Goal: Task Accomplishment & Management: Use online tool/utility

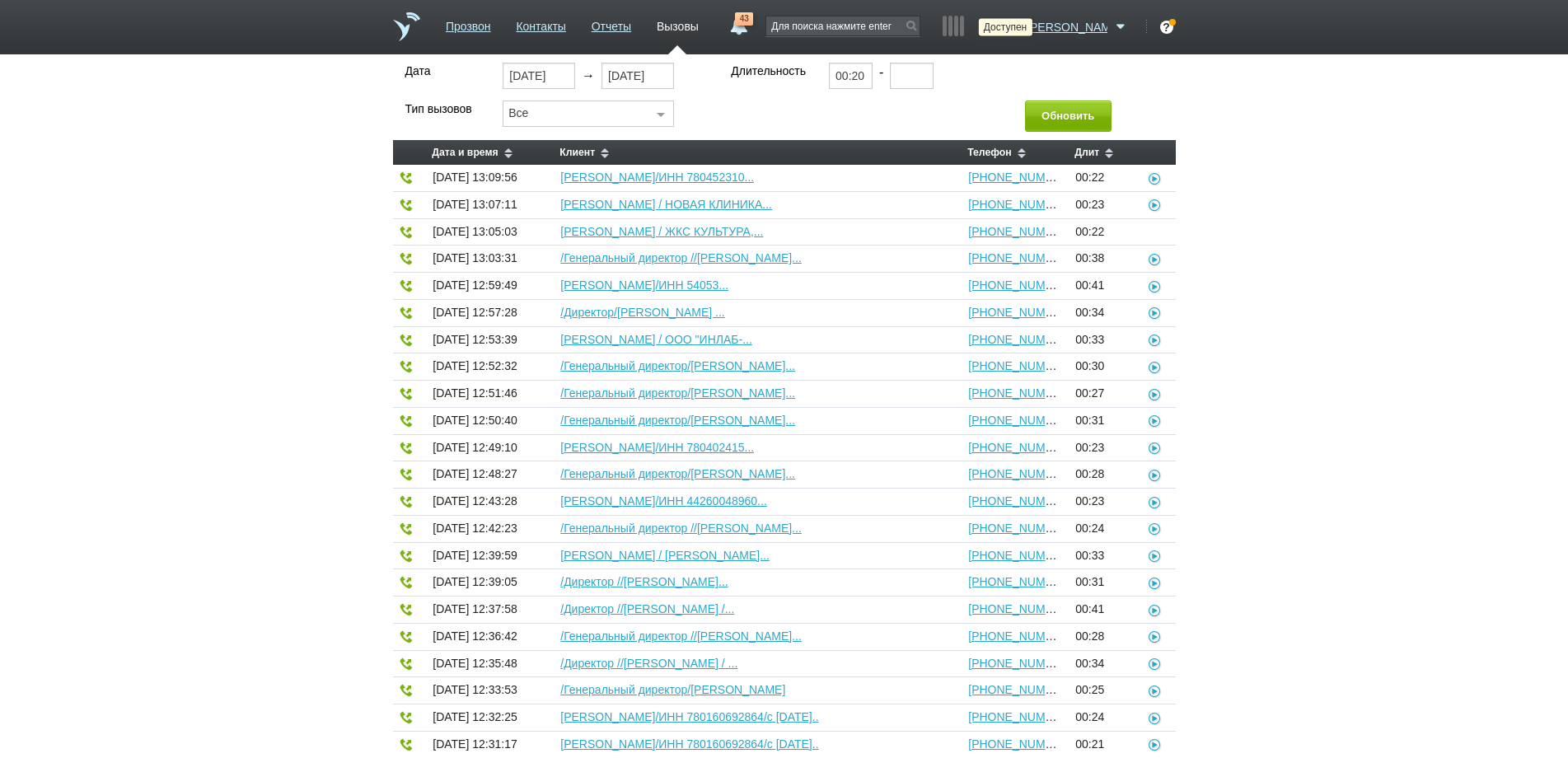
select select "30"
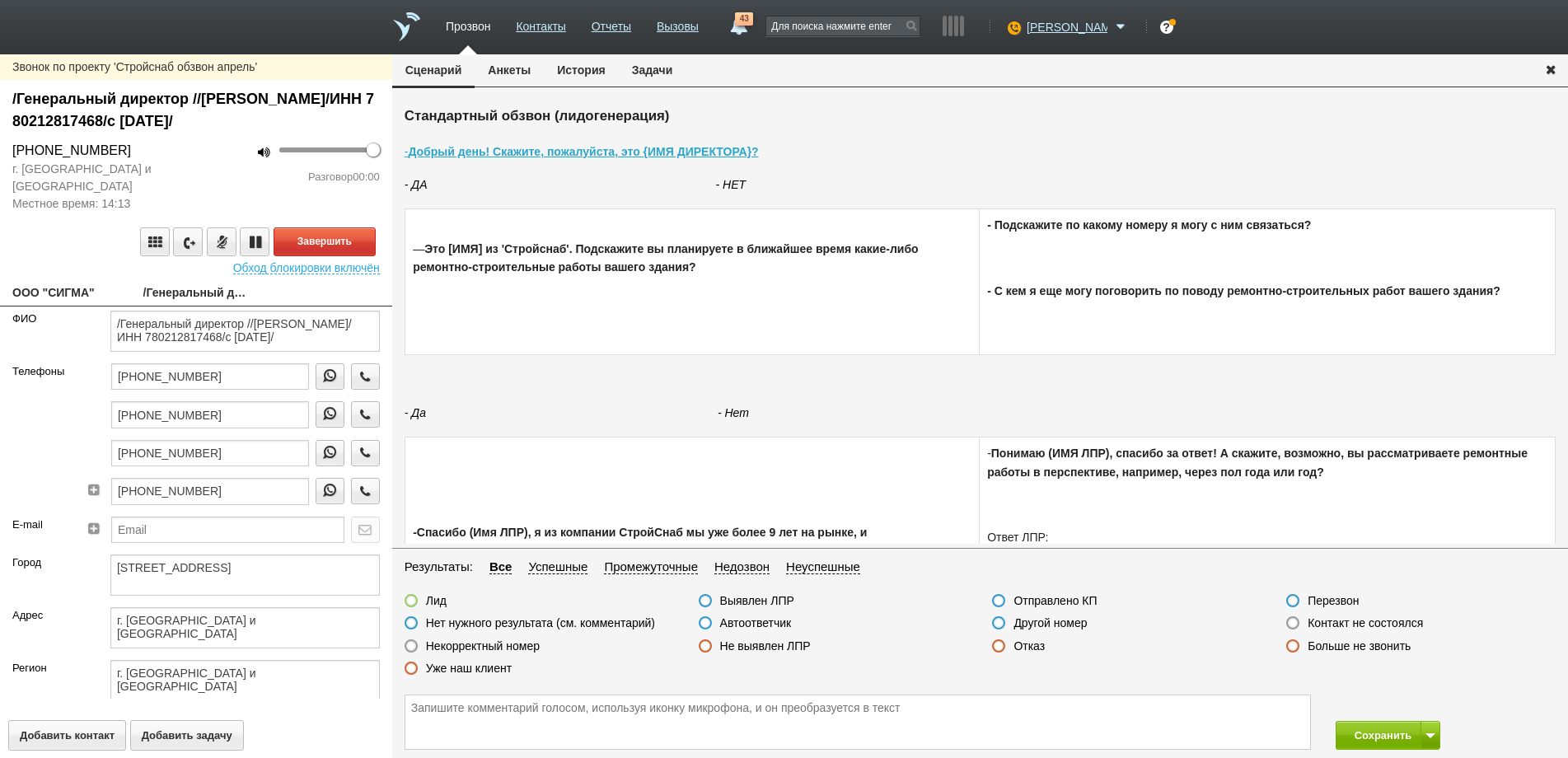
type textarea "[STREET_ADDRESS]"
click at [340, 250] on button "Завершить" at bounding box center [324, 242] width 102 height 29
drag, startPoint x: 705, startPoint y: 623, endPoint x: 902, endPoint y: 649, distance: 198.7
click at [705, 624] on label at bounding box center [705, 623] width 14 height 14
click at [0, 0] on input "Автоответчик" at bounding box center [0, 0] width 0 height 0
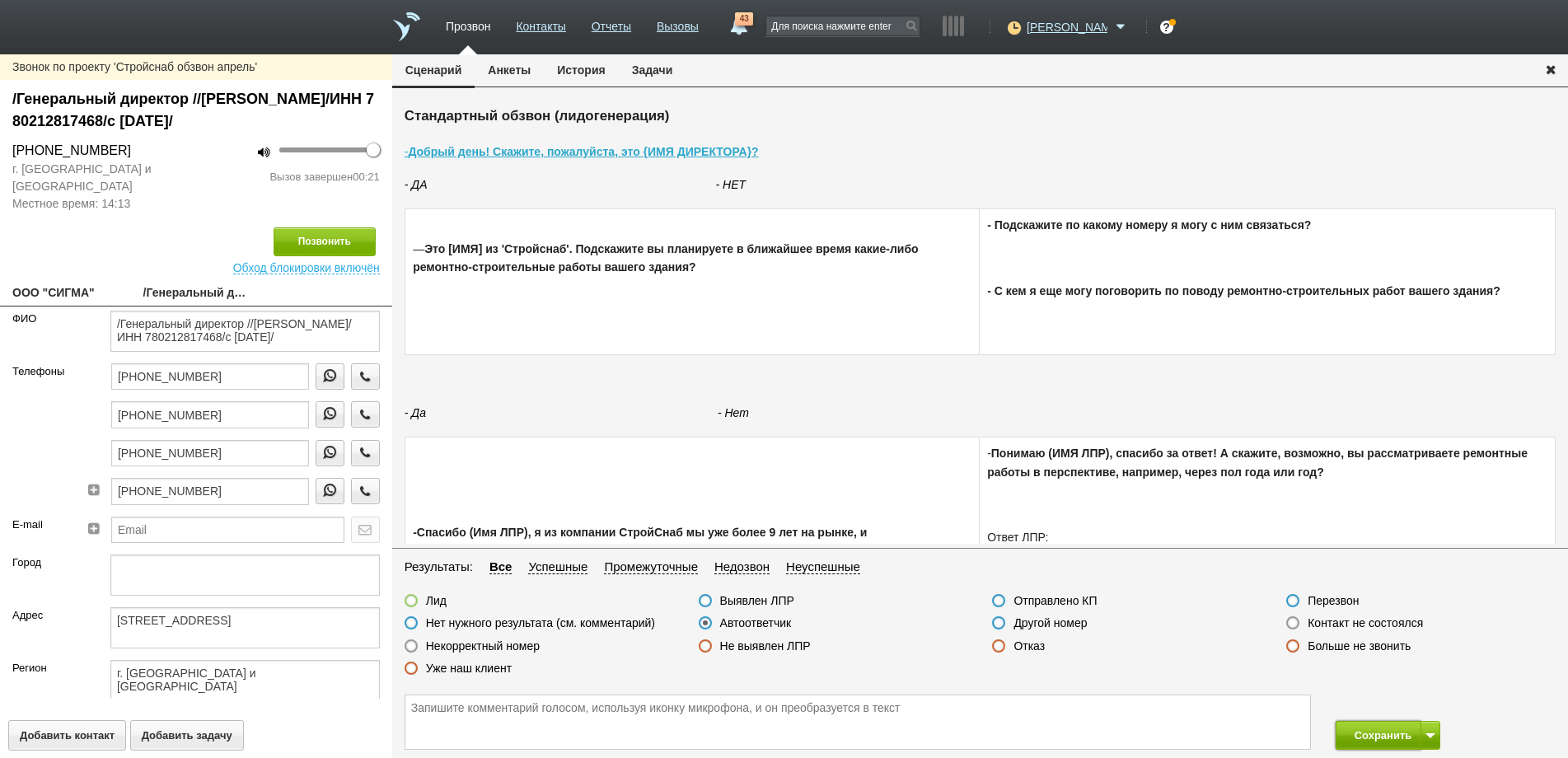
click at [1376, 741] on button "Сохранить" at bounding box center [1379, 735] width 87 height 29
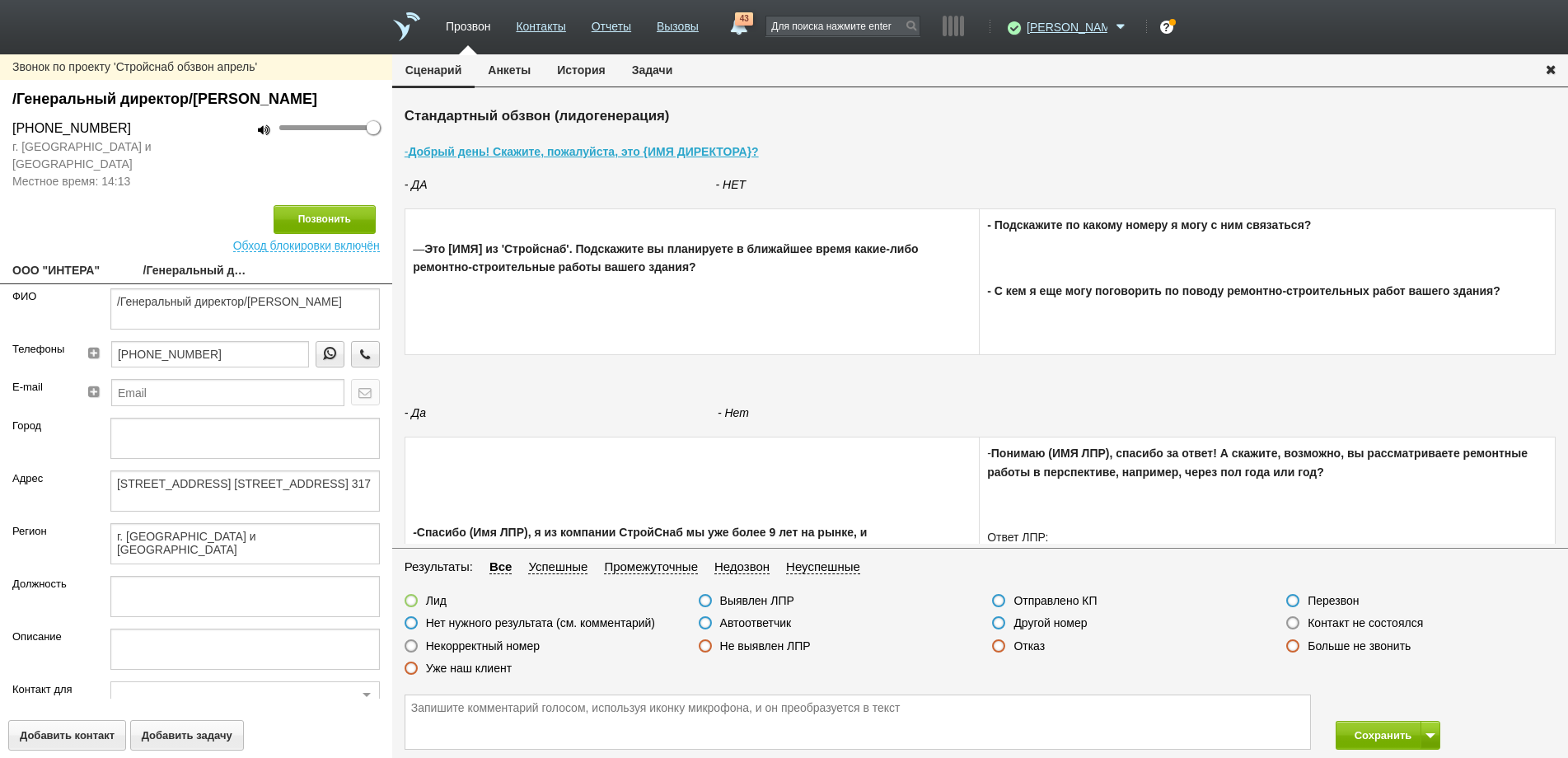
click at [1291, 624] on label at bounding box center [1293, 623] width 14 height 14
click at [0, 0] on input "Контакт не состоялся" at bounding box center [0, 0] width 0 height 0
click at [328, 234] on button "Позвонить" at bounding box center [324, 220] width 102 height 29
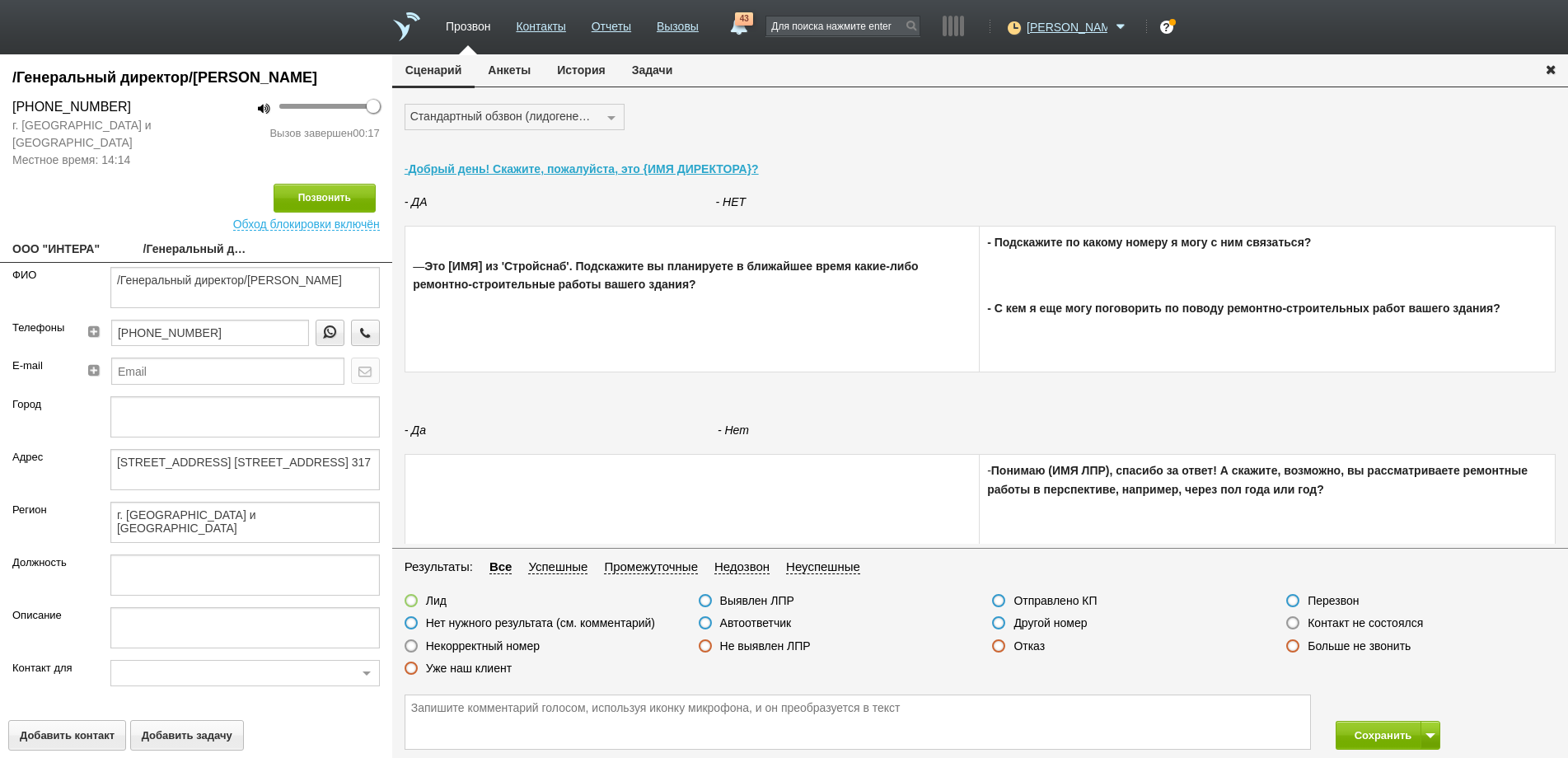
click at [996, 648] on label at bounding box center [999, 646] width 14 height 14
click at [0, 0] on input "Отказ" at bounding box center [0, 0] width 0 height 0
click at [1375, 737] on button "Сохранить" at bounding box center [1379, 735] width 87 height 29
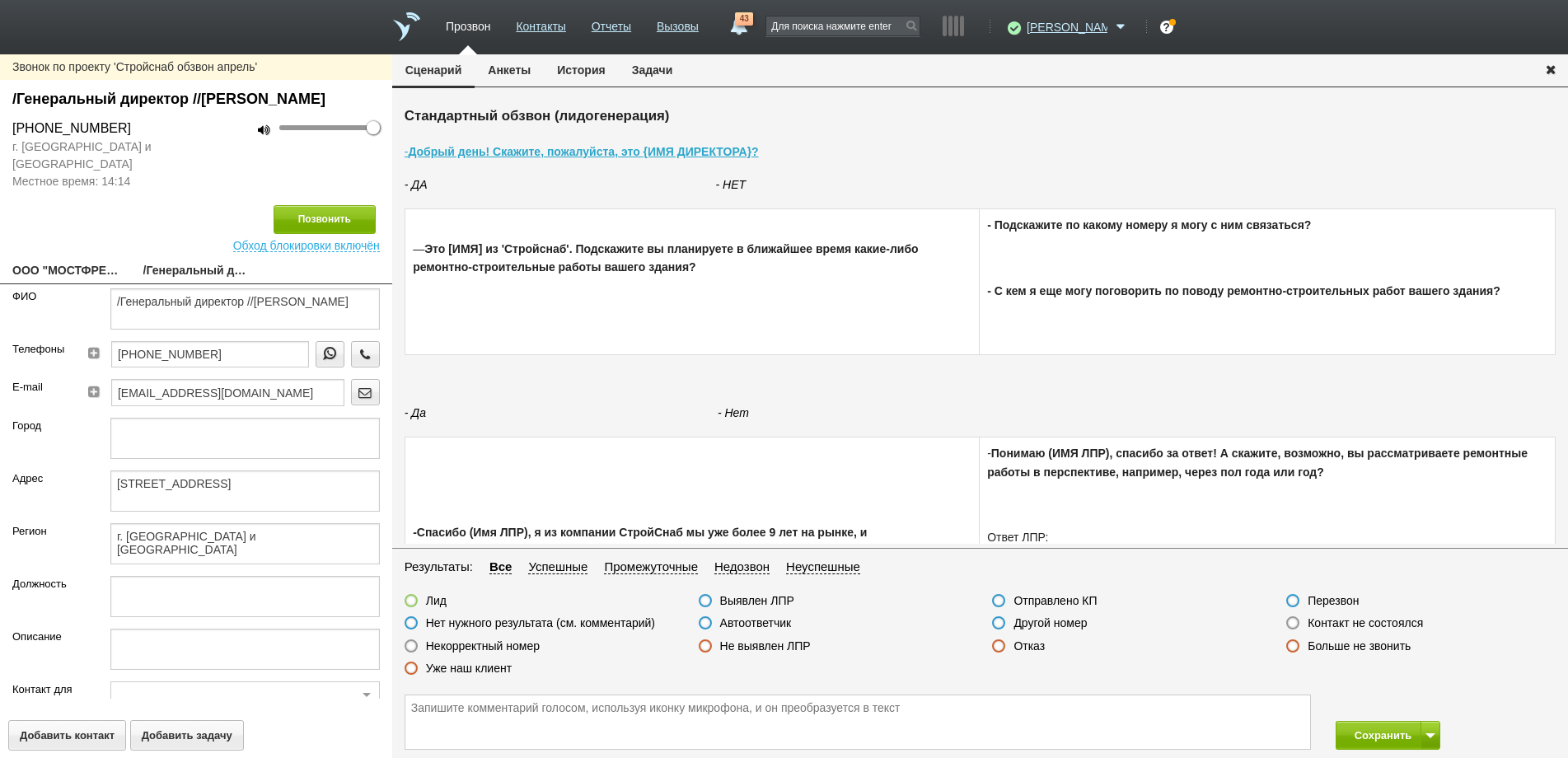
click at [86, 284] on link "ООО "МОСТФРЕЗ"" at bounding box center [65, 272] width 106 height 23
type textarea "ООО "МОСТФРЕЗ""
type textarea "[STREET_ADDRESS]"
type textarea "г. [GEOGRAPHIC_DATA] и [GEOGRAPHIC_DATA]"
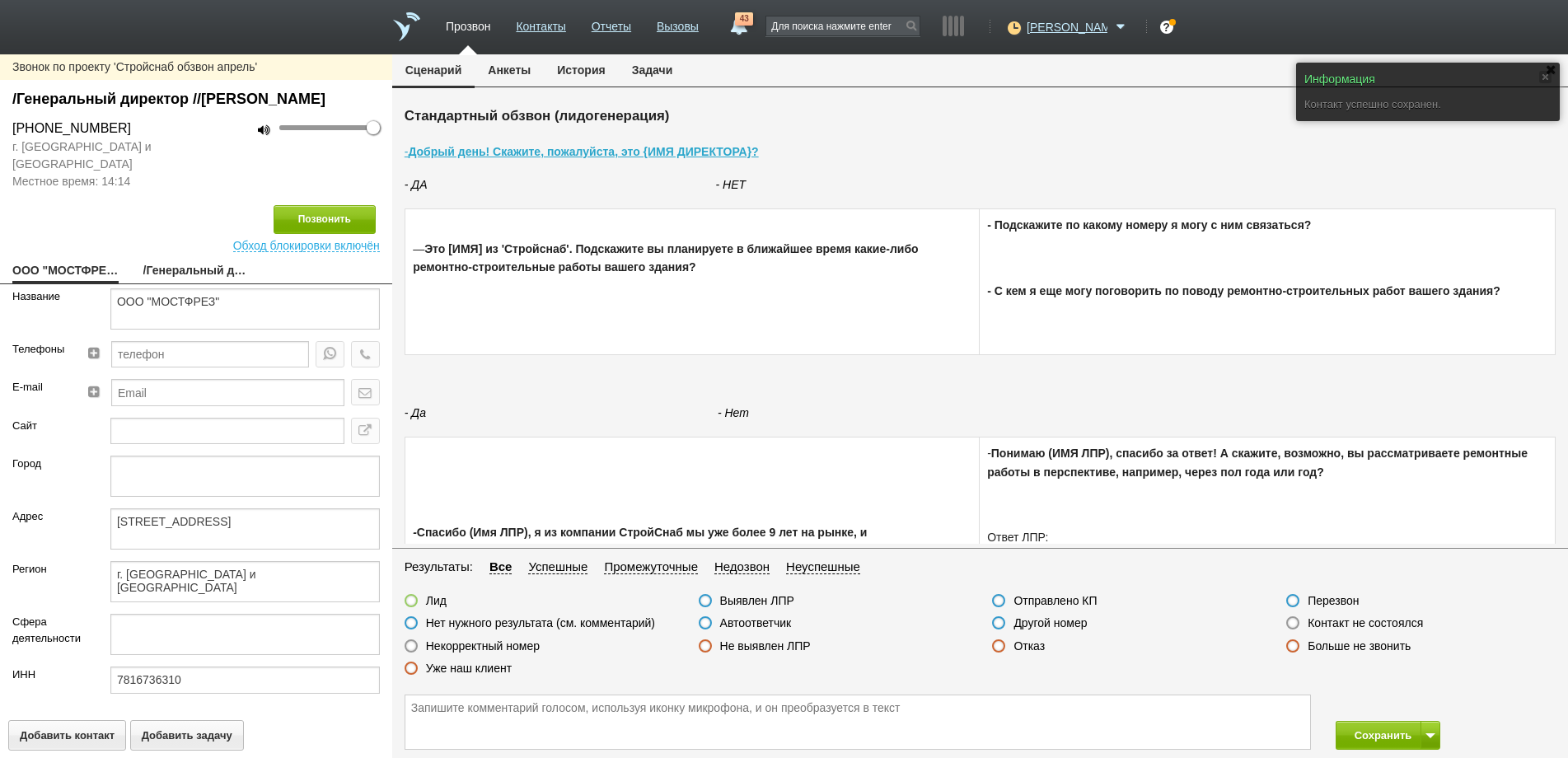
click at [183, 284] on link "/Генеральный директор //[PERSON_NAME]" at bounding box center [196, 272] width 106 height 23
type textarea "/Генеральный директор //[PERSON_NAME]"
type textarea "[STREET_ADDRESS]"
type textarea "г. [GEOGRAPHIC_DATA] и [GEOGRAPHIC_DATA]"
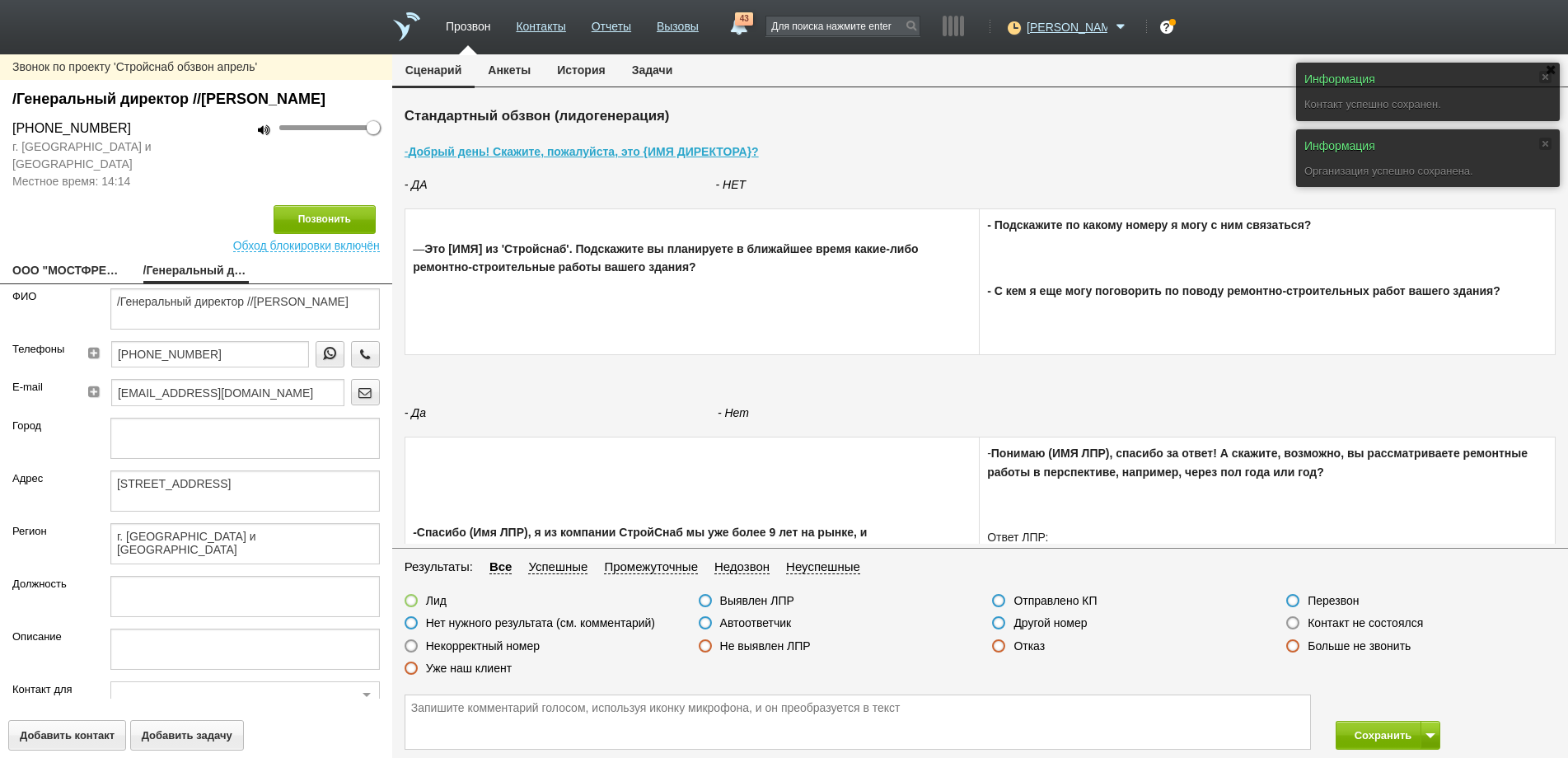
click at [1295, 625] on label at bounding box center [1293, 623] width 14 height 14
click at [0, 0] on input "Контакт не состоялся" at bounding box center [0, 0] width 0 height 0
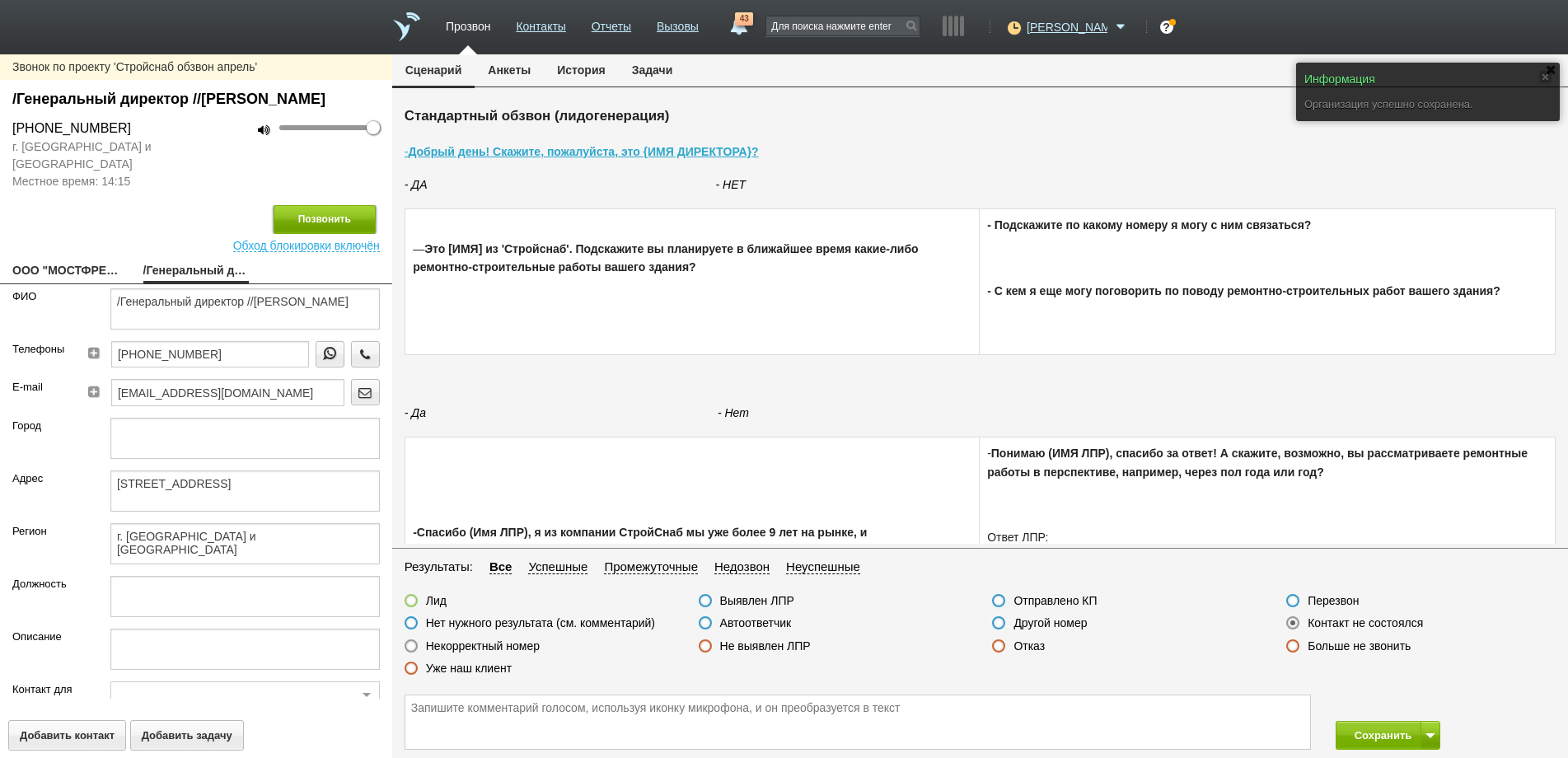
click at [307, 234] on button "Позвонить" at bounding box center [324, 220] width 102 height 29
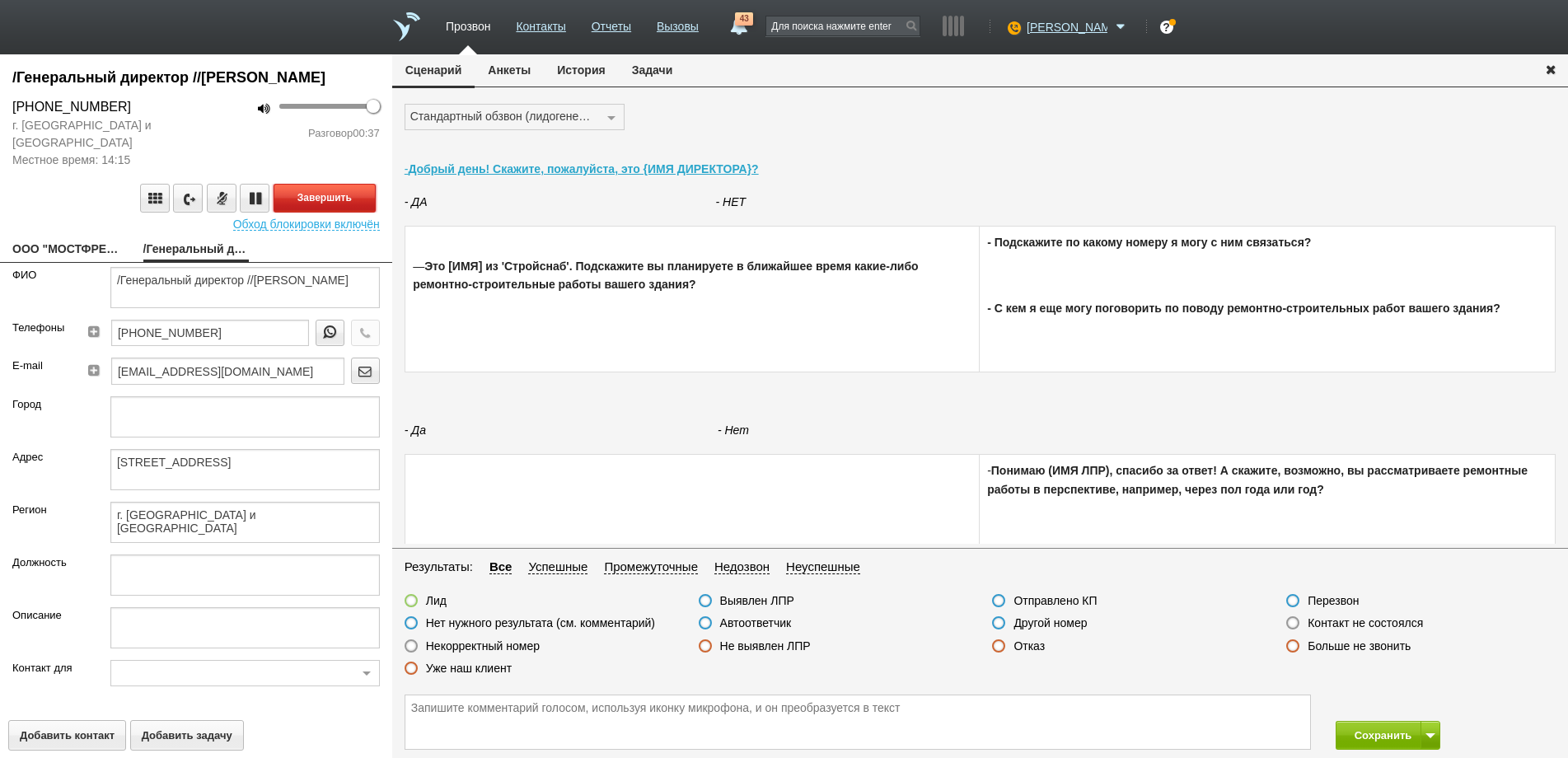
click at [310, 212] on button "Завершить" at bounding box center [324, 198] width 102 height 29
click at [997, 649] on label at bounding box center [999, 646] width 14 height 14
click at [0, 0] on input "Отказ" at bounding box center [0, 0] width 0 height 0
click at [1385, 733] on button "Сохранить" at bounding box center [1379, 735] width 87 height 29
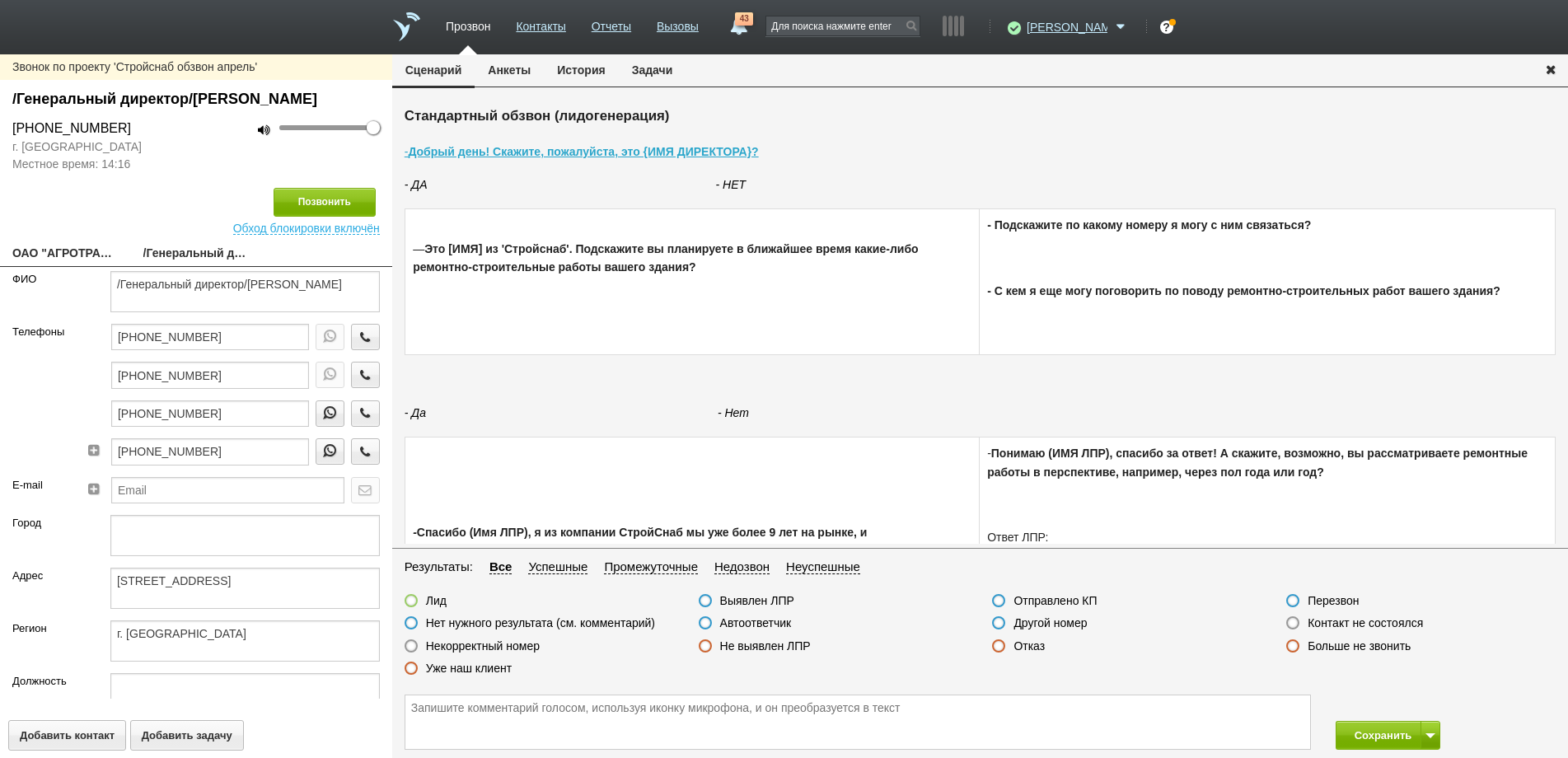
click at [58, 267] on link "ОАО "АГРОТРАНСАВТО"" at bounding box center [65, 254] width 106 height 23
type textarea "ОАО "АГРОТРАНСАВТО""
type textarea "[STREET_ADDRESS]"
type textarea "г. [GEOGRAPHIC_DATA]"
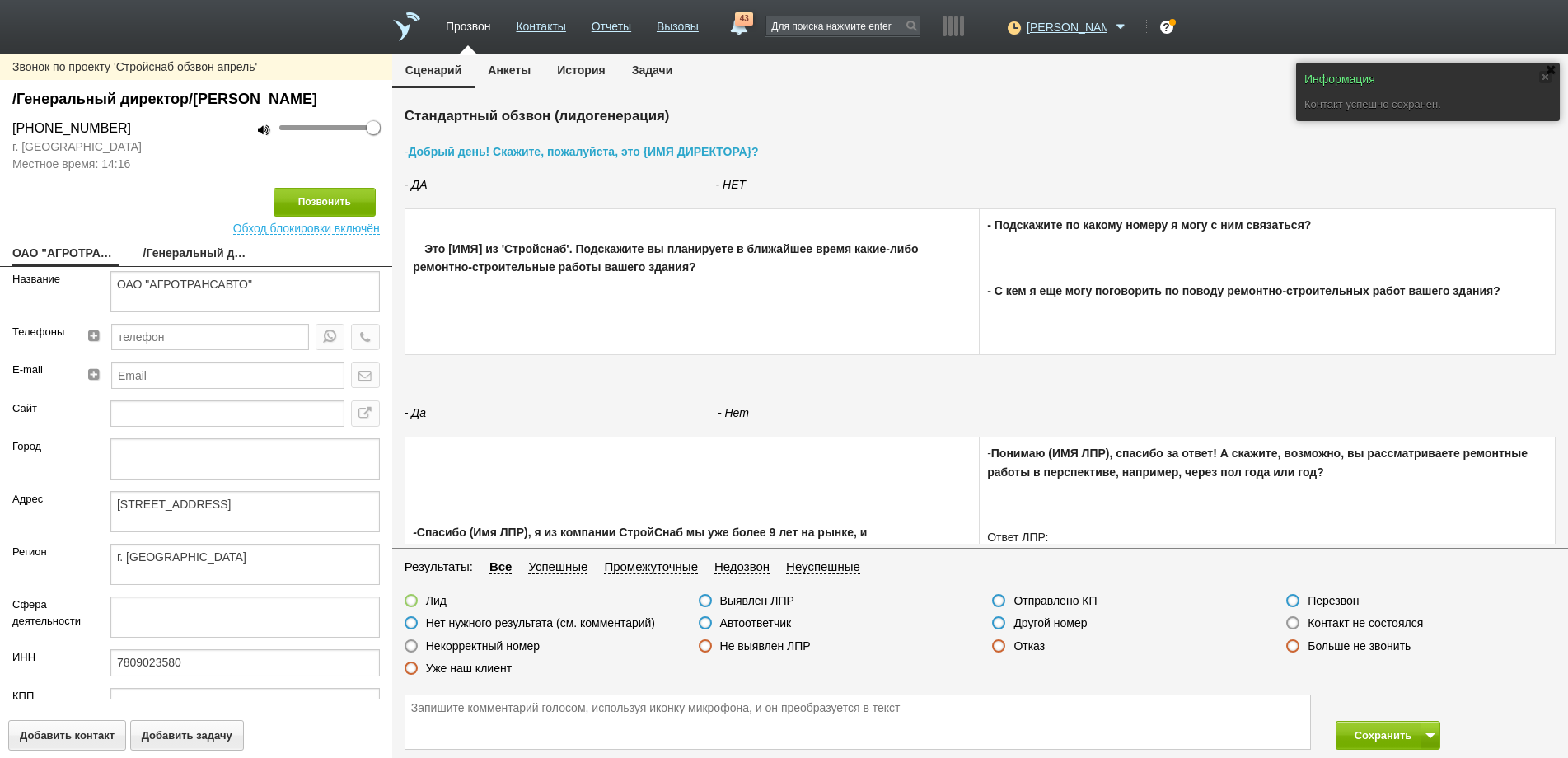
click at [200, 267] on link "/Генеральный директор/[PERSON_NAME]" at bounding box center [196, 254] width 106 height 23
type textarea "/Генеральный директор/[PERSON_NAME]"
type textarea "[STREET_ADDRESS]"
type textarea "г. [GEOGRAPHIC_DATA]"
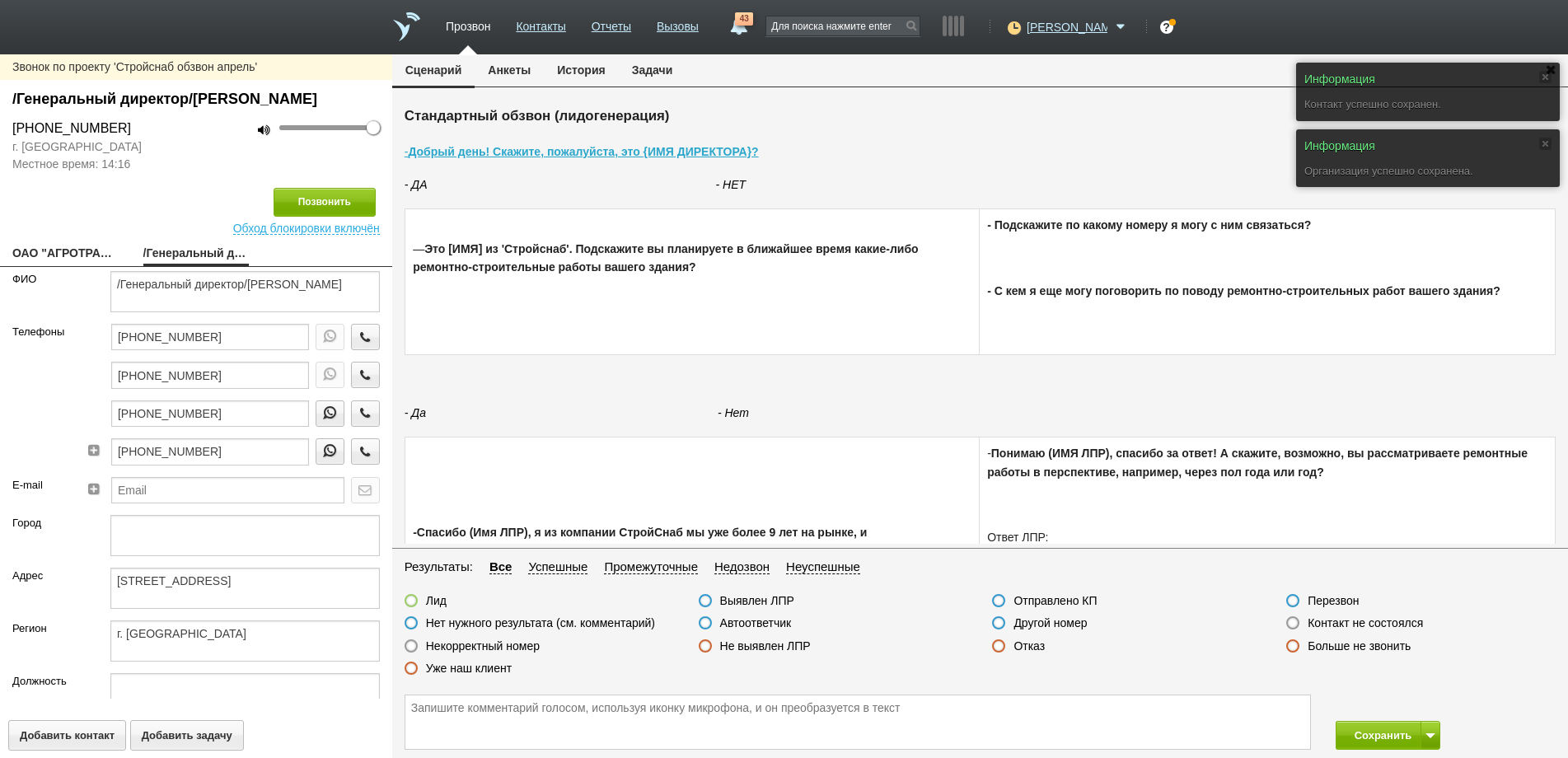
click at [1293, 623] on label at bounding box center [1293, 623] width 14 height 14
click at [0, 0] on input "Контакт не состоялся" at bounding box center [0, 0] width 0 height 0
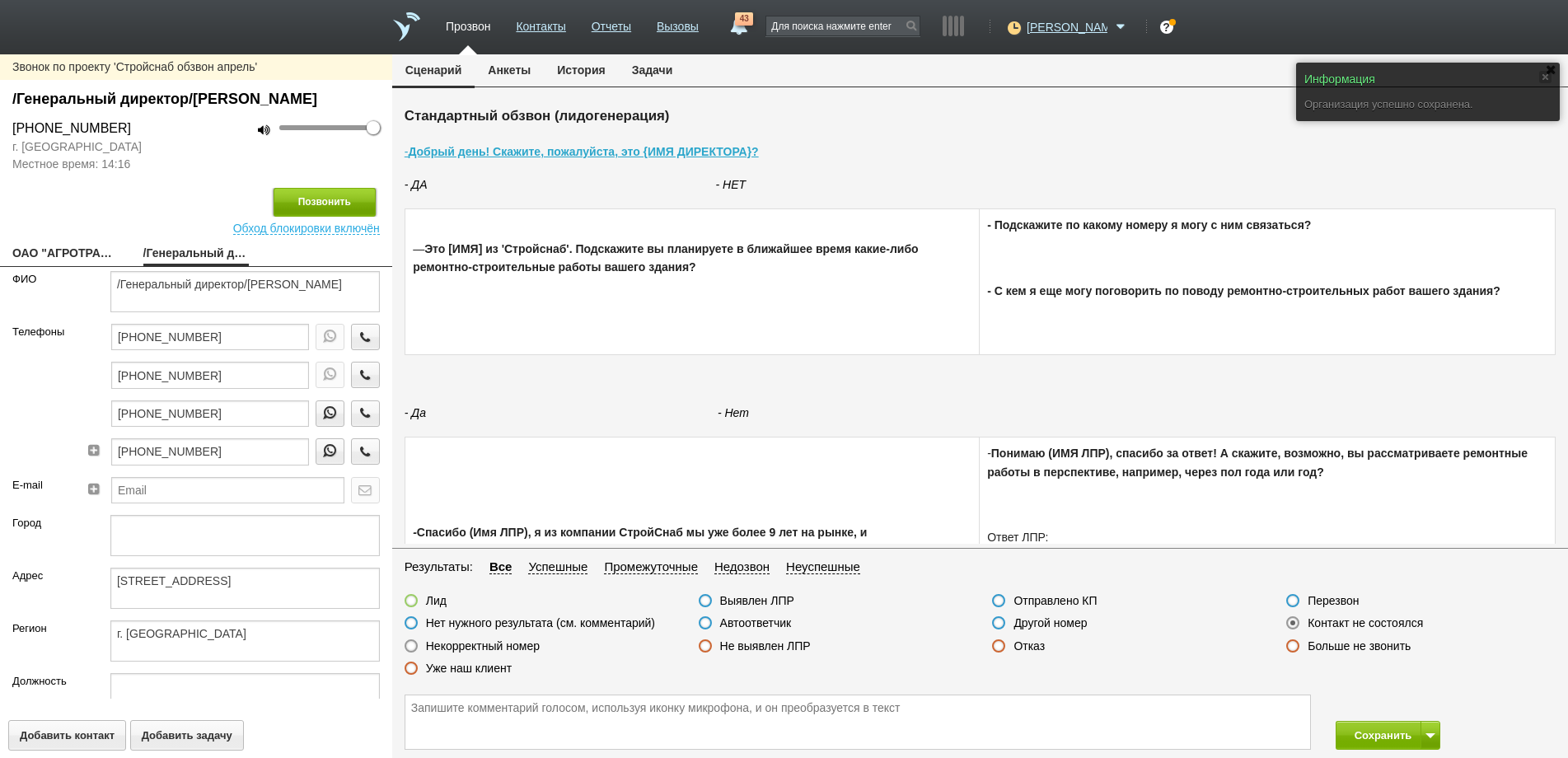
click at [312, 216] on button "Позвонить" at bounding box center [324, 202] width 102 height 29
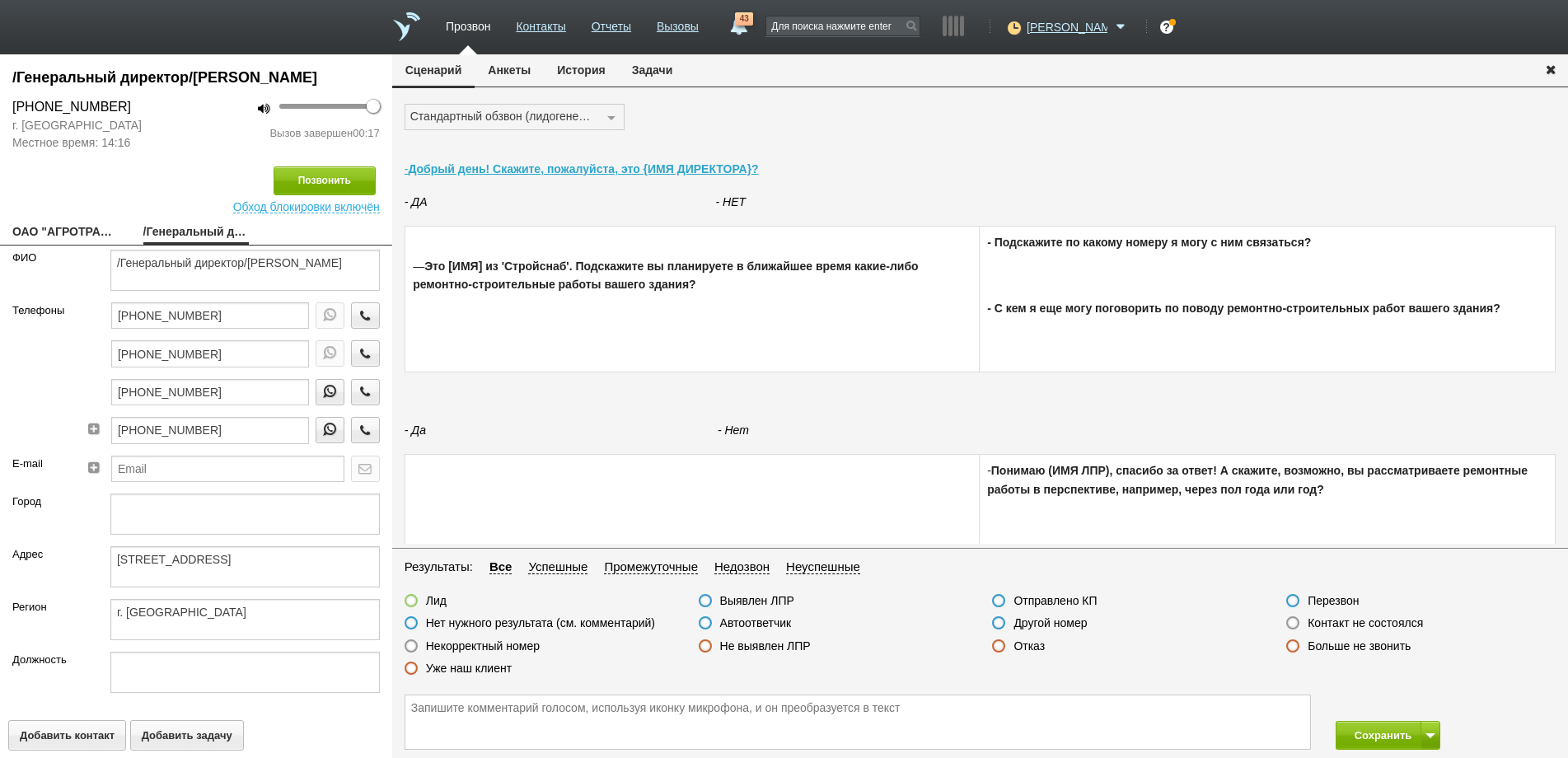
click at [410, 644] on label at bounding box center [412, 646] width 14 height 14
click at [0, 0] on input "Некорректный номер" at bounding box center [0, 0] width 0 height 0
click at [356, 398] on icon "button" at bounding box center [364, 391] width 18 height 13
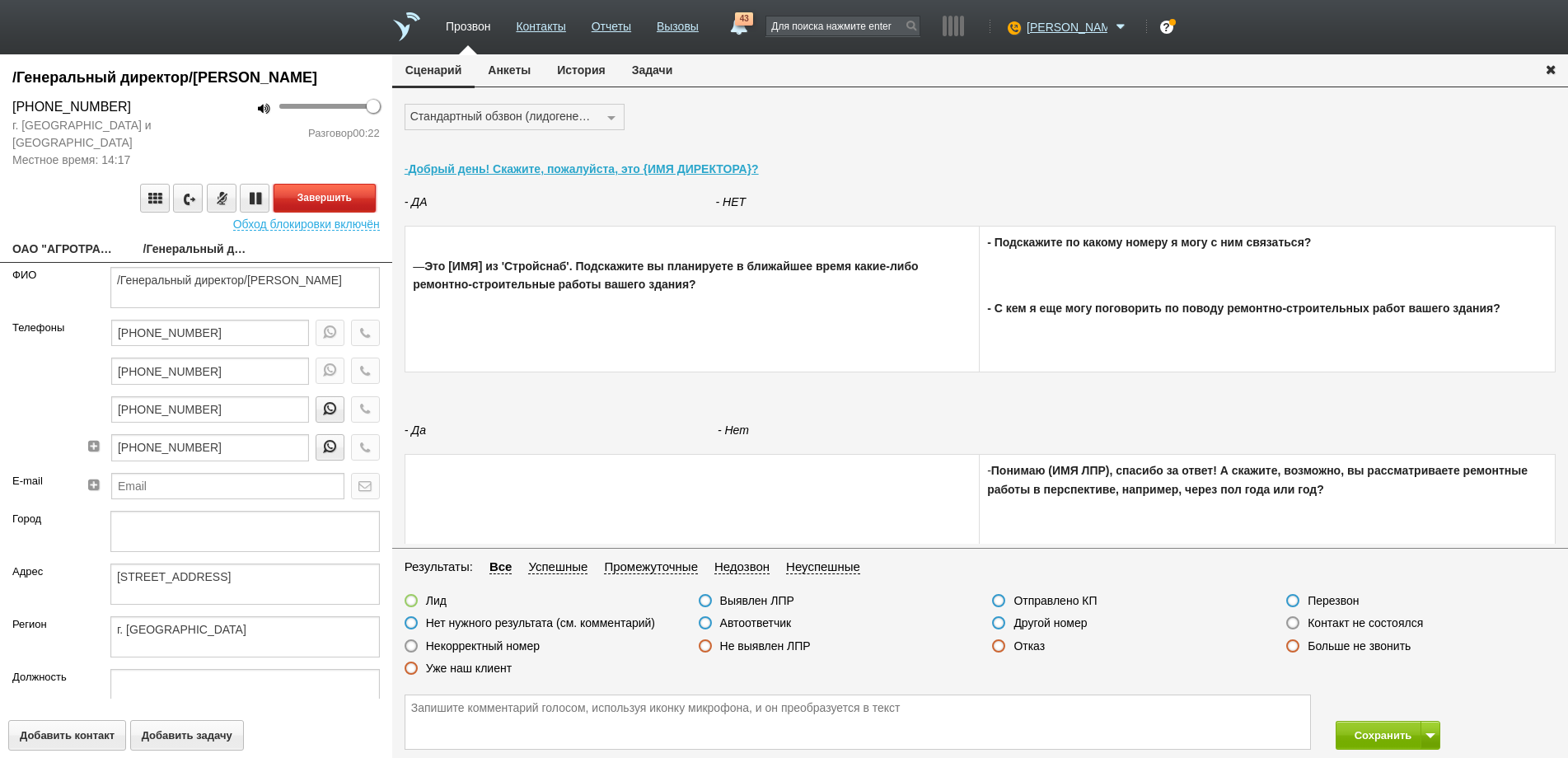
click at [317, 212] on button "Завершить" at bounding box center [324, 198] width 102 height 29
click at [412, 646] on label at bounding box center [412, 646] width 14 height 14
click at [0, 0] on input "Некорректный номер" at bounding box center [0, 0] width 0 height 0
click at [1369, 736] on button "Сохранить" at bounding box center [1379, 735] width 87 height 29
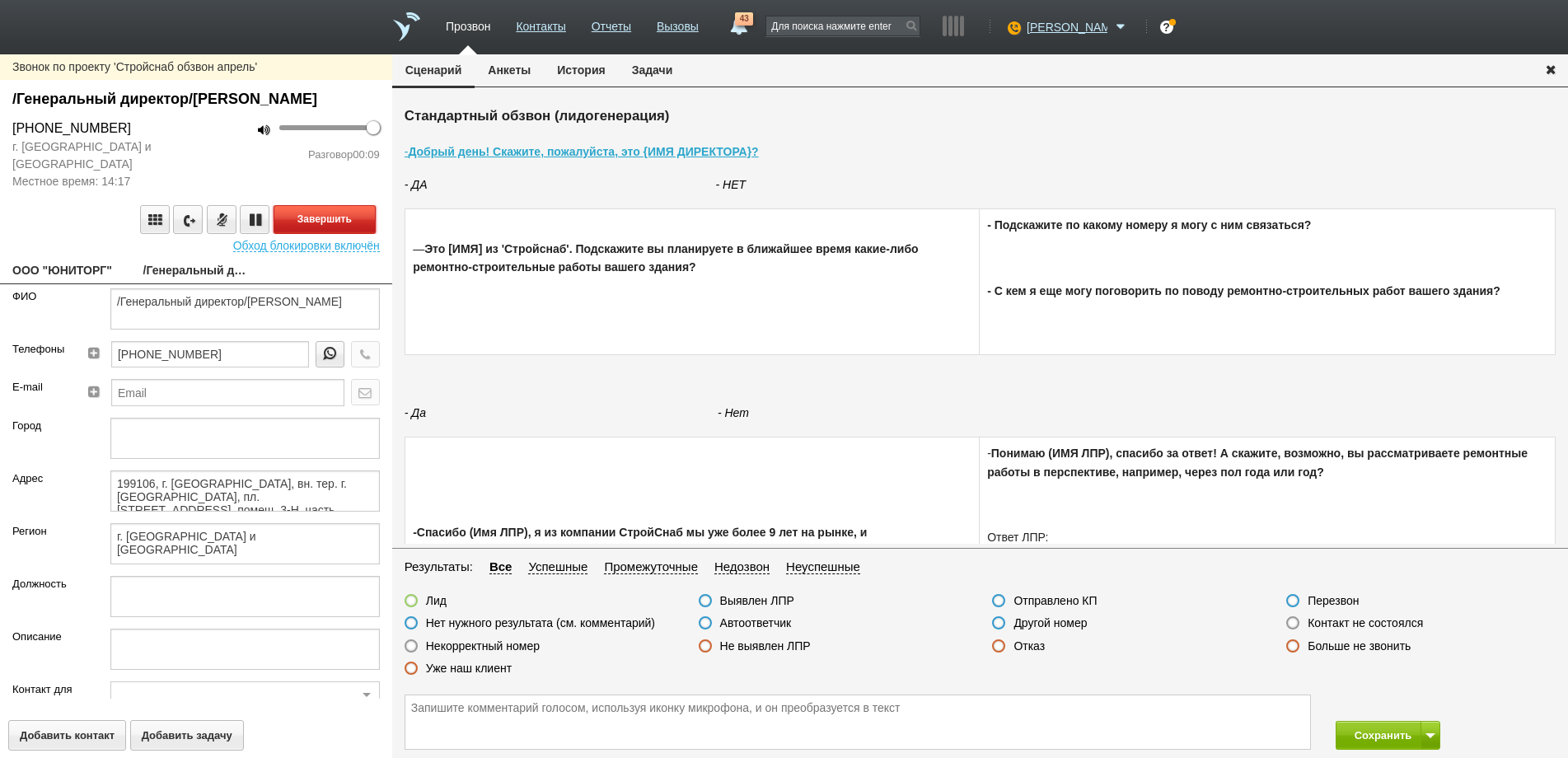
click at [312, 234] on button "Завершить" at bounding box center [324, 220] width 102 height 29
click at [709, 622] on label at bounding box center [705, 623] width 14 height 14
click at [0, 0] on input "Автоответчик" at bounding box center [0, 0] width 0 height 0
click at [1364, 738] on button "Сохранить" at bounding box center [1379, 735] width 87 height 29
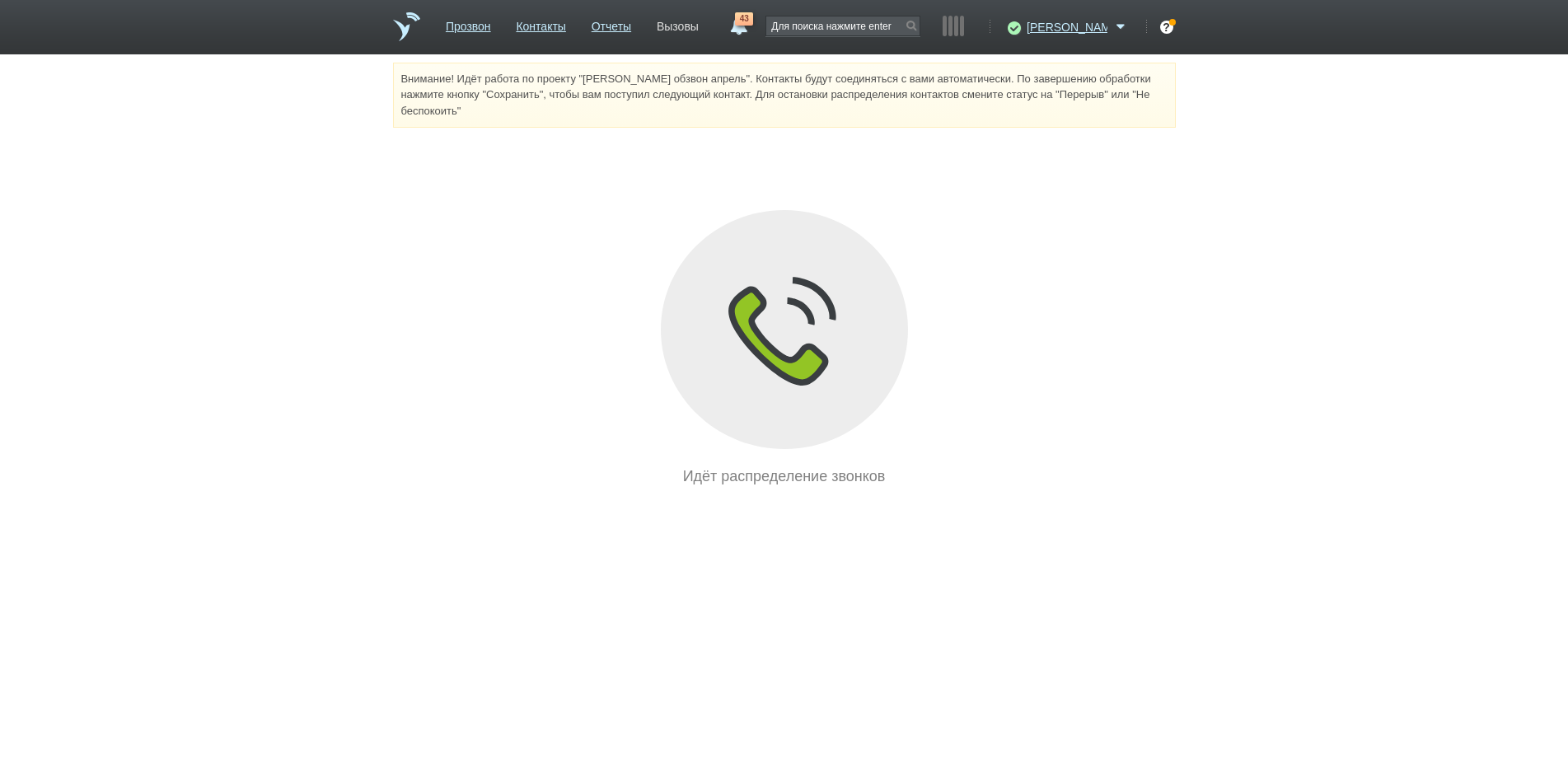
click at [697, 25] on link "Вызовы" at bounding box center [678, 24] width 42 height 24
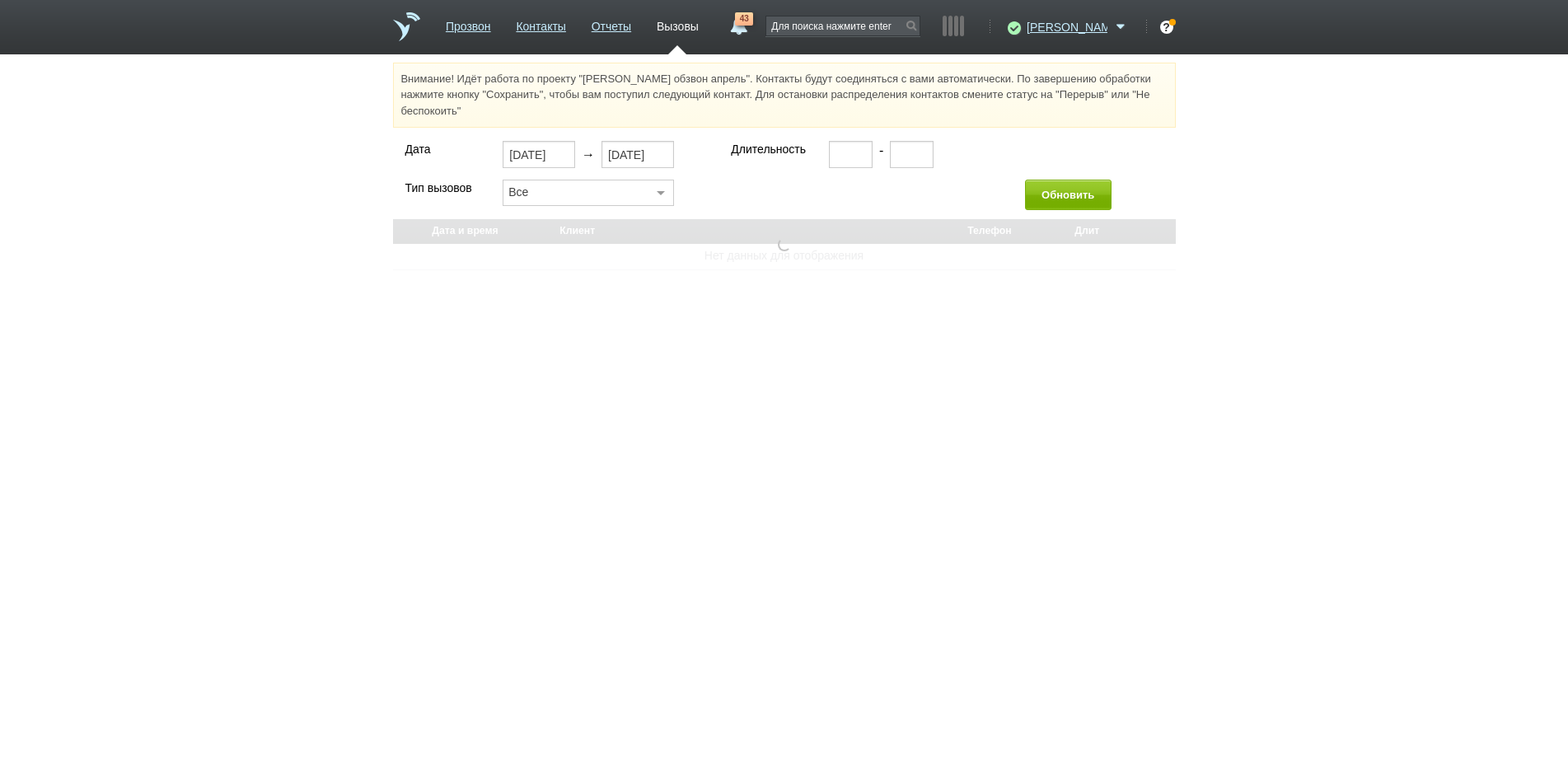
select select "30"
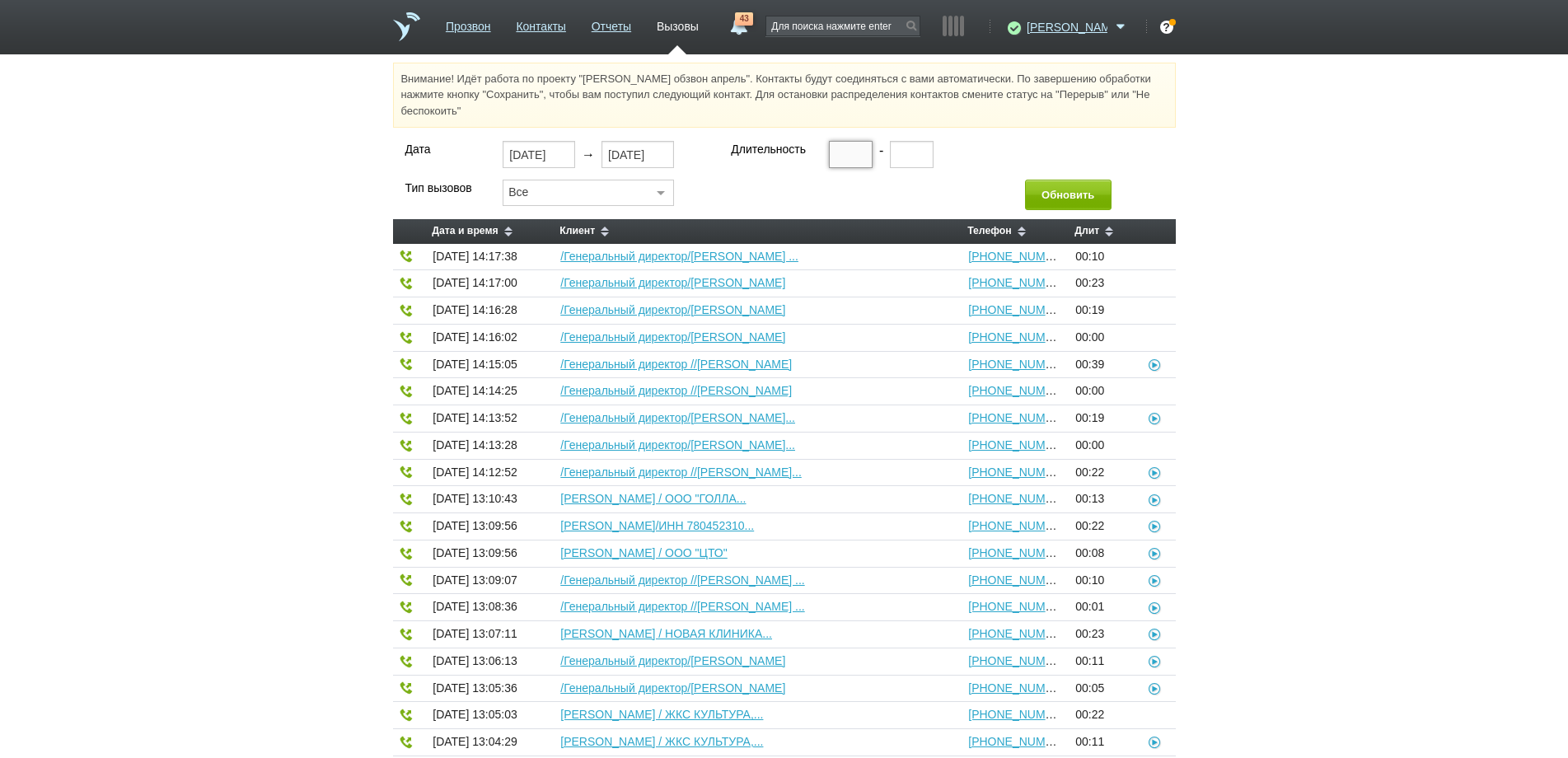
click at [838, 155] on input "text" at bounding box center [850, 154] width 43 height 26
type input "00:20"
click at [1047, 187] on button "Обновить" at bounding box center [1068, 195] width 87 height 31
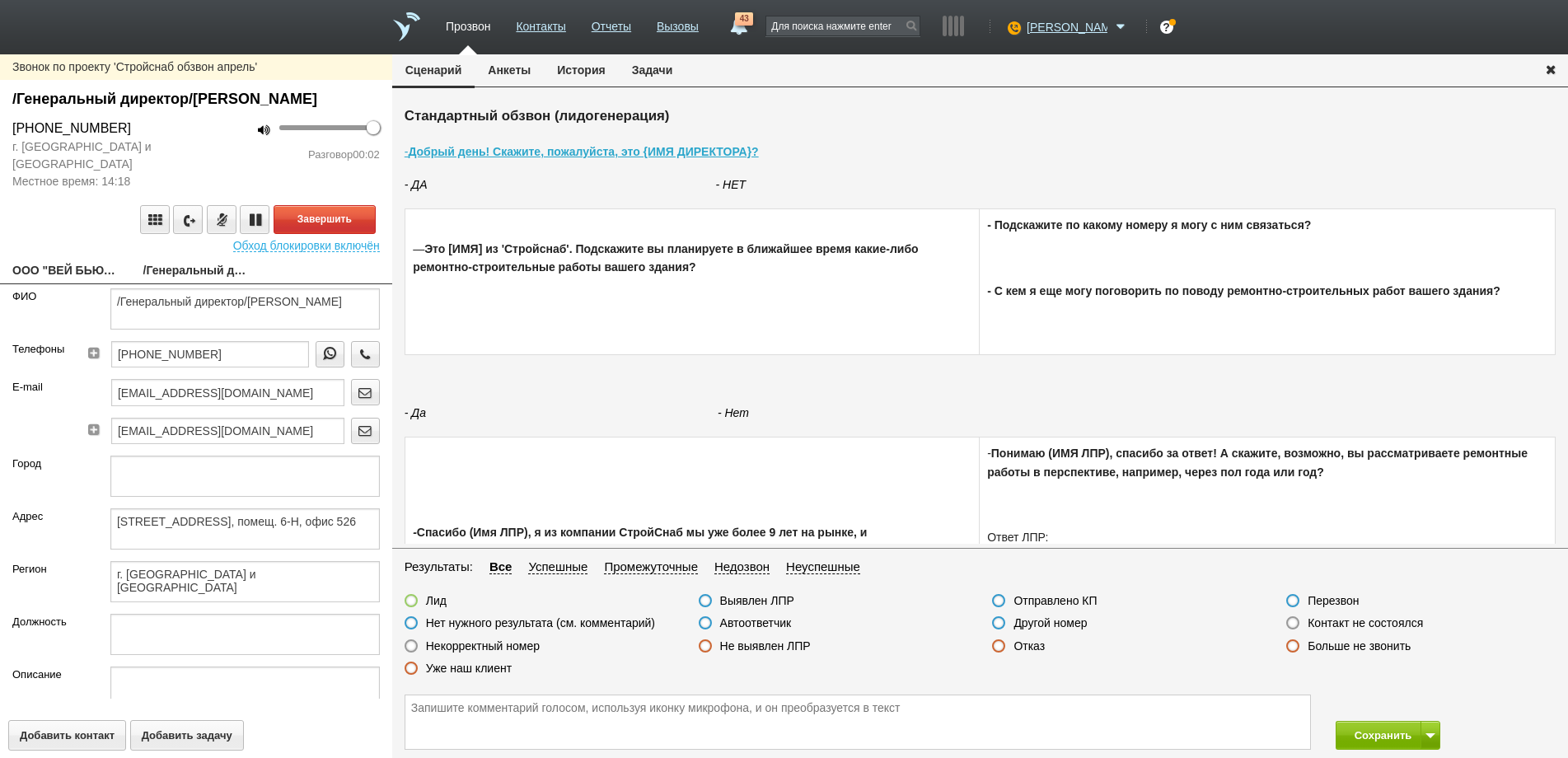
click at [67, 284] on link "ООО "ВЕЙ БЬЮТИ"" at bounding box center [65, 272] width 106 height 23
type textarea "ООО "ВЕЙ БЬЮТИ""
type textarea "[STREET_ADDRESS], помещ. 6-Н, офис 526"
type textarea "г. [GEOGRAPHIC_DATA] и [GEOGRAPHIC_DATA]"
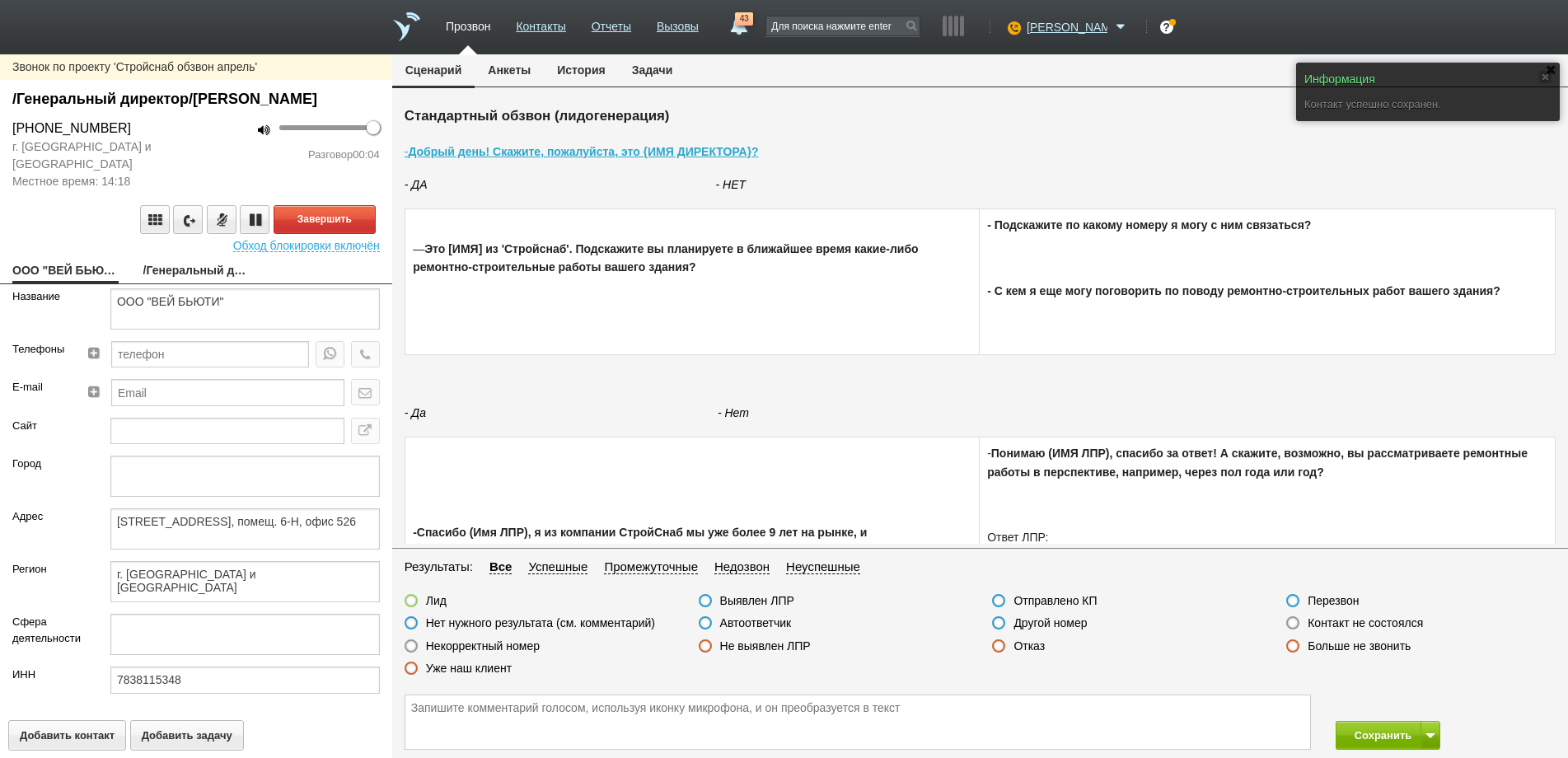
click at [181, 284] on link "/Генеральный директор/[PERSON_NAME]" at bounding box center [196, 272] width 106 height 23
type textarea "/Генеральный директор/[PERSON_NAME]"
type textarea "[STREET_ADDRESS], помещ. 6-Н, офис 526"
type textarea "г. [GEOGRAPHIC_DATA] и [GEOGRAPHIC_DATA]"
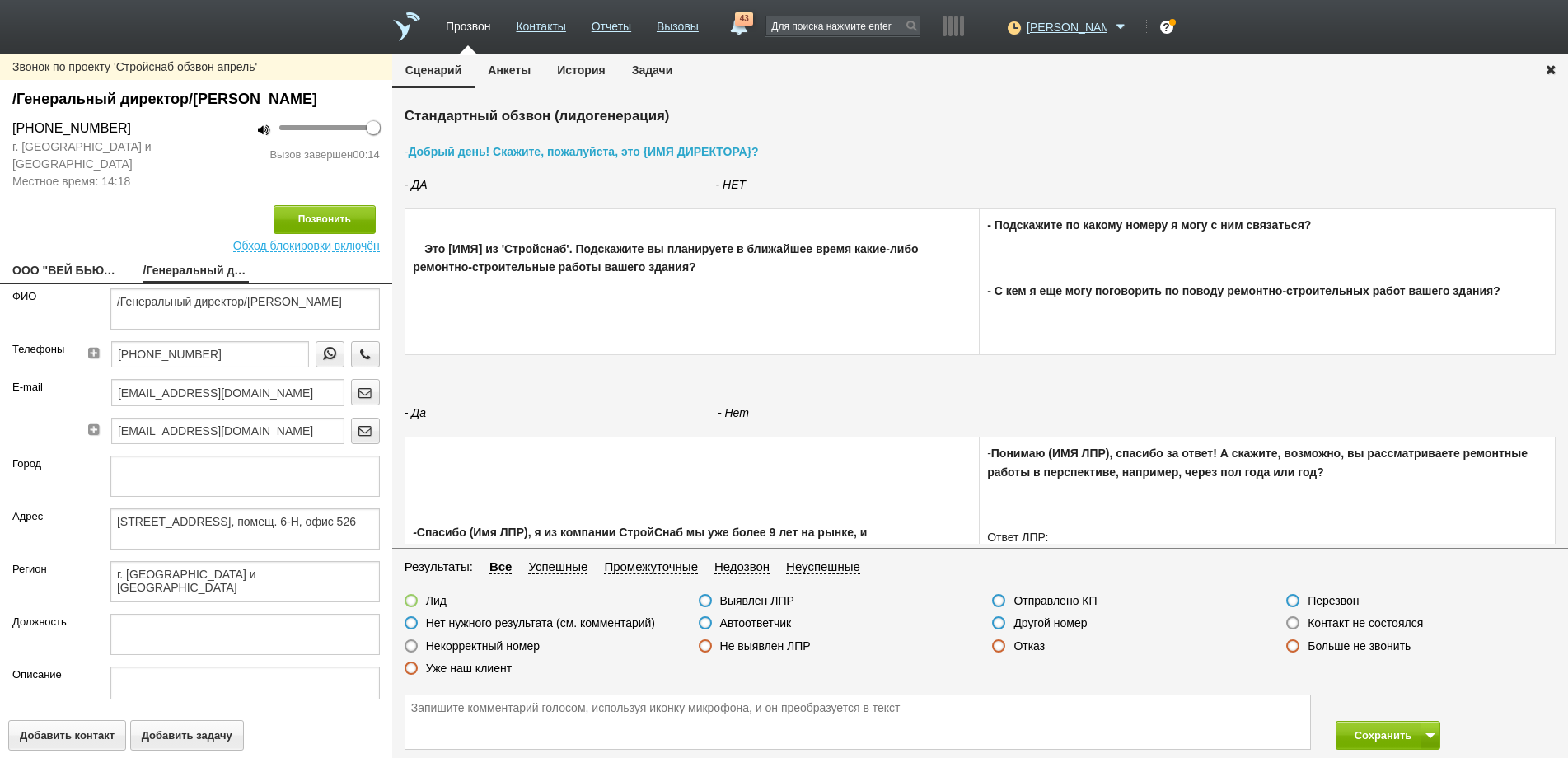
click at [707, 620] on label at bounding box center [705, 623] width 14 height 14
click at [0, 0] on input "Автоответчик" at bounding box center [0, 0] width 0 height 0
click at [1387, 733] on button "Сохранить" at bounding box center [1379, 735] width 87 height 29
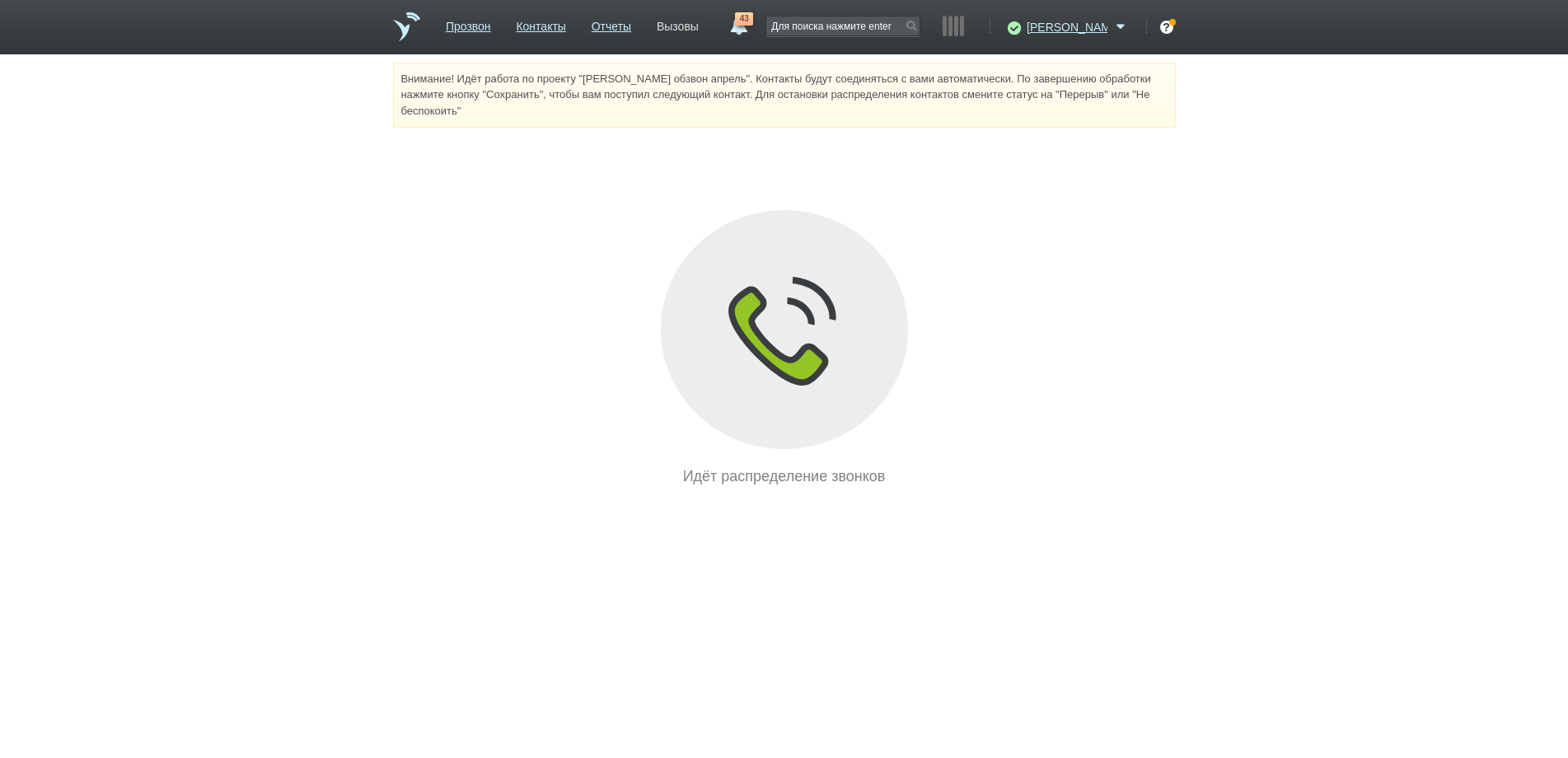
click at [699, 26] on link "Вызовы" at bounding box center [678, 24] width 42 height 24
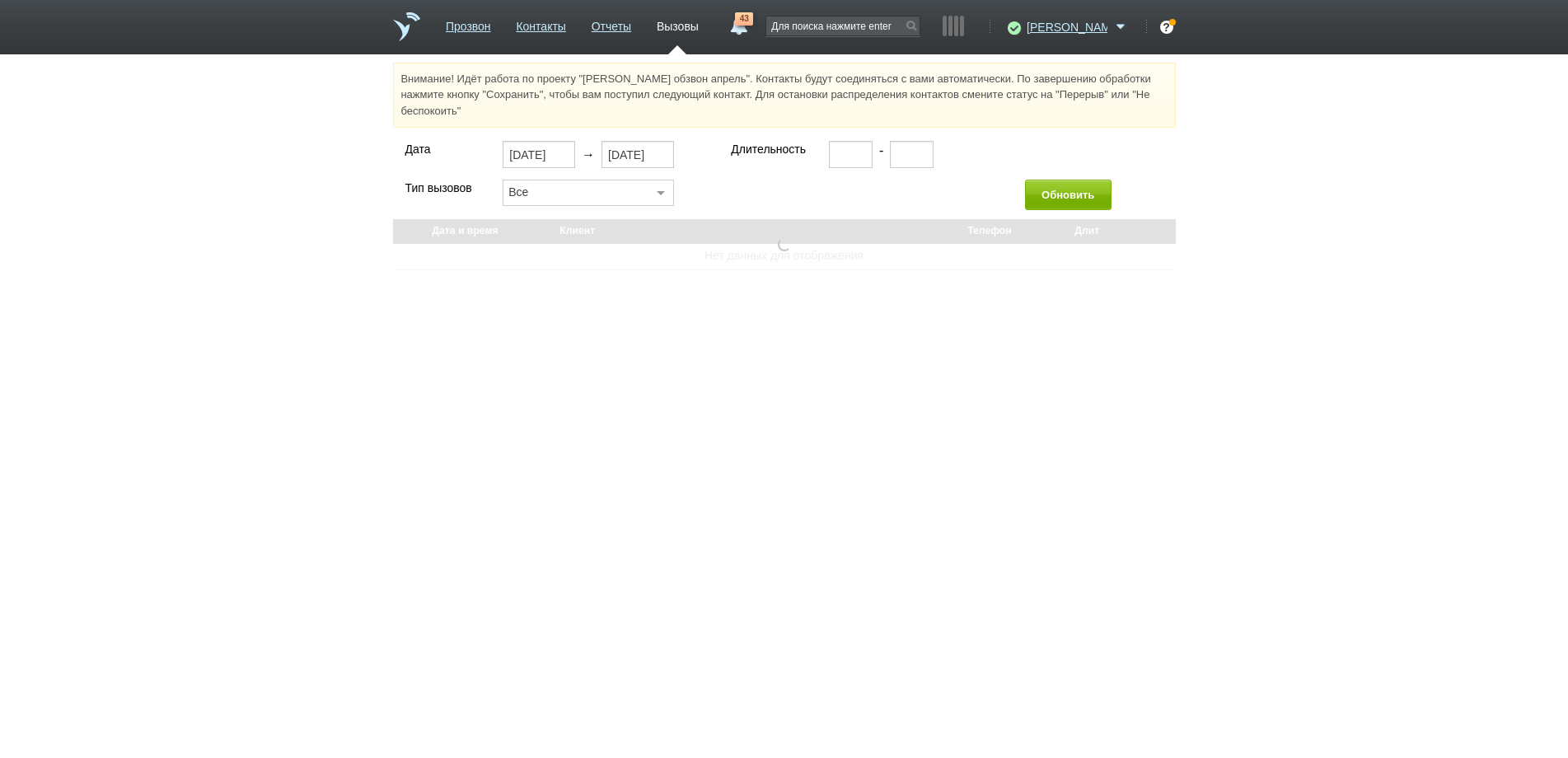
select select "30"
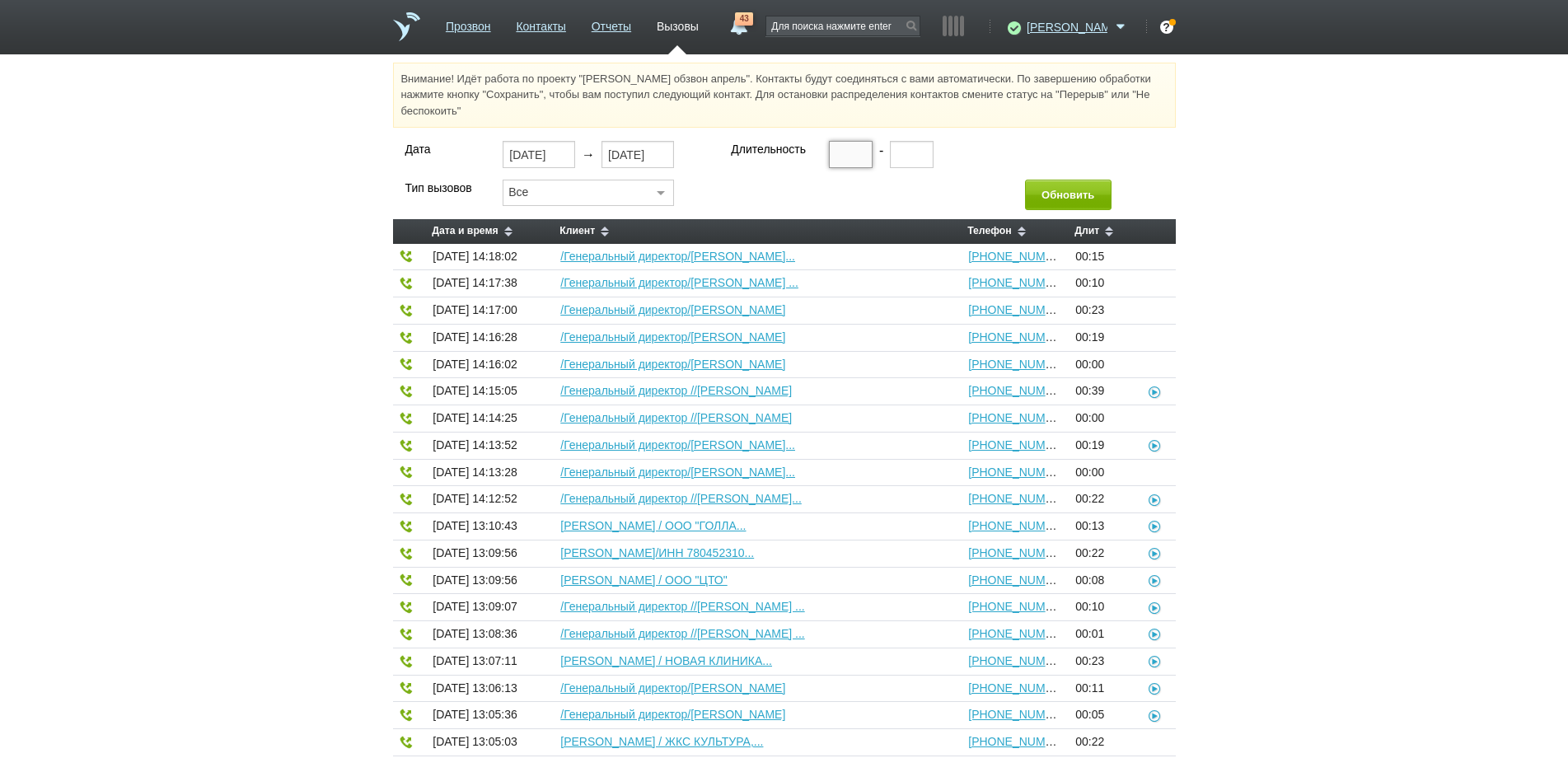
click at [840, 154] on input "text" at bounding box center [850, 154] width 43 height 26
type input "00:20"
click at [1075, 188] on button "Обновить" at bounding box center [1068, 195] width 87 height 31
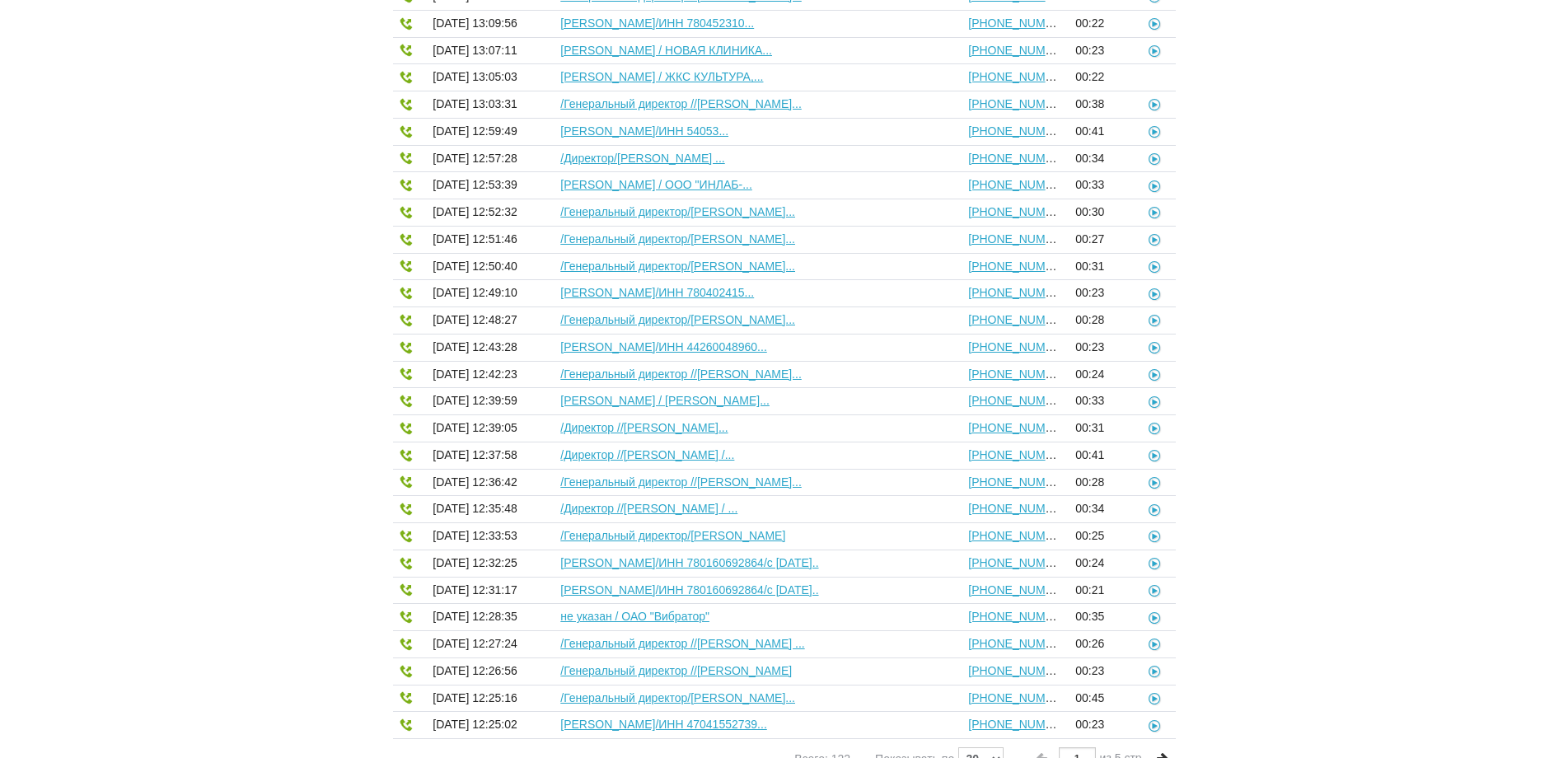
scroll to position [343, 0]
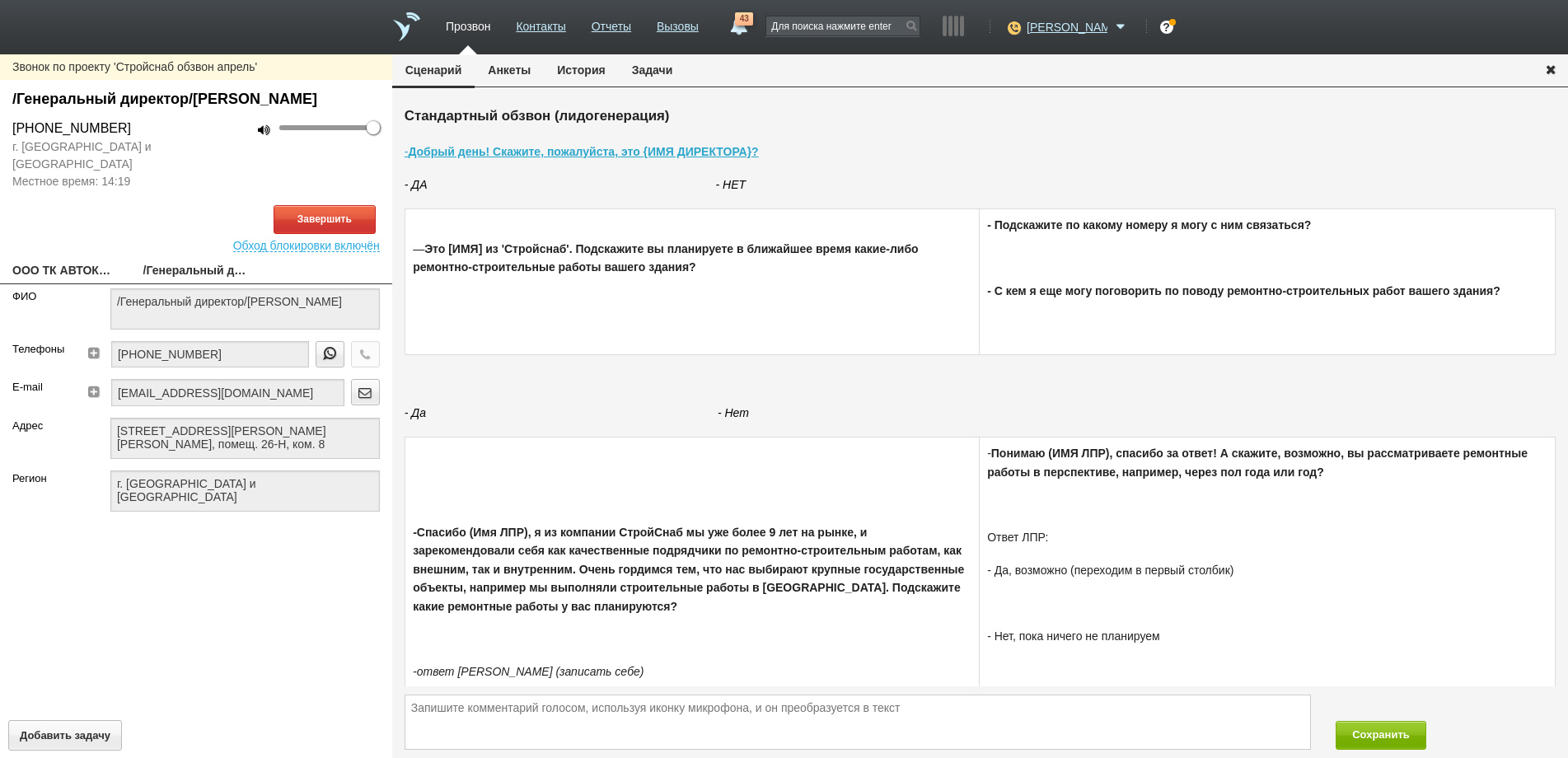
type textarea "[STREET_ADDRESS][PERSON_NAME][PERSON_NAME], помещ. 26-Н, ком. 8"
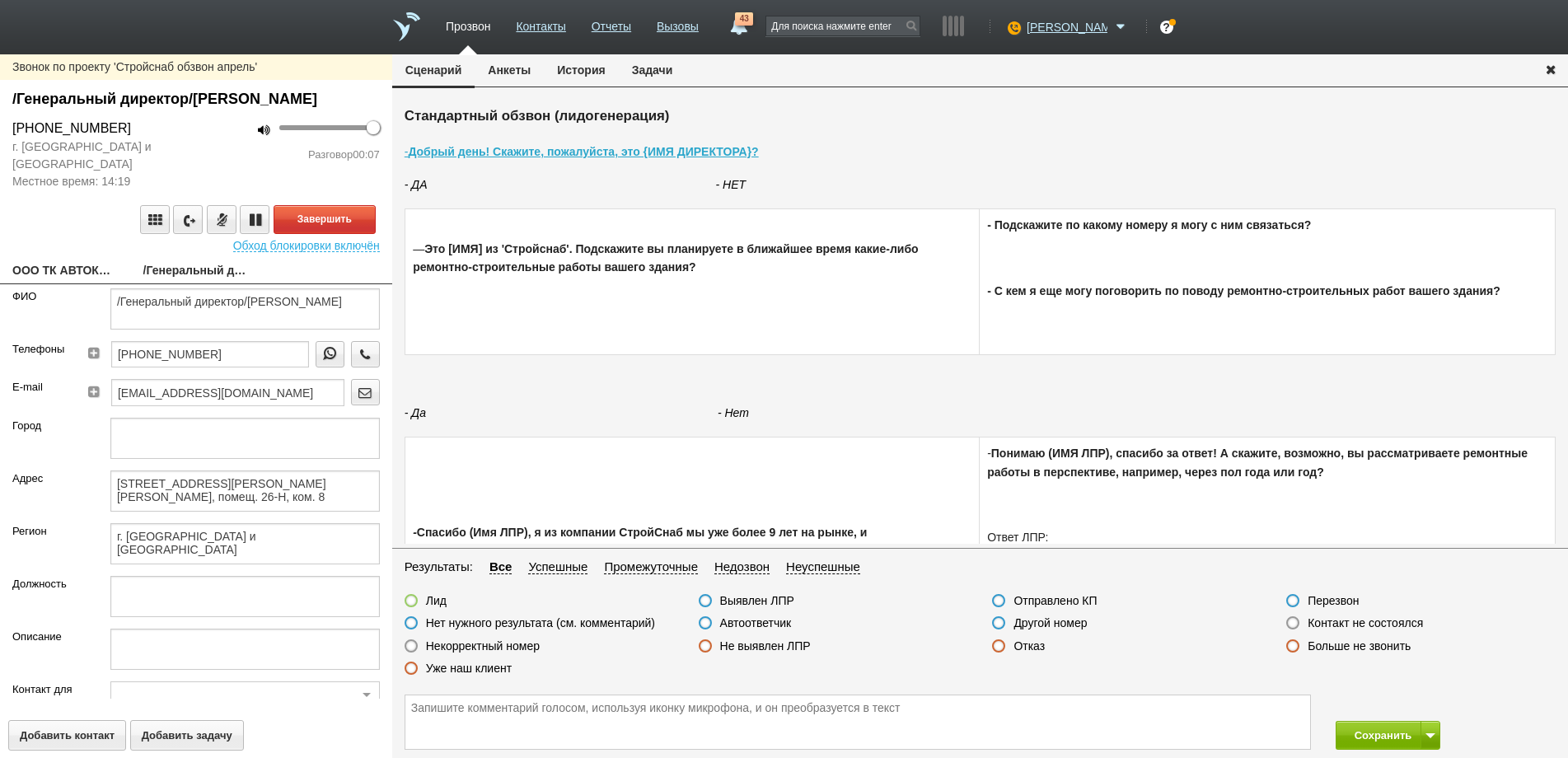
click at [85, 284] on link "ООО ТК АВТОКОНТТРАНС" at bounding box center [65, 272] width 106 height 23
type textarea "ООО ТК АВТОКОНТТРАНС"
type textarea "[STREET_ADDRESS][PERSON_NAME][PERSON_NAME], помещ. 26-Н, ком. 8"
type textarea "г. [GEOGRAPHIC_DATA] и [GEOGRAPHIC_DATA]"
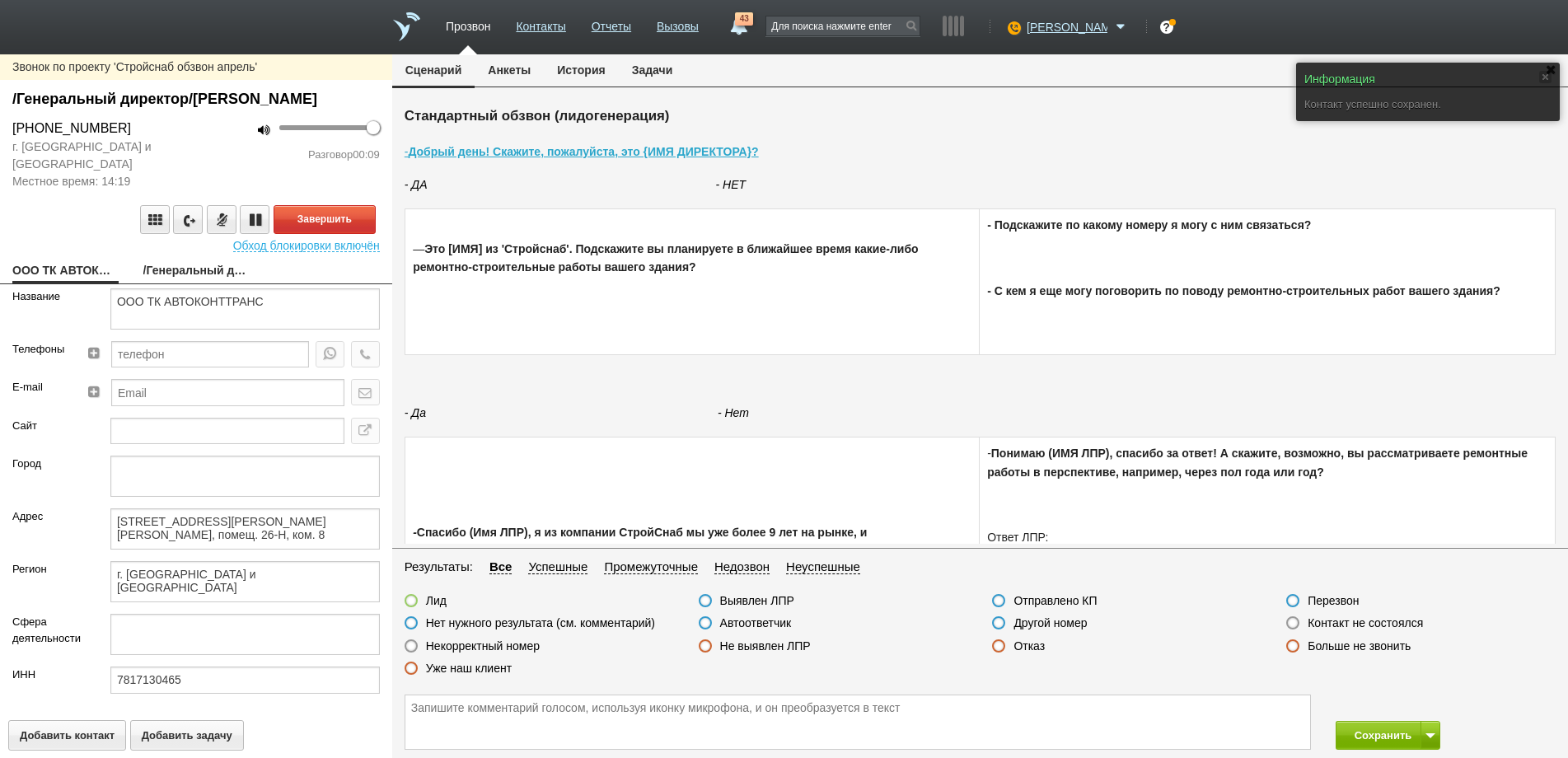
click at [183, 284] on link "/Генеральный директор/[PERSON_NAME]" at bounding box center [196, 272] width 106 height 23
type textarea "/Генеральный директор/[PERSON_NAME]"
type textarea "[STREET_ADDRESS][PERSON_NAME][PERSON_NAME], помещ. 26-Н, ком. 8"
type textarea "г. [GEOGRAPHIC_DATA] и [GEOGRAPHIC_DATA]"
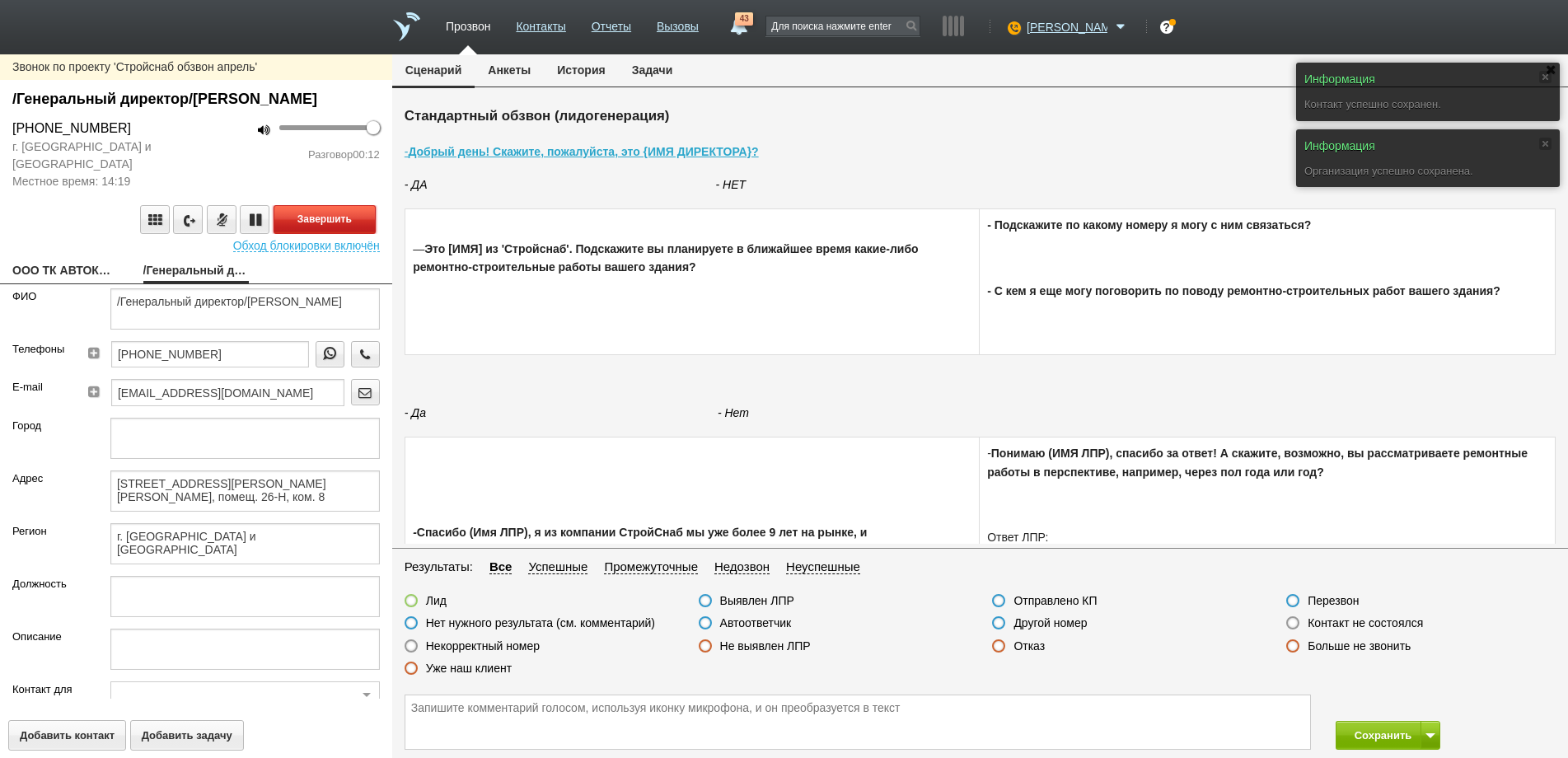
click at [306, 234] on button "Завершить" at bounding box center [324, 220] width 102 height 29
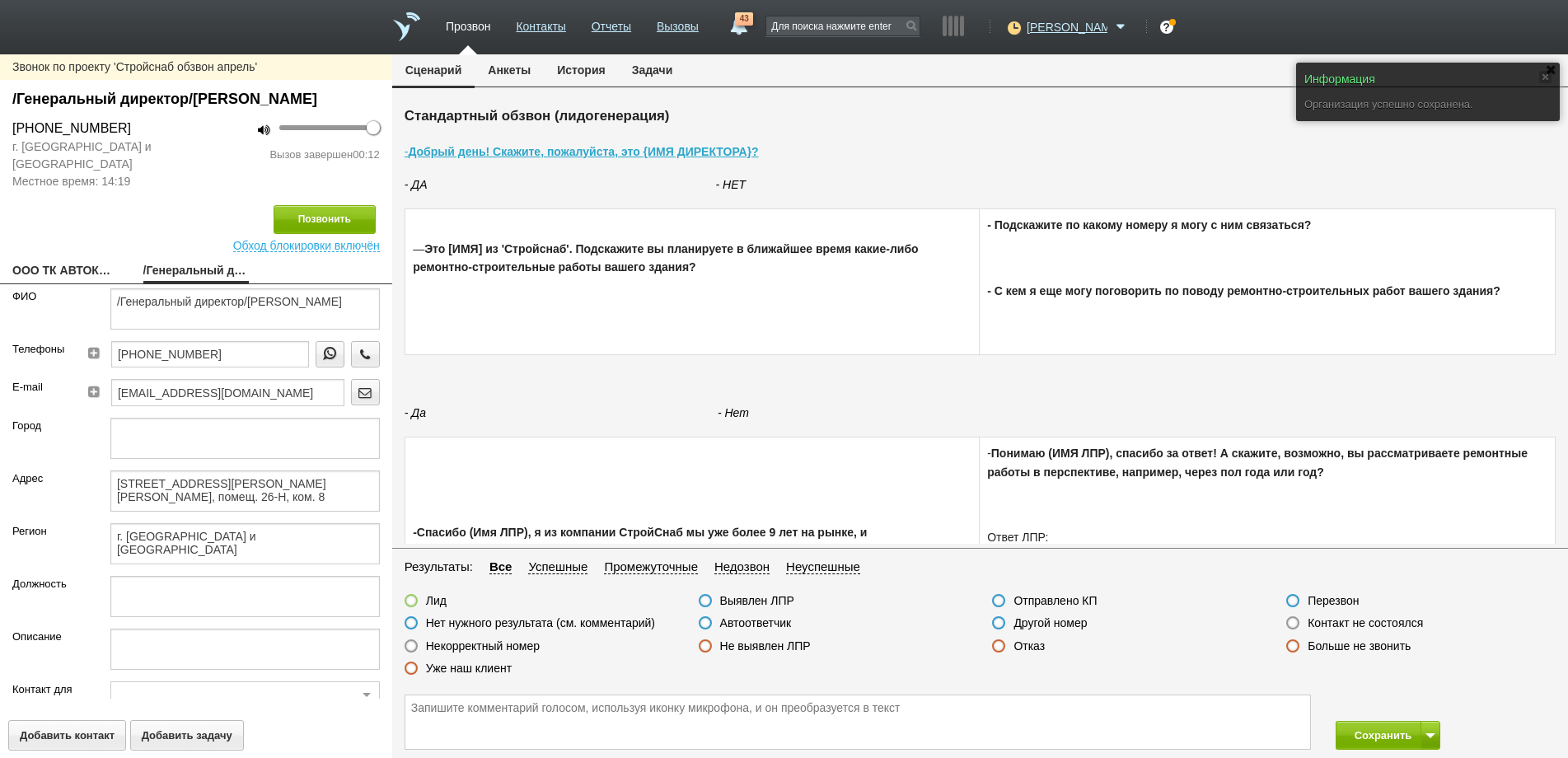
drag, startPoint x: 705, startPoint y: 620, endPoint x: 812, endPoint y: 667, distance: 116.9
click at [709, 623] on label at bounding box center [705, 623] width 14 height 14
click at [0, 0] on input "Автоответчик" at bounding box center [0, 0] width 0 height 0
click at [1366, 740] on button "Сохранить" at bounding box center [1379, 735] width 87 height 29
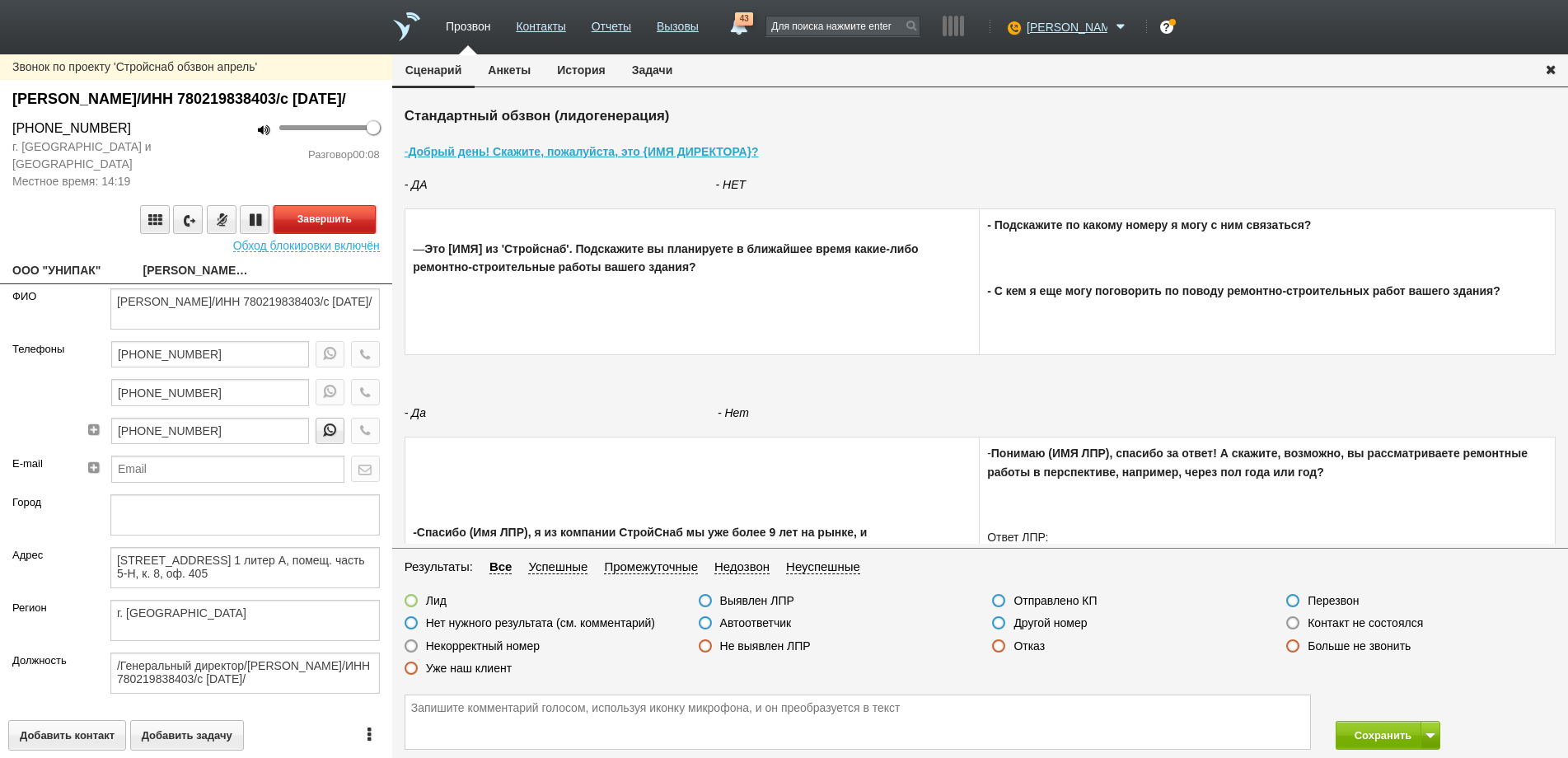
click at [321, 233] on button "Завершить" at bounding box center [324, 220] width 102 height 29
click at [705, 624] on label at bounding box center [705, 623] width 14 height 14
click at [0, 0] on input "Автоответчик" at bounding box center [0, 0] width 0 height 0
click at [356, 360] on icon "button" at bounding box center [364, 354] width 18 height 13
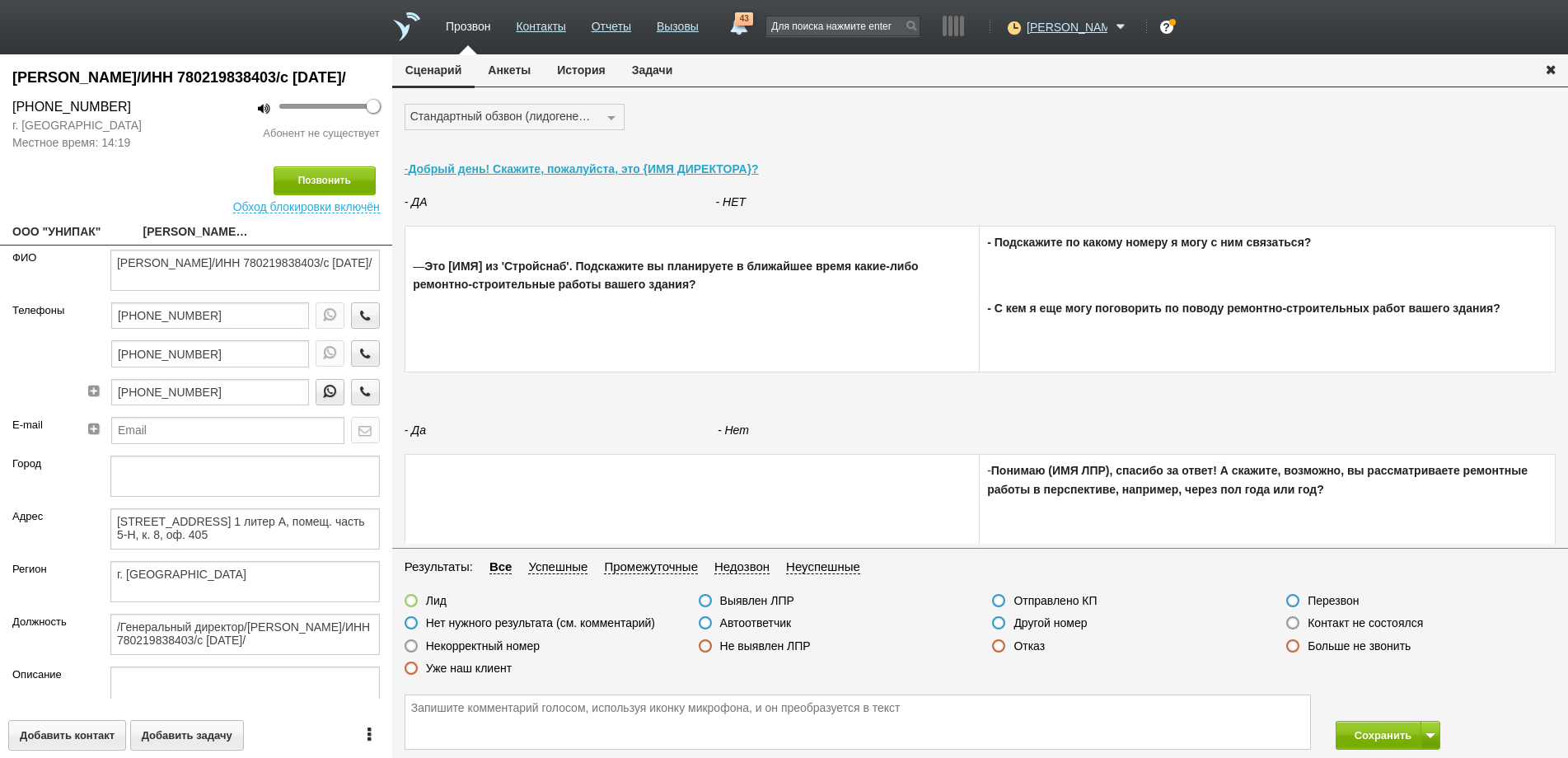
click at [413, 650] on label at bounding box center [412, 646] width 14 height 14
click at [0, 0] on input "Некорректный номер" at bounding box center [0, 0] width 0 height 0
click at [356, 359] on icon "button" at bounding box center [364, 353] width 18 height 13
click at [340, 195] on button "Завершить" at bounding box center [324, 181] width 102 height 29
click at [1289, 622] on label at bounding box center [1293, 623] width 14 height 14
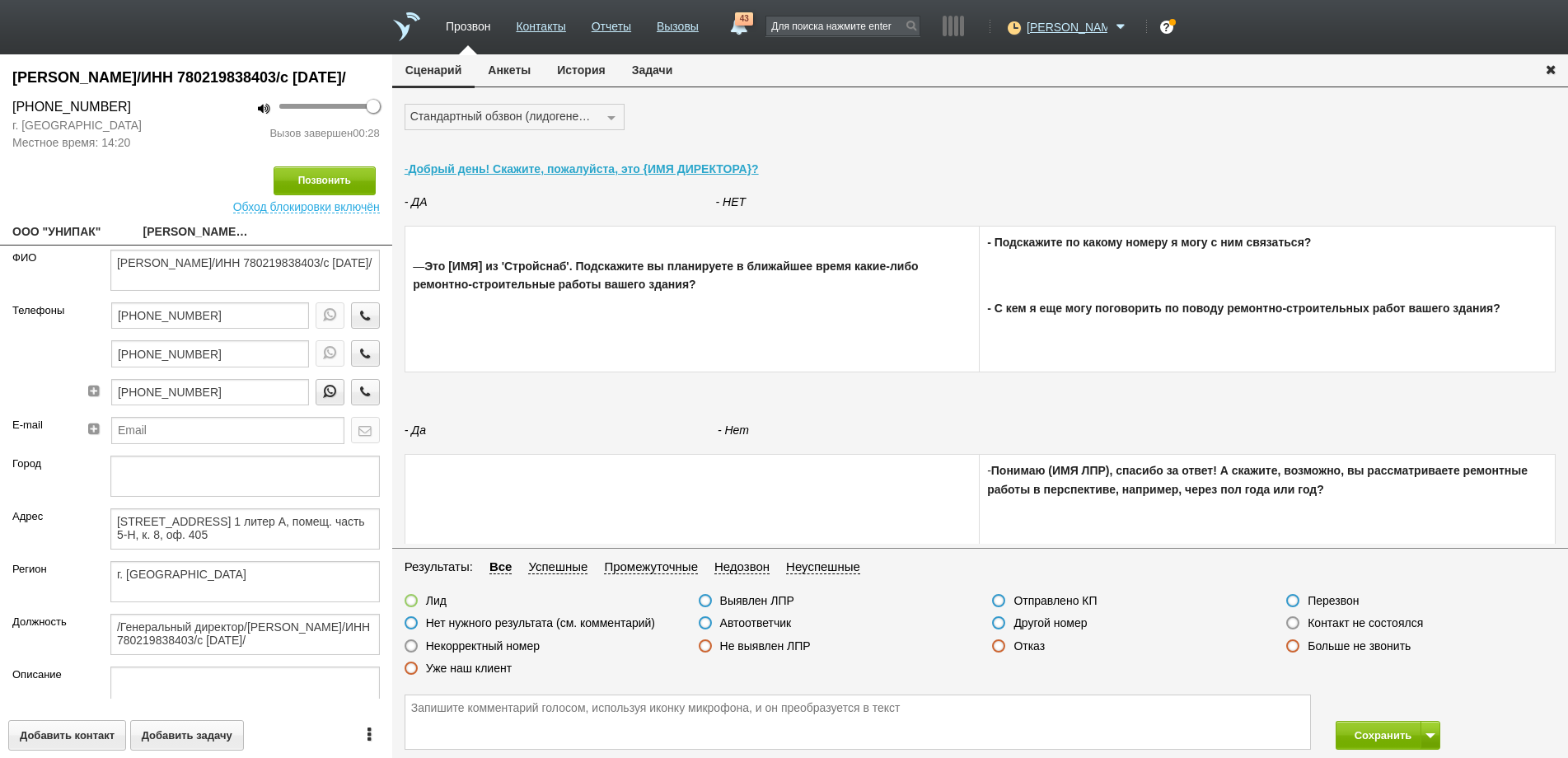
click at [0, 0] on input "Контакт не состоялся" at bounding box center [0, 0] width 0 height 0
click at [1358, 739] on button "Сохранить" at bounding box center [1379, 735] width 87 height 29
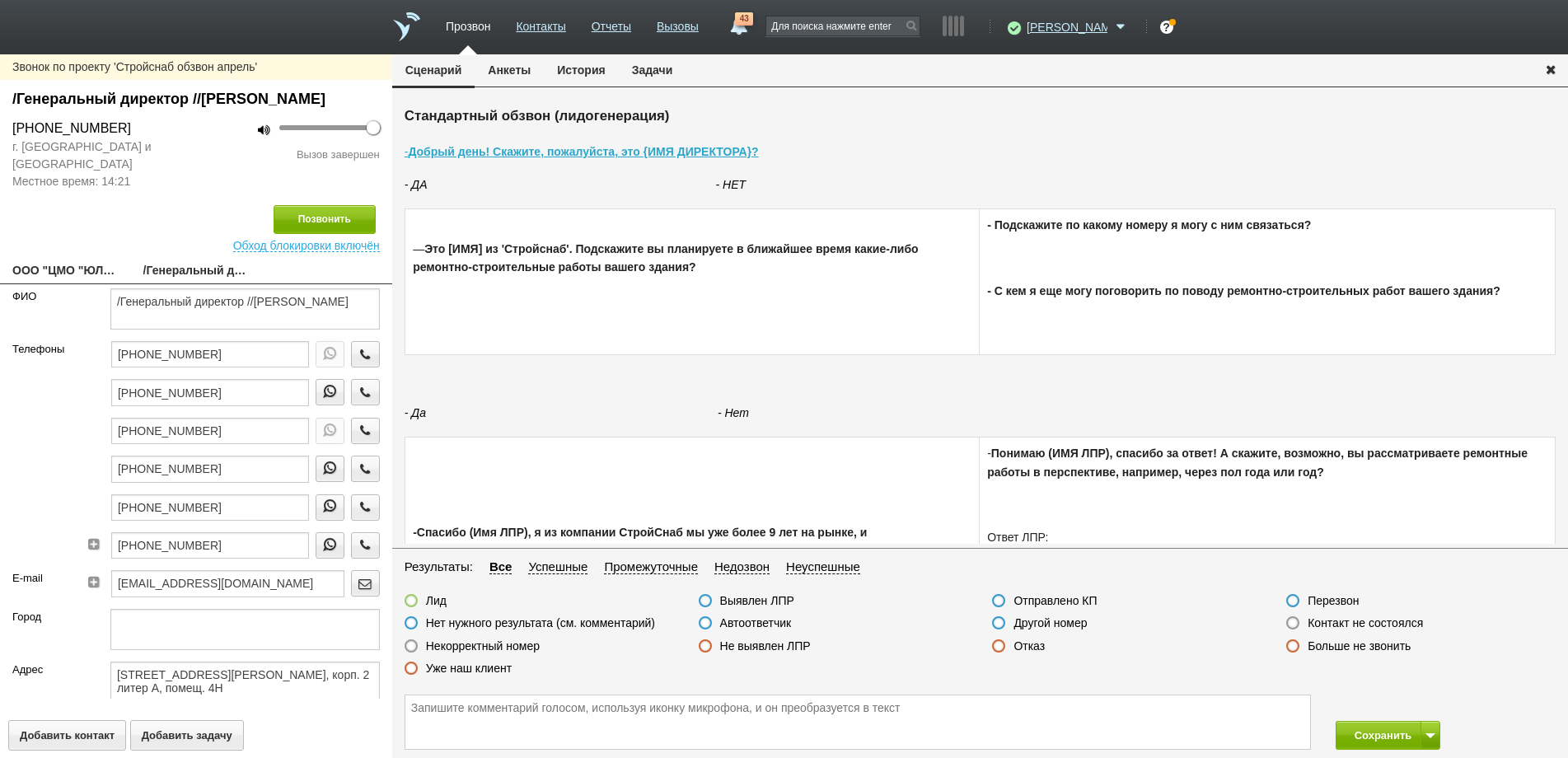
click at [71, 284] on link "ООО "ЦМО "ЮЛМЕД"" at bounding box center [65, 272] width 106 height 23
type textarea "ООО "ЦМО "ЮЛМЕД""
type textarea "[STREET_ADDRESS][PERSON_NAME], корп. 2 литер А, помещ. 4Н"
type textarea "г. [GEOGRAPHIC_DATA]"
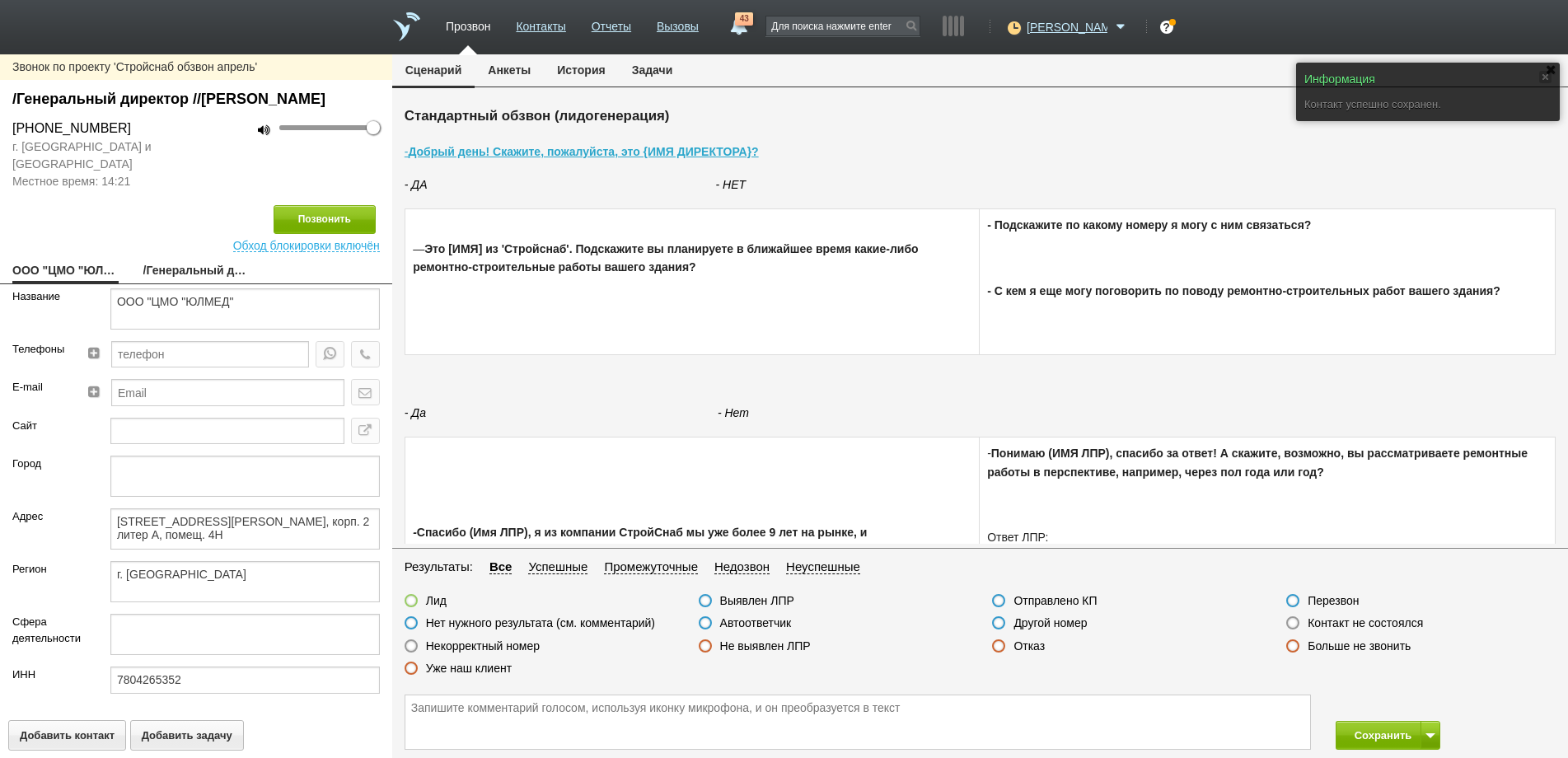
click at [183, 284] on link "/Генеральный директор //[PERSON_NAME]" at bounding box center [196, 272] width 106 height 23
type textarea "/Генеральный директор //[PERSON_NAME]"
type textarea "[STREET_ADDRESS][PERSON_NAME], корп. 2 литер А, помещ. 4Н"
type textarea "г. [GEOGRAPHIC_DATA]"
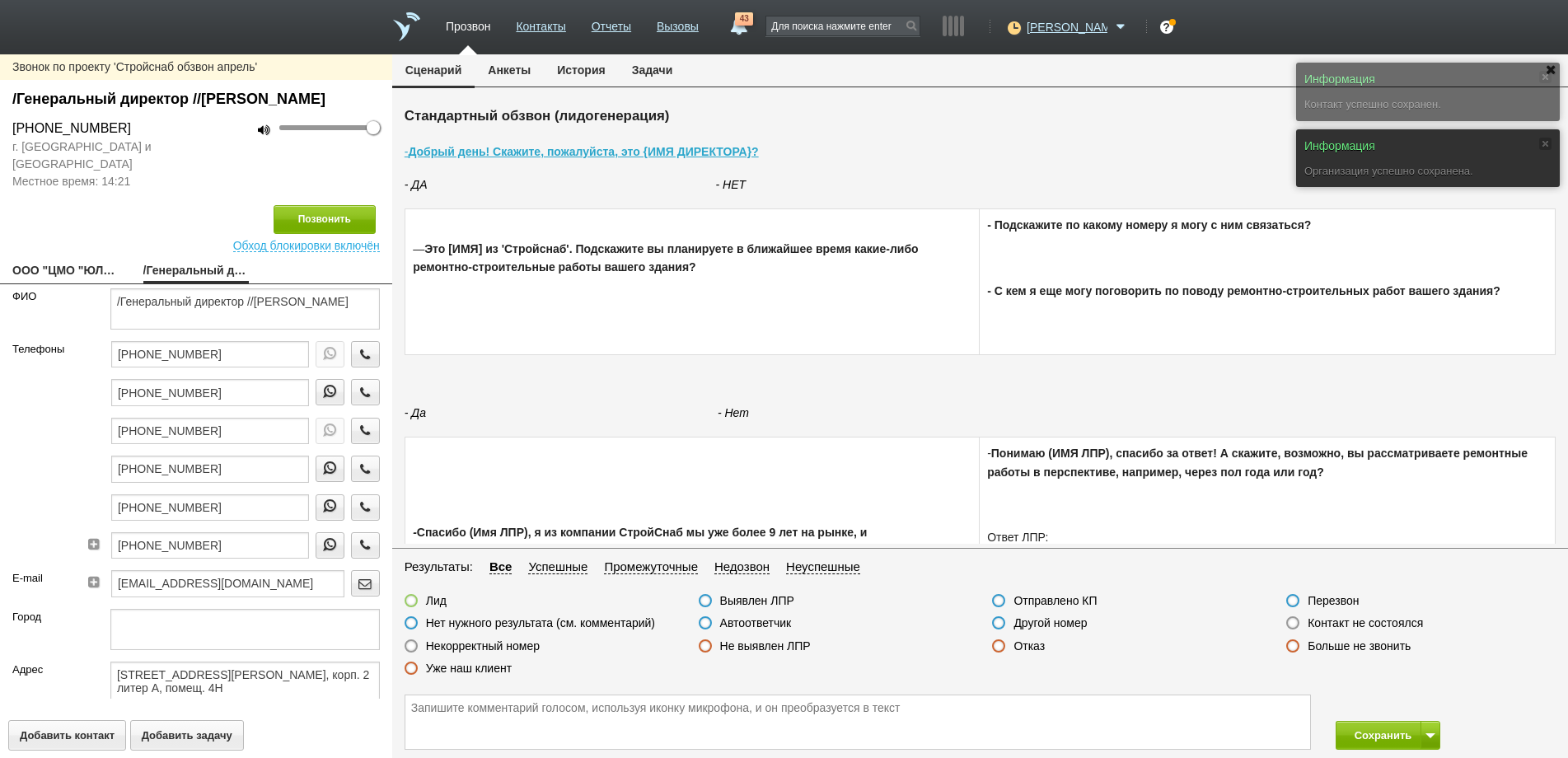
click at [1294, 626] on label at bounding box center [1293, 623] width 14 height 14
click at [0, 0] on input "Контакт не состоялся" at bounding box center [0, 0] width 0 height 0
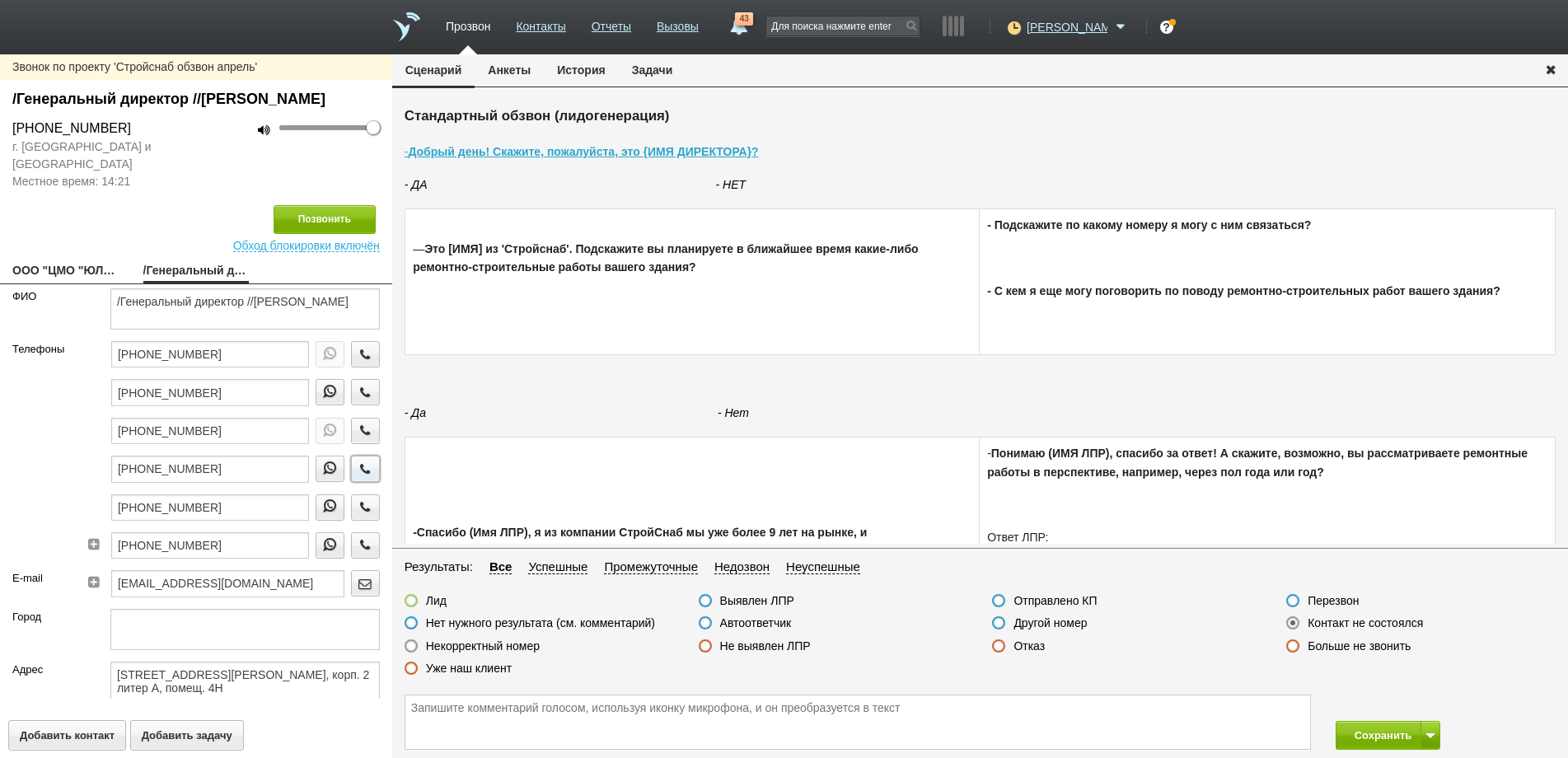
click at [357, 474] on icon "button" at bounding box center [364, 469] width 18 height 13
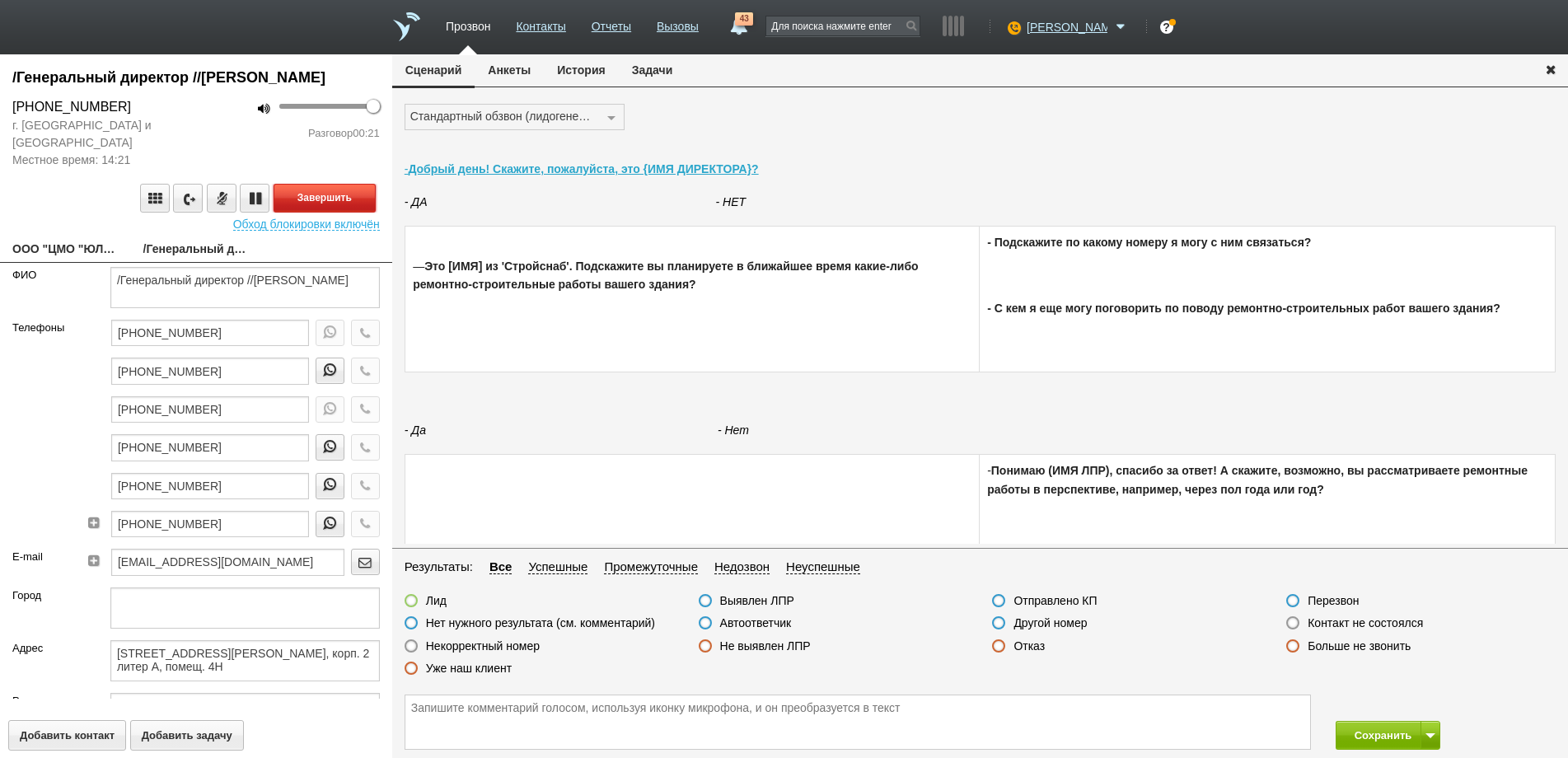
click at [331, 212] on button "Завершить" at bounding box center [324, 198] width 102 height 29
drag, startPoint x: 226, startPoint y: 469, endPoint x: 111, endPoint y: 469, distance: 115.0
click at [111, 461] on input "[PHONE_NUMBER]" at bounding box center [210, 447] width 198 height 26
type input "[PHONE_NUMBER]"
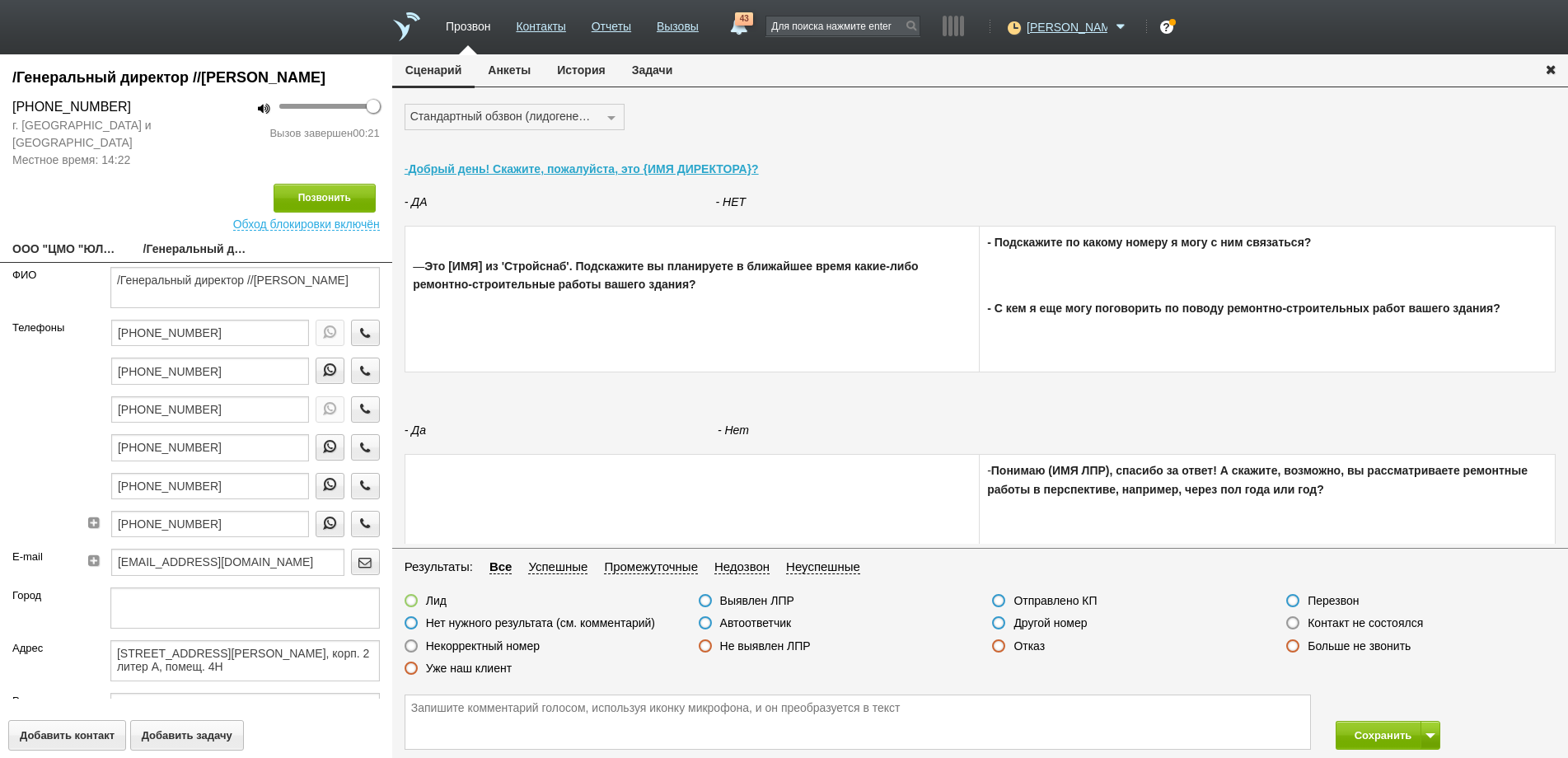
click at [995, 625] on label at bounding box center [999, 623] width 14 height 14
click at [0, 0] on input "Другой номер" at bounding box center [0, 0] width 0 height 0
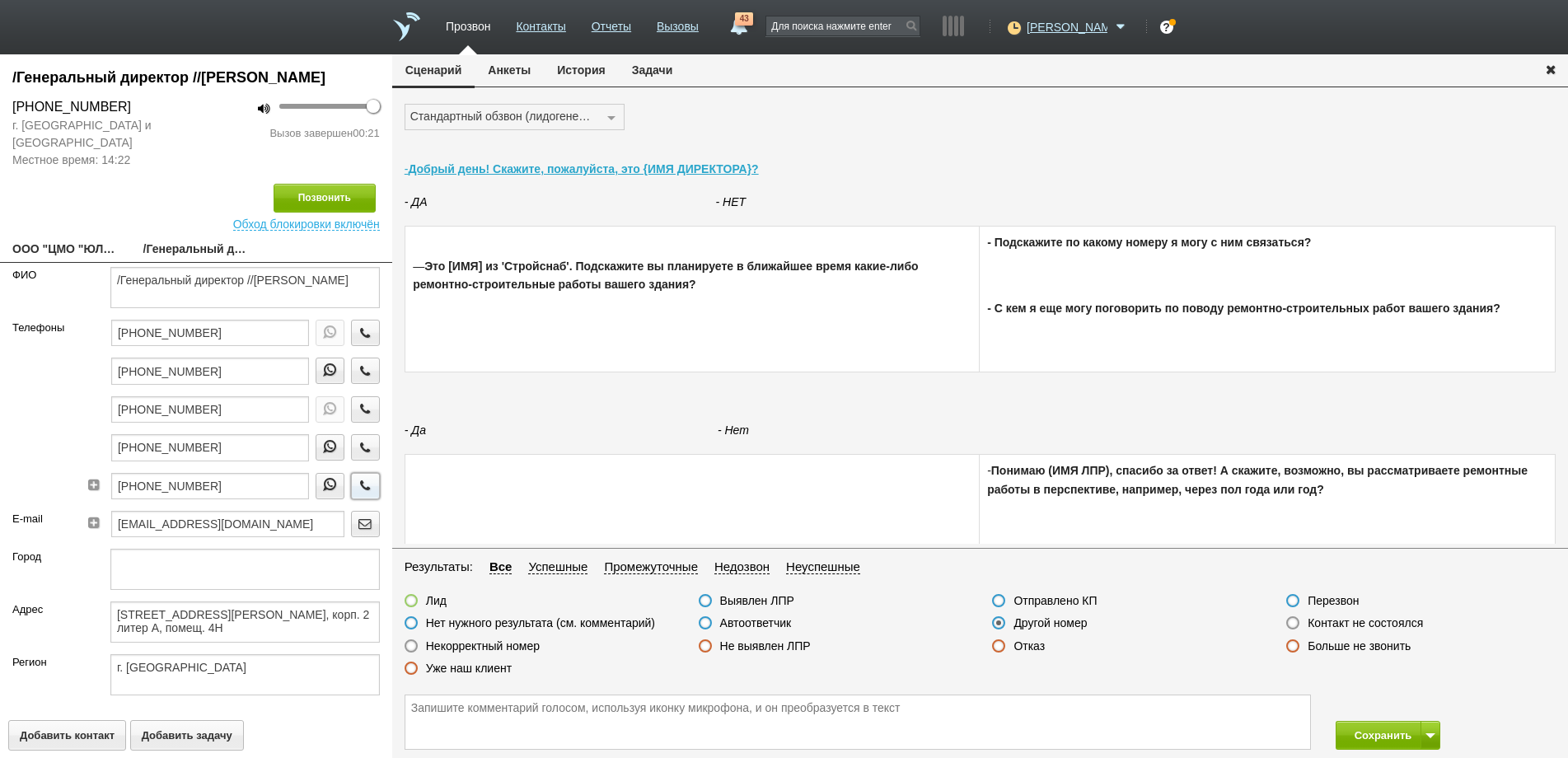
click at [356, 491] on icon "button" at bounding box center [364, 485] width 18 height 13
click at [334, 212] on button "Завершить" at bounding box center [324, 198] width 102 height 29
click at [704, 622] on label at bounding box center [705, 623] width 14 height 14
click at [0, 0] on input "Автоответчик" at bounding box center [0, 0] width 0 height 0
click at [356, 453] on icon "button" at bounding box center [364, 446] width 18 height 13
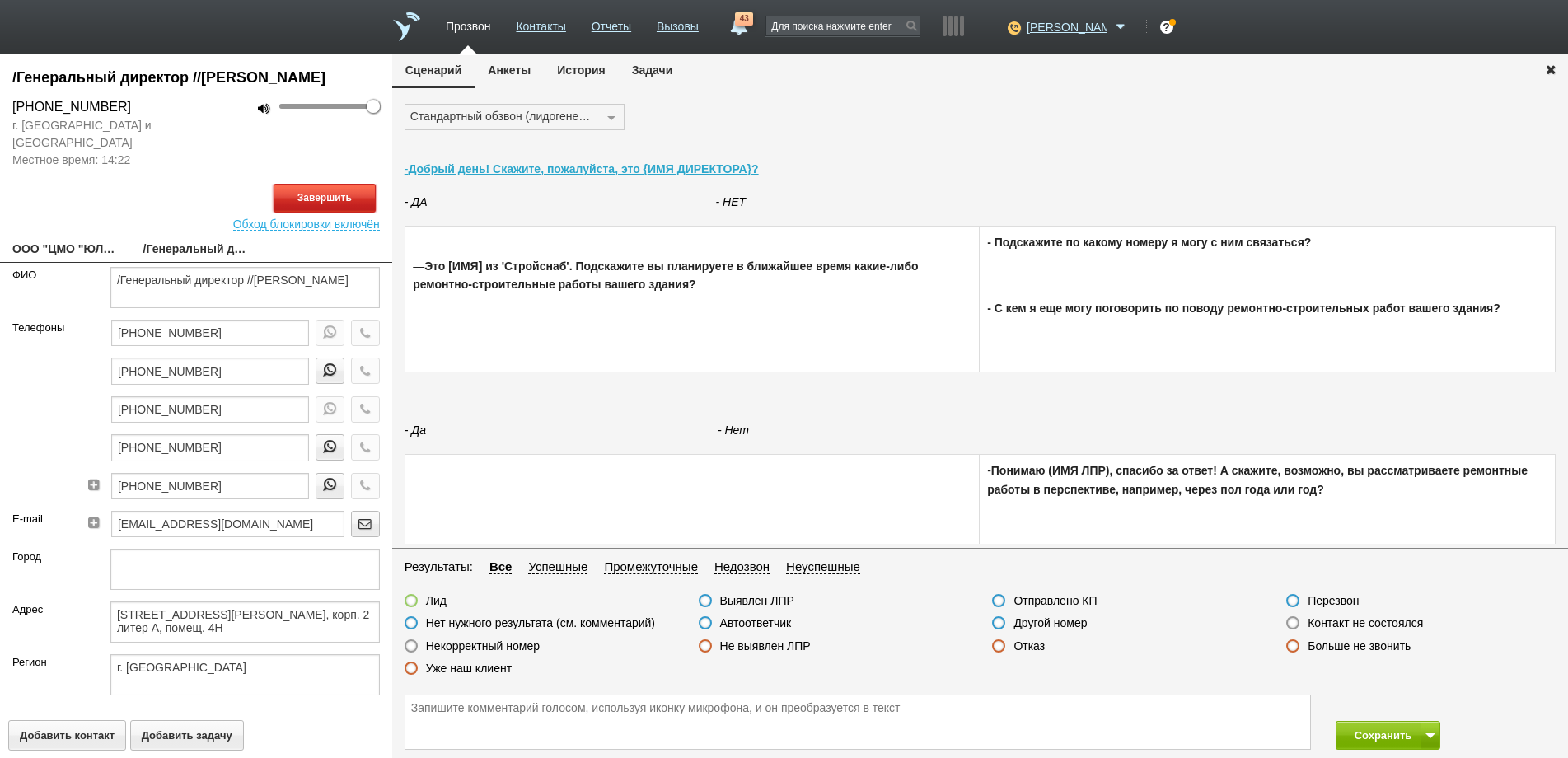
click at [323, 212] on button "Завершить" at bounding box center [324, 198] width 102 height 29
click at [711, 622] on label at bounding box center [705, 623] width 14 height 14
click at [0, 0] on input "Автоответчик" at bounding box center [0, 0] width 0 height 0
click at [356, 415] on icon "button" at bounding box center [364, 409] width 18 height 13
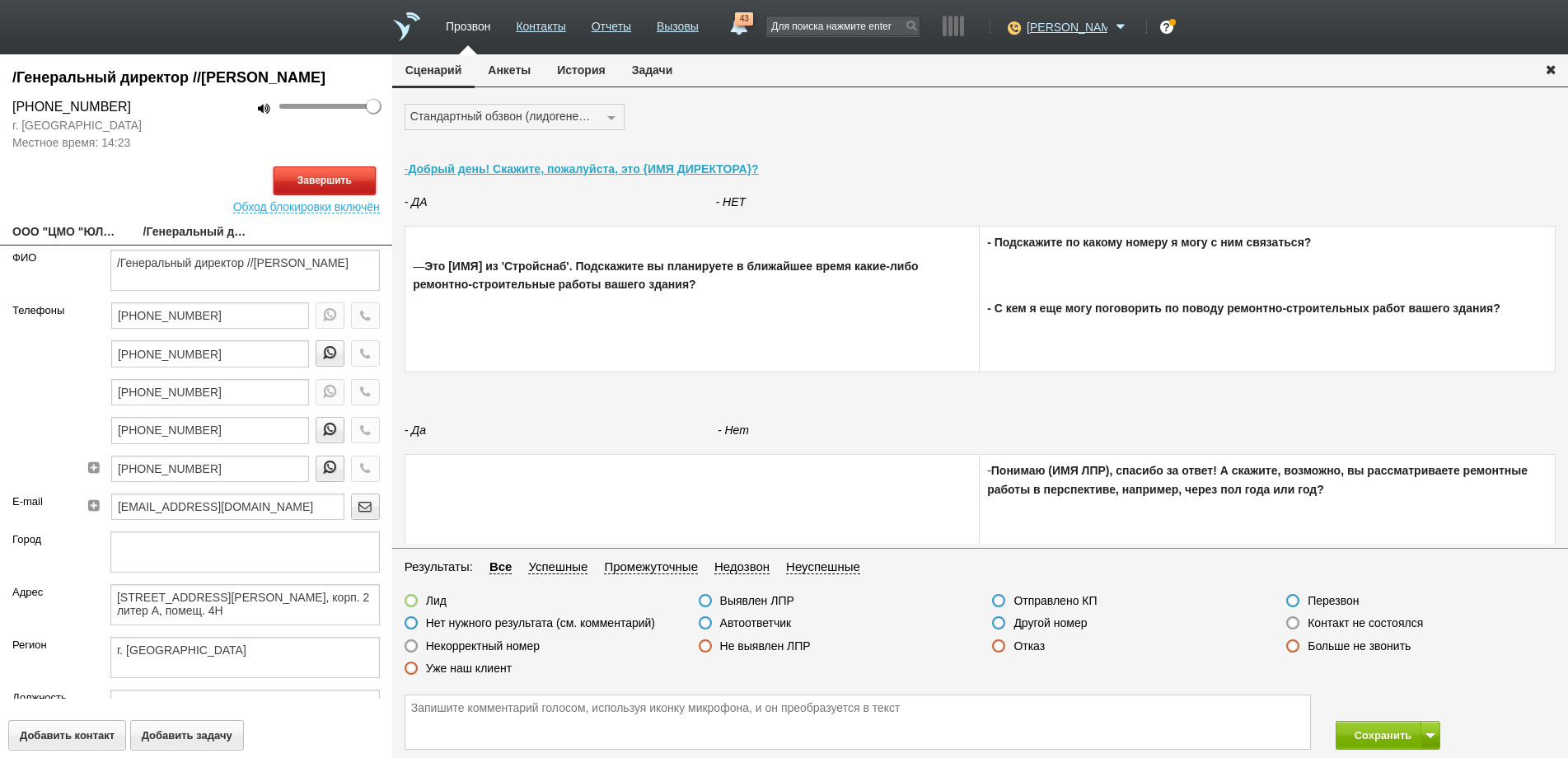
click at [309, 195] on button "Завершить" at bounding box center [324, 181] width 102 height 29
click at [1296, 620] on label at bounding box center [1293, 623] width 14 height 14
click at [0, 0] on input "Контакт не состоялся" at bounding box center [0, 0] width 0 height 0
click at [356, 359] on icon "button" at bounding box center [364, 353] width 18 height 13
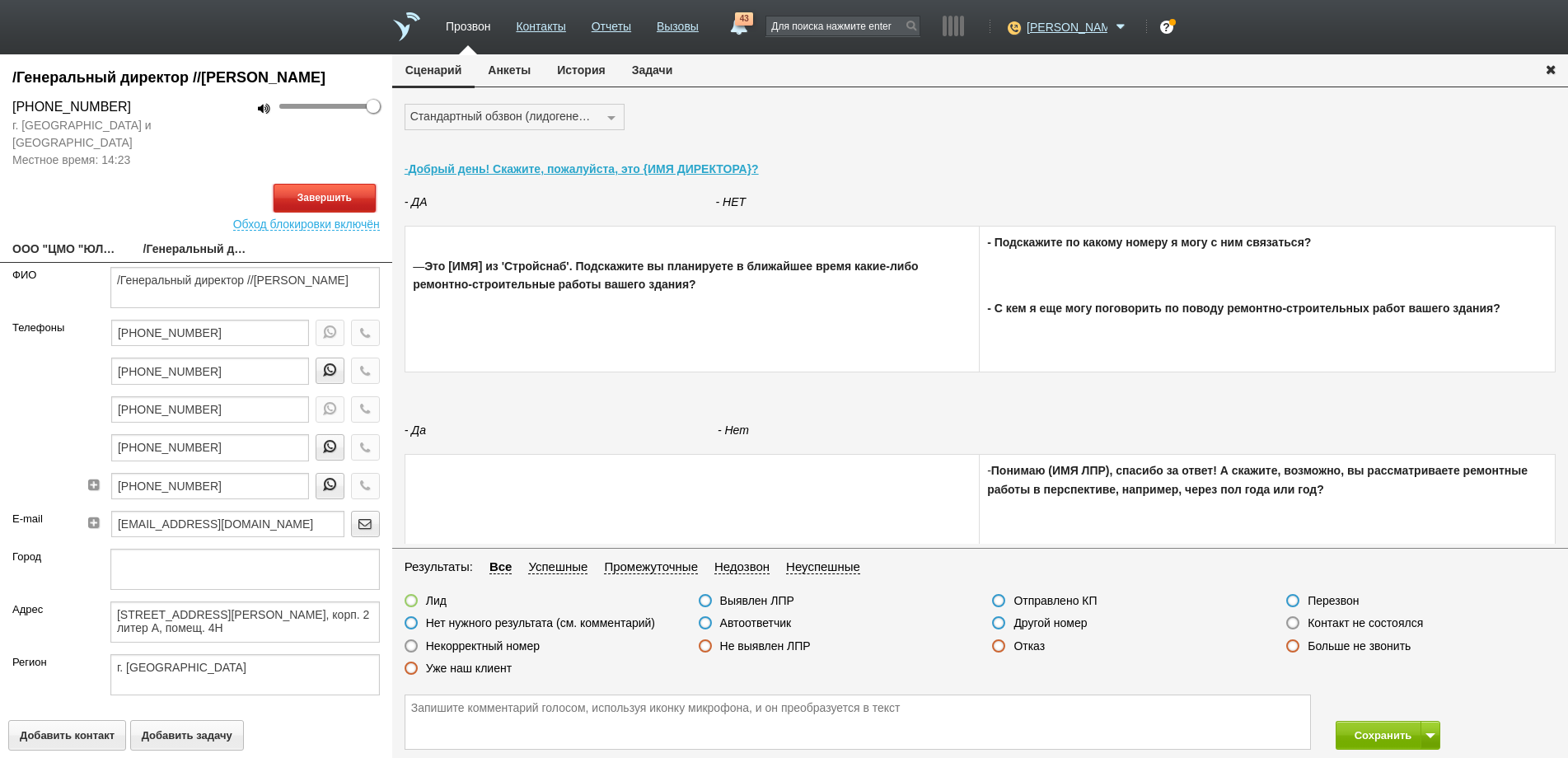
click at [322, 212] on button "Завершить" at bounding box center [324, 198] width 102 height 29
click at [1296, 624] on label at bounding box center [1293, 623] width 14 height 14
click at [0, 0] on input "Контакт не состоялся" at bounding box center [0, 0] width 0 height 0
click at [356, 339] on icon "button" at bounding box center [364, 332] width 18 height 13
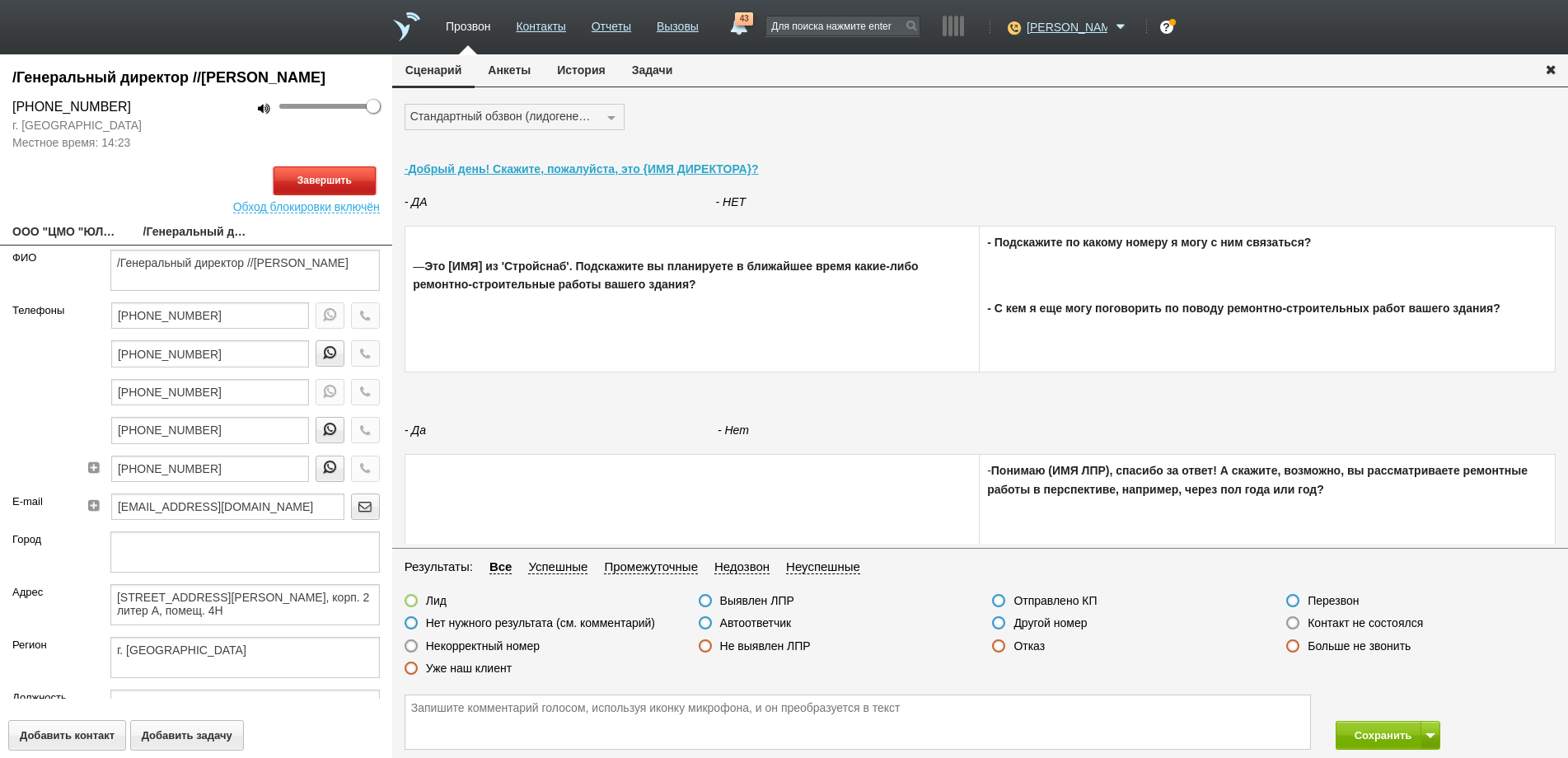
click at [324, 195] on button "Завершить" at bounding box center [324, 181] width 102 height 29
click at [1291, 624] on label at bounding box center [1293, 623] width 14 height 14
click at [0, 0] on input "Контакт не состоялся" at bounding box center [0, 0] width 0 height 0
click at [1375, 738] on button "Сохранить" at bounding box center [1379, 735] width 87 height 29
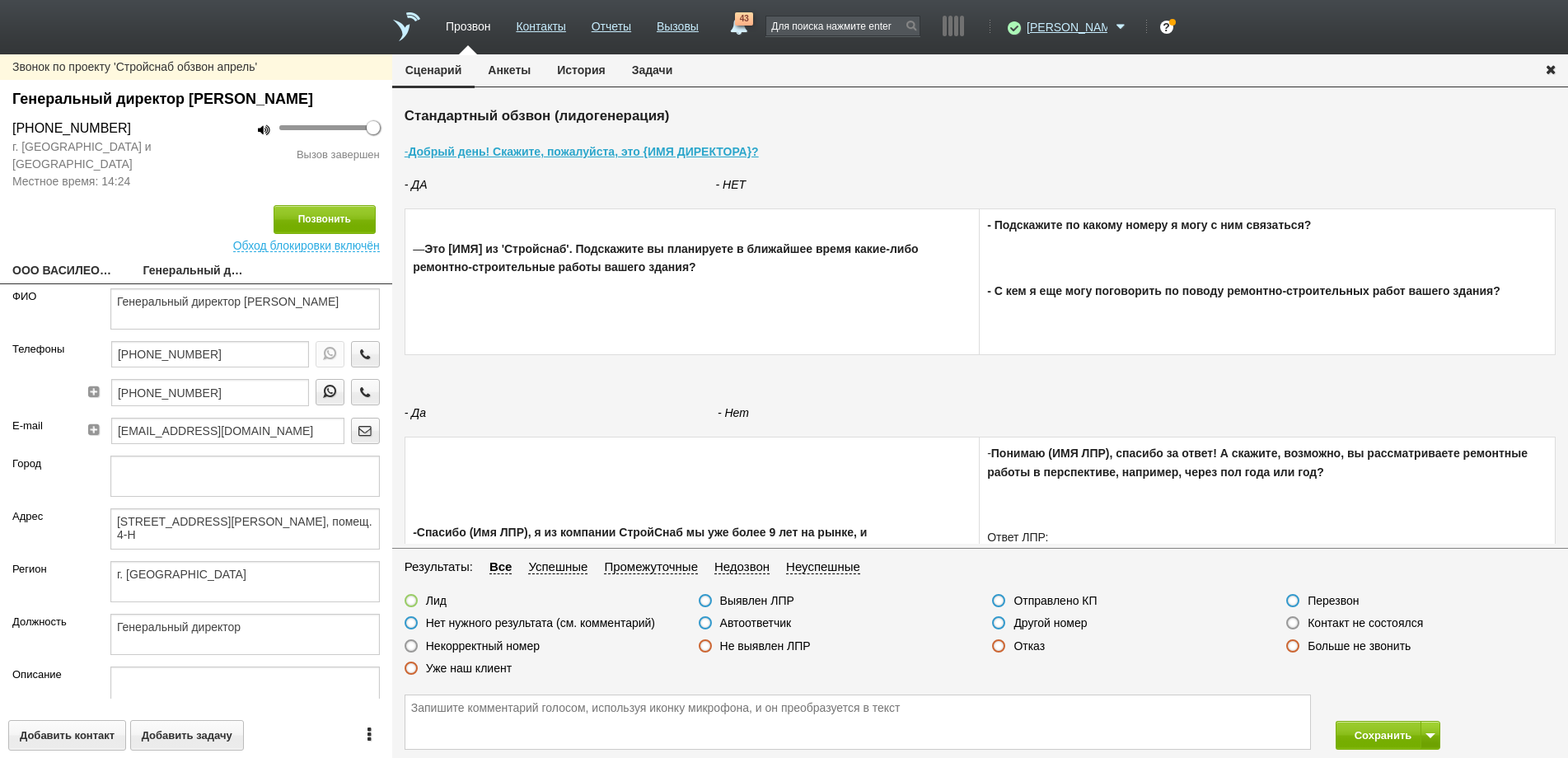
click at [70, 284] on link "ООО ВАСИЛЕОСТРОВСКИЙ РЫНОК" at bounding box center [65, 272] width 106 height 23
type textarea "ООО ВАСИЛЕОСТРОВСКИЙ РЫНОК"
type textarea "[STREET_ADDRESS][PERSON_NAME], помещ. 4-Н"
type textarea "г. [GEOGRAPHIC_DATA]"
type textarea "89.37Loremi d sitametcon adipiscinge sed doeiusmodtem incididunt utlaboreet04.0…"
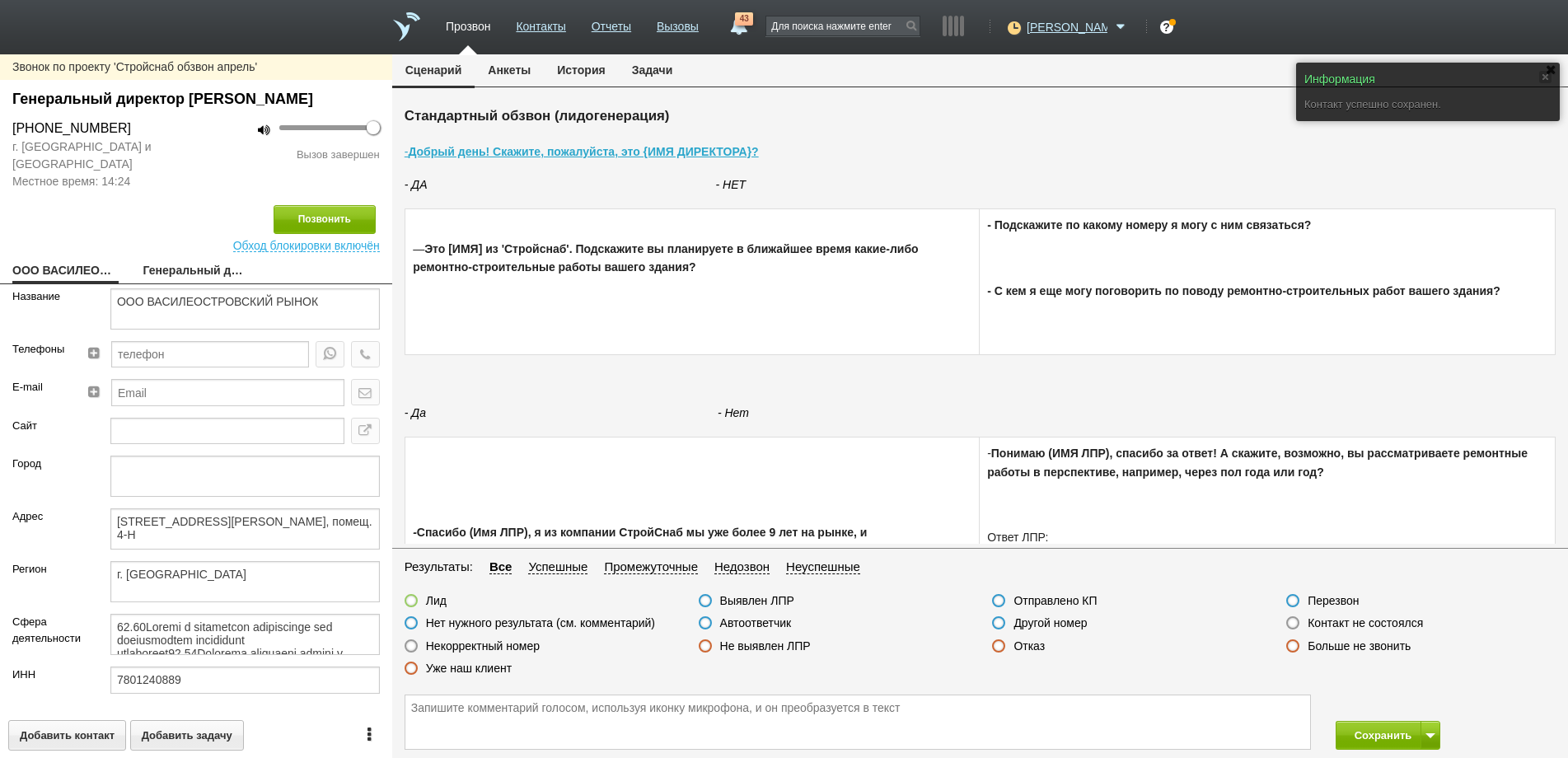
click at [198, 284] on link "Генеральный директор [PERSON_NAME]" at bounding box center [196, 272] width 106 height 23
type textarea "Генеральный директор [PERSON_NAME]"
type textarea "[STREET_ADDRESS][PERSON_NAME], помещ. 4-Н"
type textarea "г. [GEOGRAPHIC_DATA]"
type textarea "Генеральный директор"
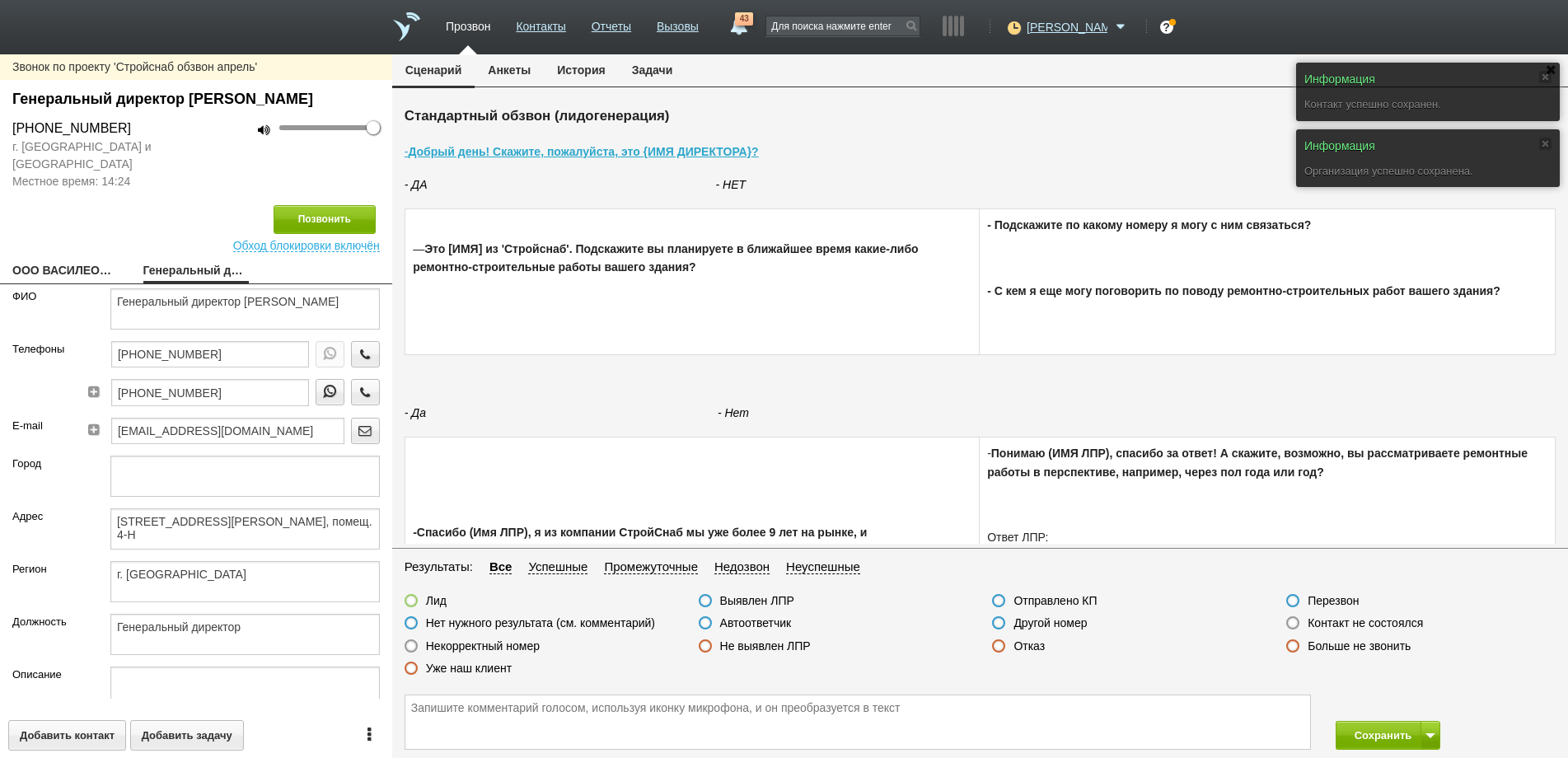
click at [1289, 623] on label at bounding box center [1293, 623] width 14 height 14
click at [0, 0] on input "Контакт не состоялся" at bounding box center [0, 0] width 0 height 0
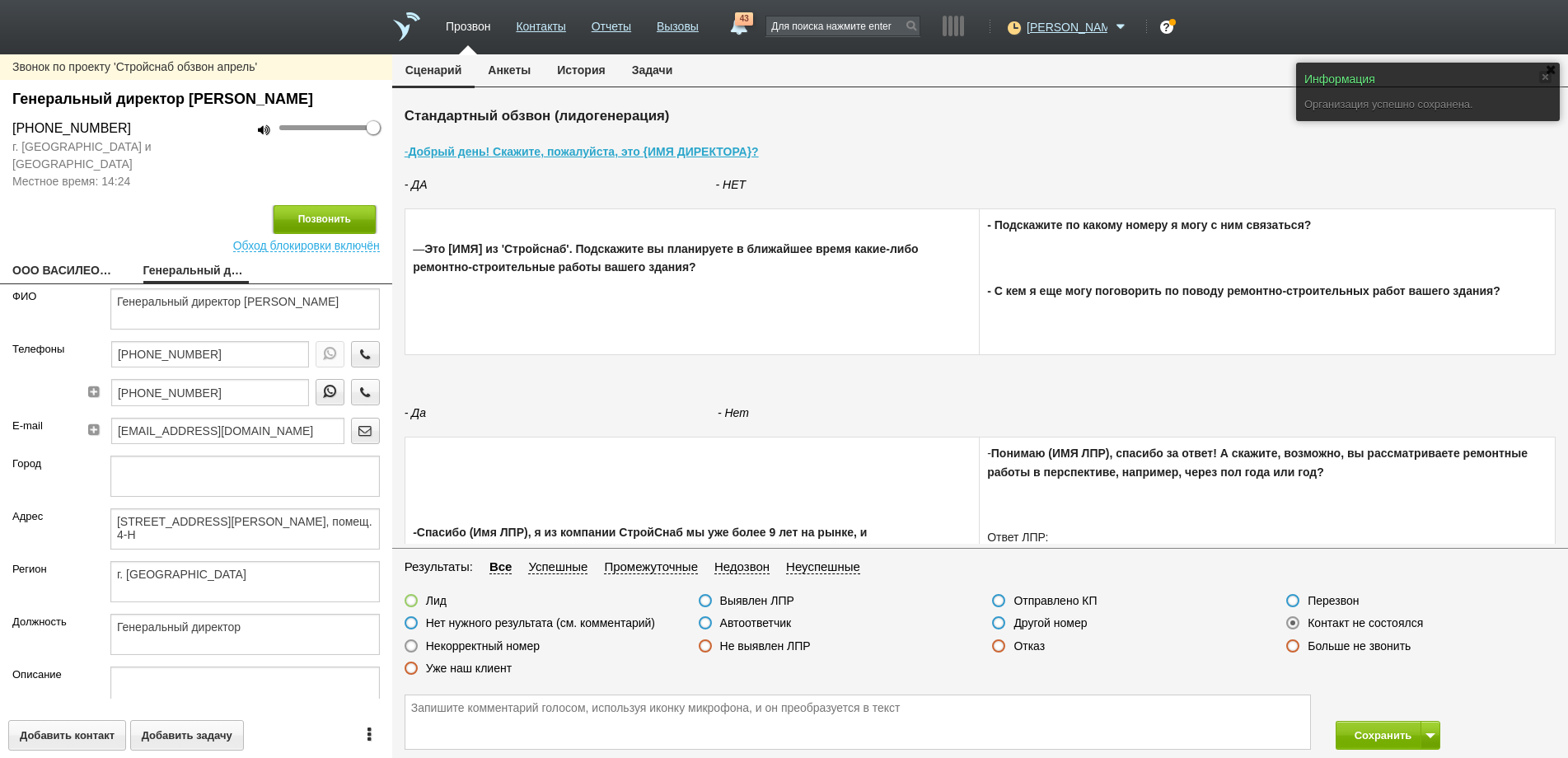
click at [318, 234] on button "Позвонить" at bounding box center [324, 220] width 102 height 29
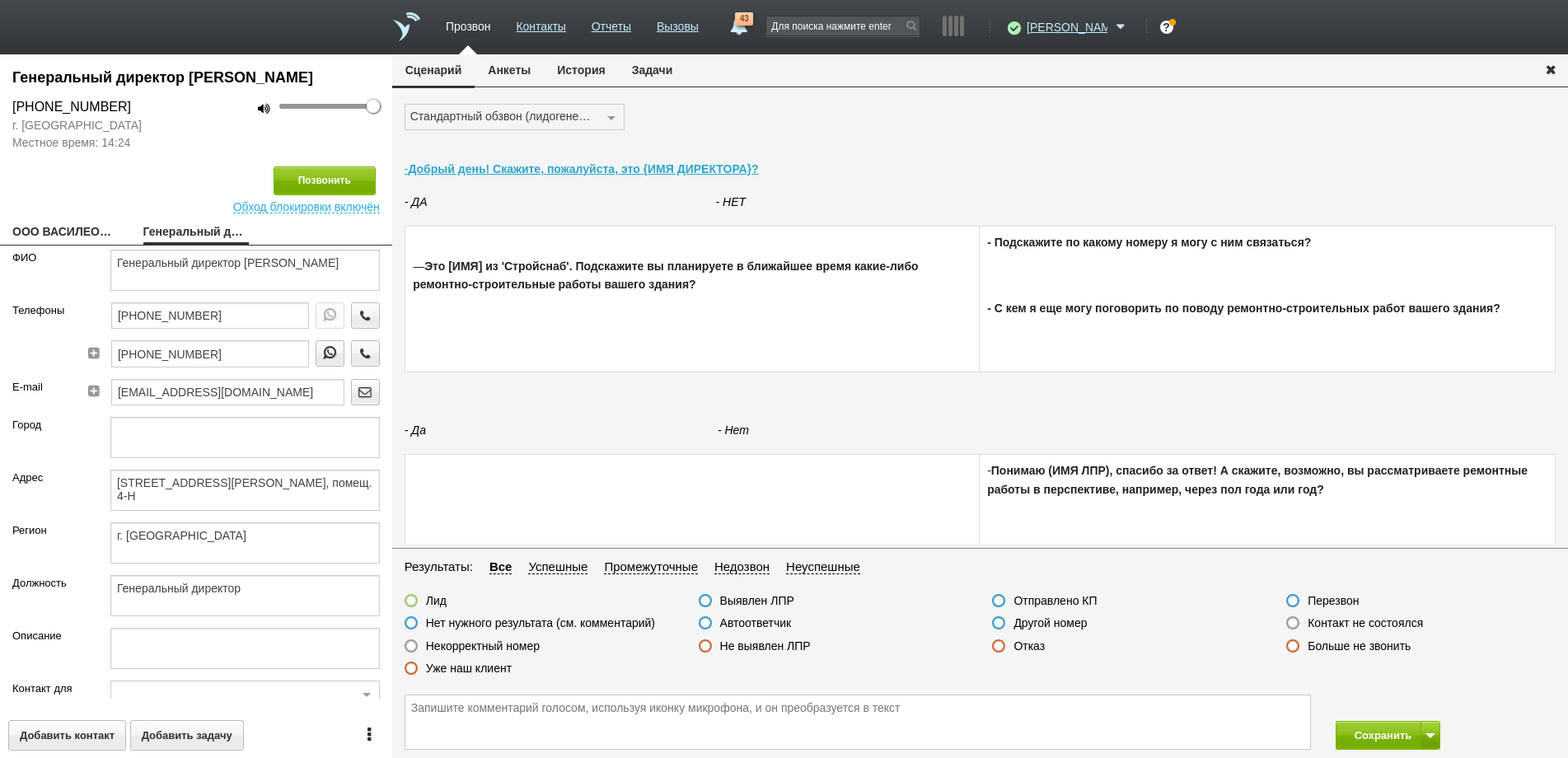
click at [997, 626] on label at bounding box center [999, 623] width 14 height 14
click at [0, 0] on input "Другой номер" at bounding box center [0, 0] width 0 height 0
click at [356, 322] on icon "button" at bounding box center [364, 315] width 18 height 13
click at [997, 623] on label at bounding box center [999, 623] width 14 height 14
click at [0, 0] on input "Другой номер" at bounding box center [0, 0] width 0 height 0
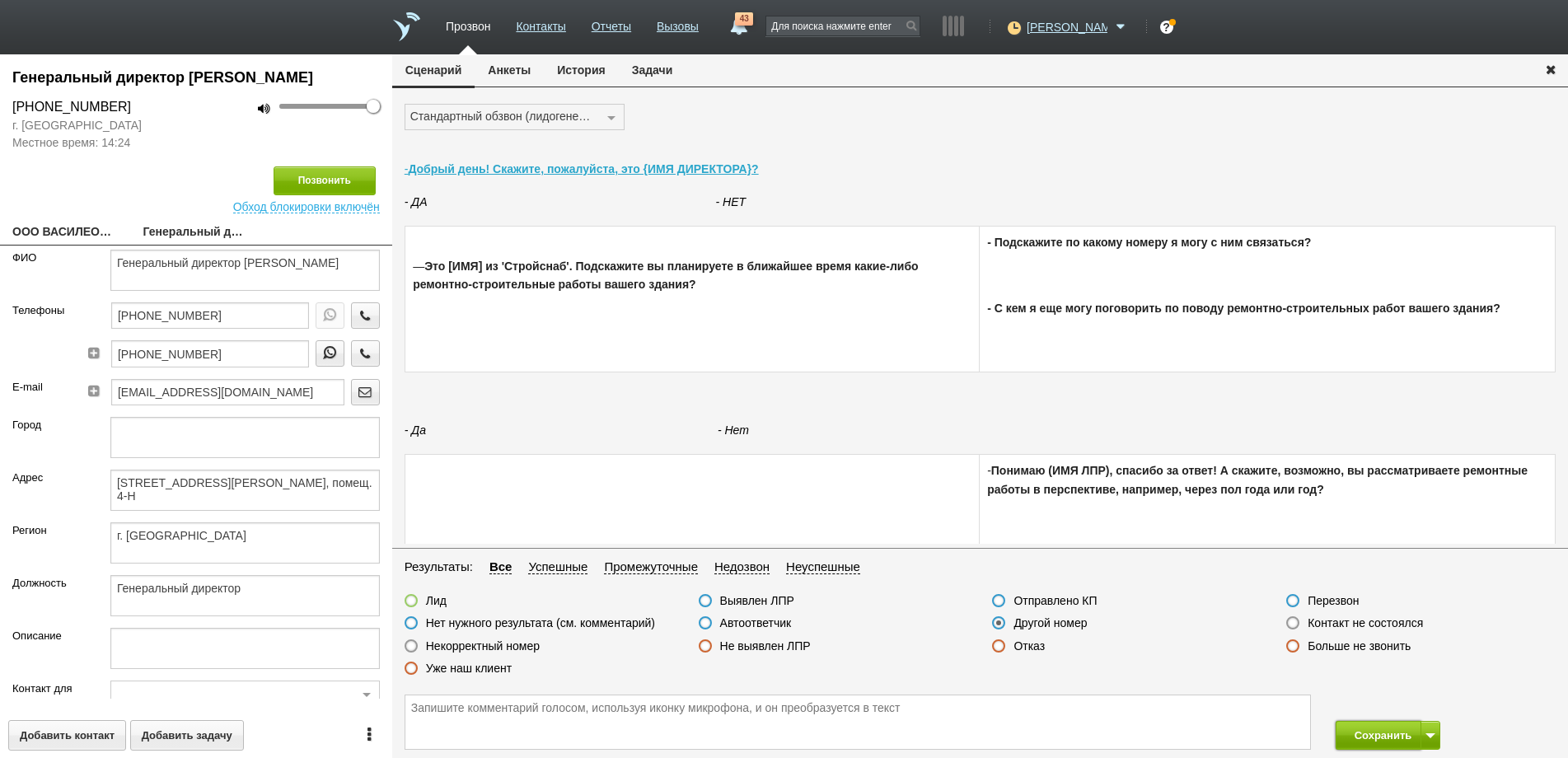
click at [1368, 734] on button "Сохранить" at bounding box center [1379, 735] width 87 height 29
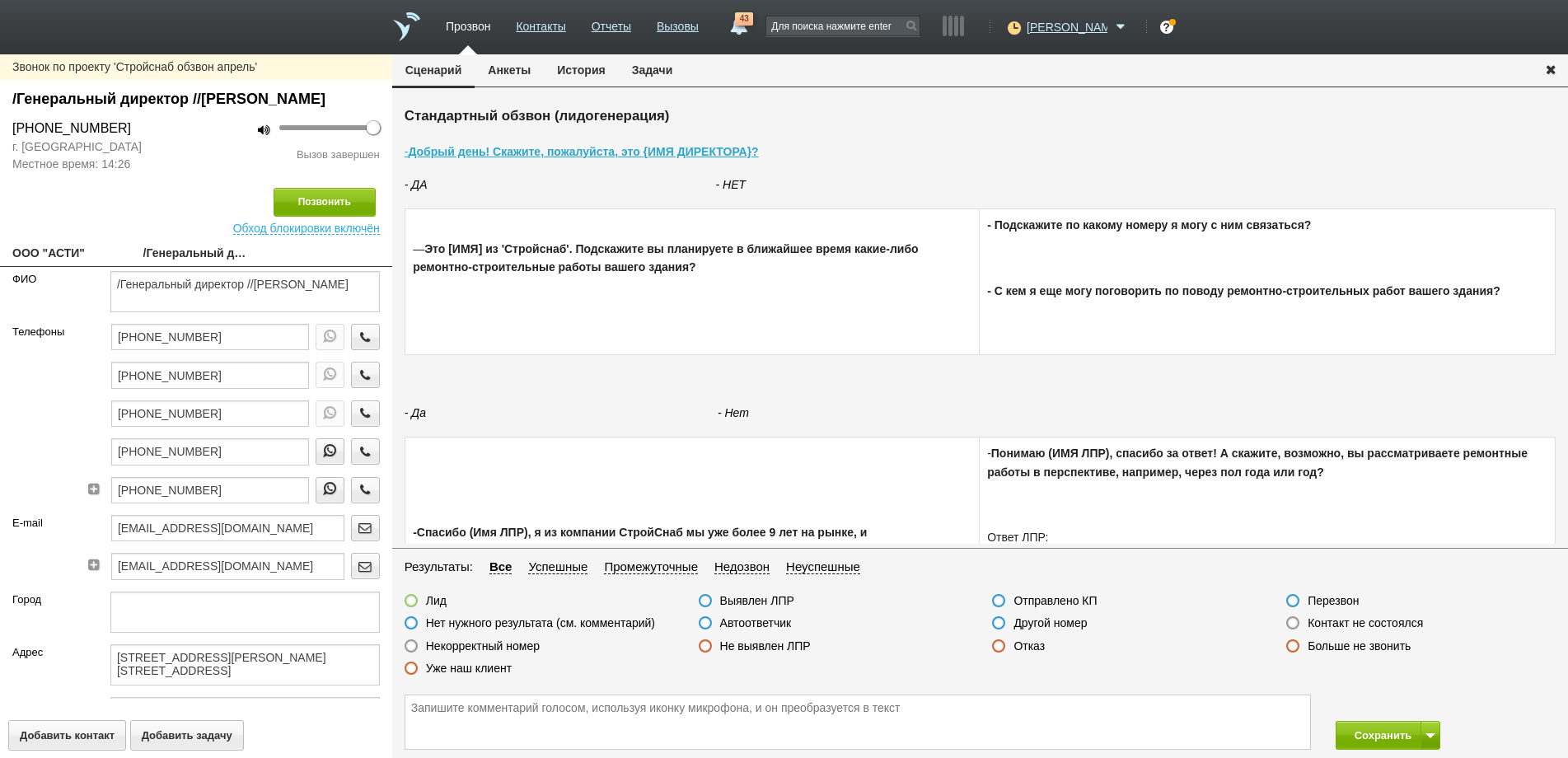
click at [1294, 626] on label at bounding box center [1293, 623] width 14 height 14
click at [0, 0] on input "Контакт не состоялся" at bounding box center [0, 0] width 0 height 0
click at [356, 495] on icon "button" at bounding box center [364, 489] width 18 height 13
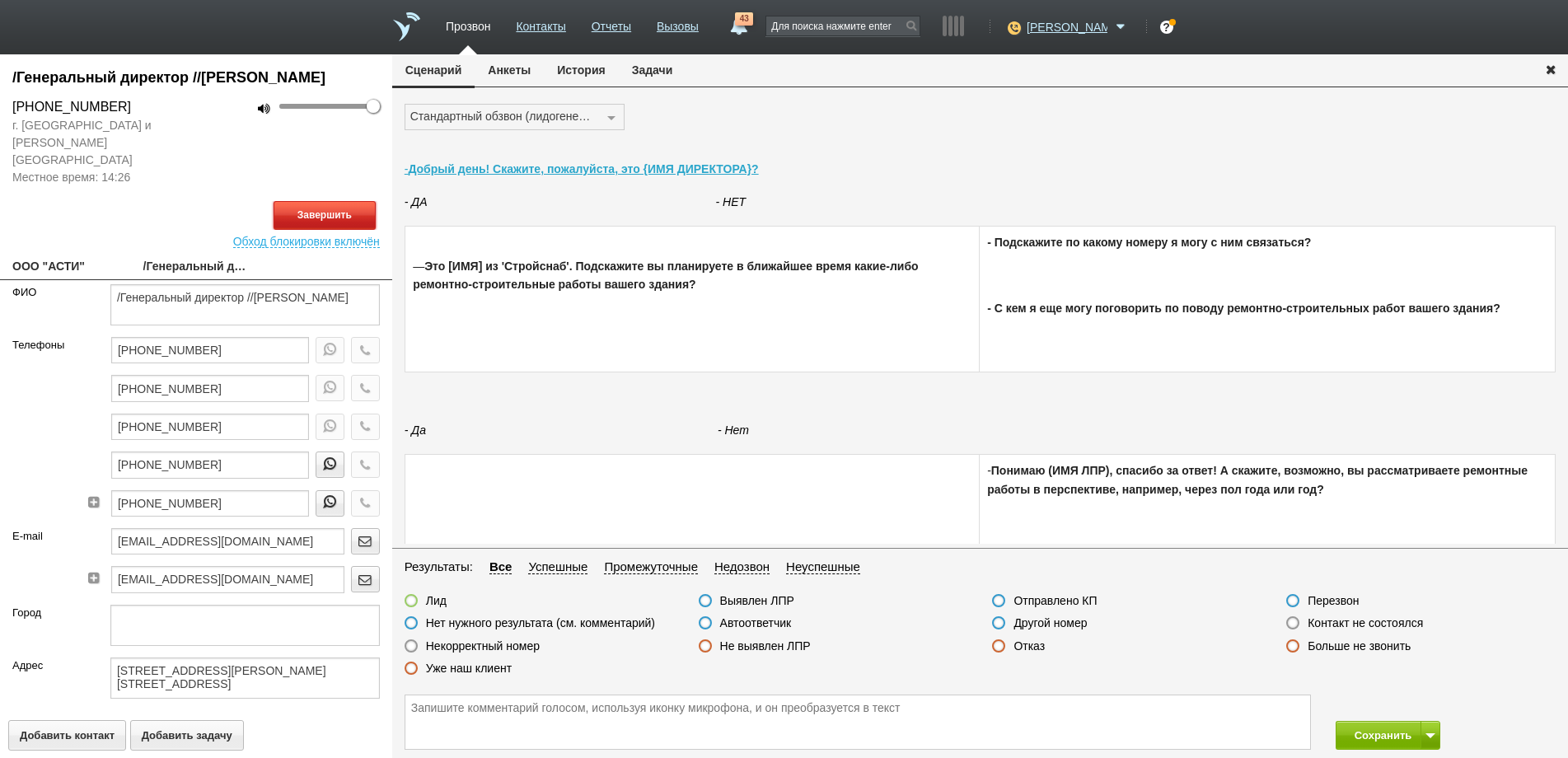
click at [301, 202] on button "Завершить" at bounding box center [324, 216] width 102 height 29
click at [1295, 625] on label at bounding box center [1293, 623] width 14 height 14
click at [0, 0] on input "Контакт не состоялся" at bounding box center [0, 0] width 0 height 0
click at [356, 420] on icon "button" at bounding box center [364, 426] width 18 height 13
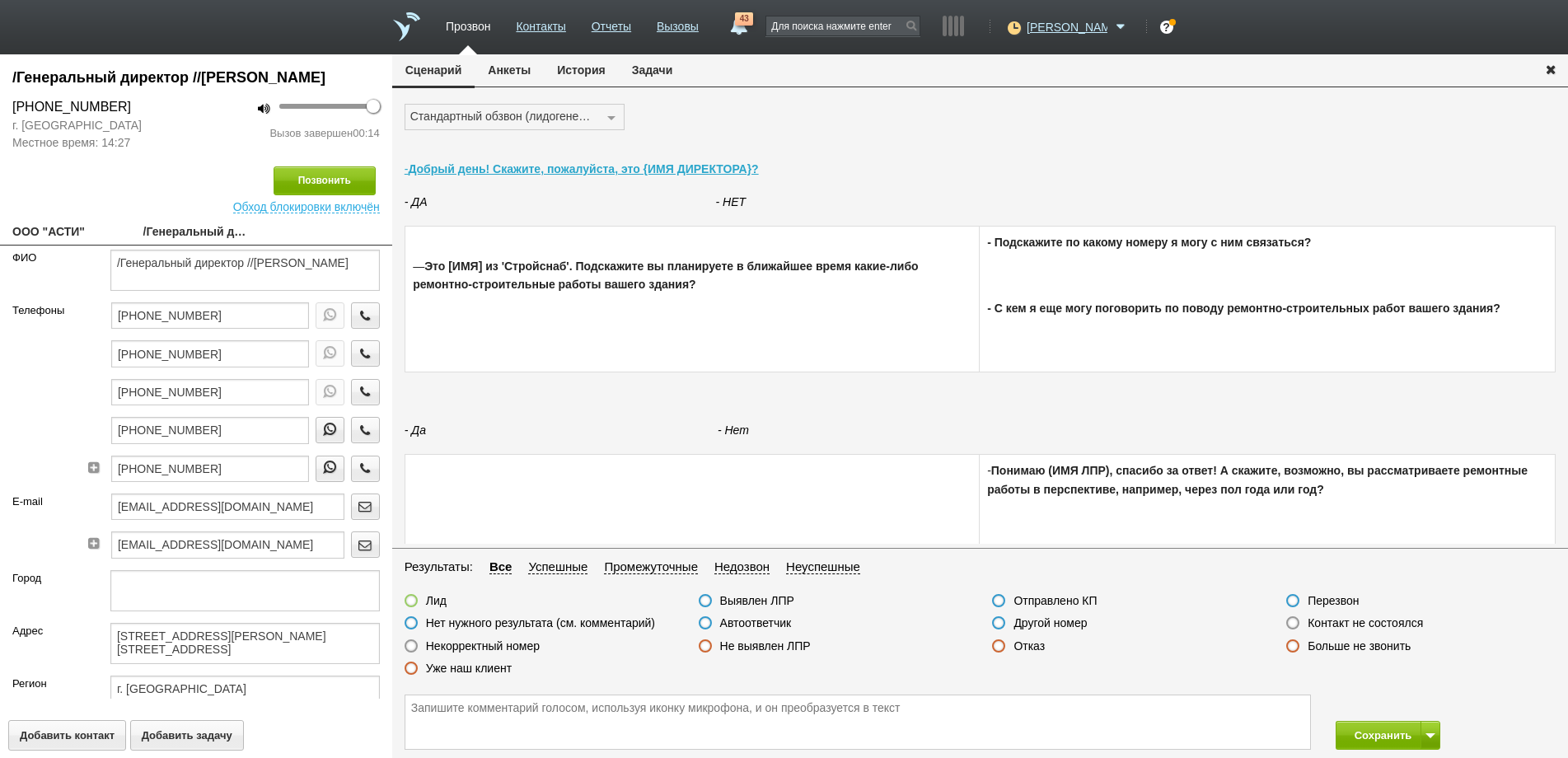
click at [1001, 647] on label at bounding box center [999, 646] width 14 height 14
click at [0, 0] on input "Отказ" at bounding box center [0, 0] width 0 height 0
click at [1357, 733] on button "Сохранить" at bounding box center [1379, 735] width 87 height 29
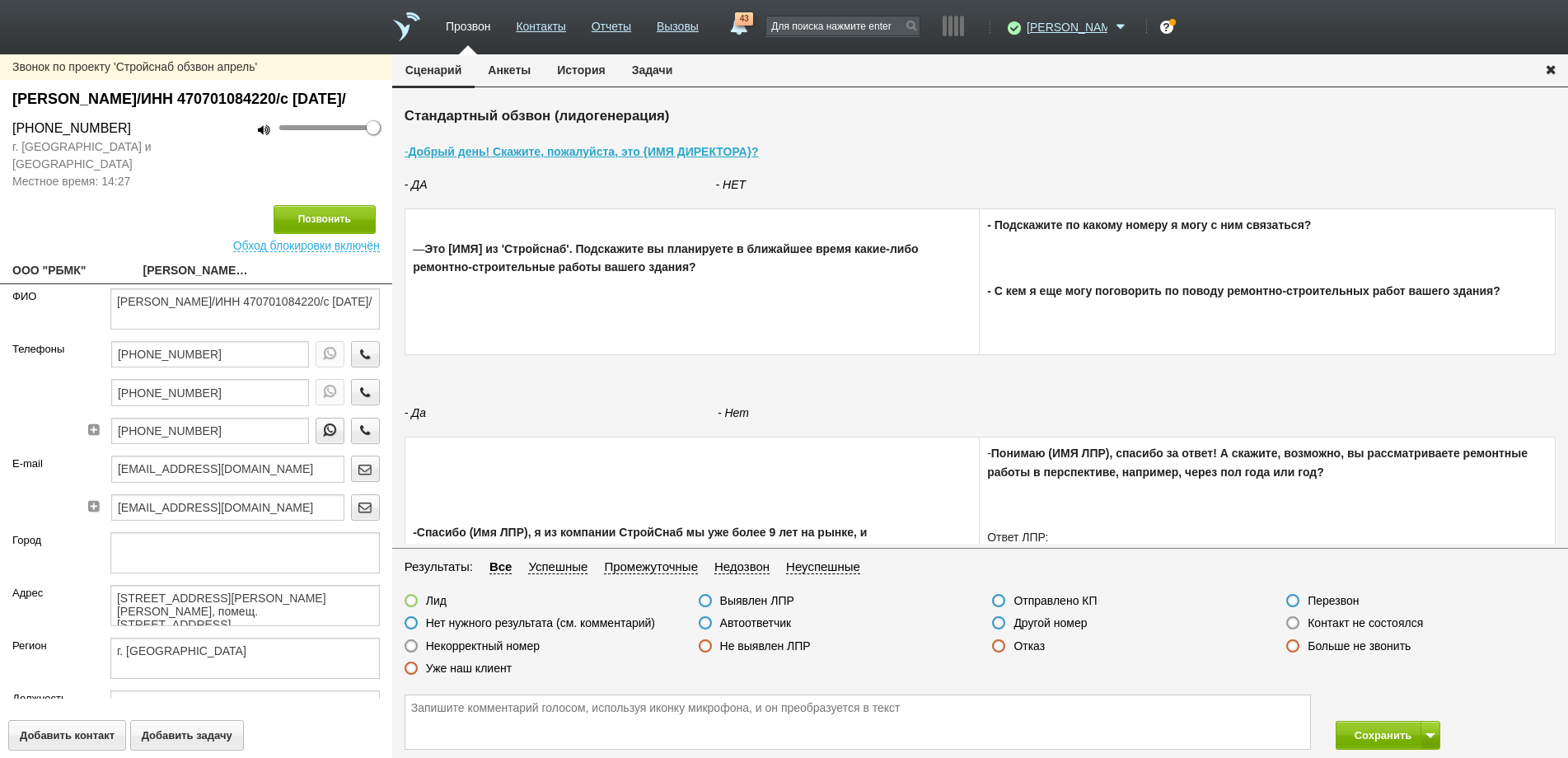
click at [1291, 624] on label at bounding box center [1293, 623] width 14 height 14
click at [0, 0] on input "Контакт не состоялся" at bounding box center [0, 0] width 0 height 0
click at [329, 234] on button "Позвонить" at bounding box center [324, 220] width 102 height 29
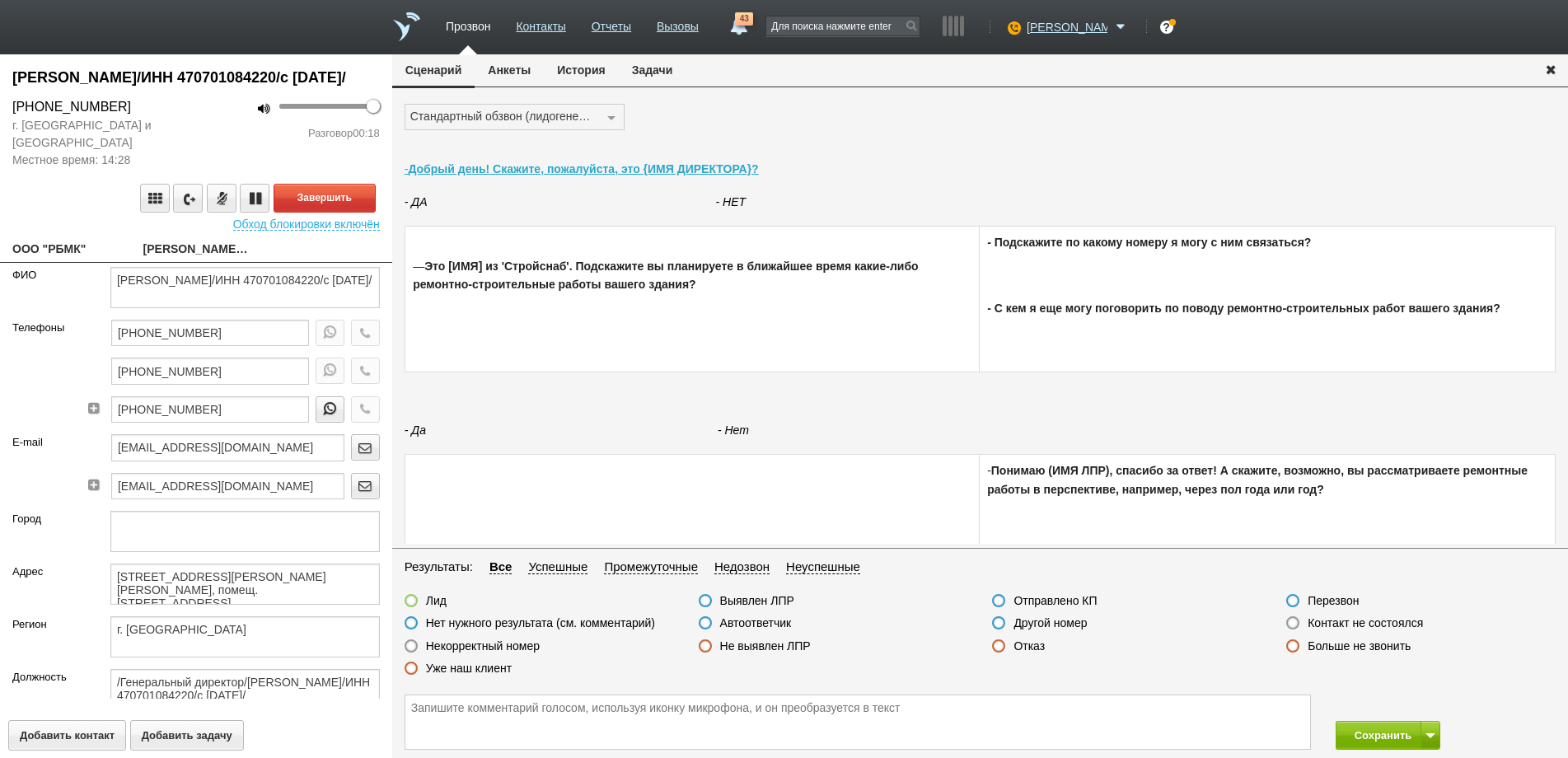
click at [706, 622] on label at bounding box center [705, 623] width 14 height 14
click at [0, 0] on input "Автоответчик" at bounding box center [0, 0] width 0 height 0
click at [313, 212] on button "Завершить" at bounding box center [324, 198] width 102 height 29
click at [356, 377] on icon "button" at bounding box center [364, 370] width 18 height 13
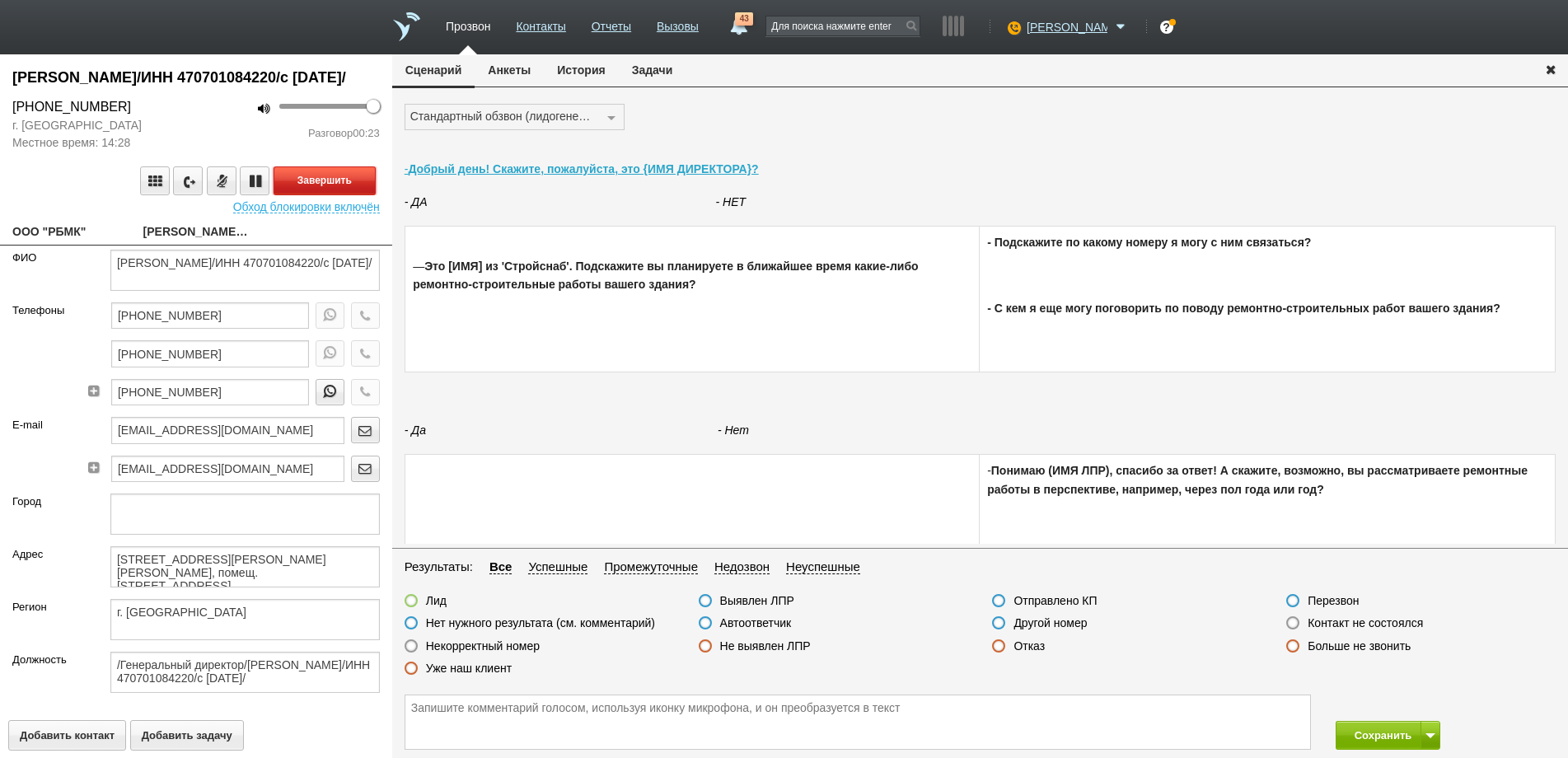
click at [339, 195] on button "Завершить" at bounding box center [324, 181] width 102 height 29
click at [1294, 621] on label at bounding box center [1293, 623] width 14 height 14
click at [0, 0] on input "Контакт не состоялся" at bounding box center [0, 0] width 0 height 0
click at [356, 322] on icon "button" at bounding box center [364, 315] width 18 height 13
click at [344, 195] on button "Завершить" at bounding box center [324, 181] width 102 height 29
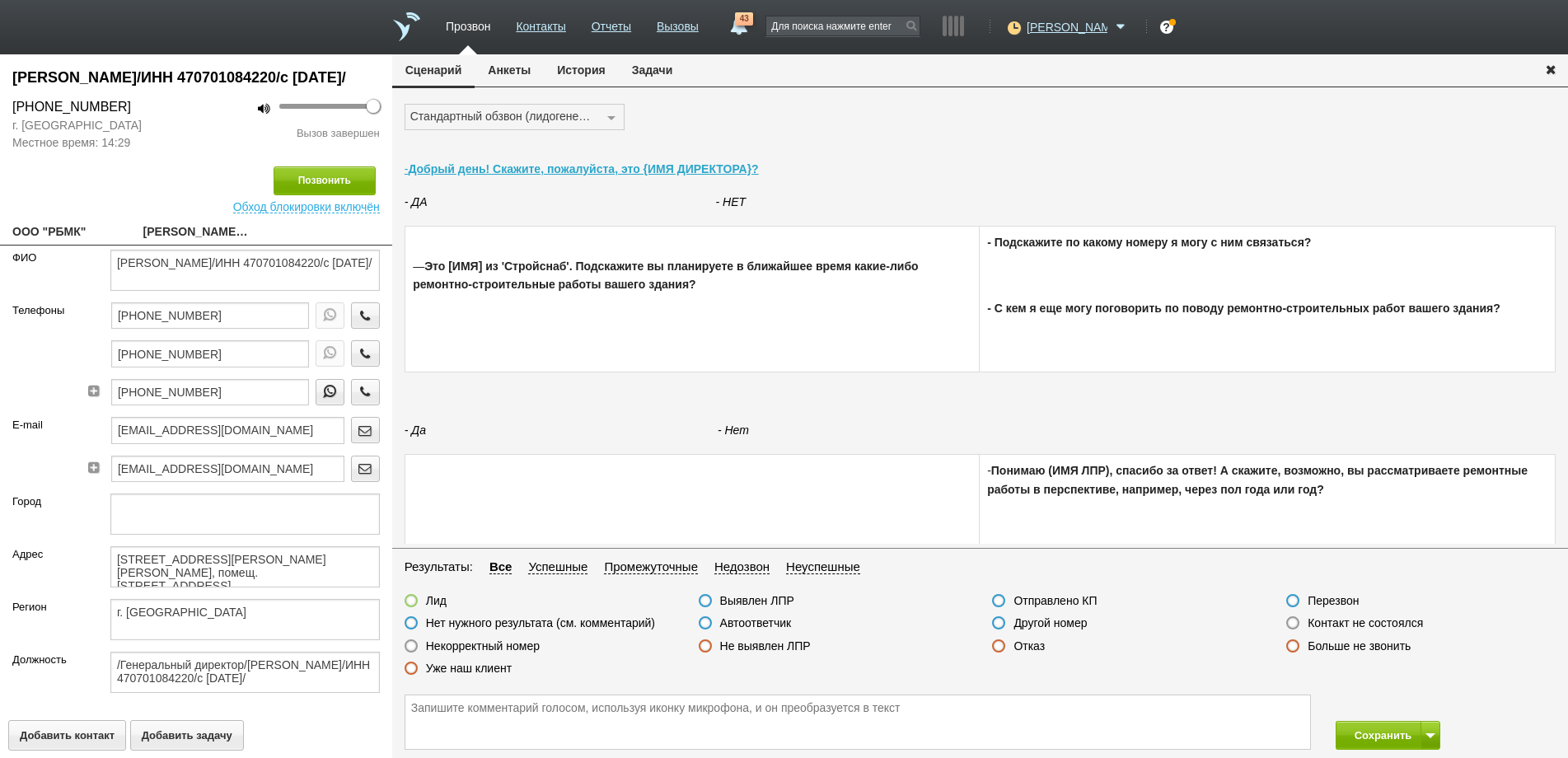
click at [1296, 622] on label at bounding box center [1293, 623] width 14 height 14
click at [0, 0] on input "Контакт не состоялся" at bounding box center [0, 0] width 0 height 0
click at [1380, 732] on button "Сохранить" at bounding box center [1379, 735] width 87 height 29
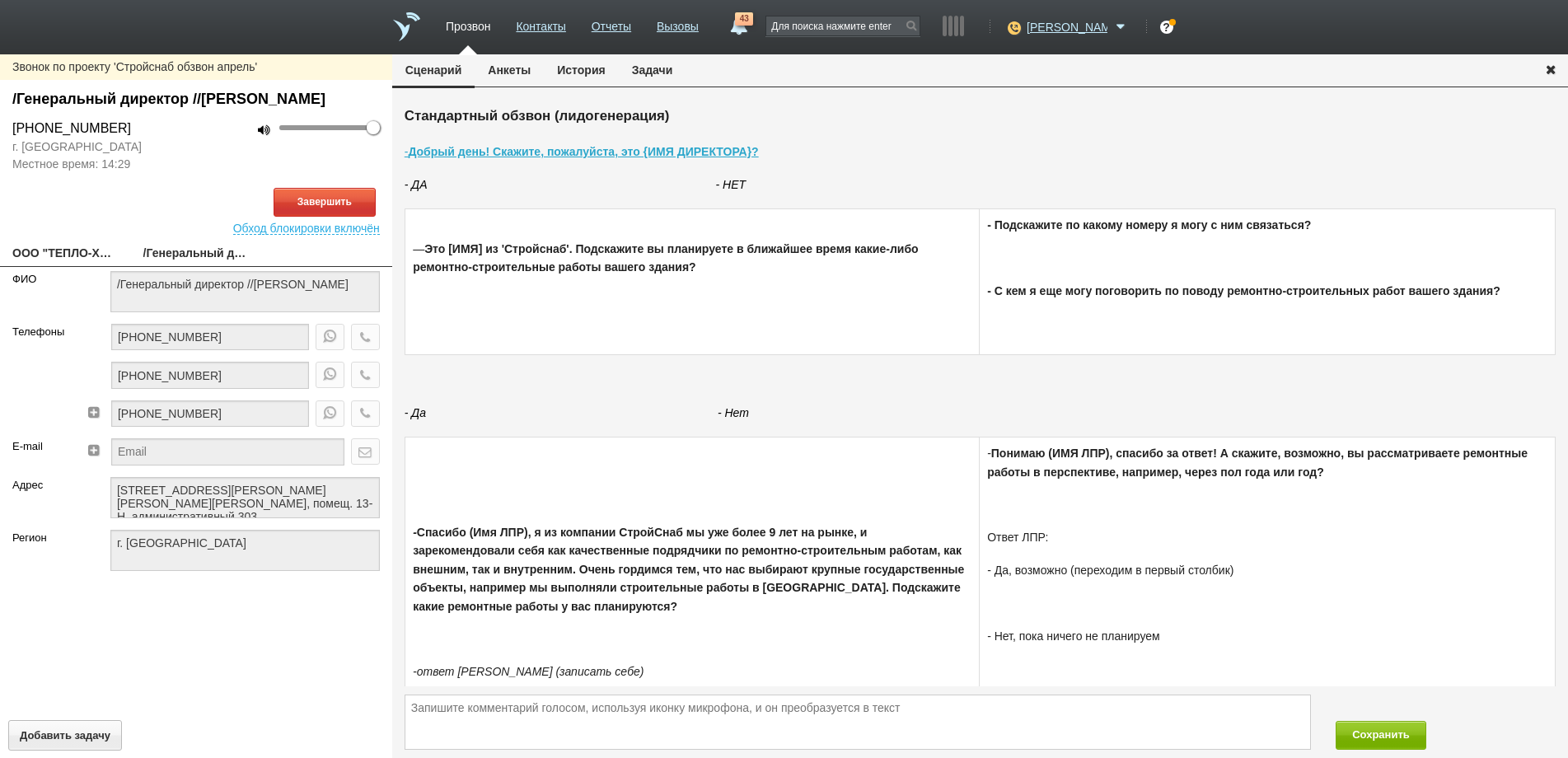
type textarea "[STREET_ADDRESS][PERSON_NAME][PERSON_NAME][PERSON_NAME], помещ. 13-Н, администр…"
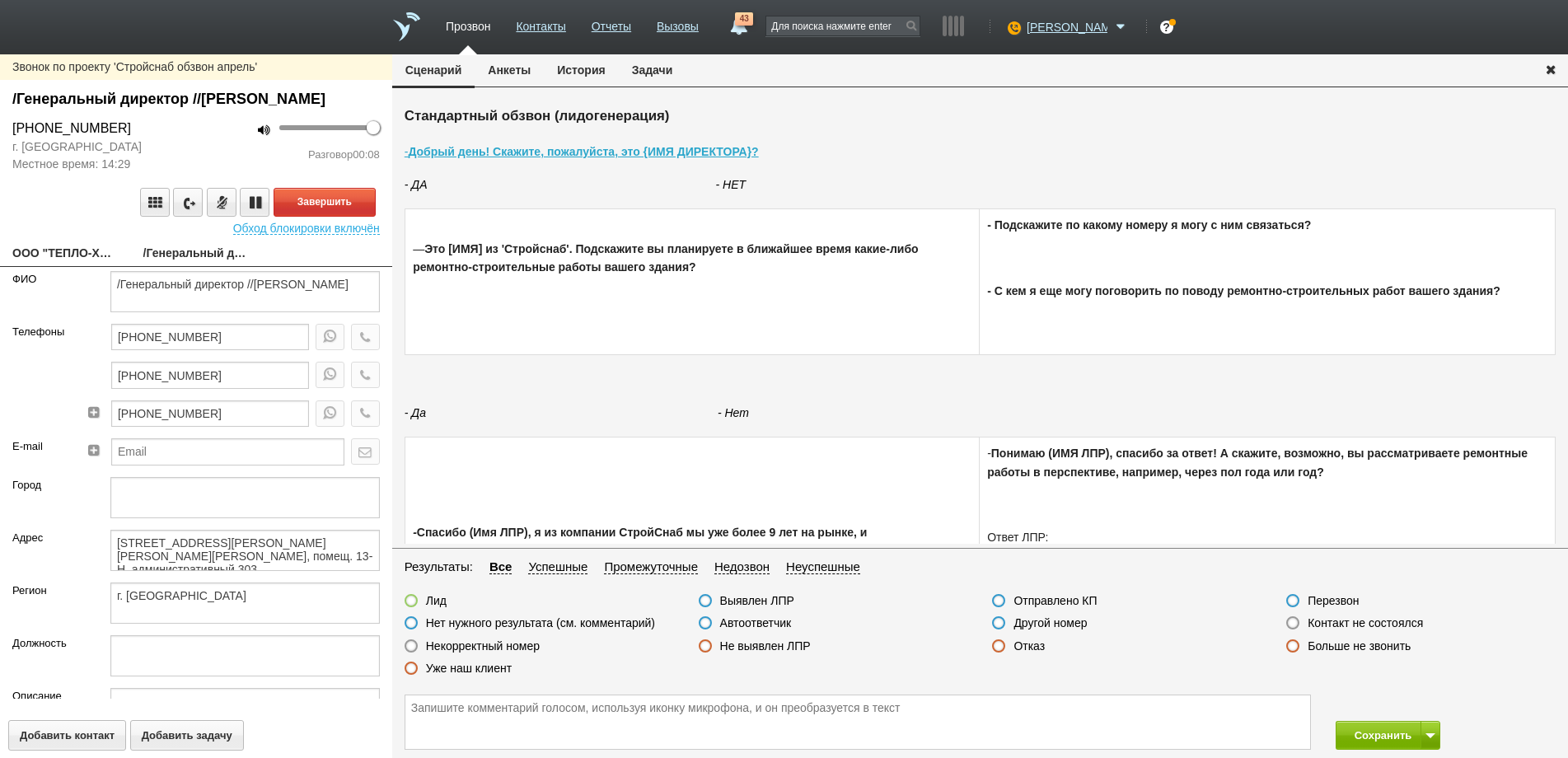
click at [62, 267] on link "ООО "ТЕПЛО-ХАУС СПБ"" at bounding box center [65, 254] width 106 height 23
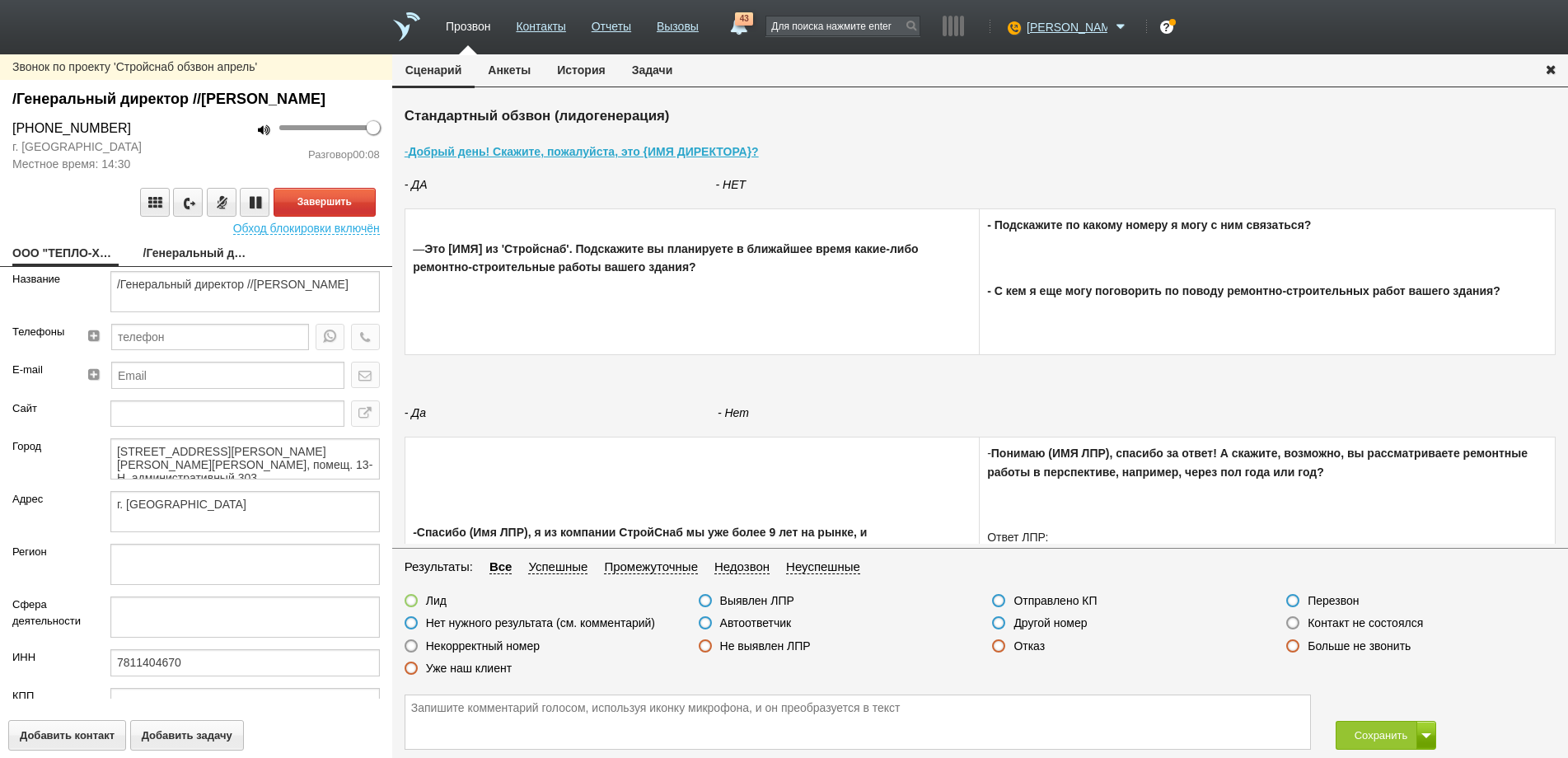
type textarea "ООО "ТЕПЛО-ХАУС СПБ""
type textarea "[STREET_ADDRESS][PERSON_NAME][PERSON_NAME][PERSON_NAME], помещ. 13-Н, администр…"
type textarea "г. [GEOGRAPHIC_DATA]"
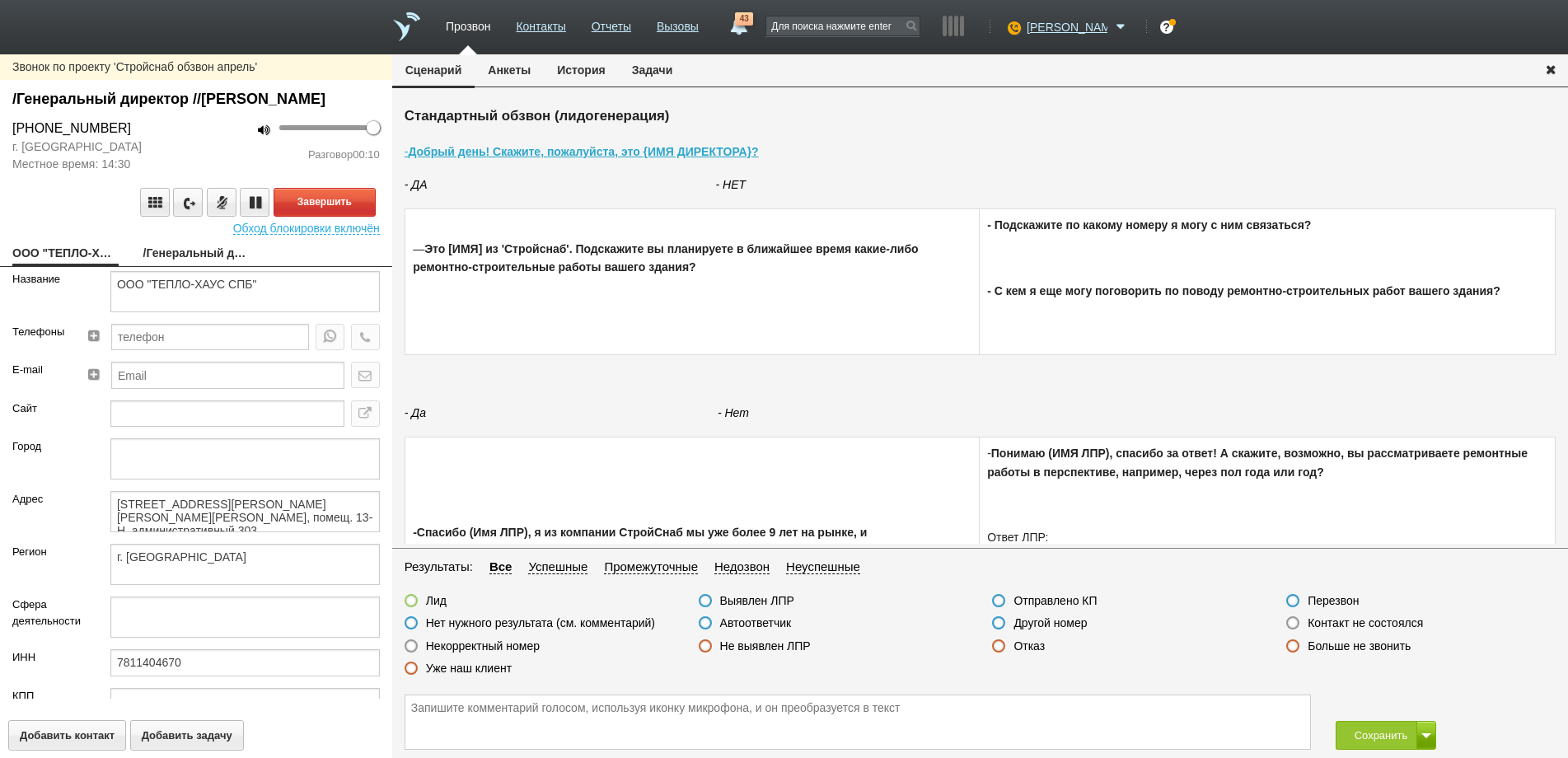
click at [189, 267] on link "/Генеральный директор //[PERSON_NAME]" at bounding box center [196, 254] width 106 height 23
type textarea "/Генеральный директор //[PERSON_NAME]"
type textarea "[STREET_ADDRESS][PERSON_NAME][PERSON_NAME][PERSON_NAME], помещ. 13-Н, администр…"
type textarea "г. [GEOGRAPHIC_DATA]"
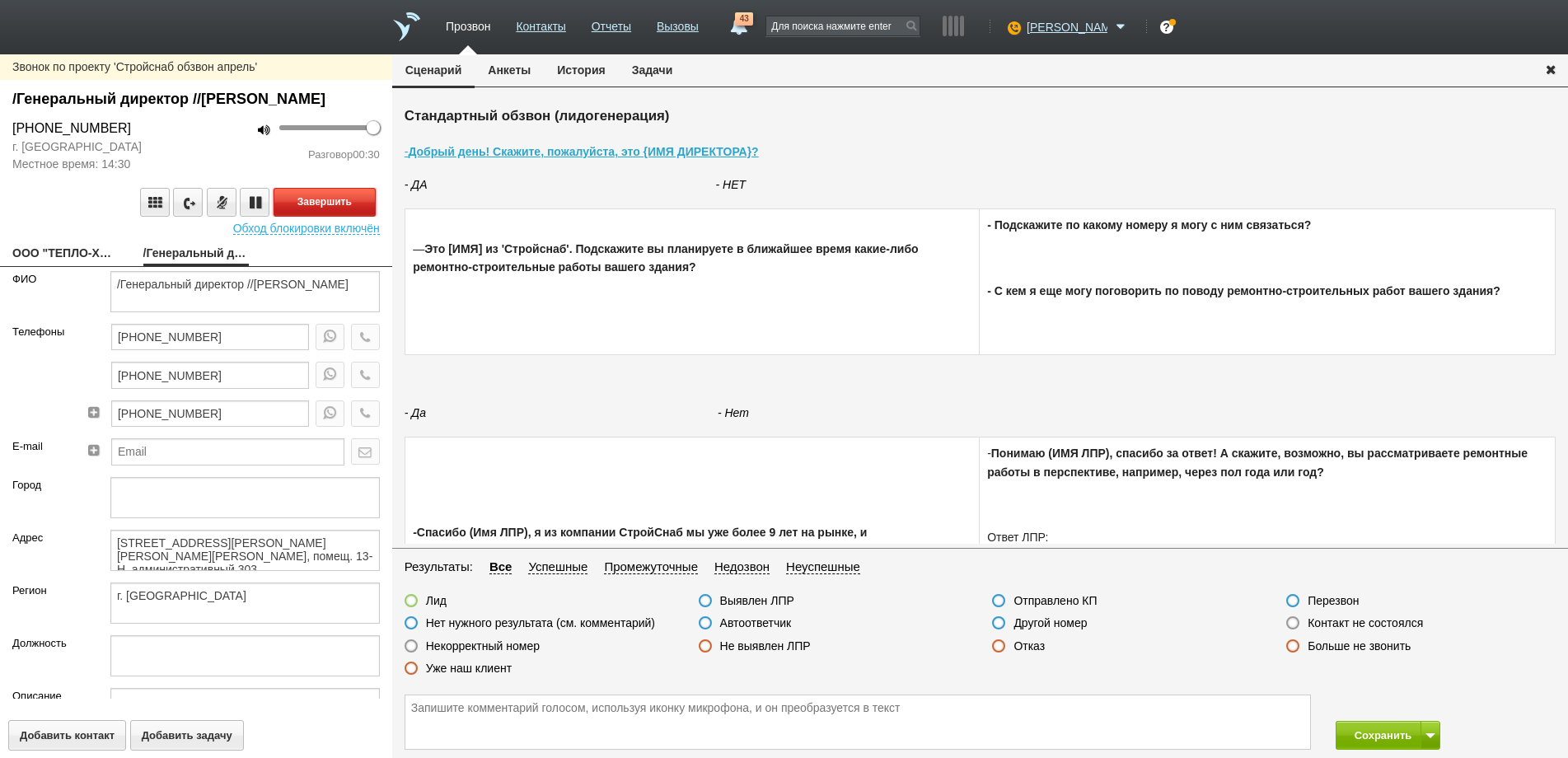
click at [334, 216] on button "Завершить" at bounding box center [324, 202] width 102 height 29
click at [1290, 625] on label at bounding box center [1293, 623] width 14 height 14
click at [0, 0] on input "Контакт не состоялся" at bounding box center [0, 0] width 0 height 0
click at [356, 380] on icon "button" at bounding box center [364, 374] width 18 height 13
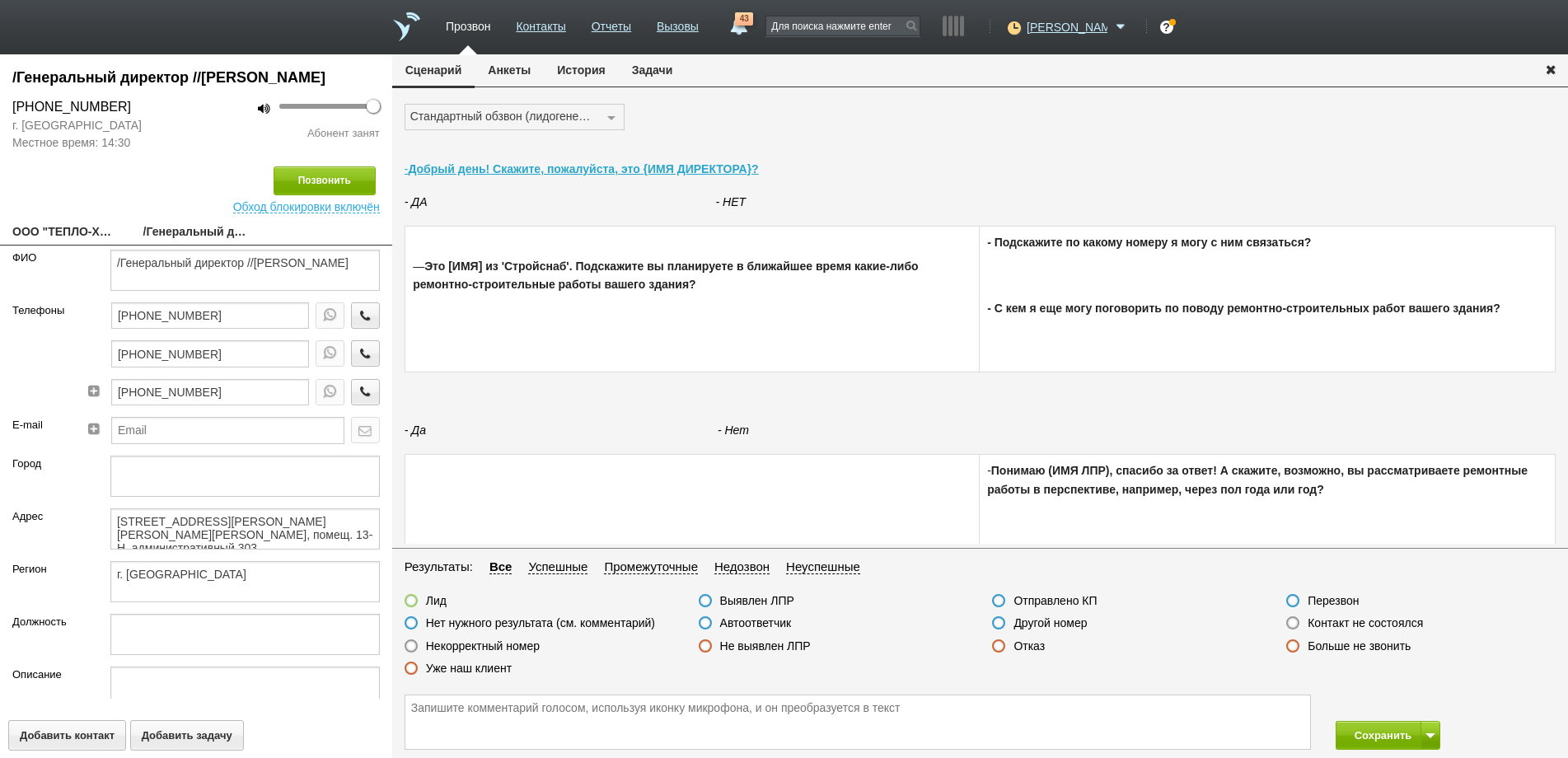
click at [1297, 624] on label at bounding box center [1293, 623] width 14 height 14
click at [0, 0] on input "Контакт не состоялся" at bounding box center [0, 0] width 0 height 0
click at [356, 398] on icon "button" at bounding box center [364, 391] width 18 height 13
click at [81, 244] on link "ООО "ТЕПЛО-ХАУС СПБ"" at bounding box center [65, 233] width 106 height 23
type textarea "ООО "ТЕПЛО-ХАУС СПБ""
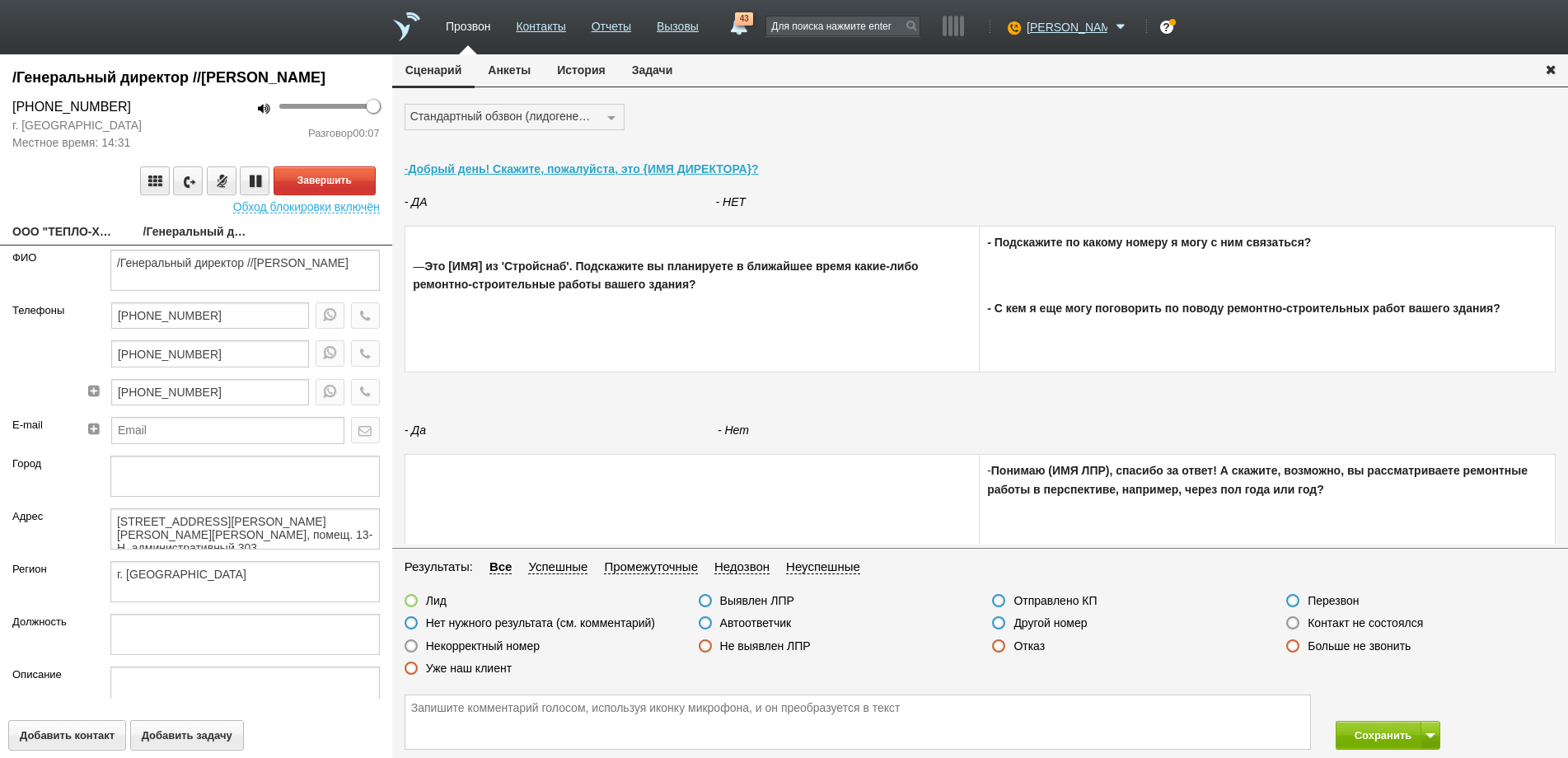
type textarea "[STREET_ADDRESS][PERSON_NAME][PERSON_NAME][PERSON_NAME], помещ. 13-Н, администр…"
type textarea "г. [GEOGRAPHIC_DATA]"
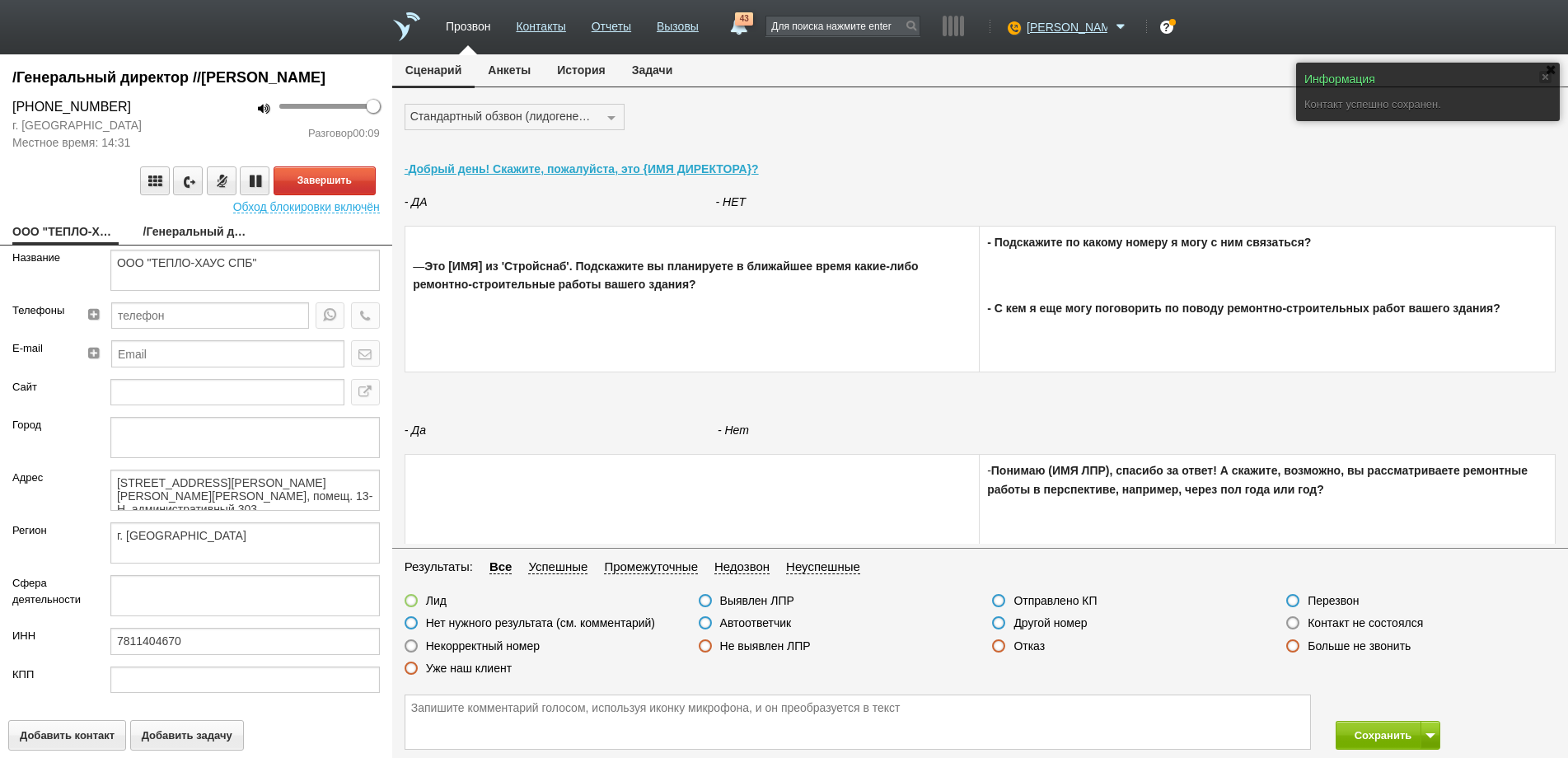
click at [194, 244] on link "/Генеральный директор //[PERSON_NAME]" at bounding box center [196, 233] width 106 height 23
type textarea "/Генеральный директор //[PERSON_NAME]"
type textarea "[STREET_ADDRESS][PERSON_NAME][PERSON_NAME][PERSON_NAME], помещ. 13-Н, администр…"
type textarea "г. [GEOGRAPHIC_DATA]"
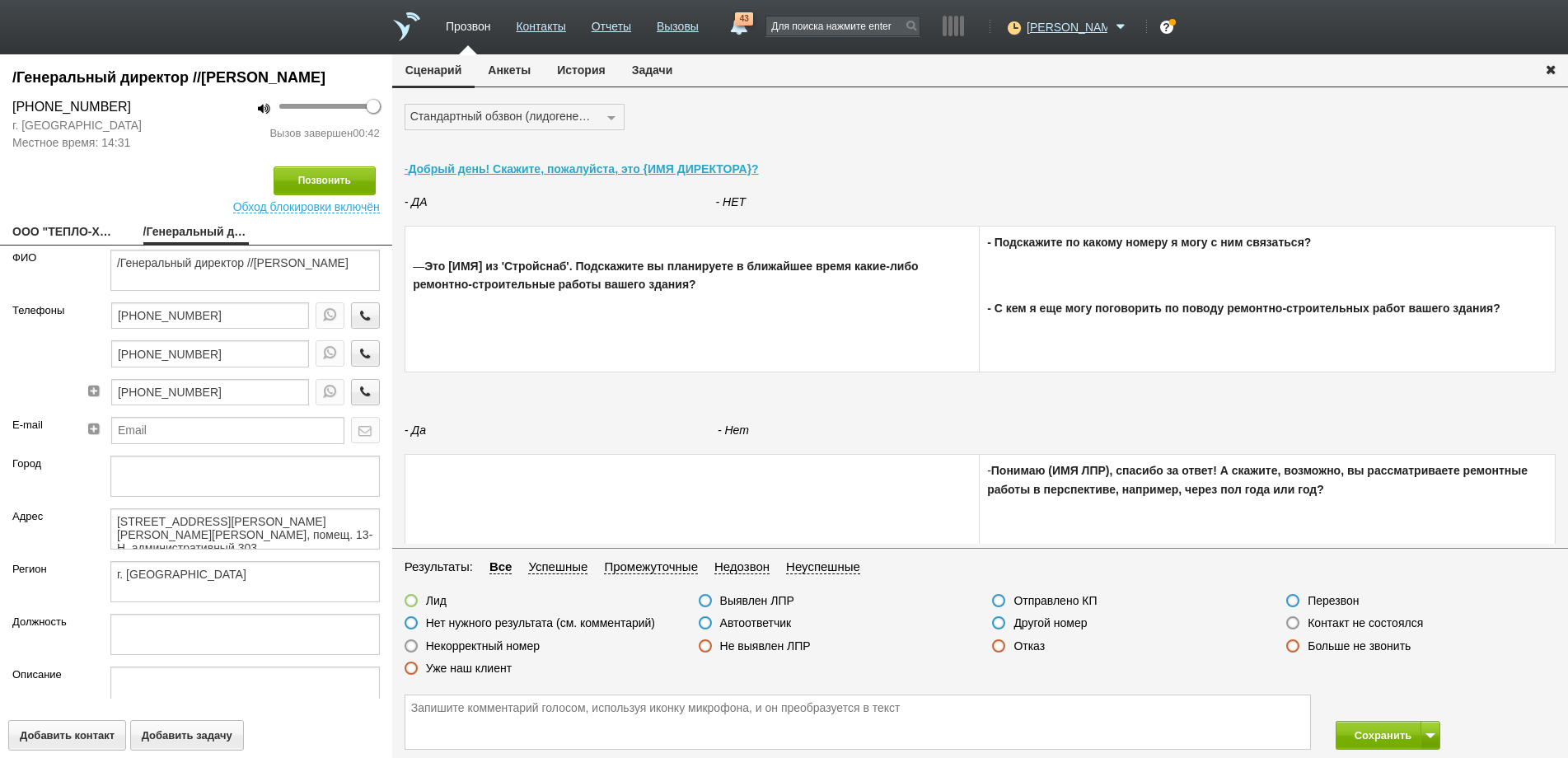
click at [994, 646] on label at bounding box center [999, 646] width 14 height 14
click at [0, 0] on input "Отказ" at bounding box center [0, 0] width 0 height 0
click at [998, 645] on label at bounding box center [999, 646] width 14 height 14
click at [0, 0] on input "Отказ" at bounding box center [0, 0] width 0 height 0
click at [409, 621] on label at bounding box center [412, 623] width 14 height 14
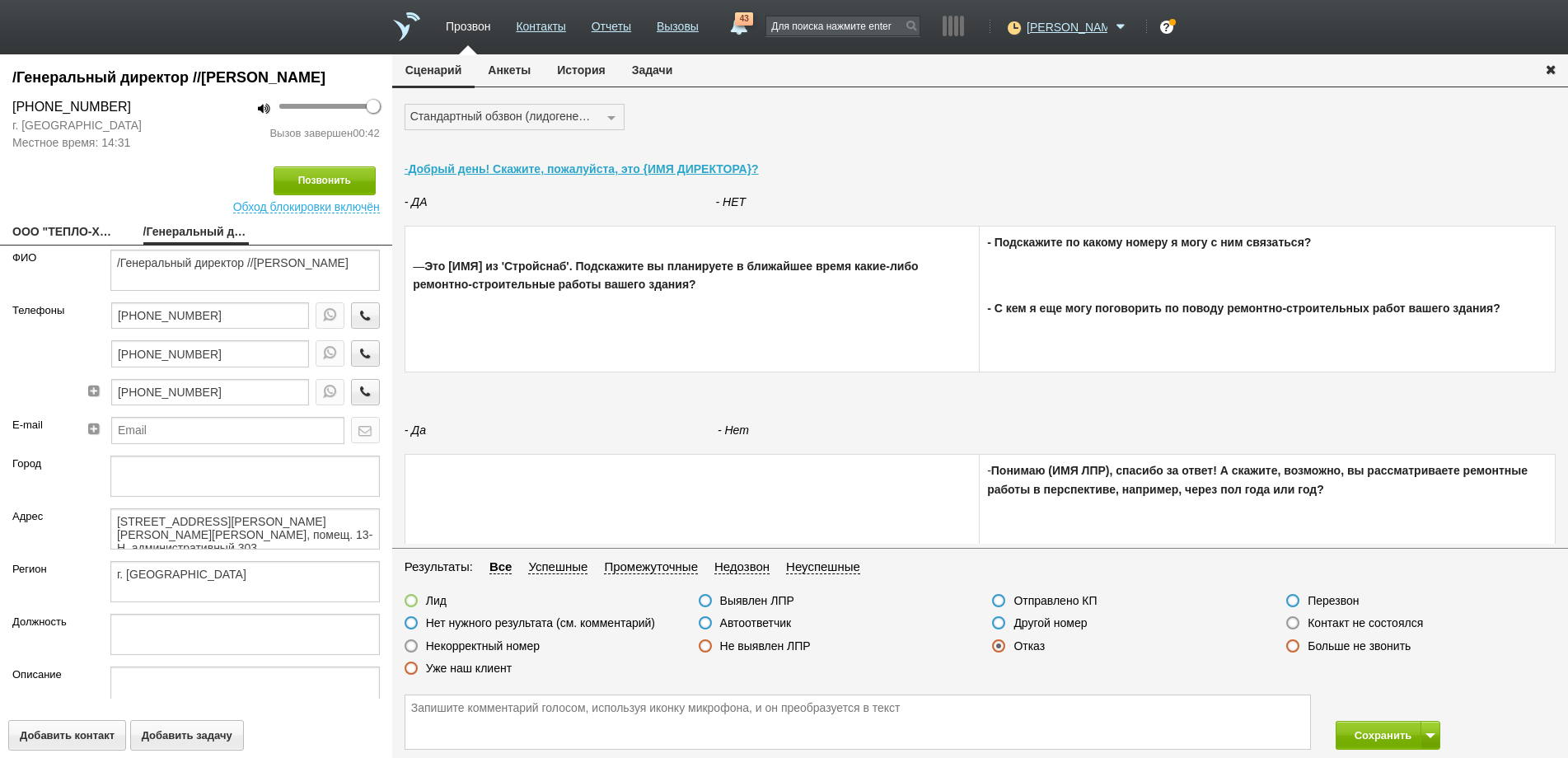
click at [0, 0] on input "Нет нужного результата (см. комментарий)" at bounding box center [0, 0] width 0 height 0
click at [416, 710] on textarea at bounding box center [858, 722] width 905 height 53
type textarea "Может быть будет ремонт, отправить на почту КП, но почту не продиктовал, надо и…"
click at [1396, 735] on button "Сохранить" at bounding box center [1379, 735] width 87 height 29
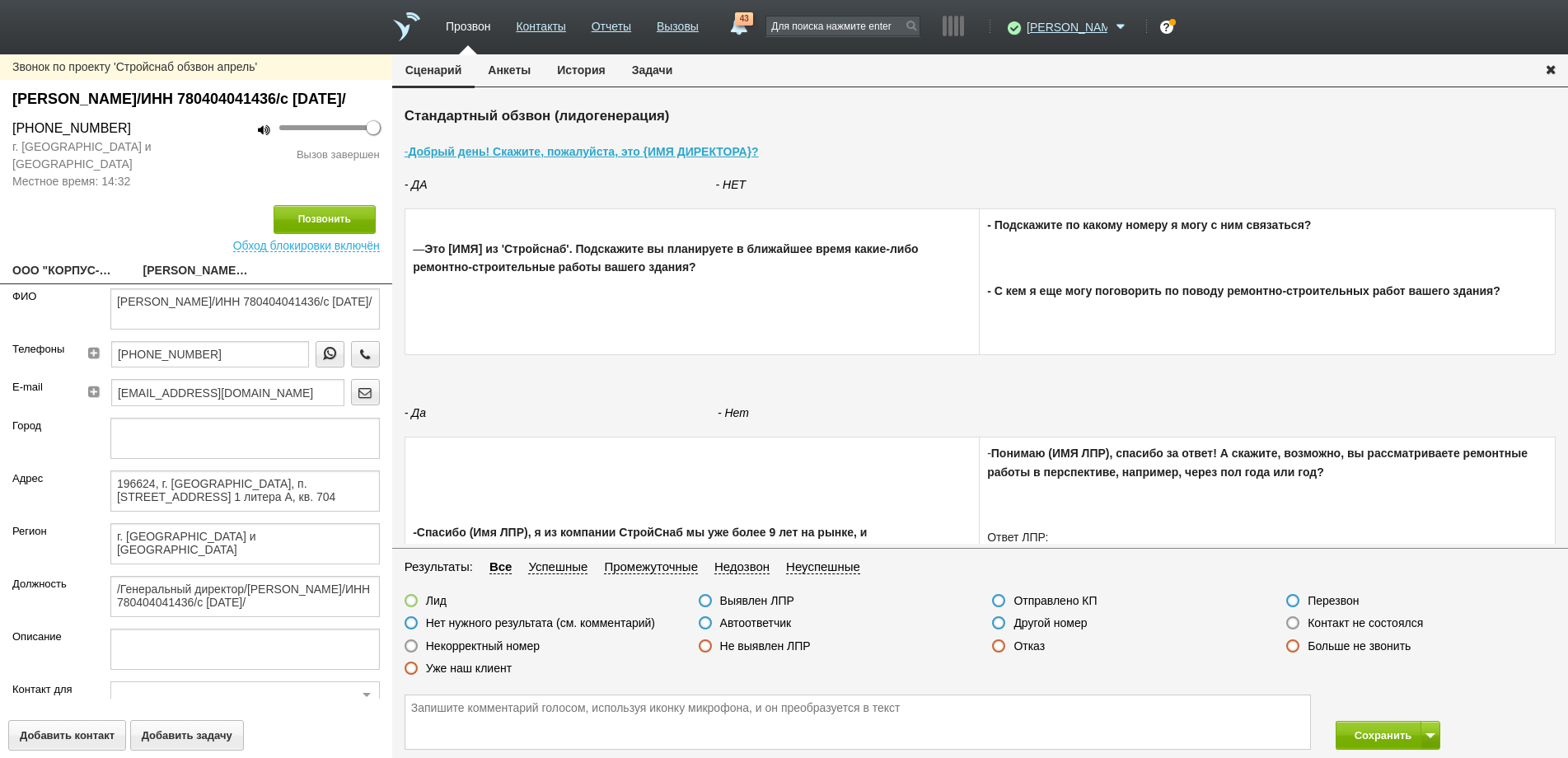
click at [74, 284] on link "ООО "КОРПУС-ЭЛИТ"" at bounding box center [65, 272] width 106 height 23
type textarea "ООО "КОРПУС-ЭЛИТ""
type textarea "196624, г. [GEOGRAPHIC_DATA], п. [STREET_ADDRESS] 1 литера А, кв. 704"
type textarea "г. [GEOGRAPHIC_DATA] и [GEOGRAPHIC_DATA]"
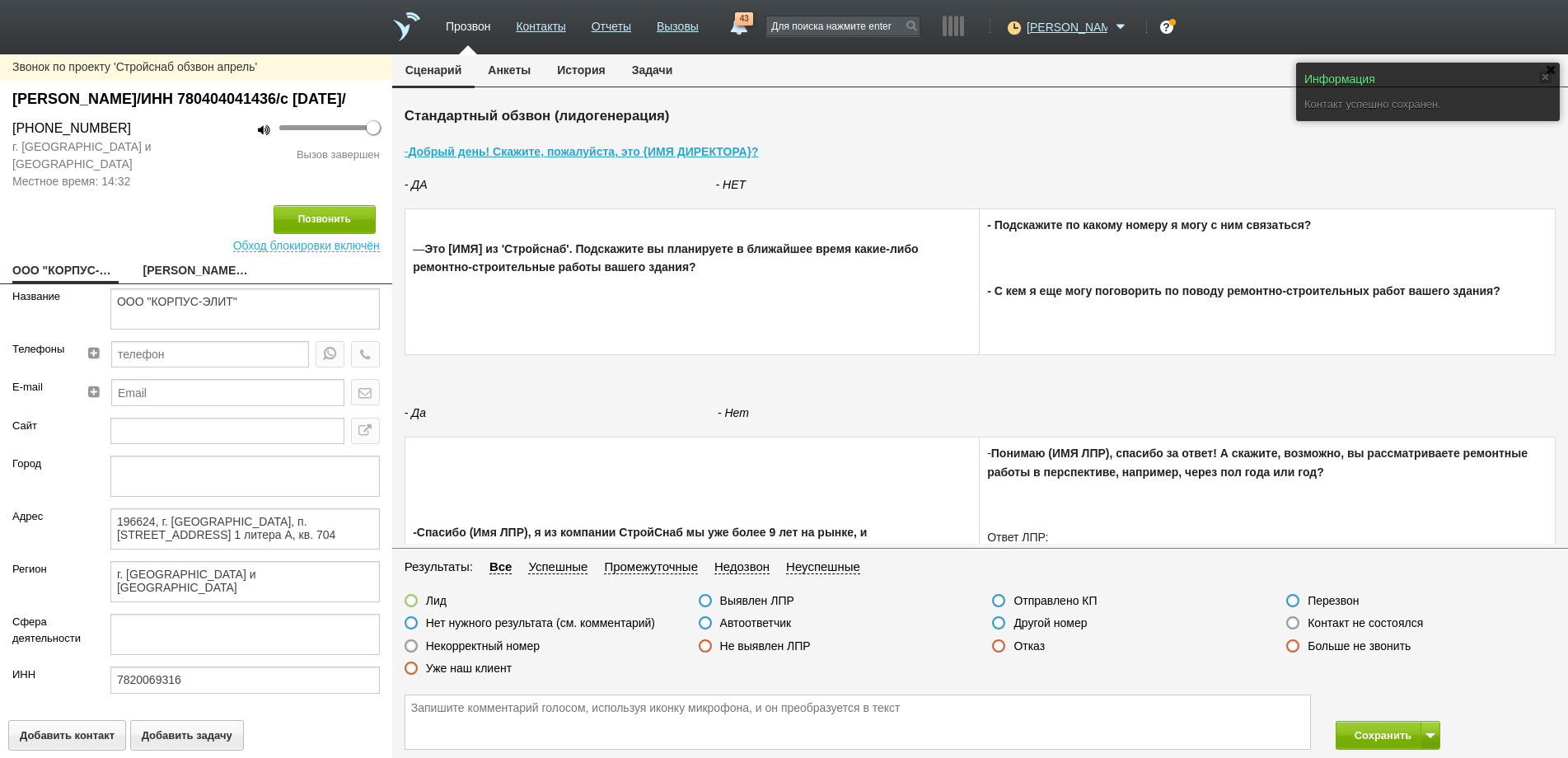
click at [180, 284] on link "[PERSON_NAME]/ИНН 780404041436/с [DATE]/" at bounding box center [196, 272] width 106 height 23
type textarea "[PERSON_NAME]/ИНН 780404041436/с [DATE]/"
type textarea "196624, г. [GEOGRAPHIC_DATA], п. [STREET_ADDRESS] 1 литера А, кв. 704"
type textarea "г. [GEOGRAPHIC_DATA] и [GEOGRAPHIC_DATA]"
type textarea "/Генеральный директор/[PERSON_NAME]/ИНН 780404041436/с [DATE]/"
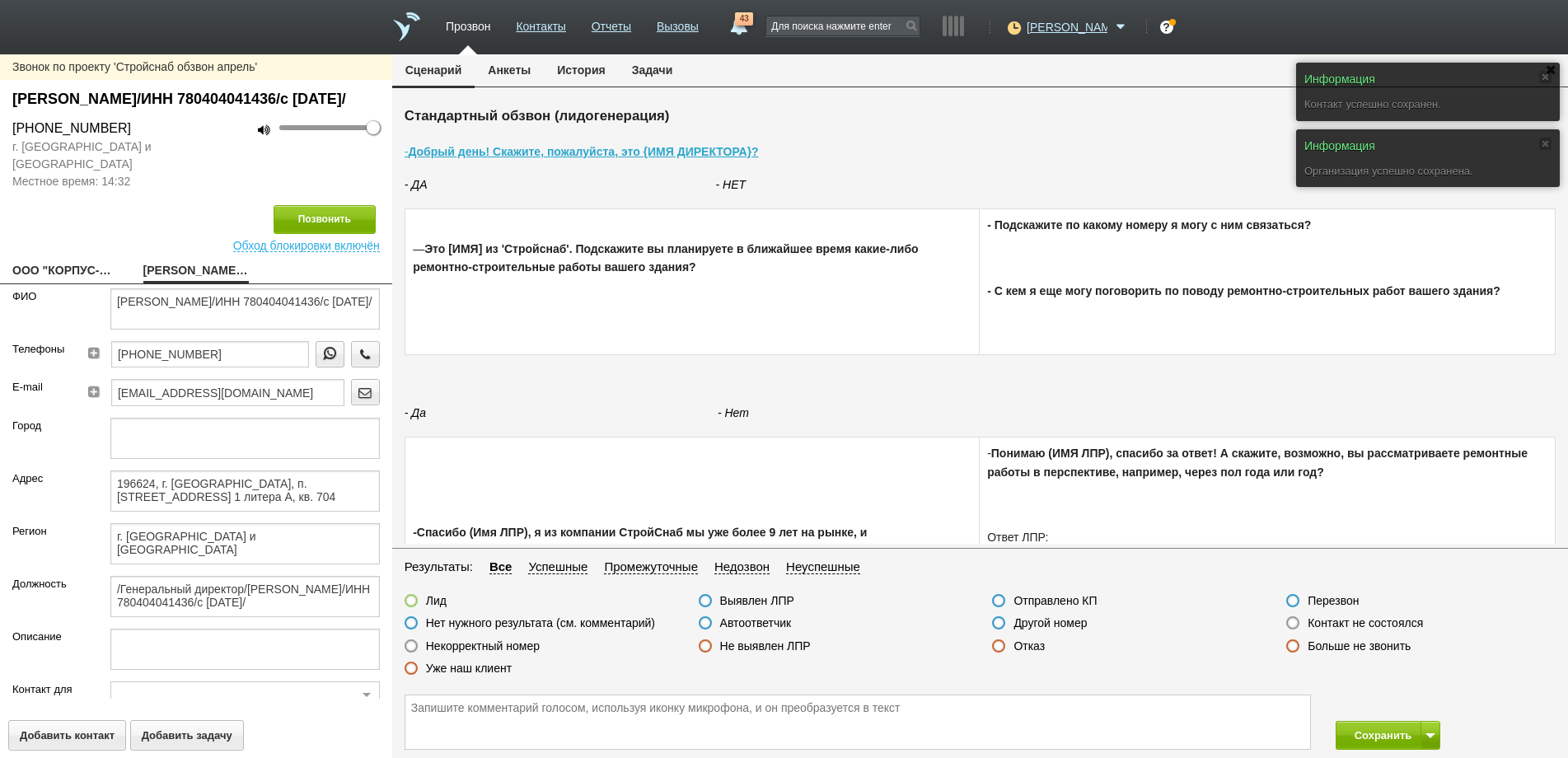
click at [1293, 624] on label at bounding box center [1293, 623] width 14 height 14
click at [0, 0] on input "Контакт не состоялся" at bounding box center [0, 0] width 0 height 0
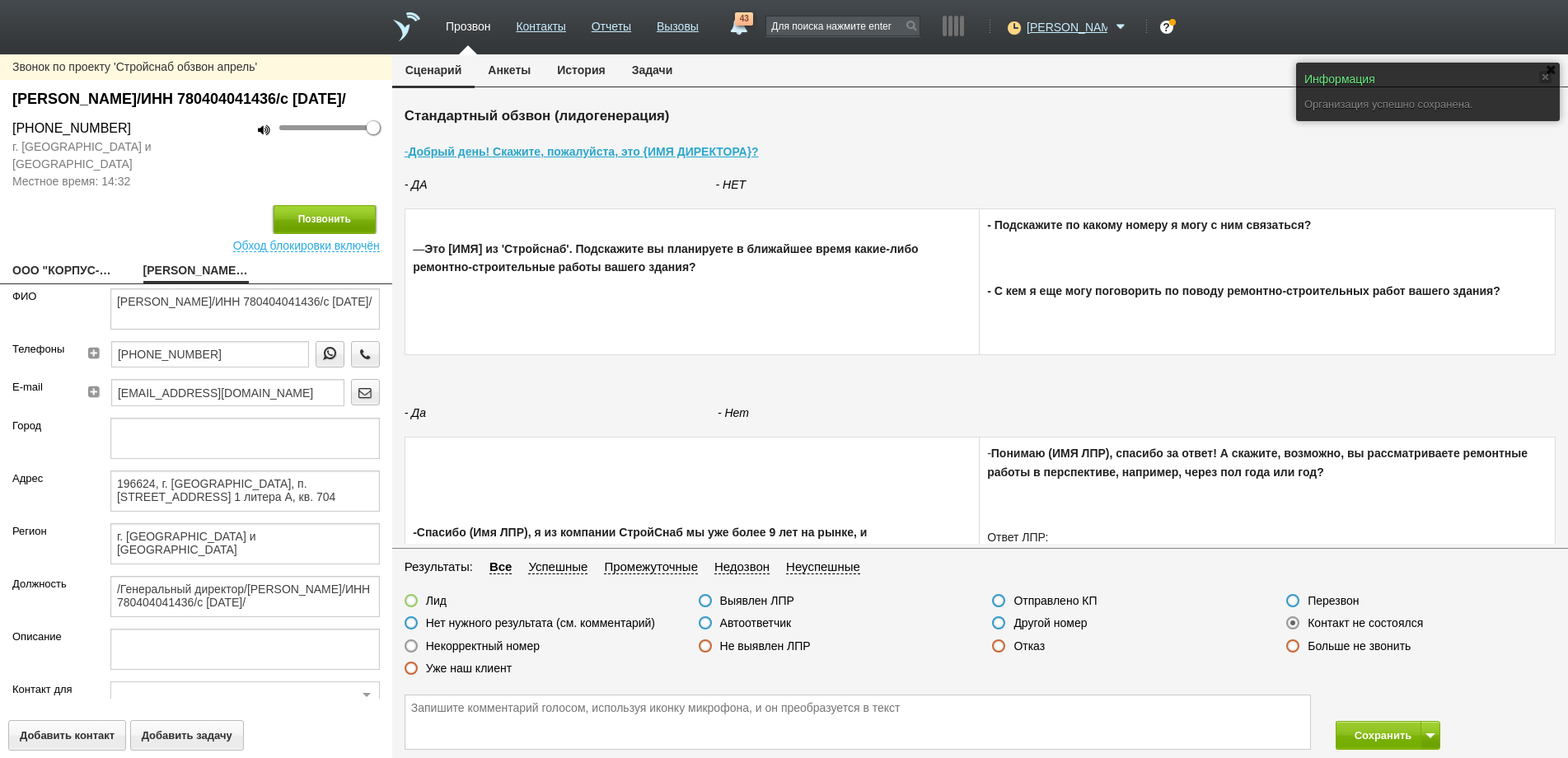
click at [293, 234] on button "Позвонить" at bounding box center [324, 220] width 102 height 29
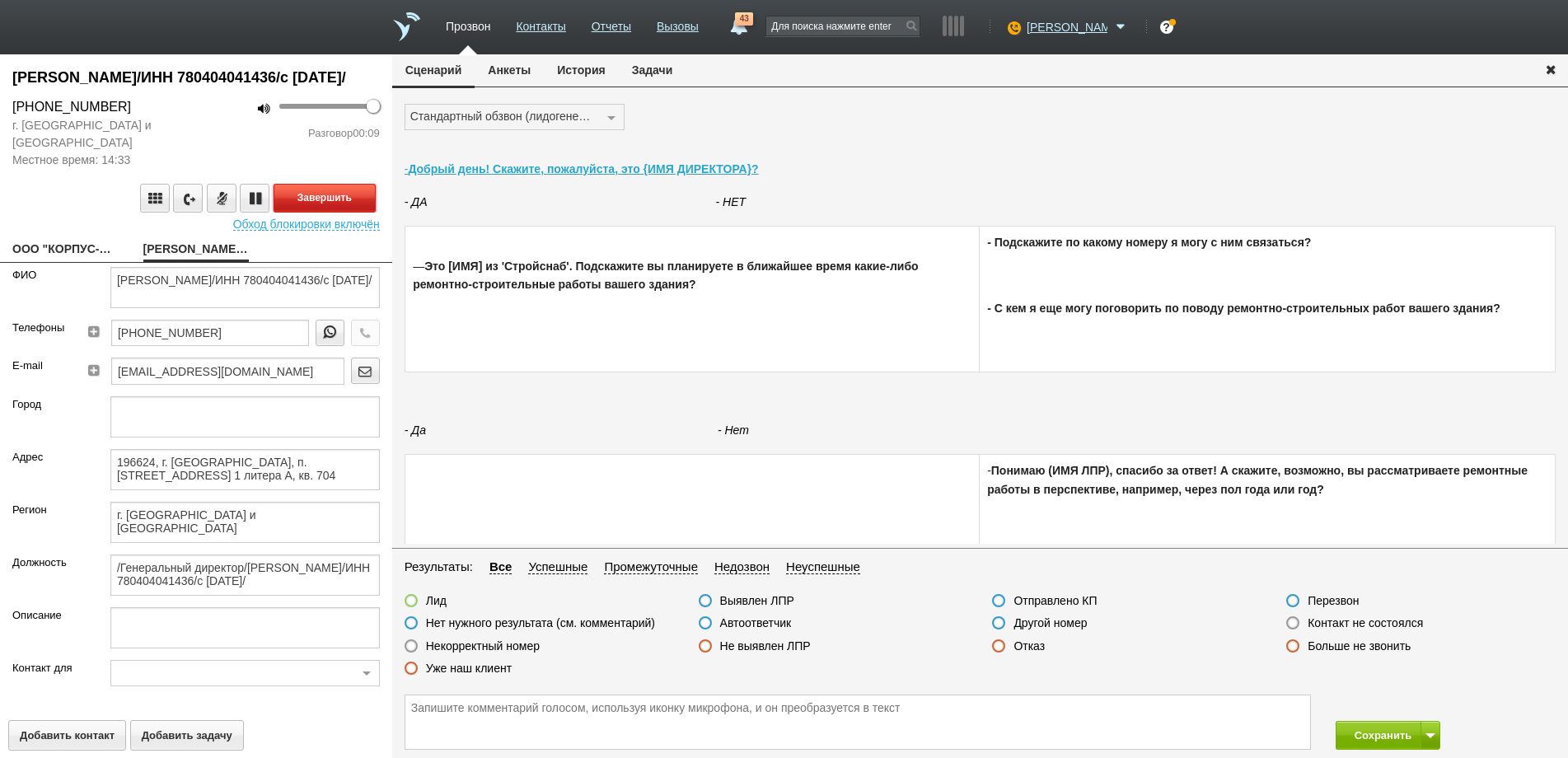
click at [308, 212] on button "Завершить" at bounding box center [324, 198] width 102 height 29
click at [707, 615] on div "Лид Выявлен ЛПР Отправлено КП Перезвон Нет нужного результата (см. комментарий)…" at bounding box center [980, 639] width 1176 height 92
click at [705, 620] on label at bounding box center [705, 623] width 14 height 14
click at [0, 0] on input "Автоответчик" at bounding box center [0, 0] width 0 height 0
click at [1370, 728] on button "Сохранить" at bounding box center [1379, 735] width 87 height 29
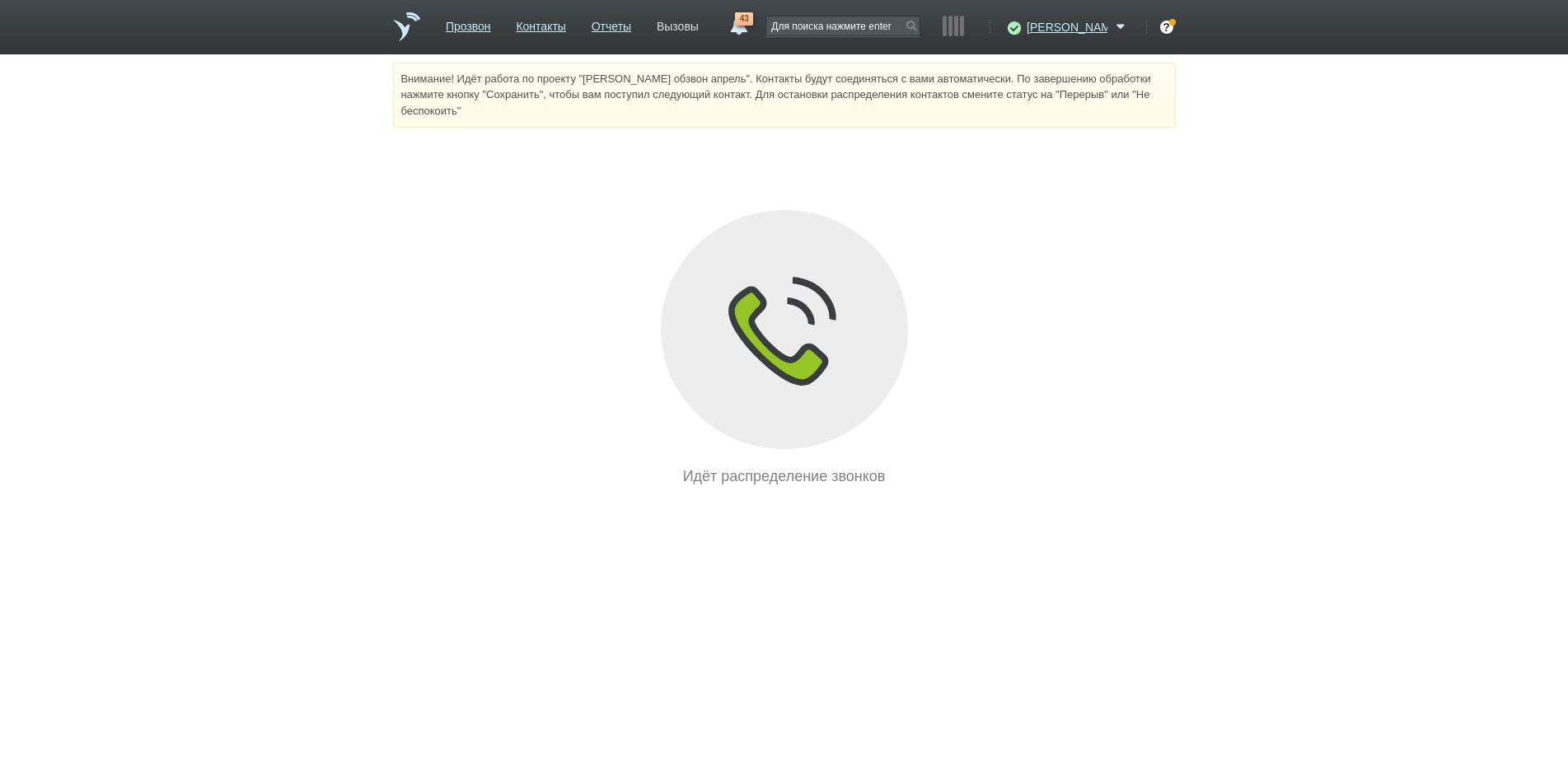
click at [699, 26] on link "Вызовы" at bounding box center [678, 24] width 42 height 24
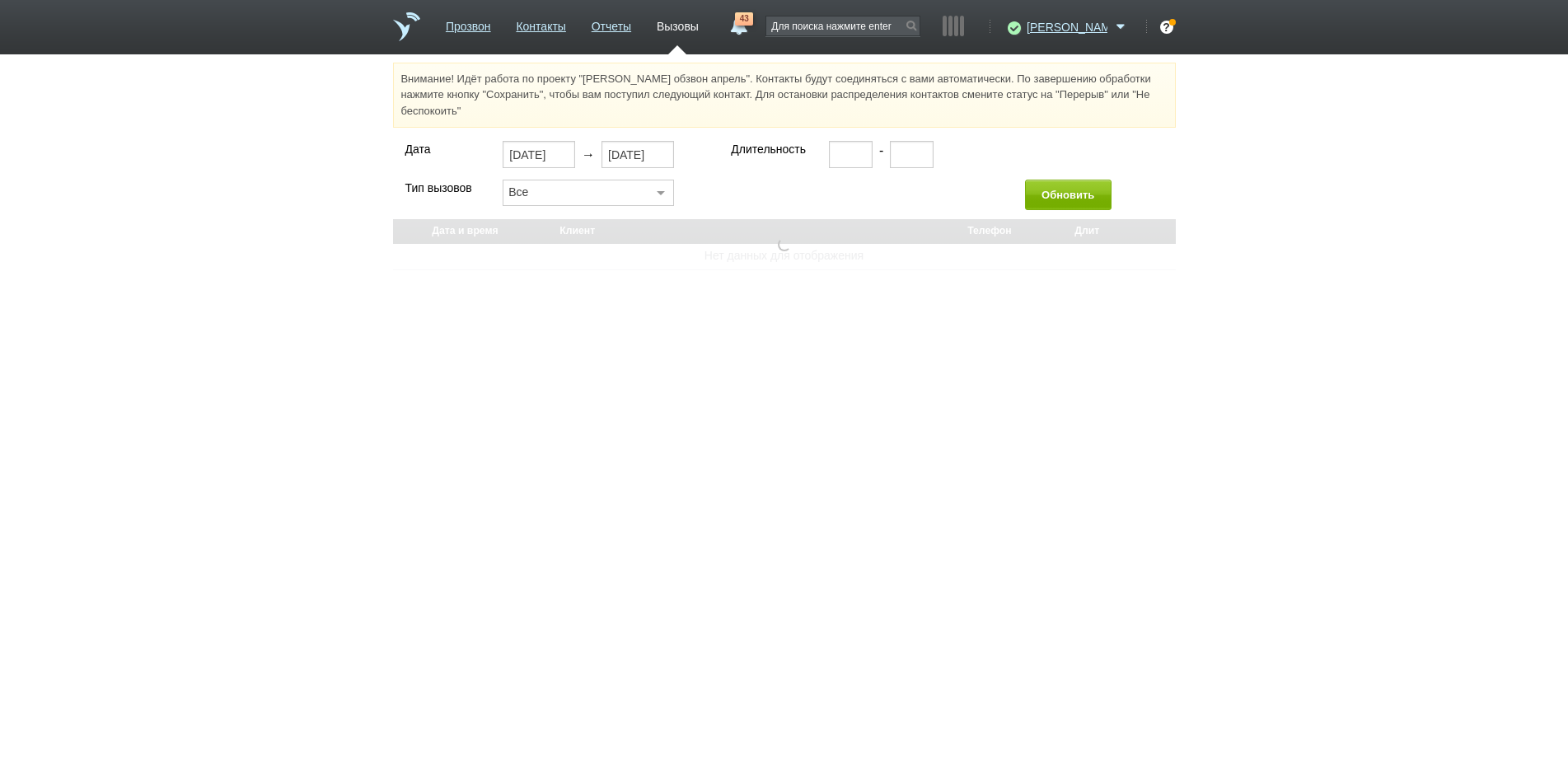
select select "30"
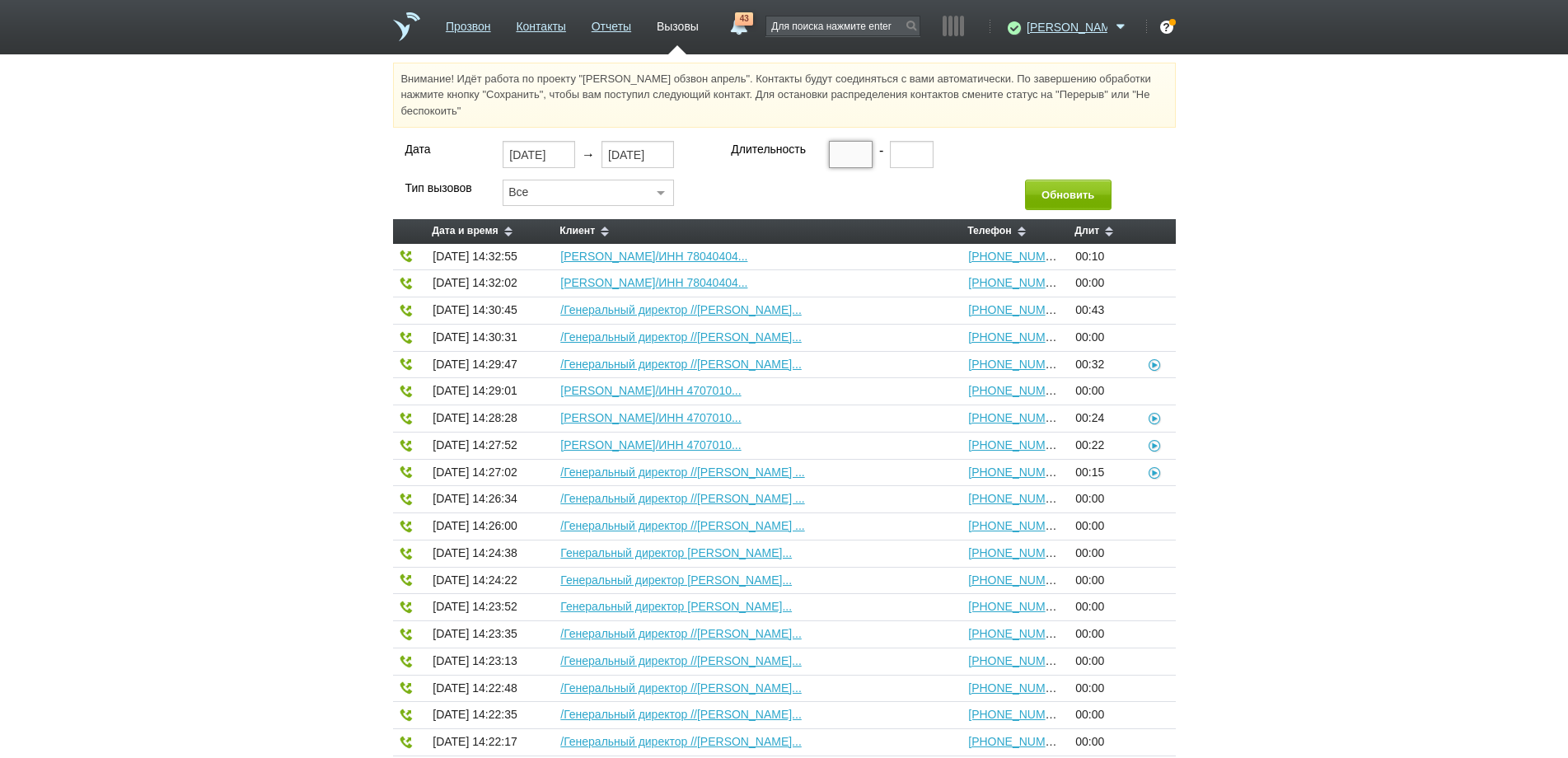
click at [838, 155] on input "text" at bounding box center [850, 154] width 43 height 26
type input "00:20"
click at [1071, 195] on button "Обновить" at bounding box center [1068, 195] width 87 height 31
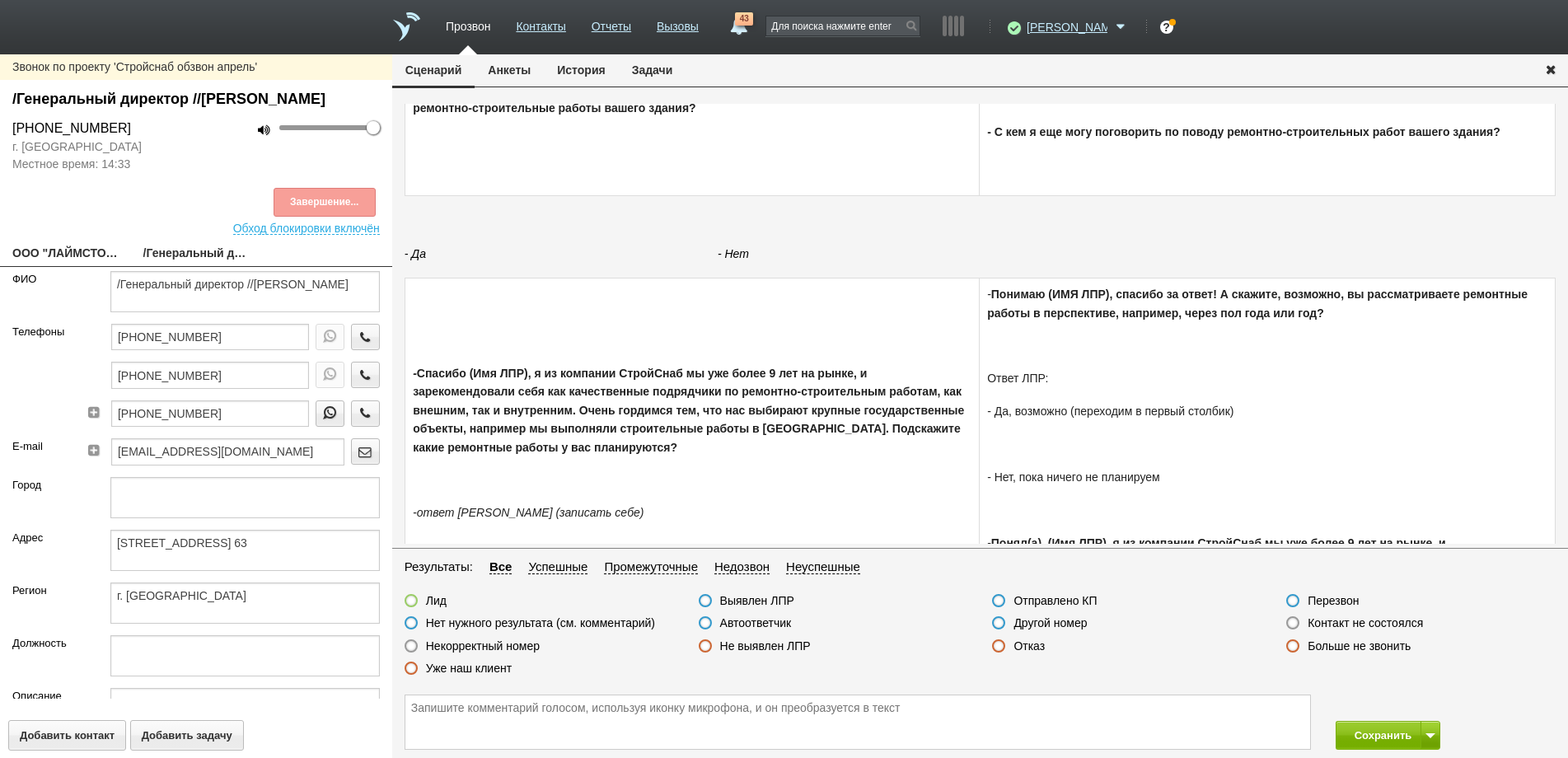
scroll to position [165, 0]
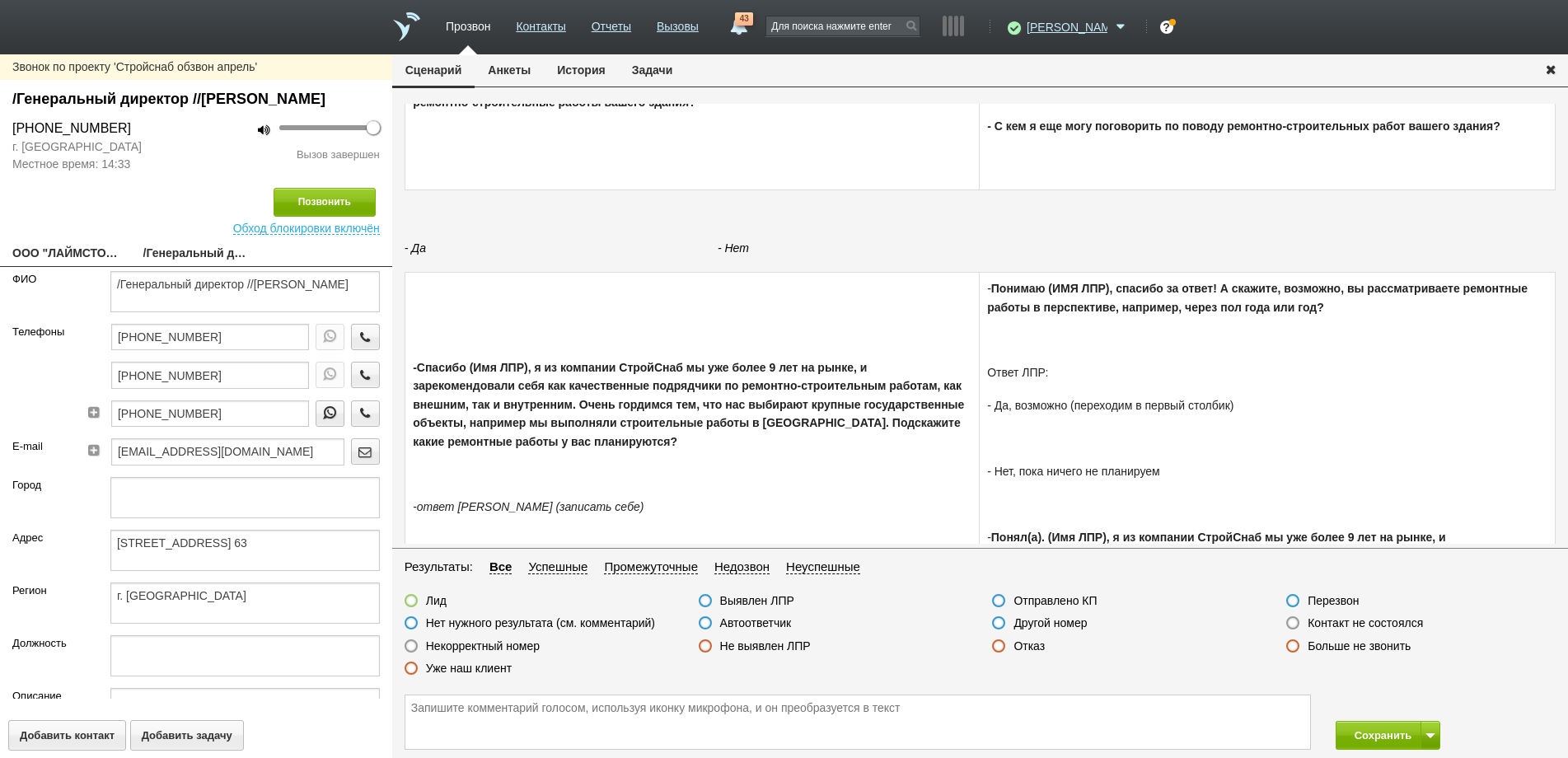
click at [81, 267] on link "ООО "ЛАЙМСТОУН"" at bounding box center [65, 254] width 106 height 23
type textarea "ООО "ЛАЙМСТОУН""
type textarea "[STREET_ADDRESS] 63"
type textarea "г. [GEOGRAPHIC_DATA]"
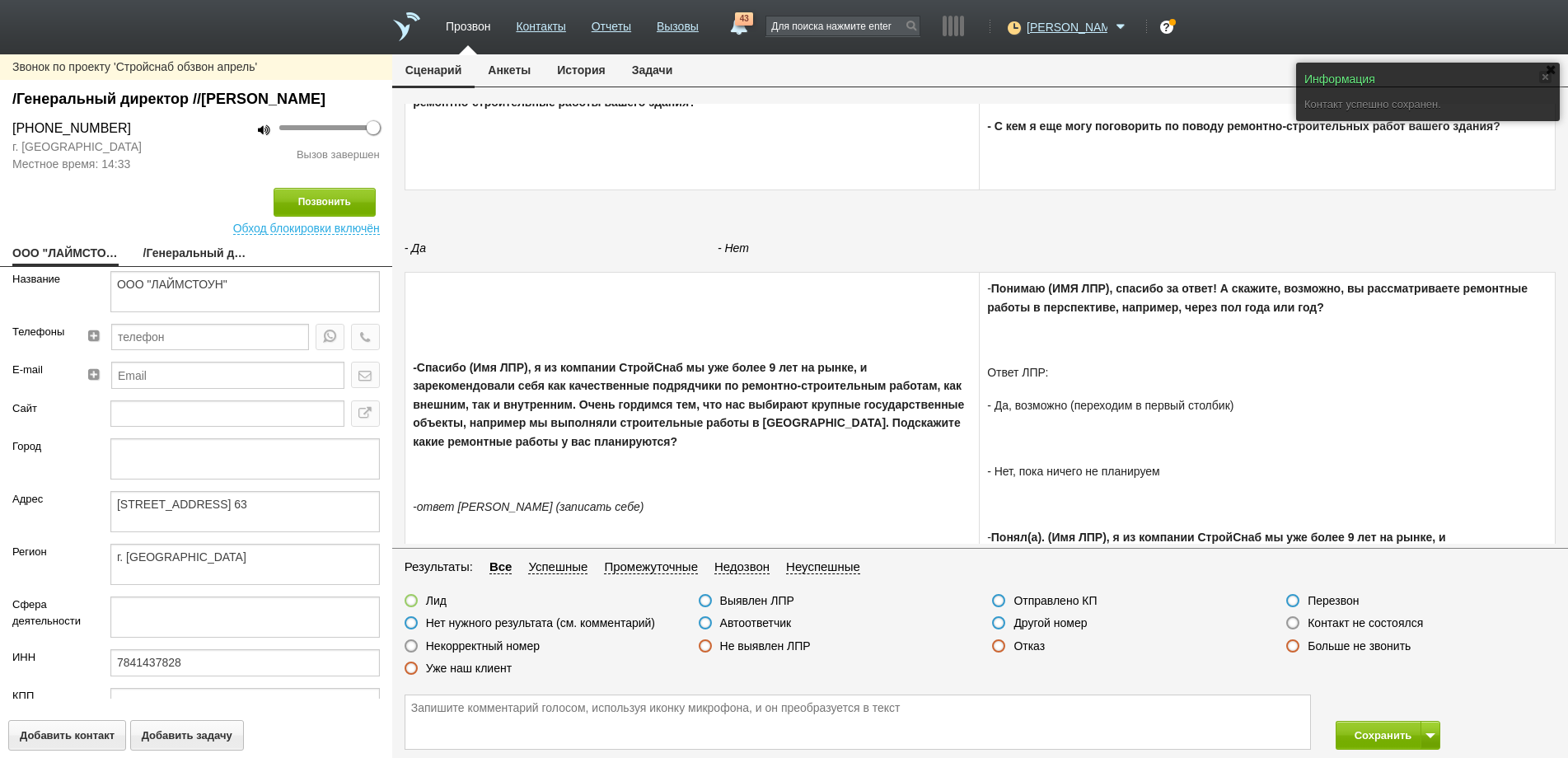
click at [189, 267] on link "/Генеральный директор //[PERSON_NAME]" at bounding box center [196, 254] width 106 height 23
type textarea "/Генеральный директор //[PERSON_NAME]"
type textarea "[STREET_ADDRESS] 63"
type textarea "г. [GEOGRAPHIC_DATA]"
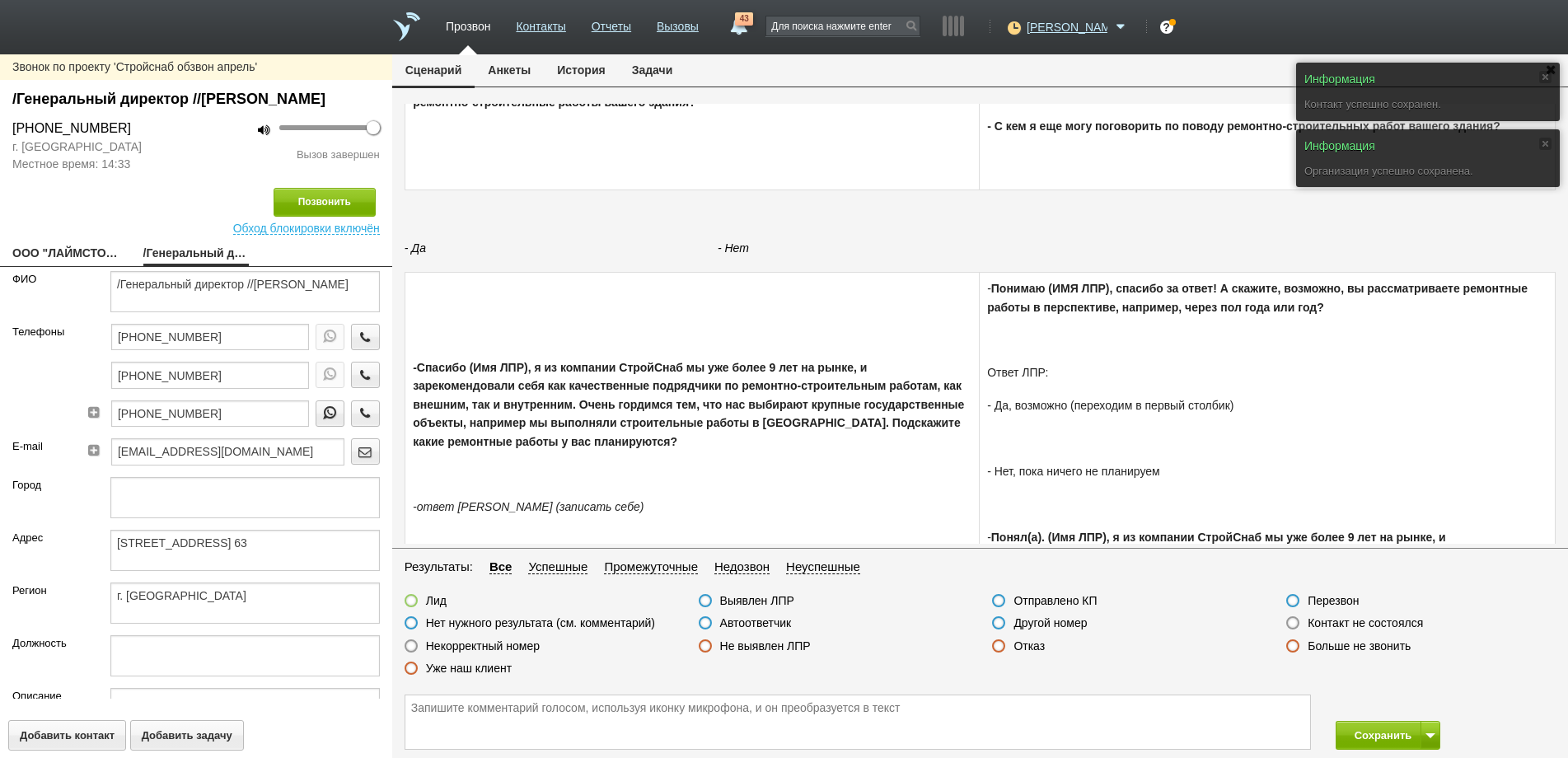
click at [1295, 622] on label at bounding box center [1293, 623] width 14 height 14
click at [0, 0] on input "Контакт не состоялся" at bounding box center [0, 0] width 0 height 0
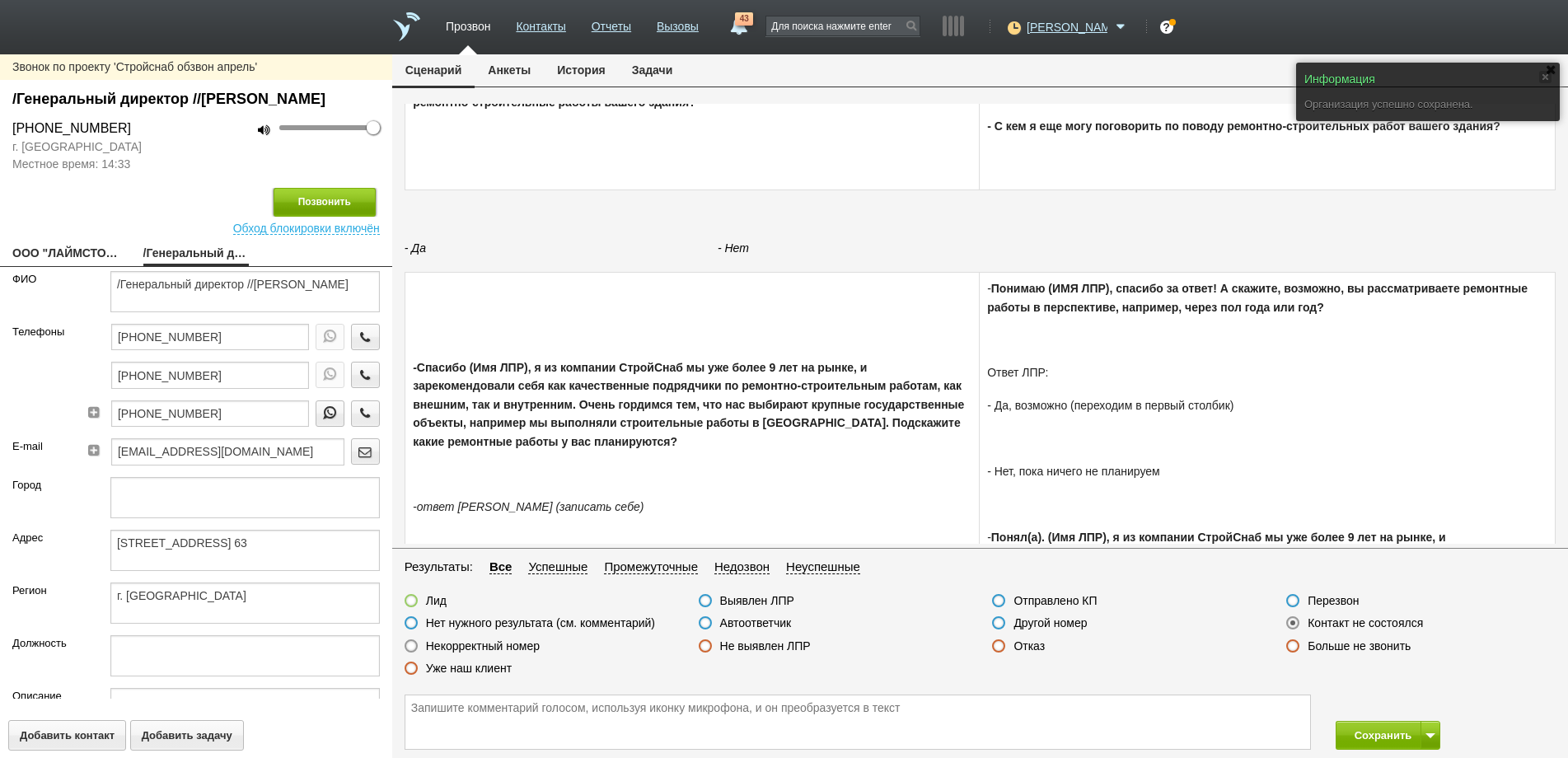
click at [301, 216] on button "Позвонить" at bounding box center [324, 202] width 102 height 29
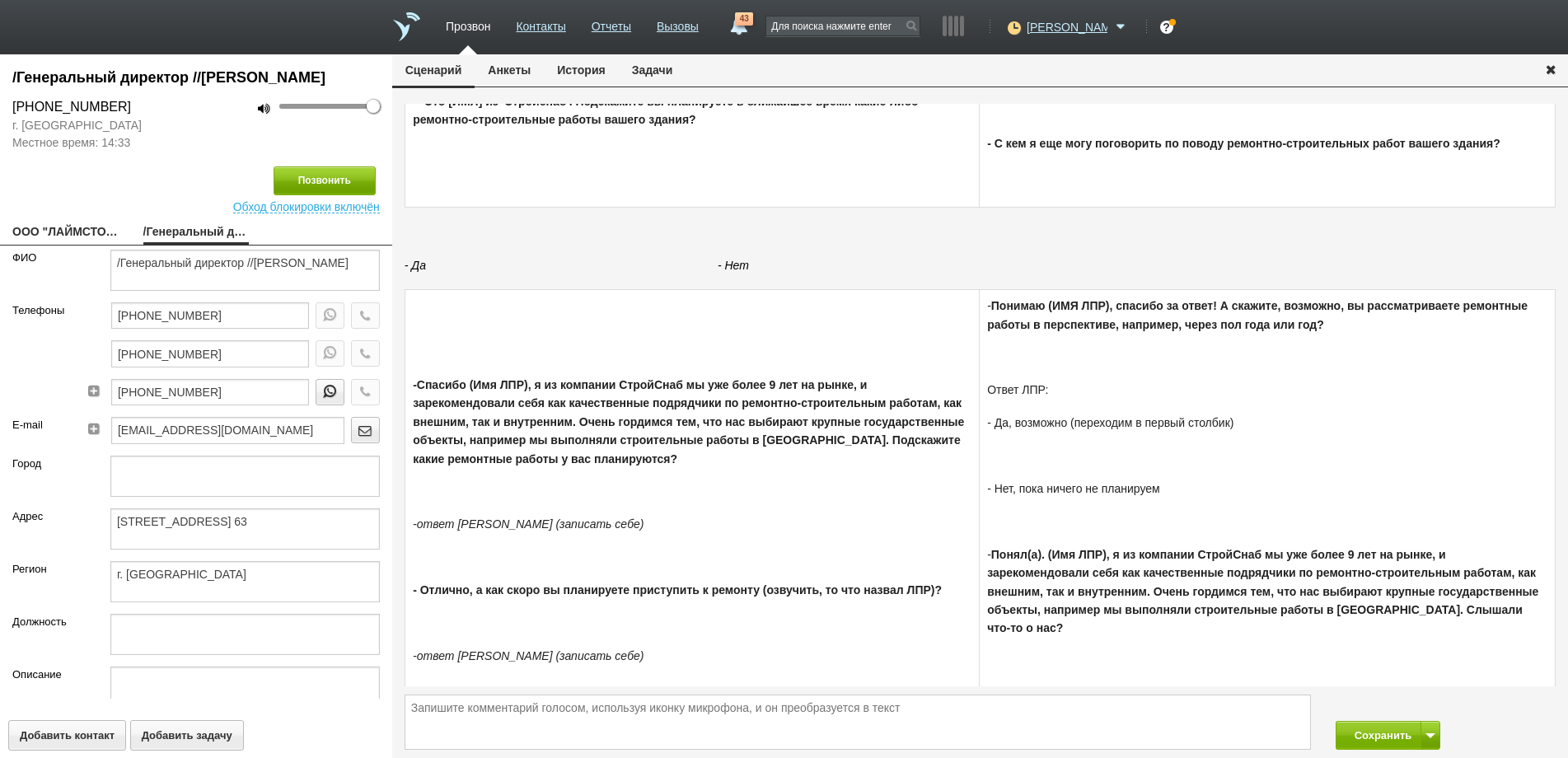
scroll to position [182, 0]
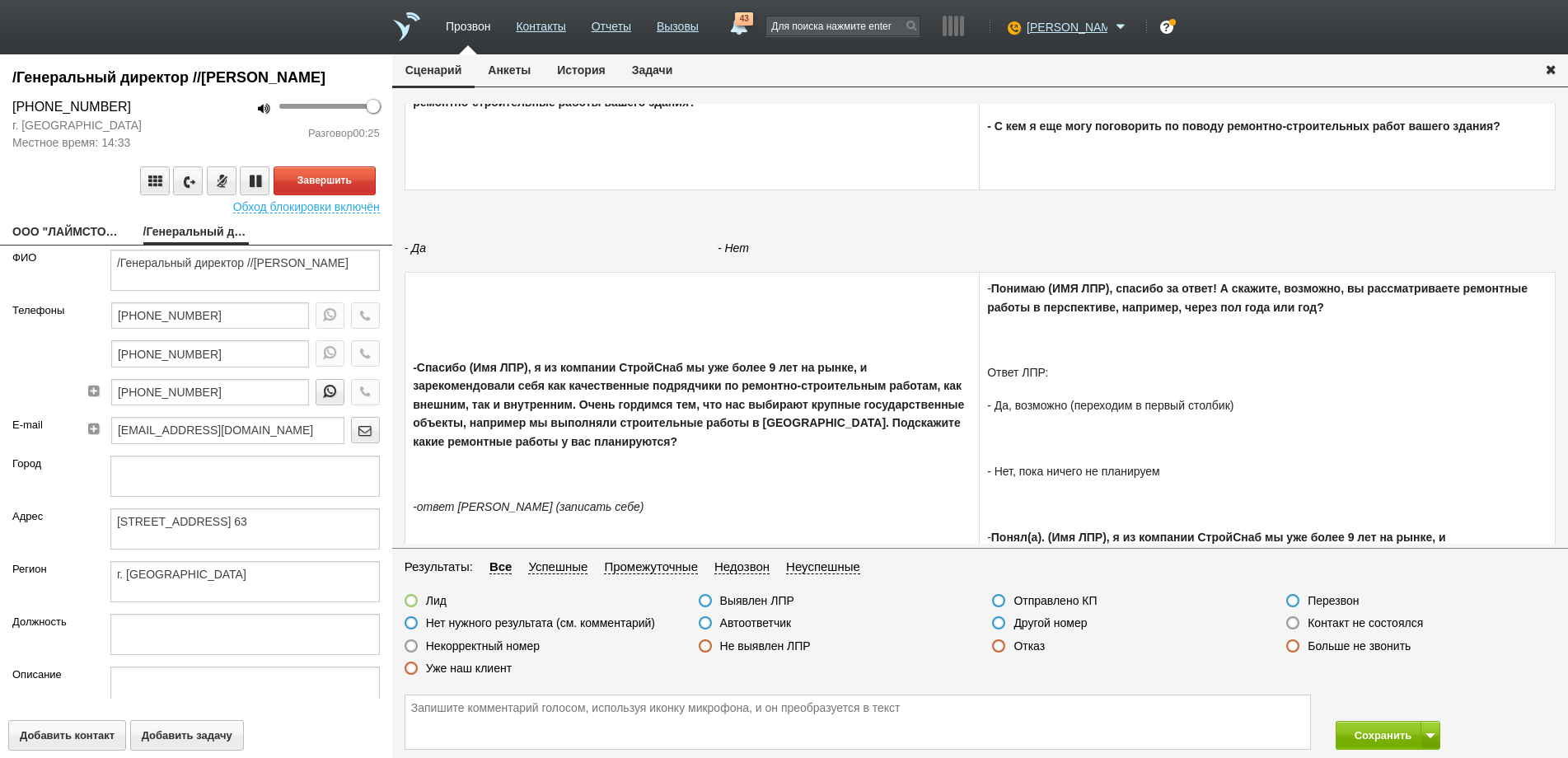
click at [65, 244] on link "ООО "ЛАЙМСТОУН"" at bounding box center [65, 233] width 106 height 23
type textarea "ООО "ЛАЙМСТОУН""
type textarea "[STREET_ADDRESS] 63"
type textarea "г. [GEOGRAPHIC_DATA]"
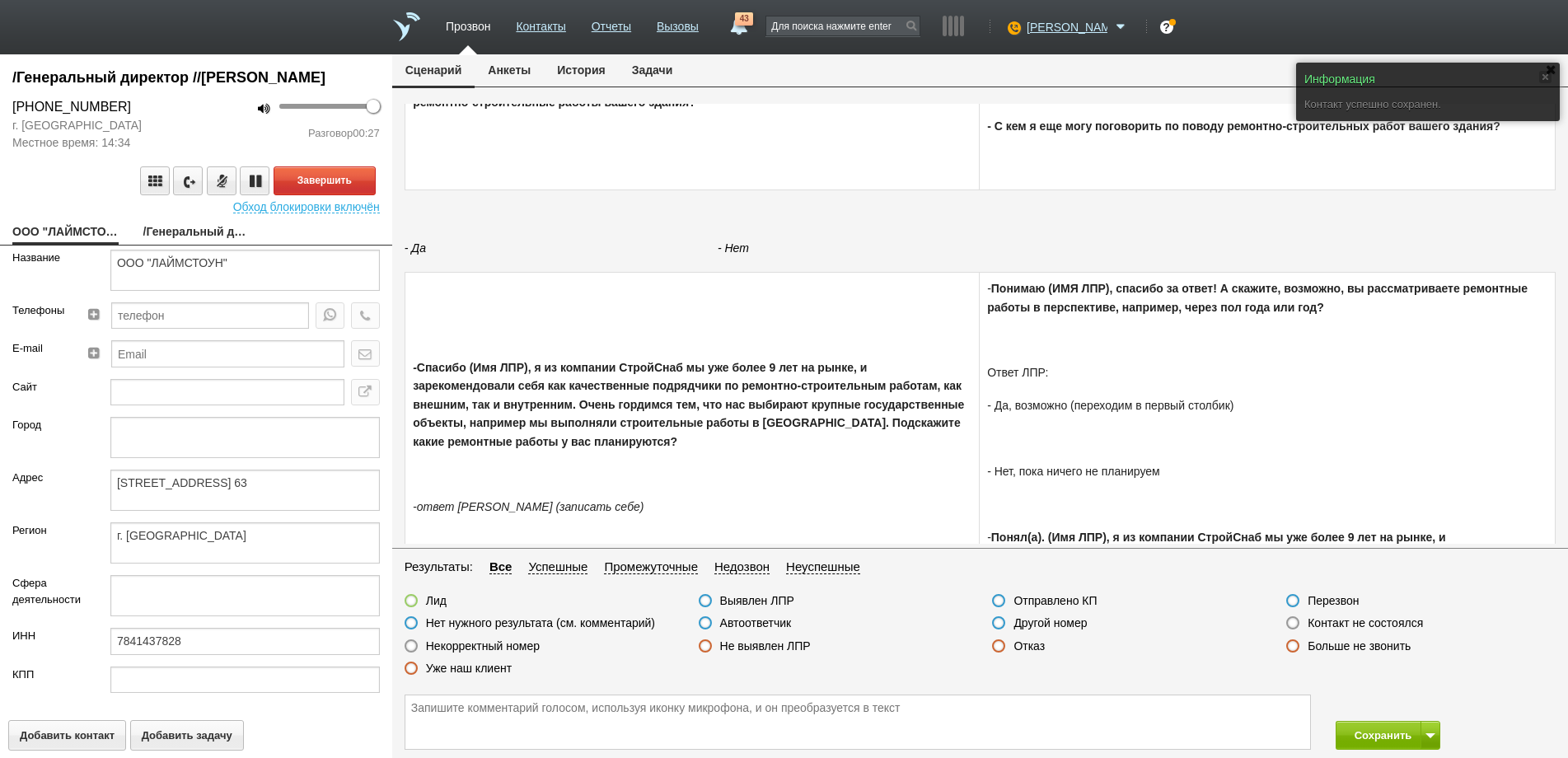
click at [188, 244] on link "/Генеральный директор //[PERSON_NAME]" at bounding box center [196, 233] width 106 height 23
type textarea "/Генеральный директор //[PERSON_NAME]"
type textarea "[STREET_ADDRESS] 63"
type textarea "г. [GEOGRAPHIC_DATA]"
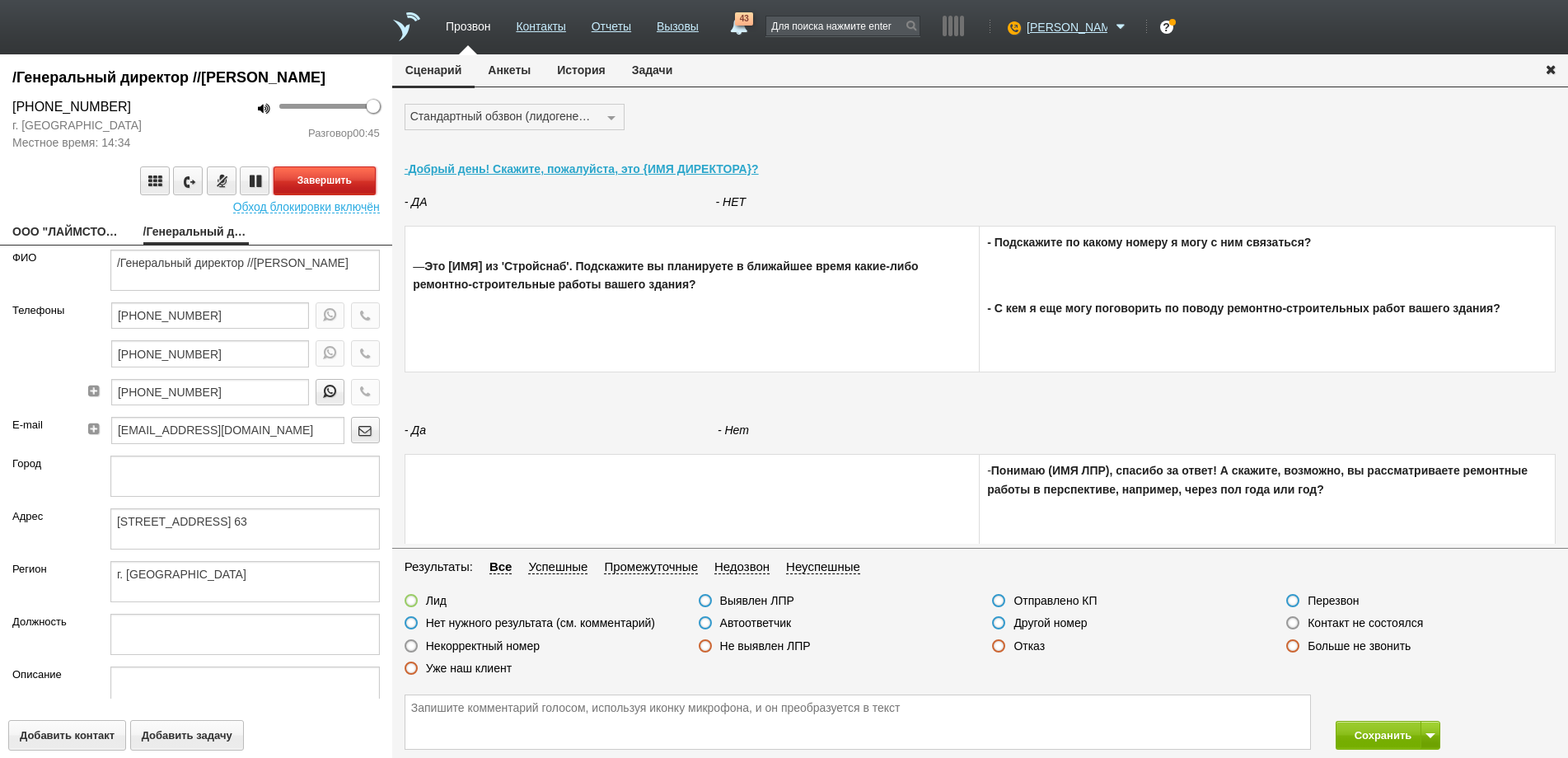
click at [314, 195] on button "Завершить" at bounding box center [324, 181] width 102 height 29
click at [997, 647] on label at bounding box center [999, 646] width 14 height 14
click at [0, 0] on input "Отказ" at bounding box center [0, 0] width 0 height 0
click at [1363, 733] on button "Сохранить" at bounding box center [1379, 735] width 87 height 29
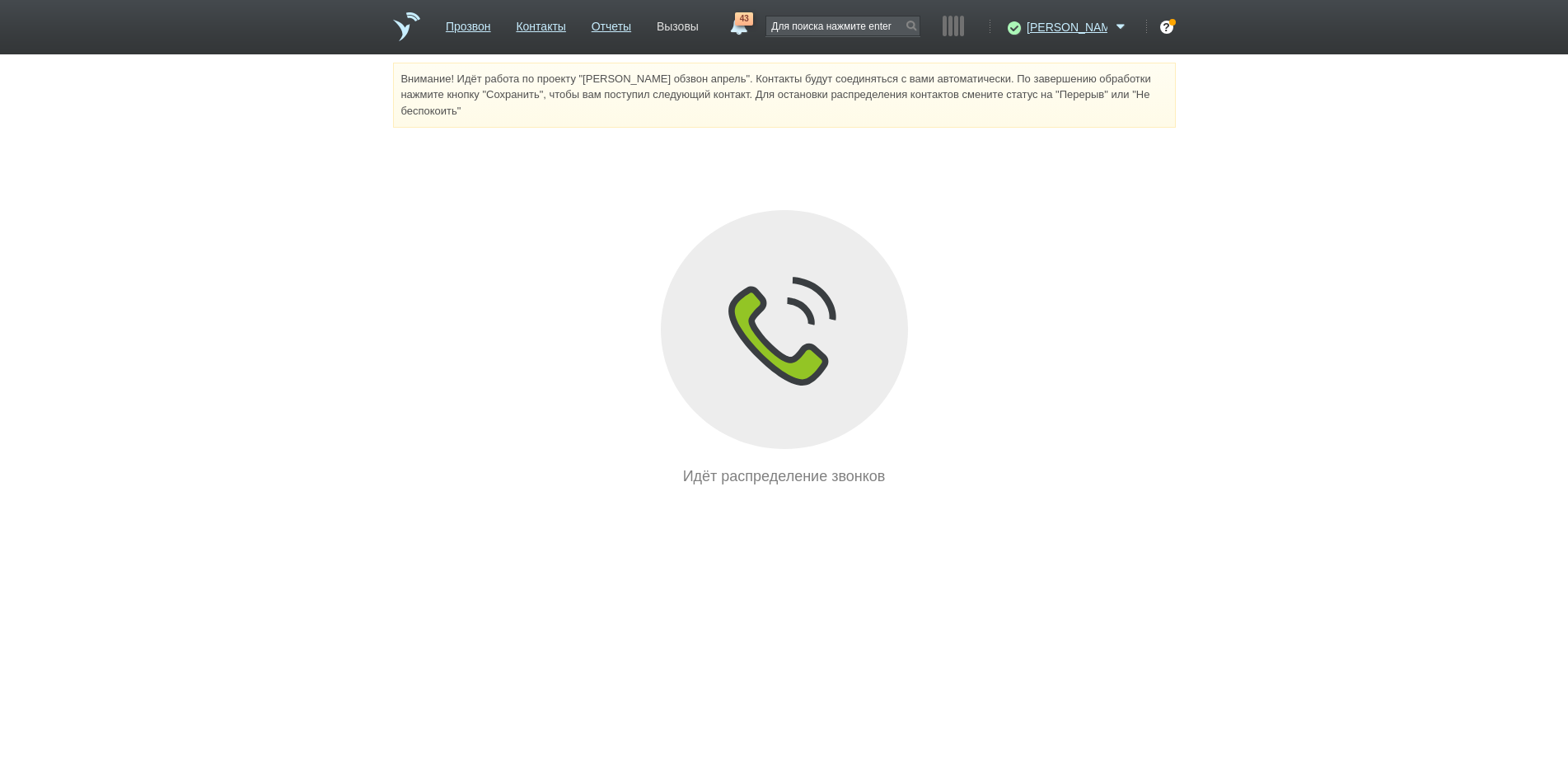
click at [699, 26] on link "Вызовы" at bounding box center [678, 24] width 42 height 24
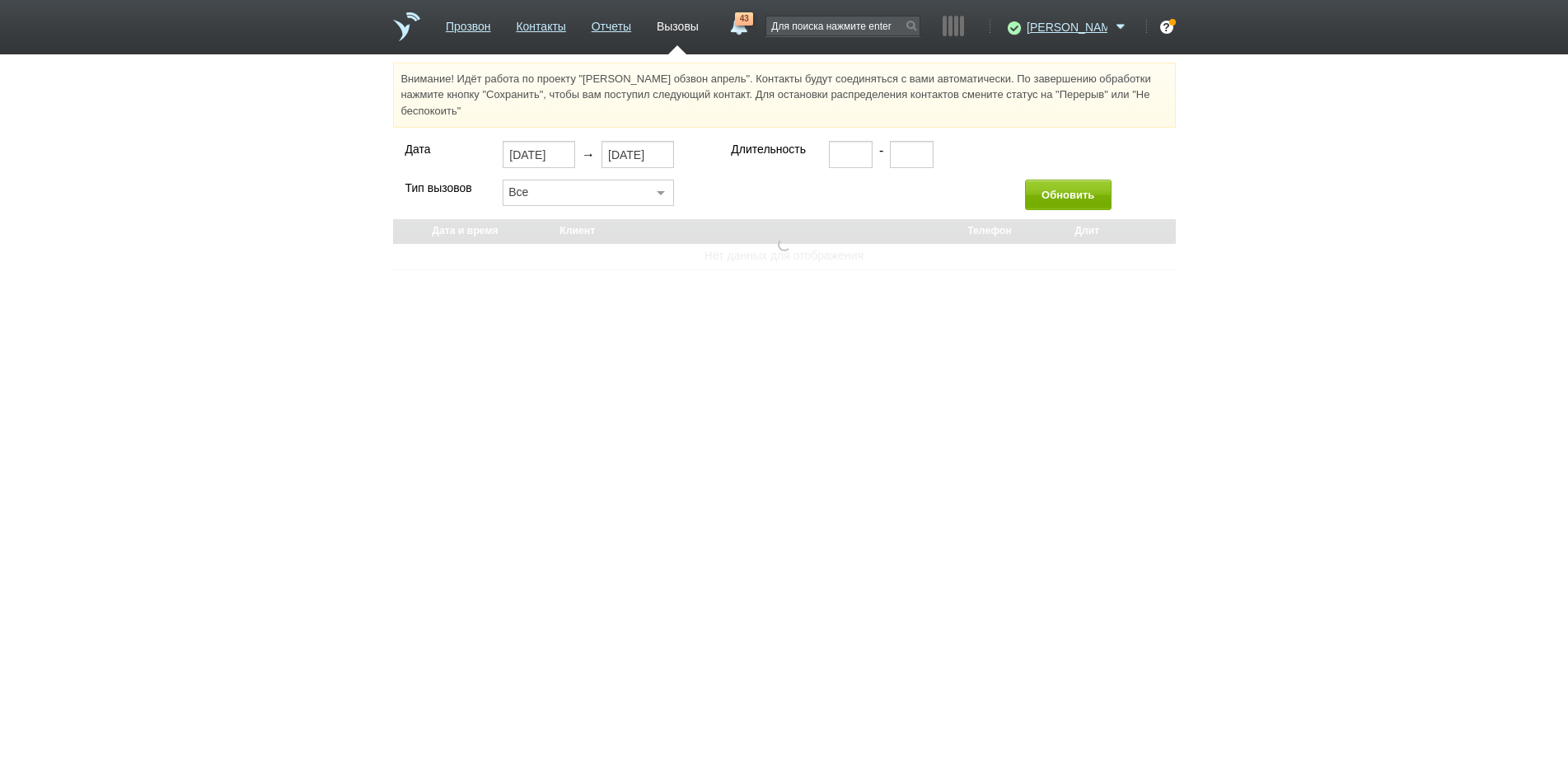
select select "30"
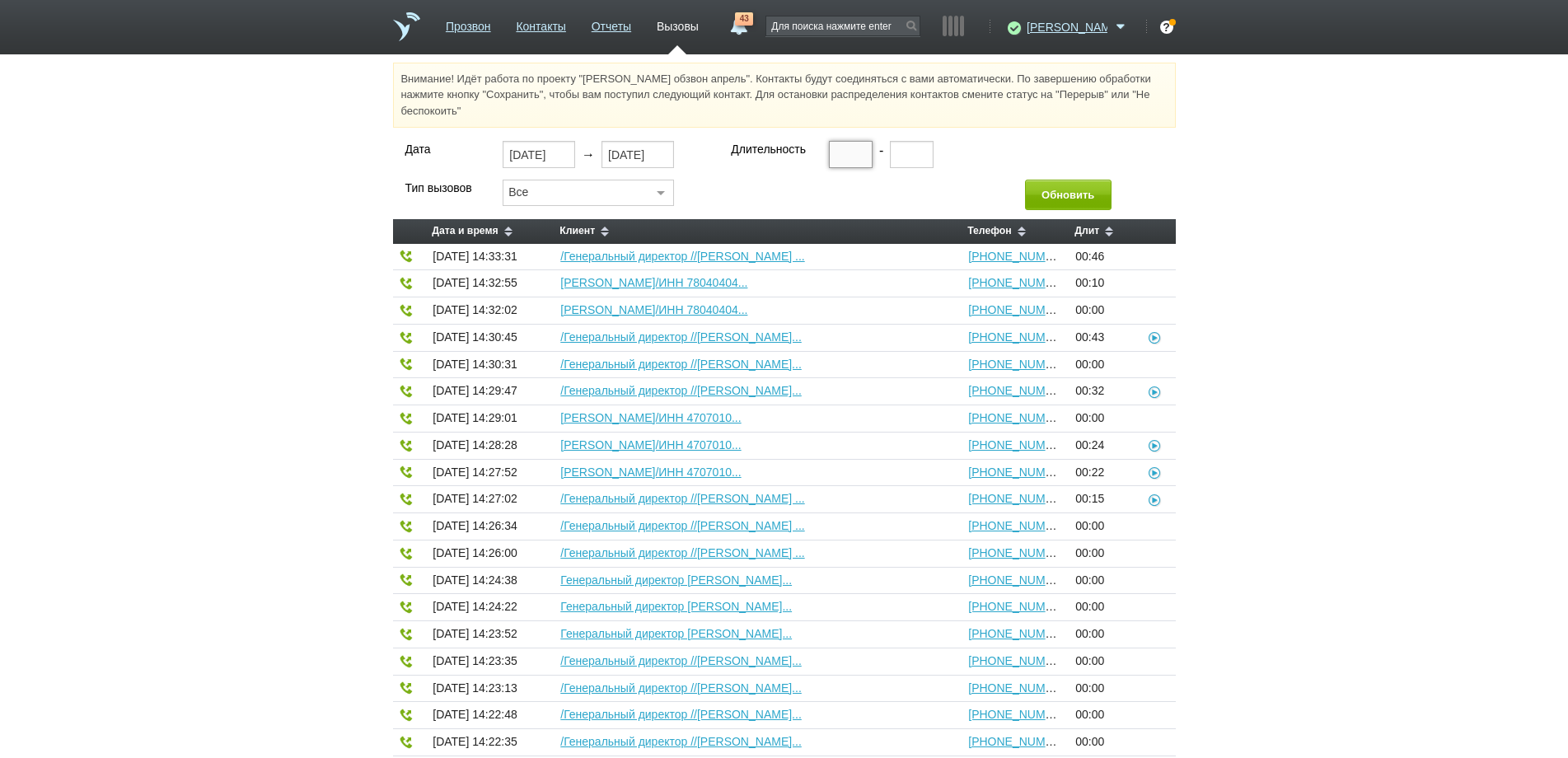
click at [837, 156] on input "text" at bounding box center [850, 154] width 43 height 26
type input "00:20"
click at [1039, 189] on button "Обновить" at bounding box center [1068, 195] width 87 height 31
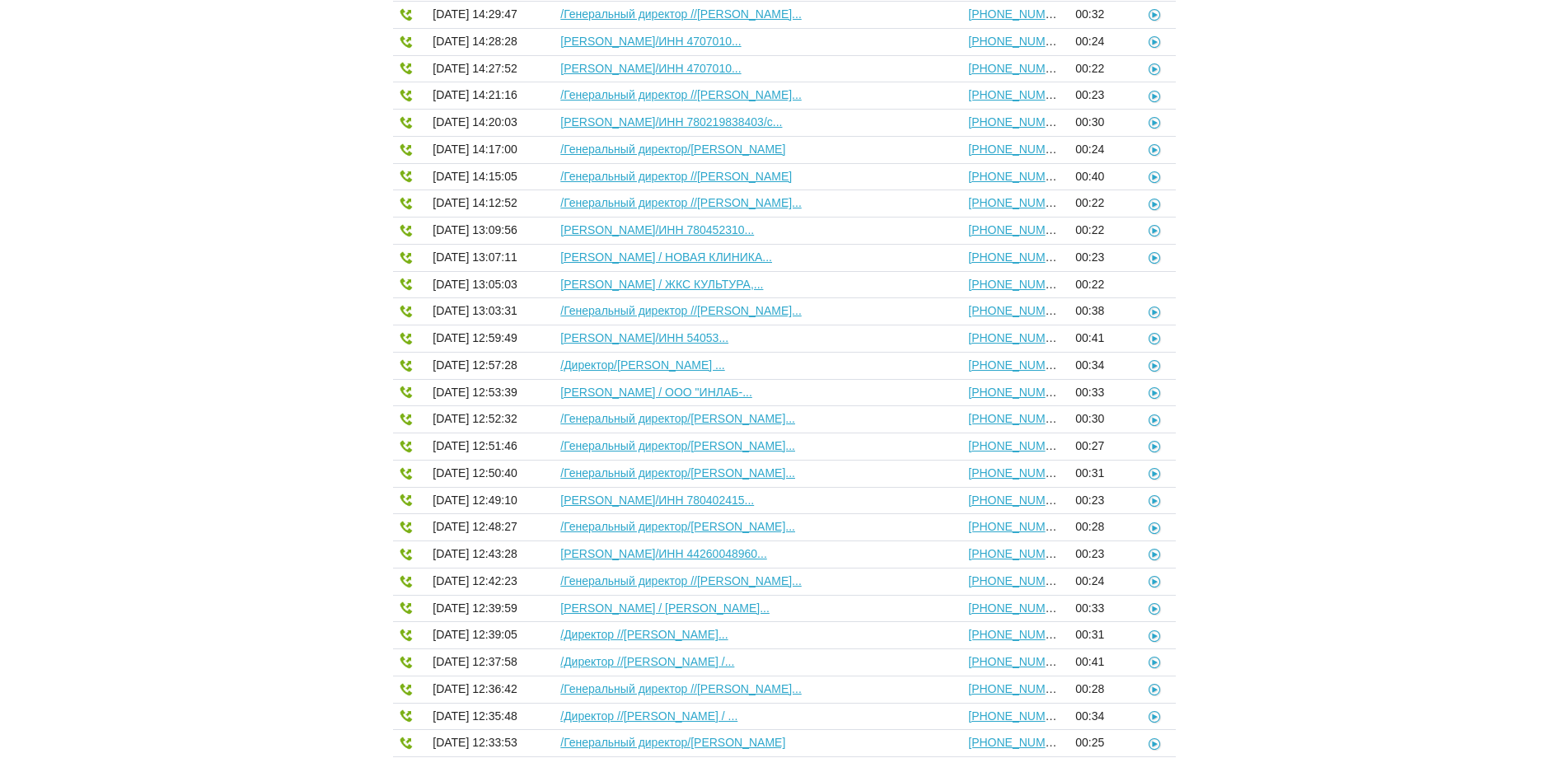
scroll to position [343, 0]
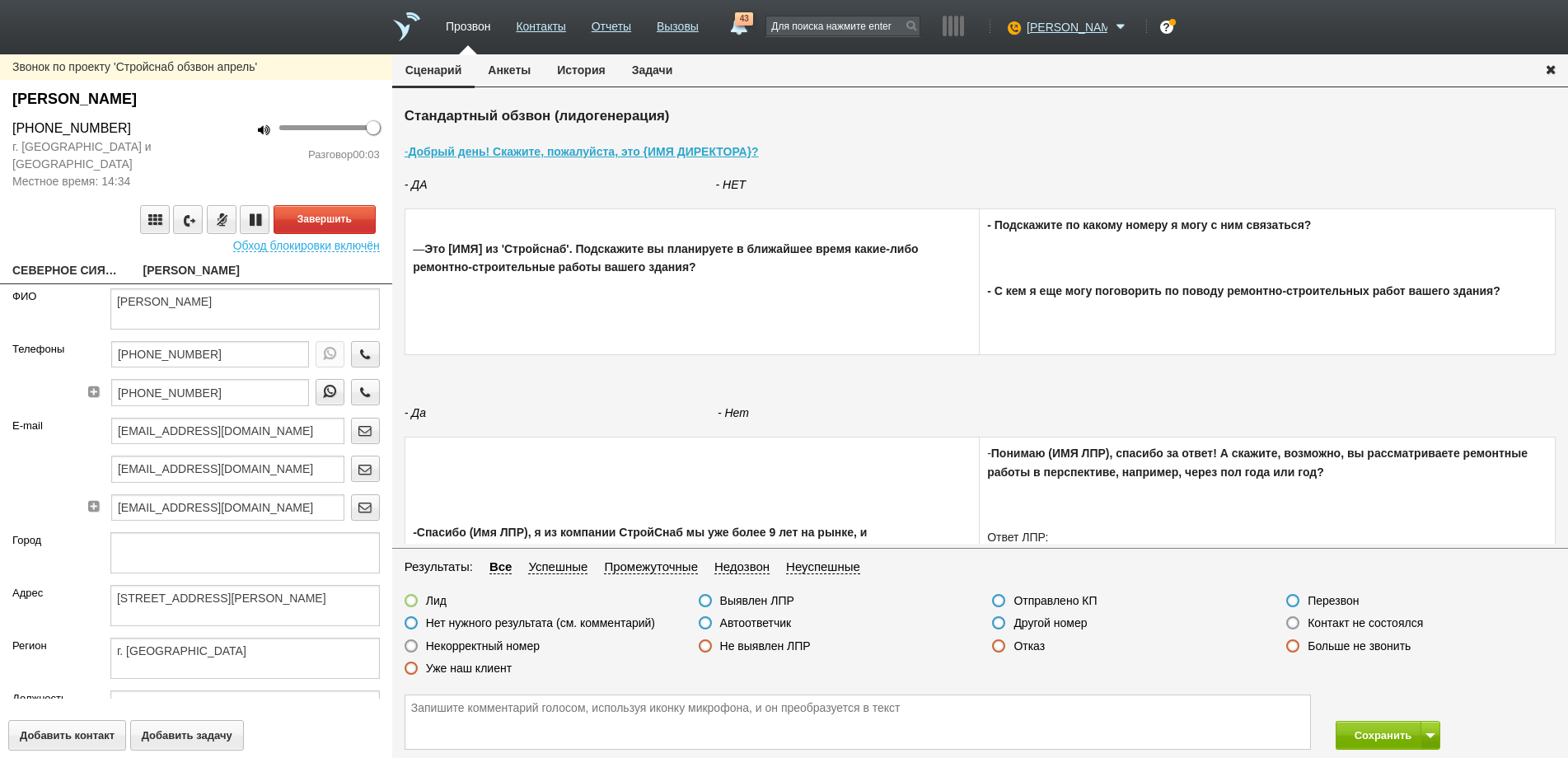
click at [51, 270] on link "СЕВЕРНОЕ СИЯНИЕ, ПК" at bounding box center [65, 272] width 106 height 23
type textarea "СЕВЕРНОЕ СИЯНИЕ, ПК"
type textarea "[STREET_ADDRESS][PERSON_NAME]"
type textarea "г. [GEOGRAPHIC_DATA]"
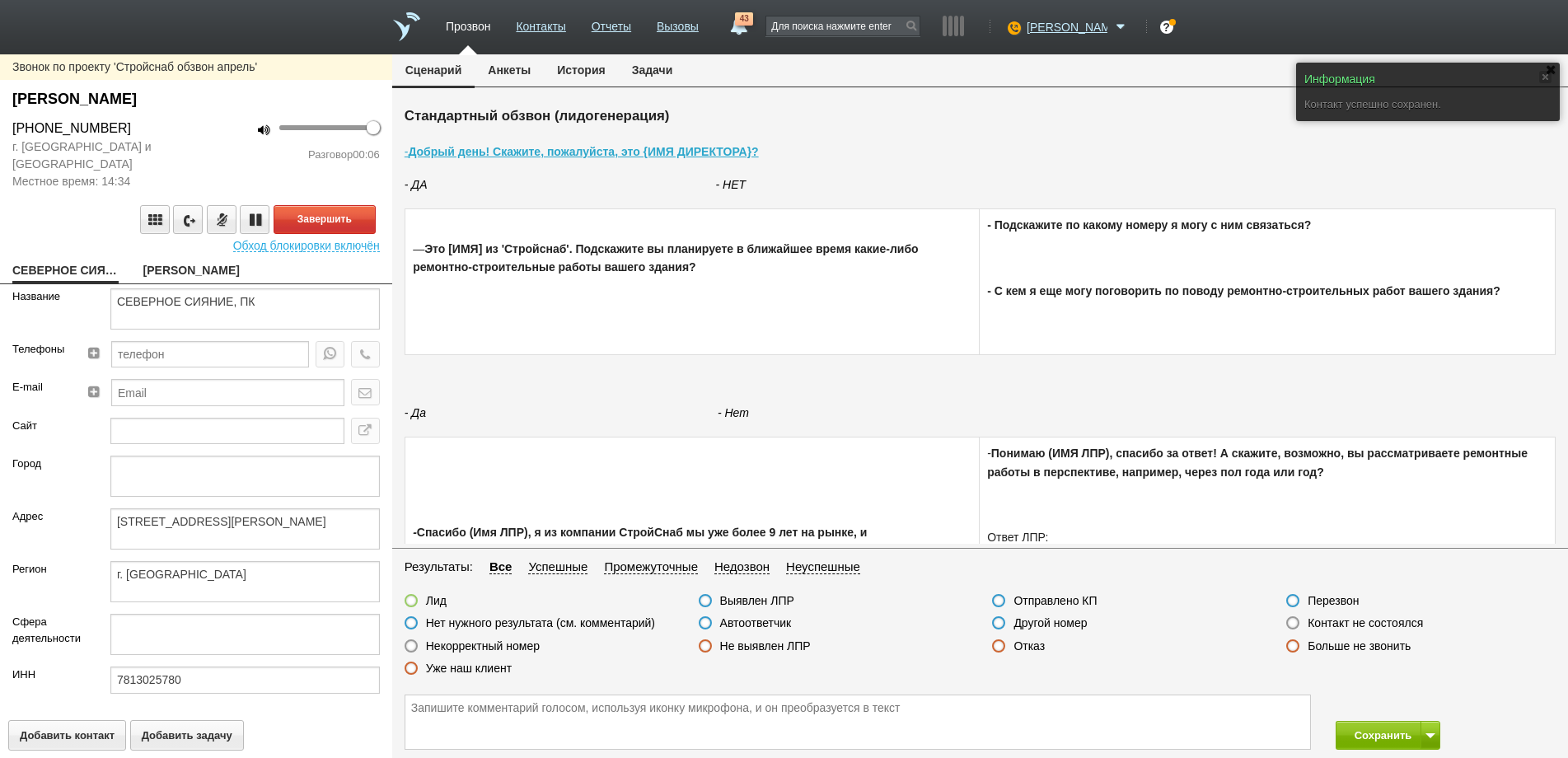
click at [198, 266] on link "[PERSON_NAME]" at bounding box center [196, 272] width 106 height 23
type textarea "[PERSON_NAME]"
type textarea "[STREET_ADDRESS][PERSON_NAME]"
type textarea "г. [GEOGRAPHIC_DATA]"
type textarea "Производство готовых текстильных изделий, кроме одежды"
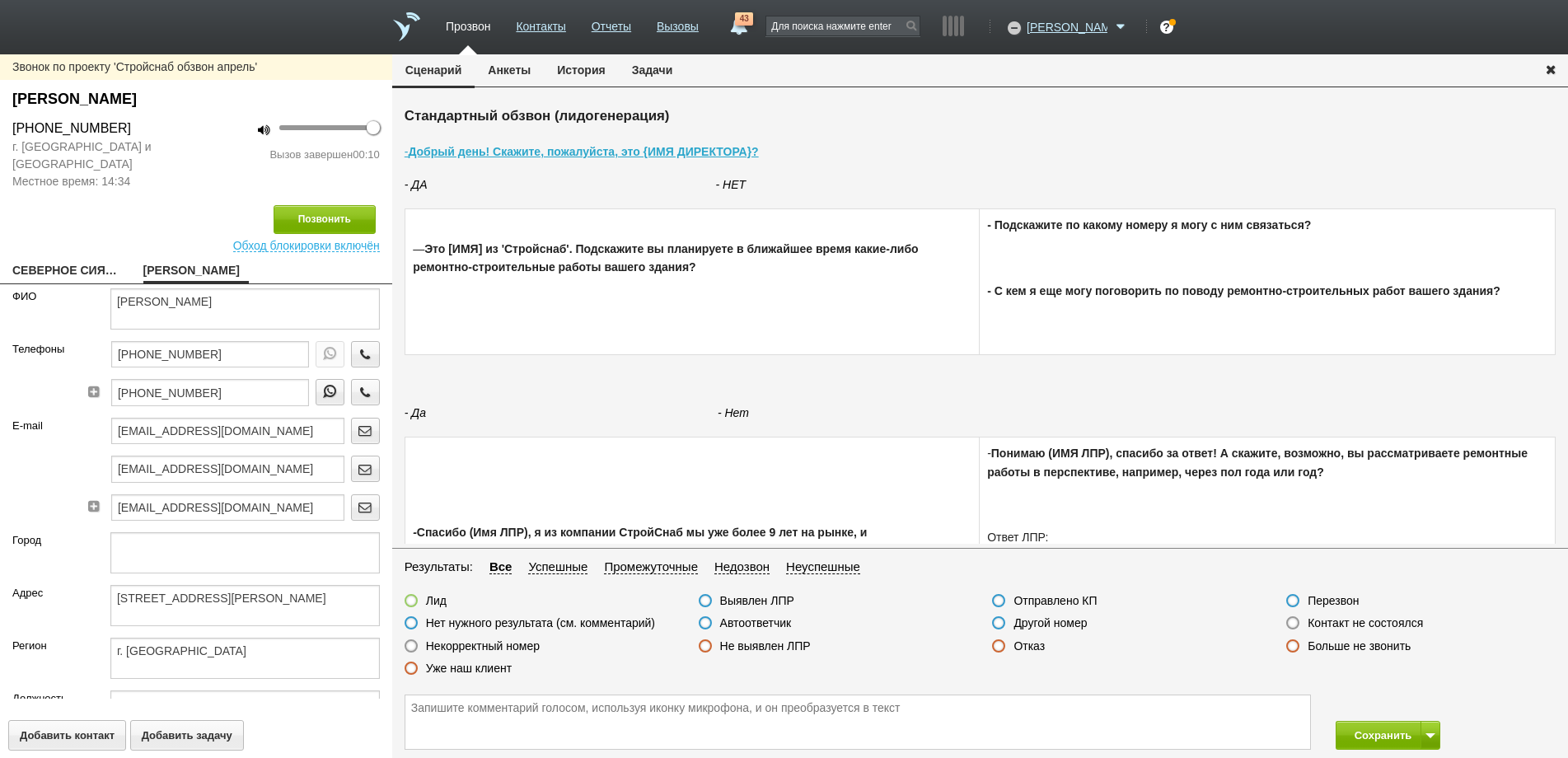
click at [1290, 625] on label at bounding box center [1293, 623] width 14 height 14
click at [0, 0] on input "Контакт не состоялся" at bounding box center [0, 0] width 0 height 0
click at [356, 355] on icon "button" at bounding box center [364, 354] width 18 height 13
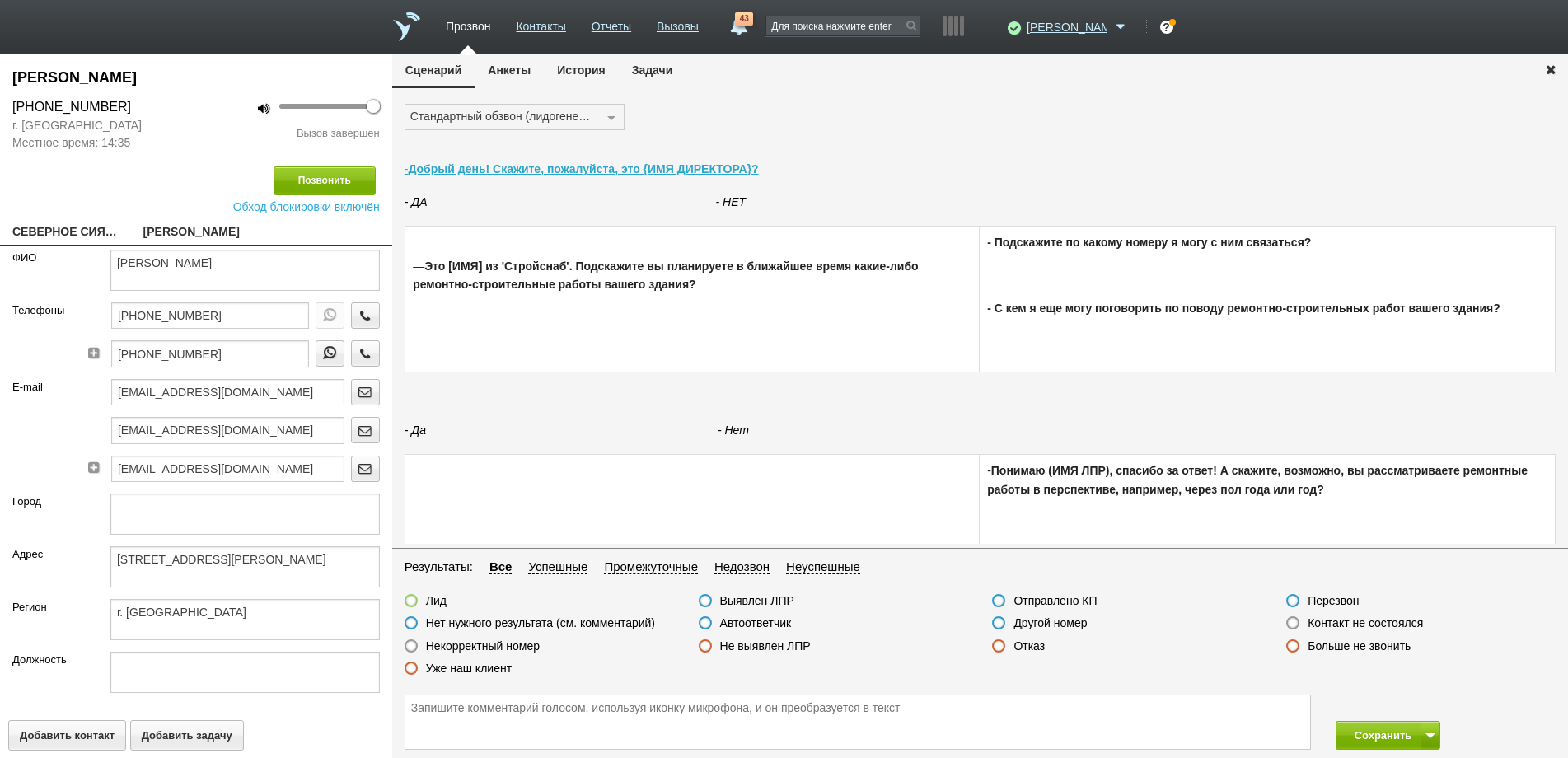
click at [1290, 625] on label at bounding box center [1293, 623] width 14 height 14
click at [0, 0] on input "Контакт не состоялся" at bounding box center [0, 0] width 0 height 0
click at [1374, 737] on button "Сохранить" at bounding box center [1379, 735] width 87 height 29
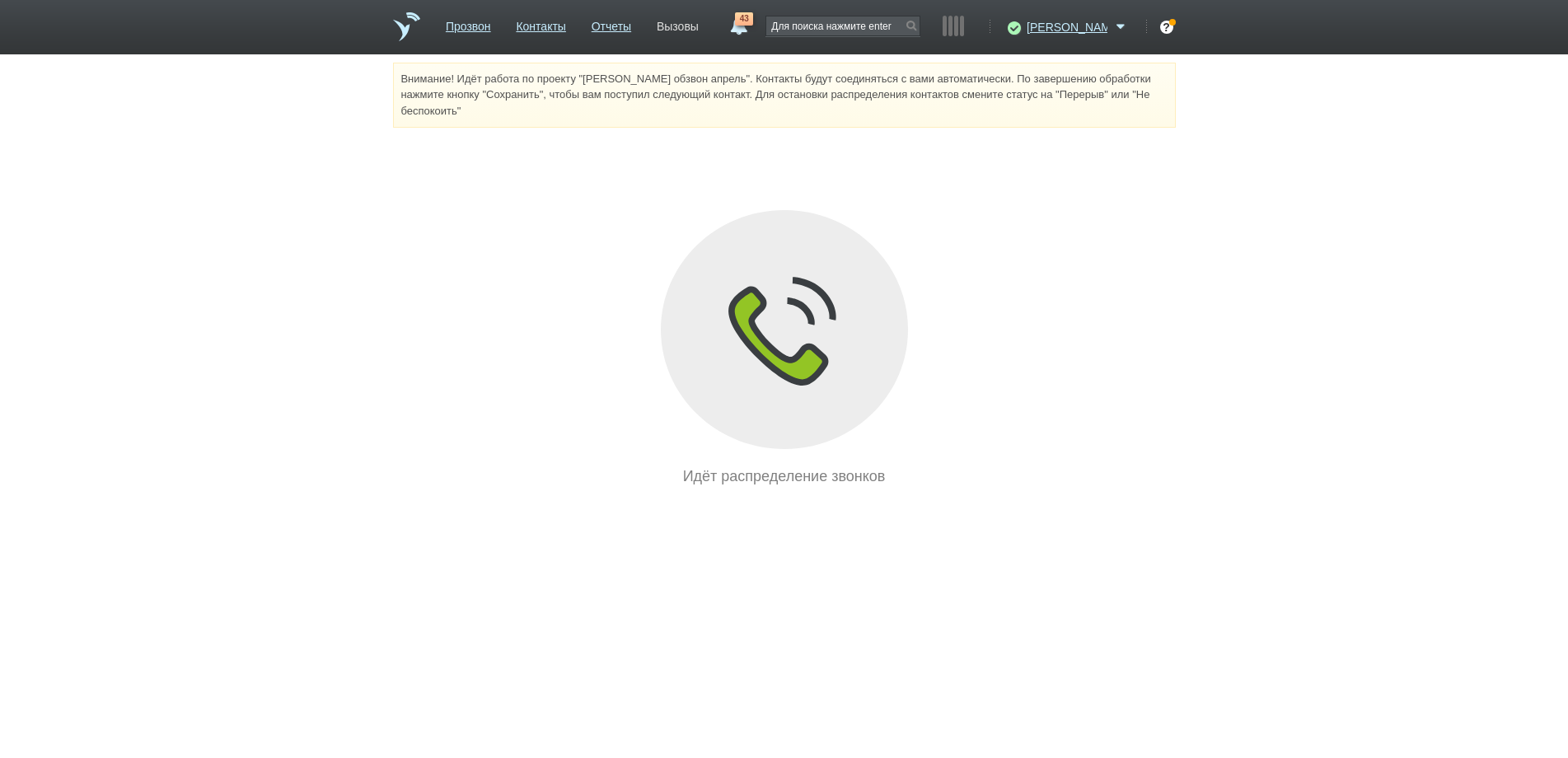
click at [699, 30] on link "Вызовы" at bounding box center [678, 24] width 42 height 24
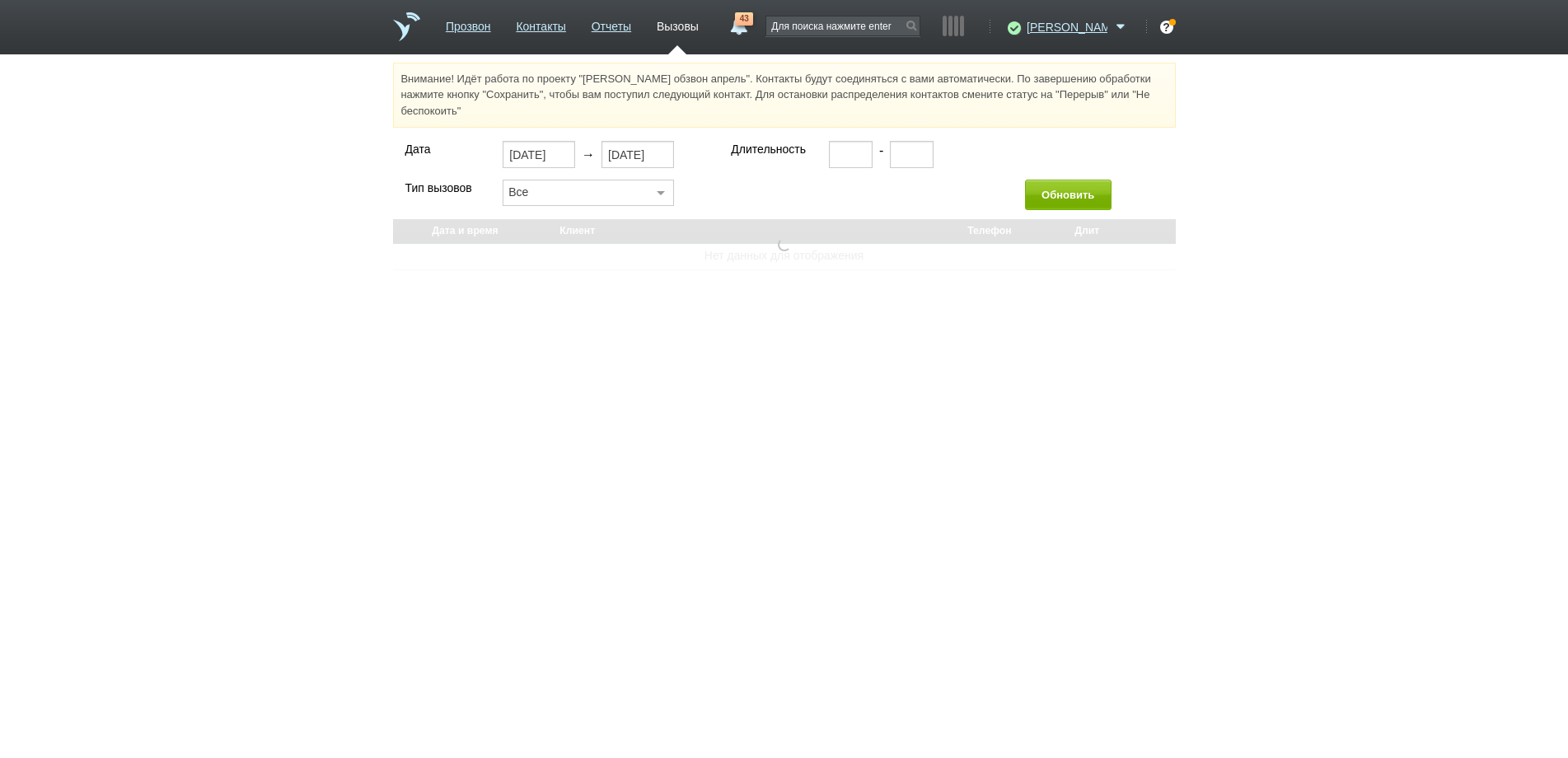
select select "30"
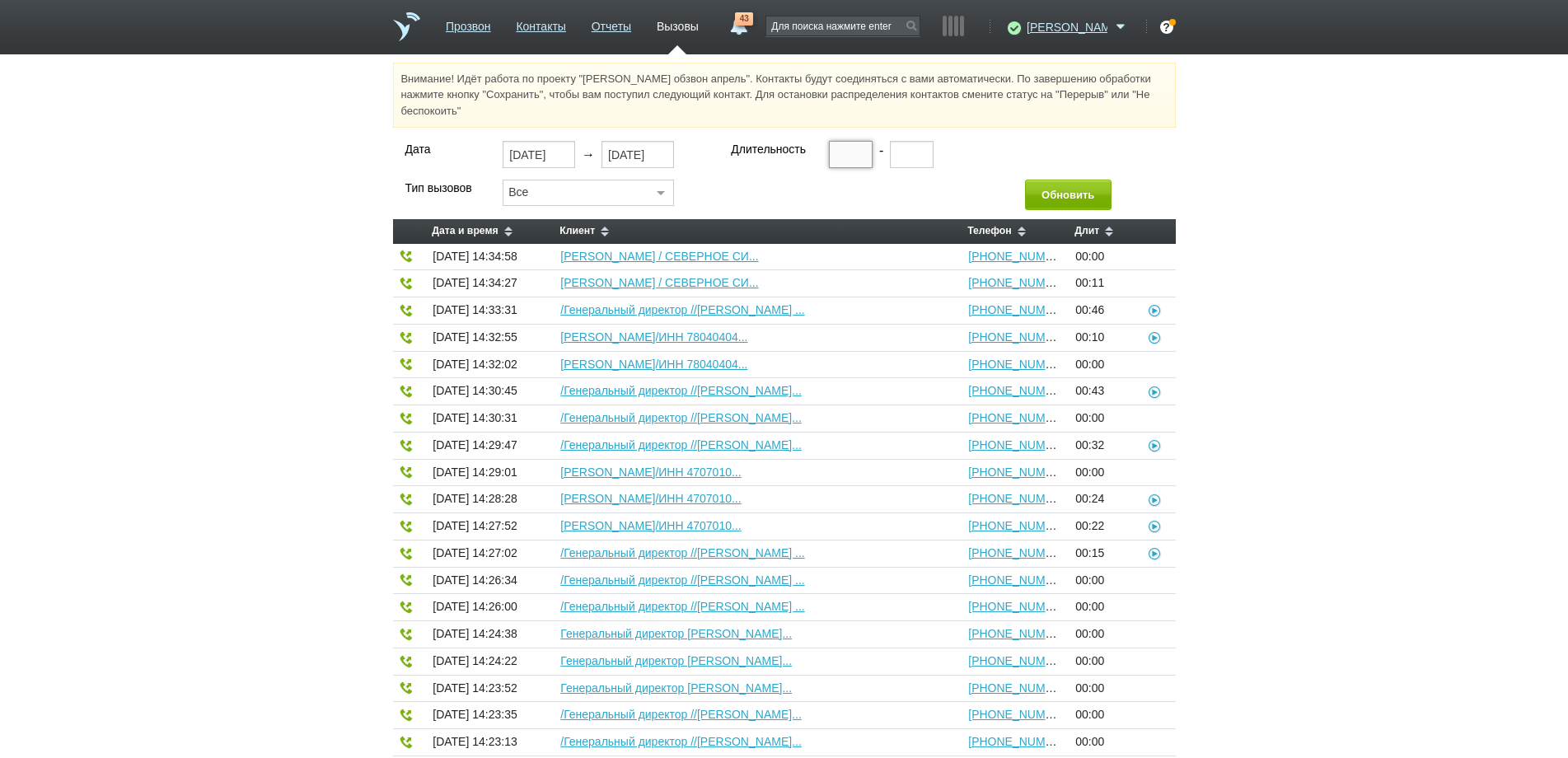
click at [840, 160] on input "text" at bounding box center [850, 154] width 43 height 26
type input "00:20"
click at [1072, 194] on button "Обновить" at bounding box center [1068, 195] width 87 height 31
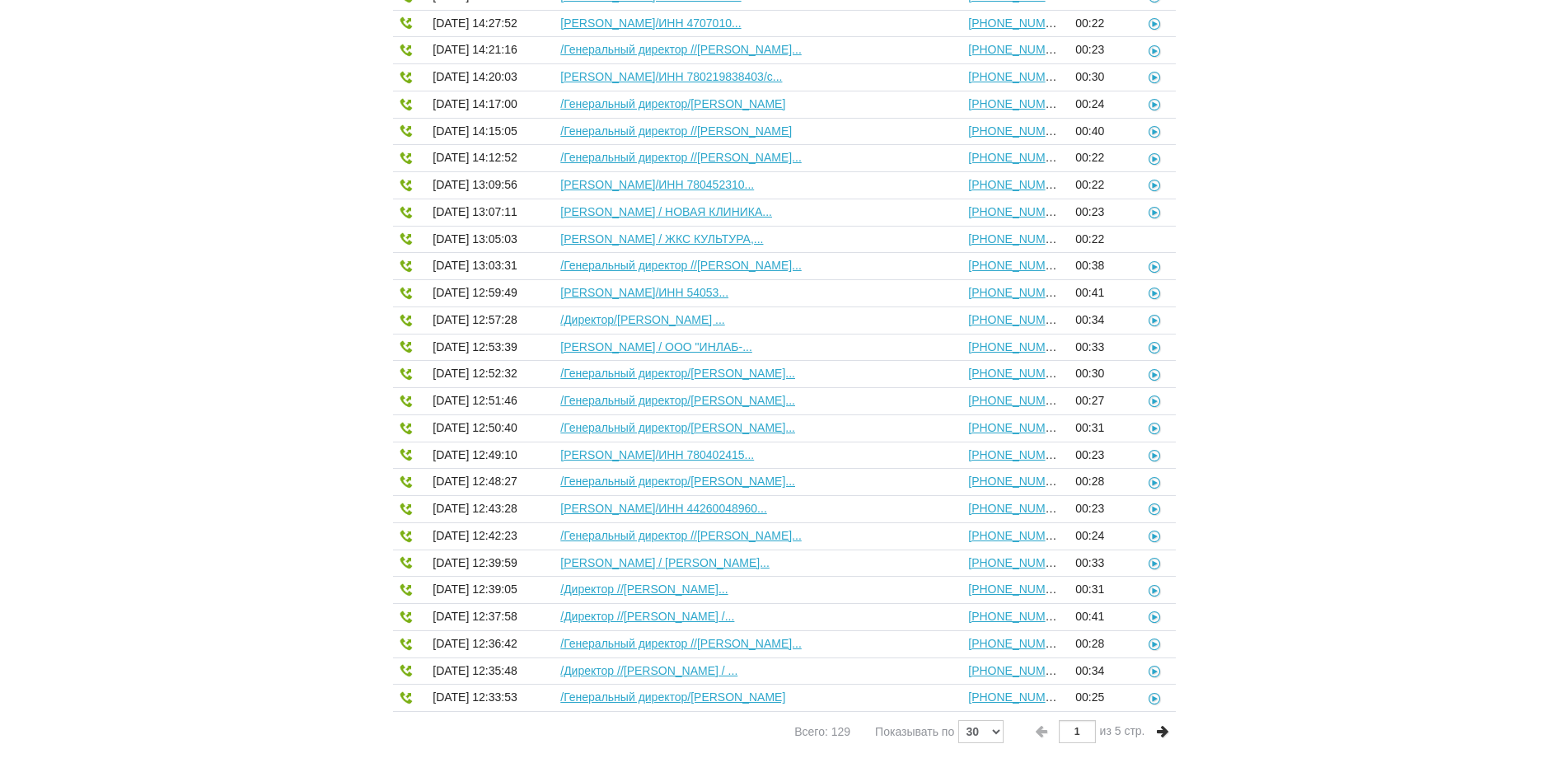
scroll to position [343, 0]
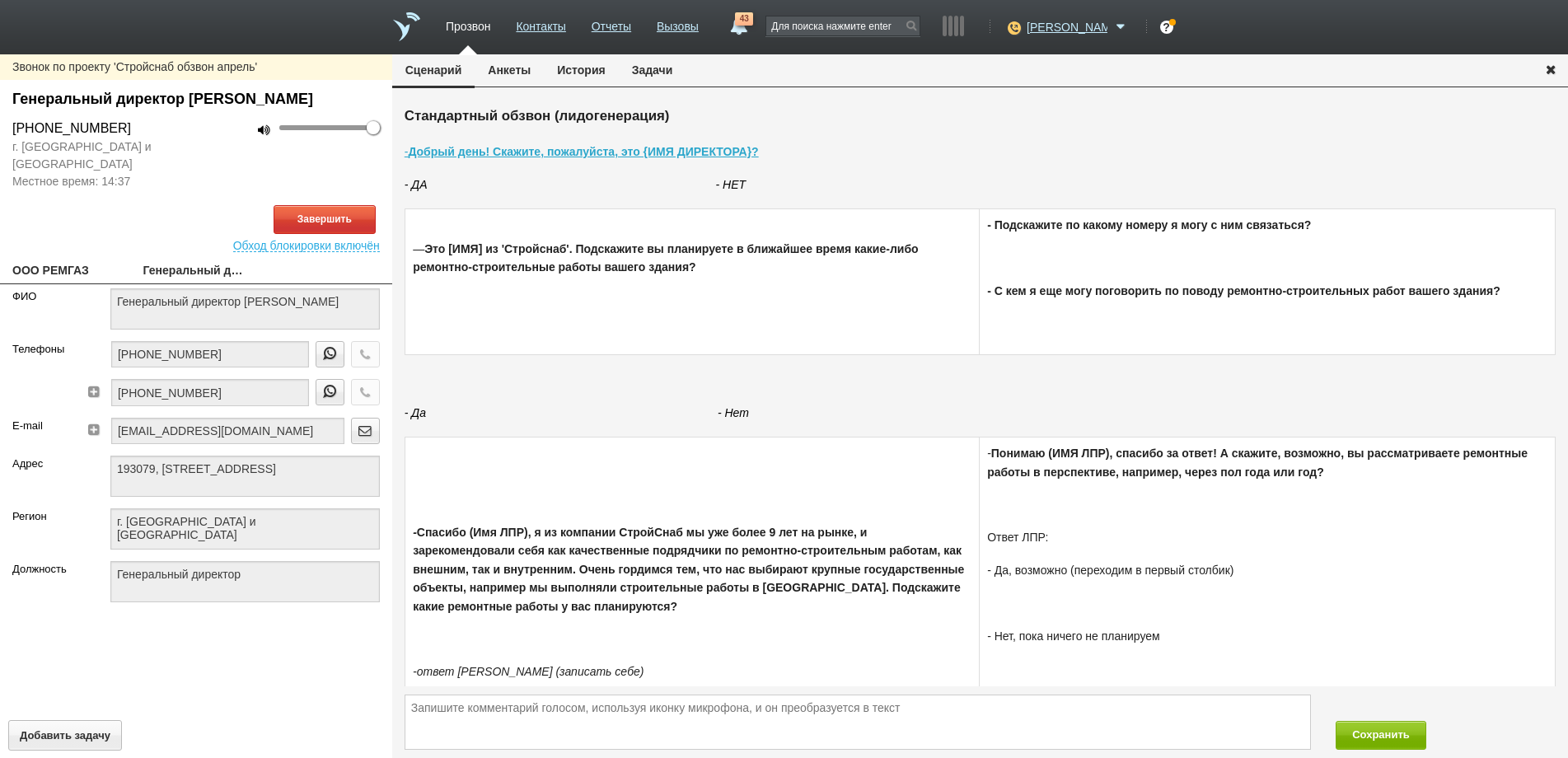
type textarea "193079, [STREET_ADDRESS]"
type textarea "г. [GEOGRAPHIC_DATA] и [GEOGRAPHIC_DATA]"
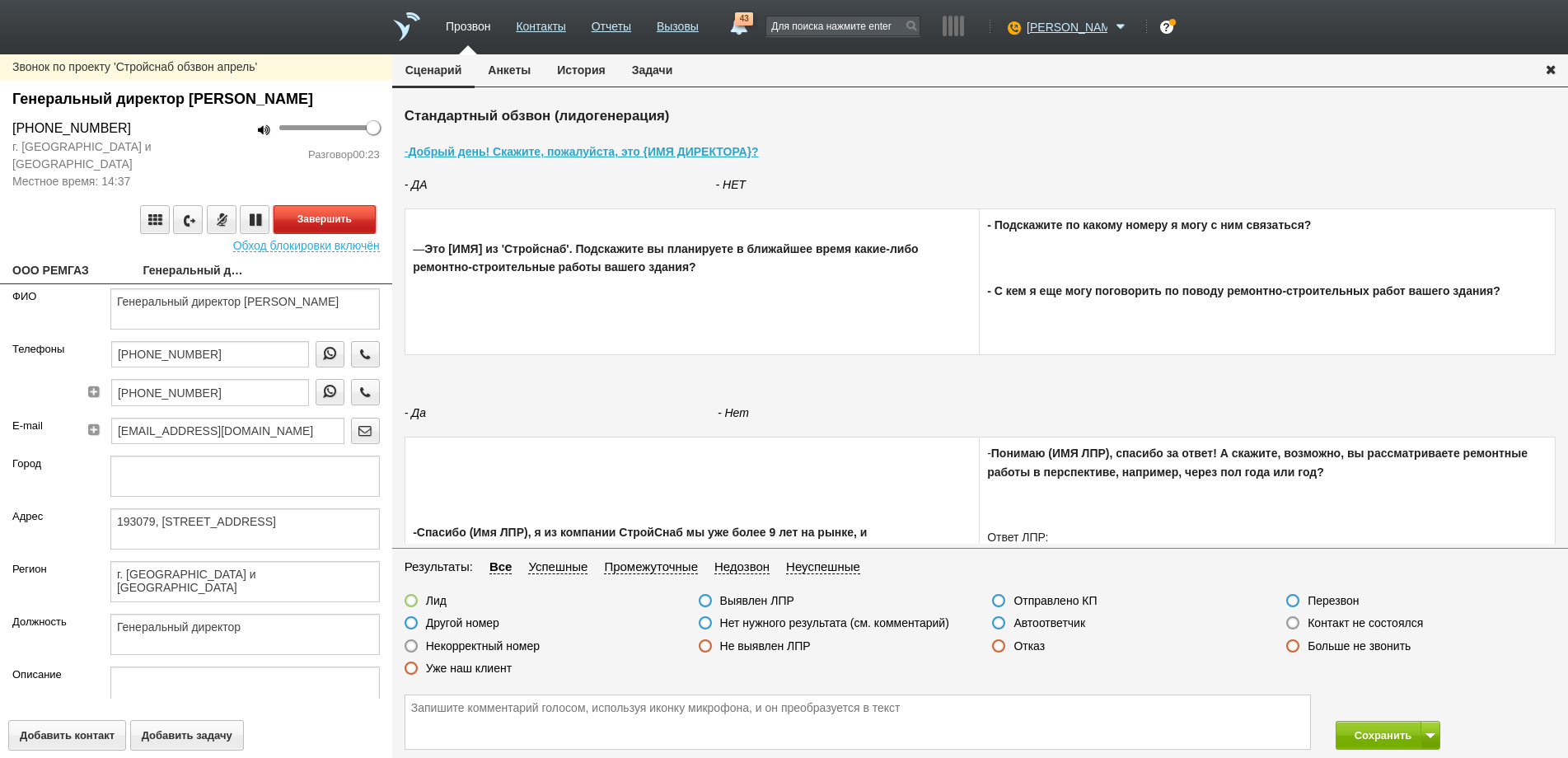
click at [323, 234] on button "Завершить" at bounding box center [324, 220] width 102 height 29
click at [411, 647] on label at bounding box center [412, 646] width 14 height 14
click at [0, 0] on input "Некорректный номер" at bounding box center [0, 0] width 0 height 0
click at [1367, 733] on button "Сохранить" at bounding box center [1379, 735] width 87 height 29
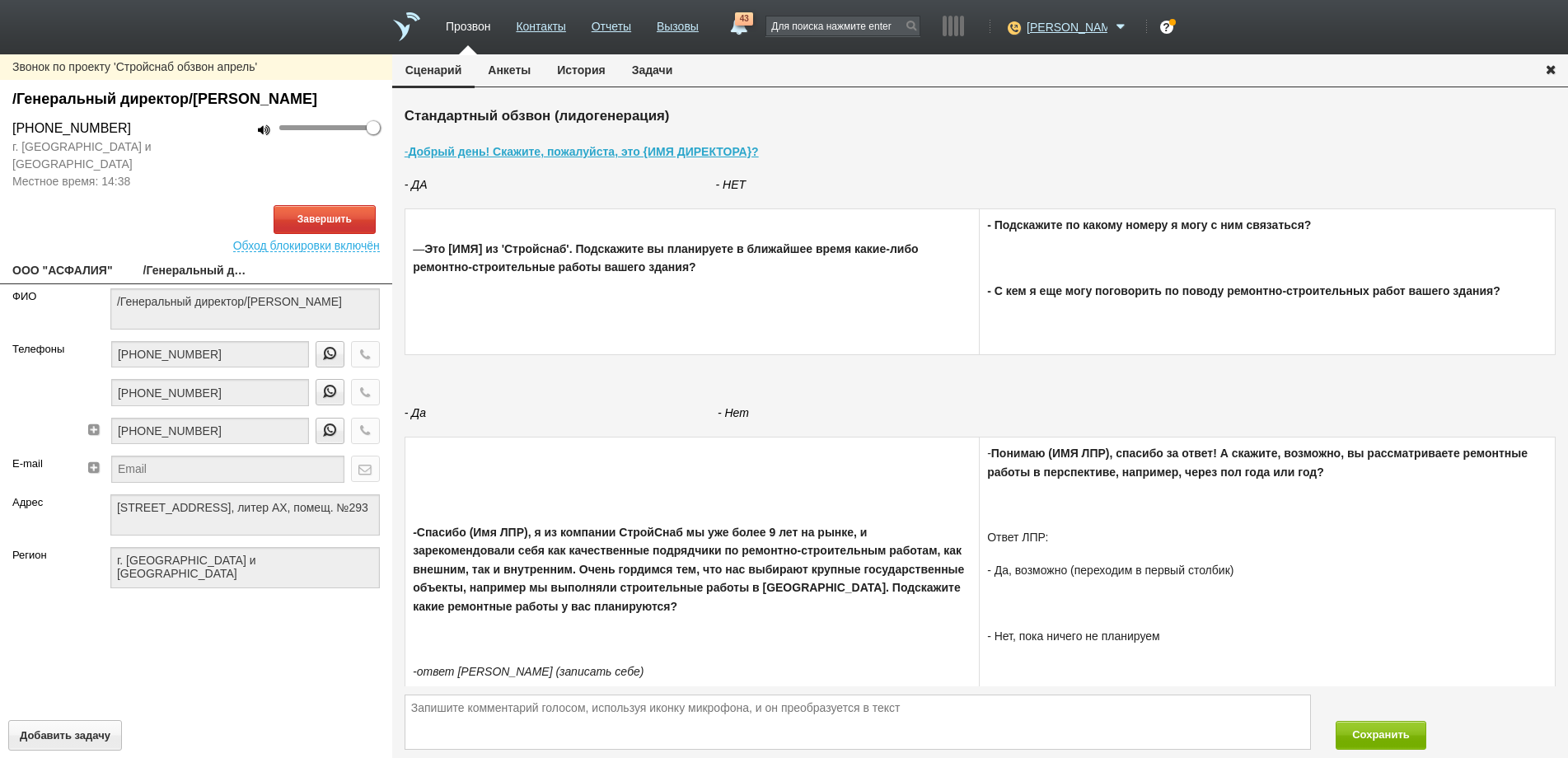
type textarea "[STREET_ADDRESS], литер АХ, помещ. №293"
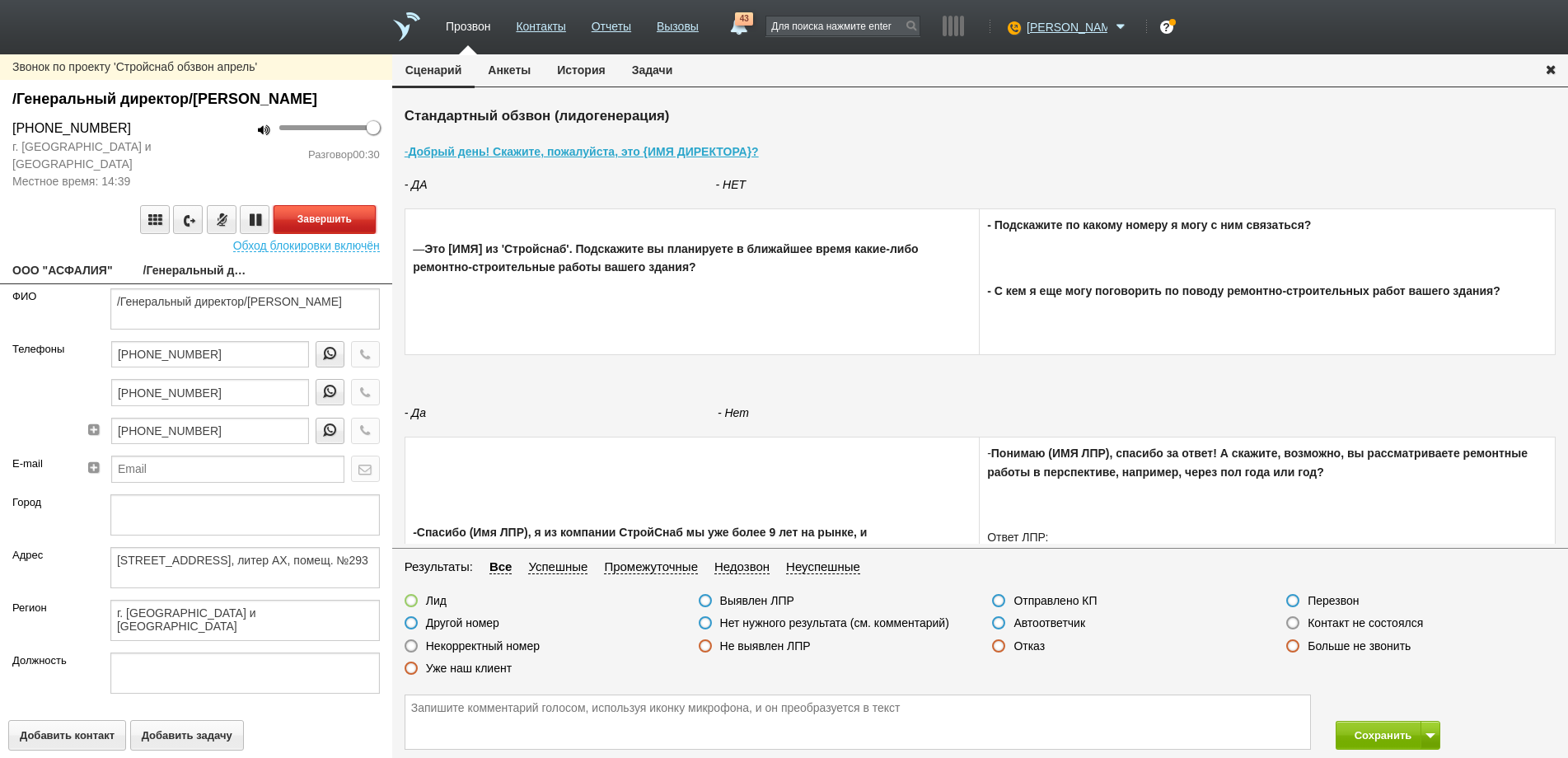
click at [318, 234] on button "Завершить" at bounding box center [324, 220] width 102 height 29
click at [998, 647] on label at bounding box center [999, 646] width 14 height 14
click at [0, 0] on input "Отказ" at bounding box center [0, 0] width 0 height 0
click at [1373, 728] on button "Сохранить" at bounding box center [1379, 735] width 87 height 29
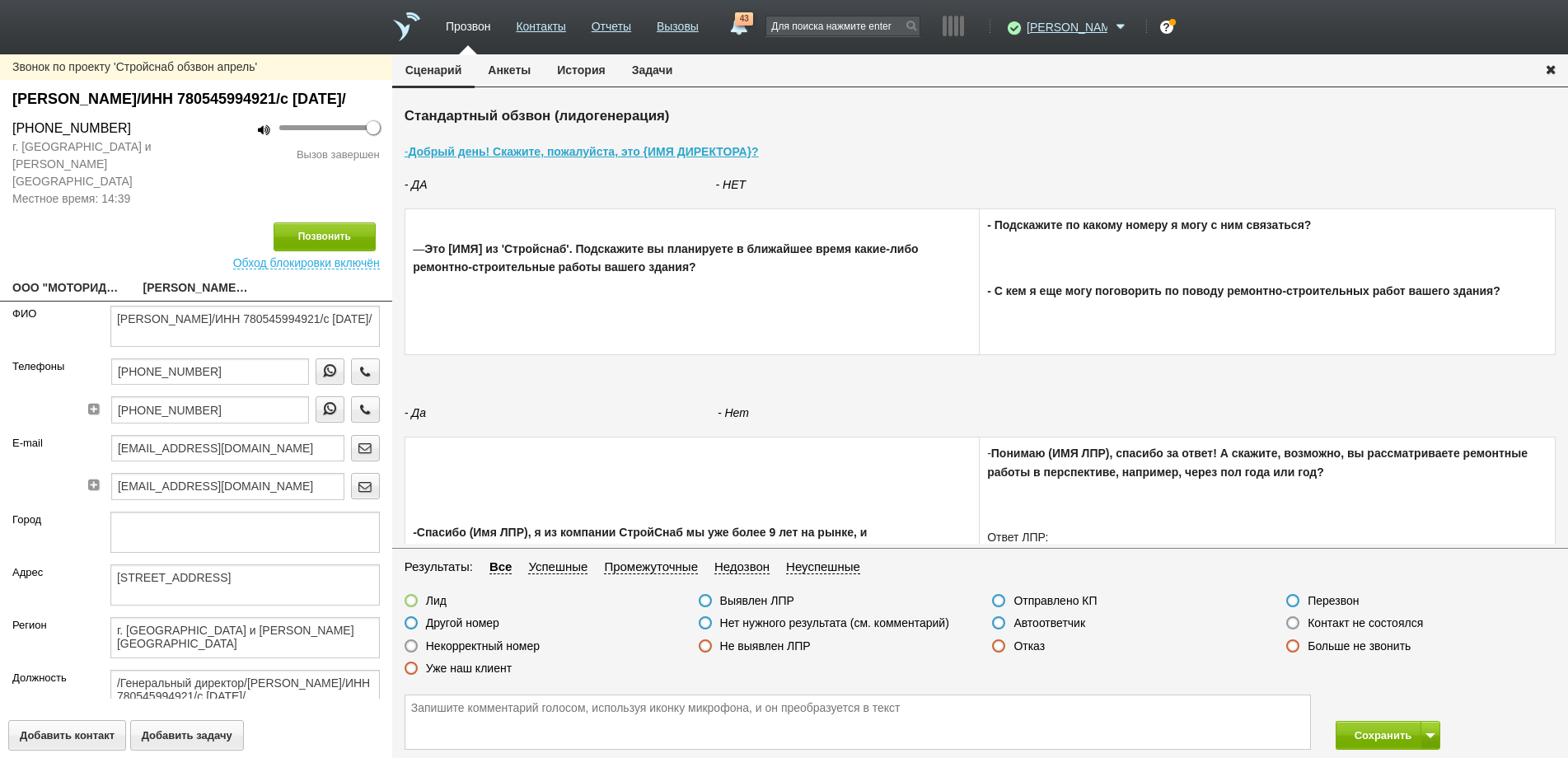
click at [82, 278] on link "ООО "МОТОРИДЕЯ"" at bounding box center [65, 289] width 106 height 23
type textarea "ООО "МОТОРИДЕЯ""
type textarea "[STREET_ADDRESS]"
type textarea "г. [GEOGRAPHIC_DATA] и [PERSON_NAME][GEOGRAPHIC_DATA]"
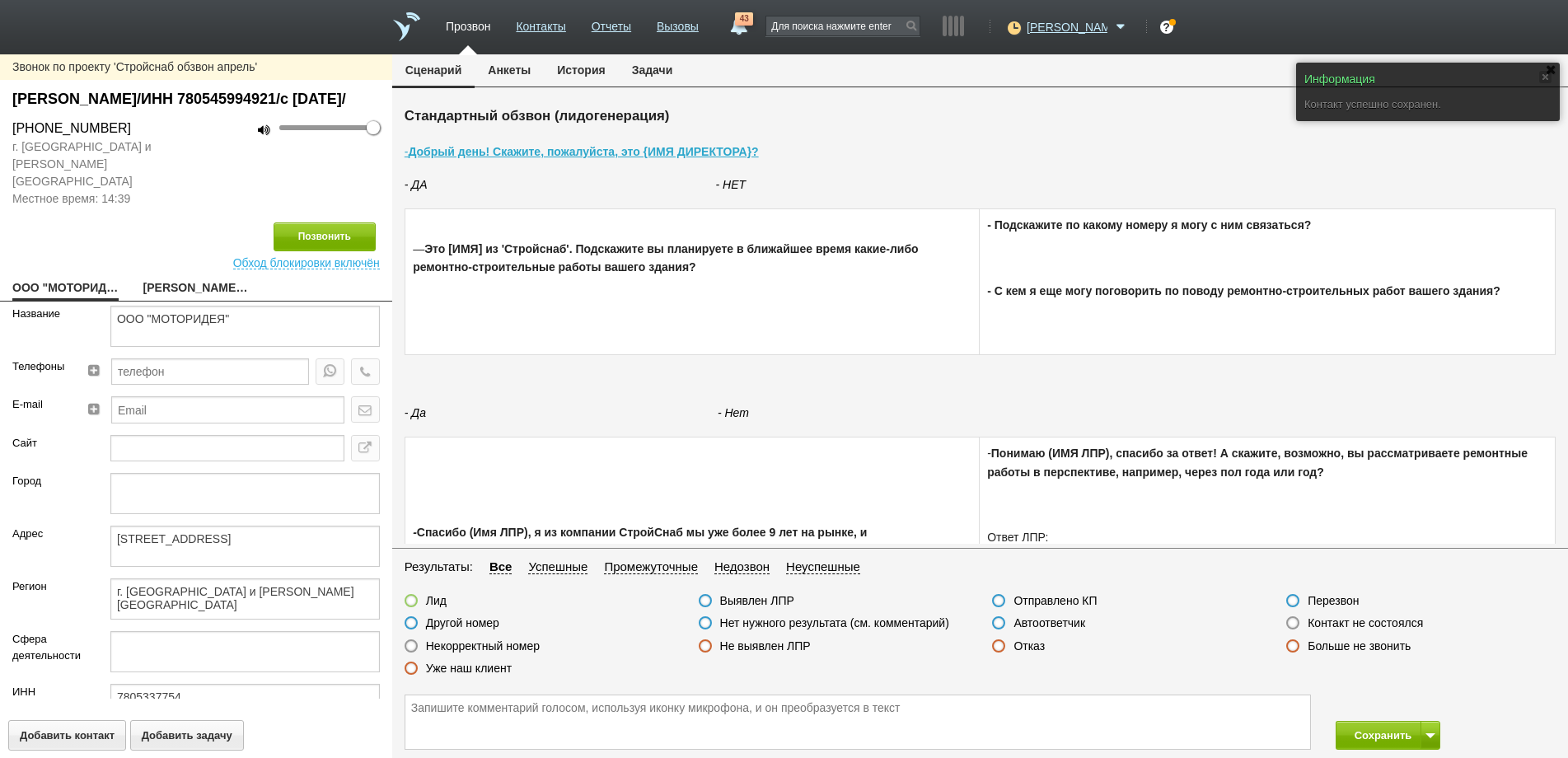
click at [195, 278] on link "[PERSON_NAME]/ИНН 780545994921/с [DATE]/" at bounding box center [196, 289] width 106 height 23
type textarea "[PERSON_NAME]/ИНН 780545994921/с [DATE]/"
type textarea "[STREET_ADDRESS]"
type textarea "г. [GEOGRAPHIC_DATA] и [PERSON_NAME][GEOGRAPHIC_DATA]"
type textarea "/Генеральный директор/[PERSON_NAME]/ИНН 780545994921/с [DATE]/"
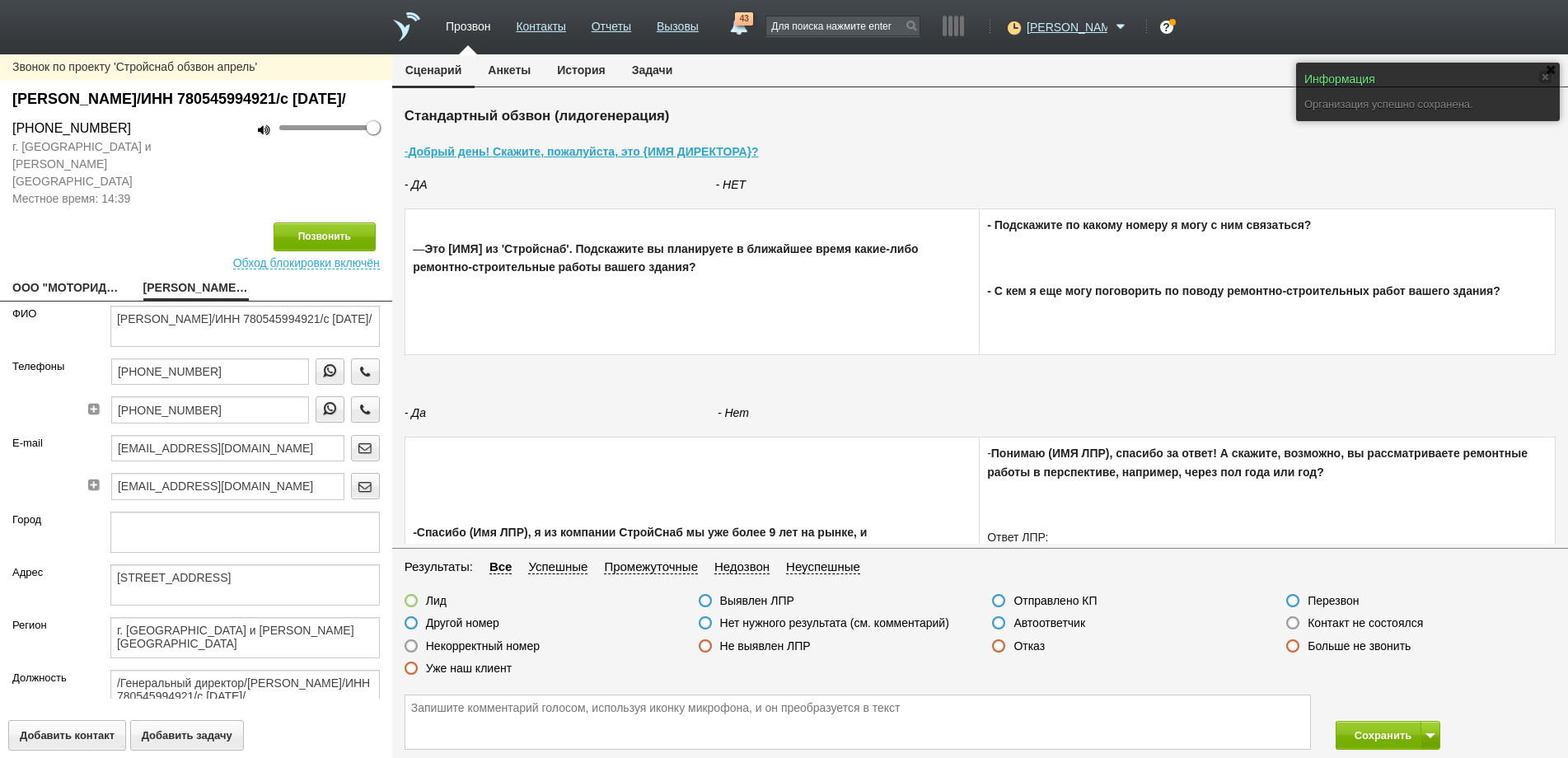
click at [1292, 626] on label at bounding box center [1293, 623] width 14 height 14
click at [0, 0] on input "Контакт не состоялся" at bounding box center [0, 0] width 0 height 0
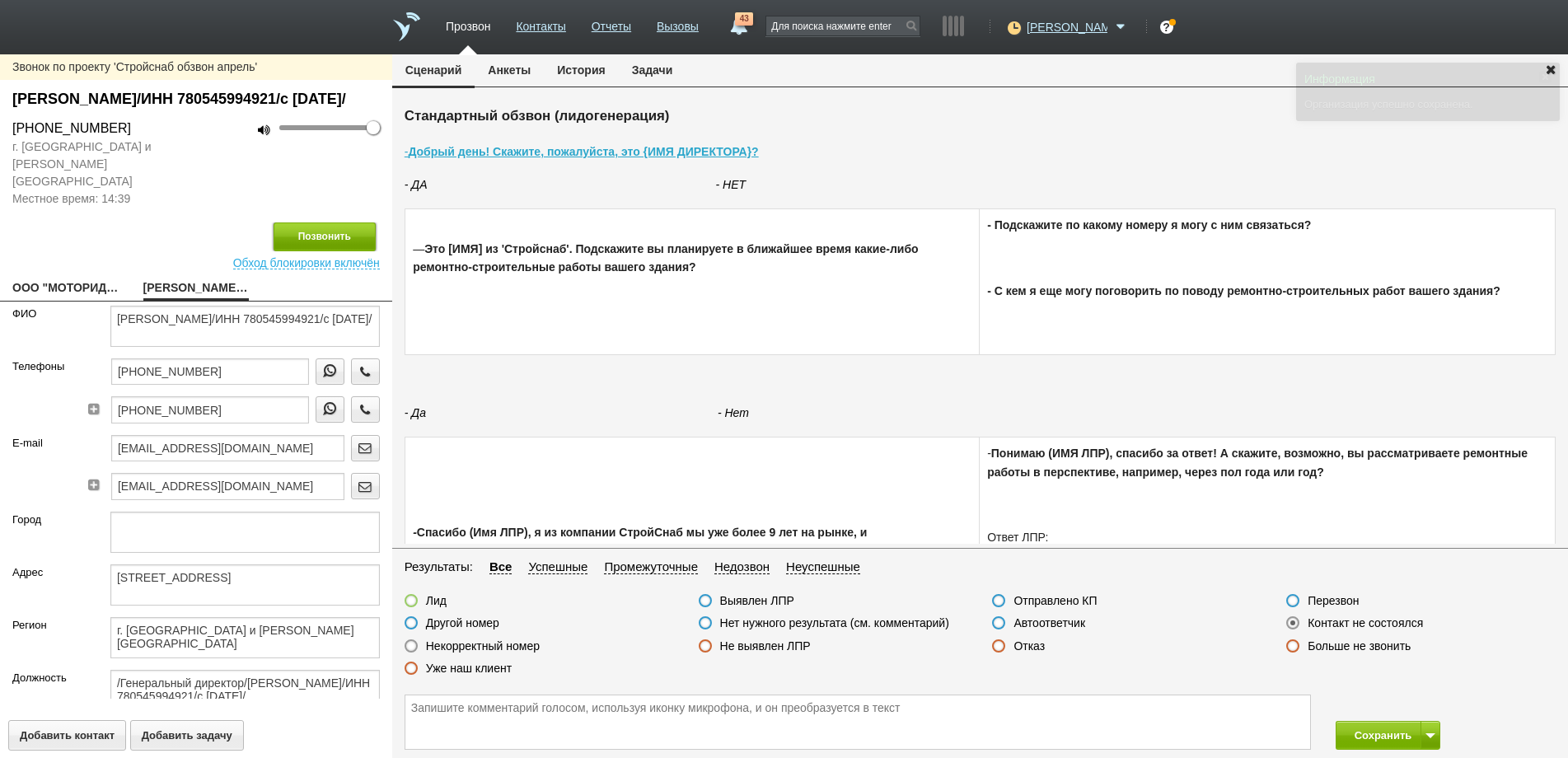
click at [330, 232] on button "Позвонить" at bounding box center [324, 237] width 102 height 29
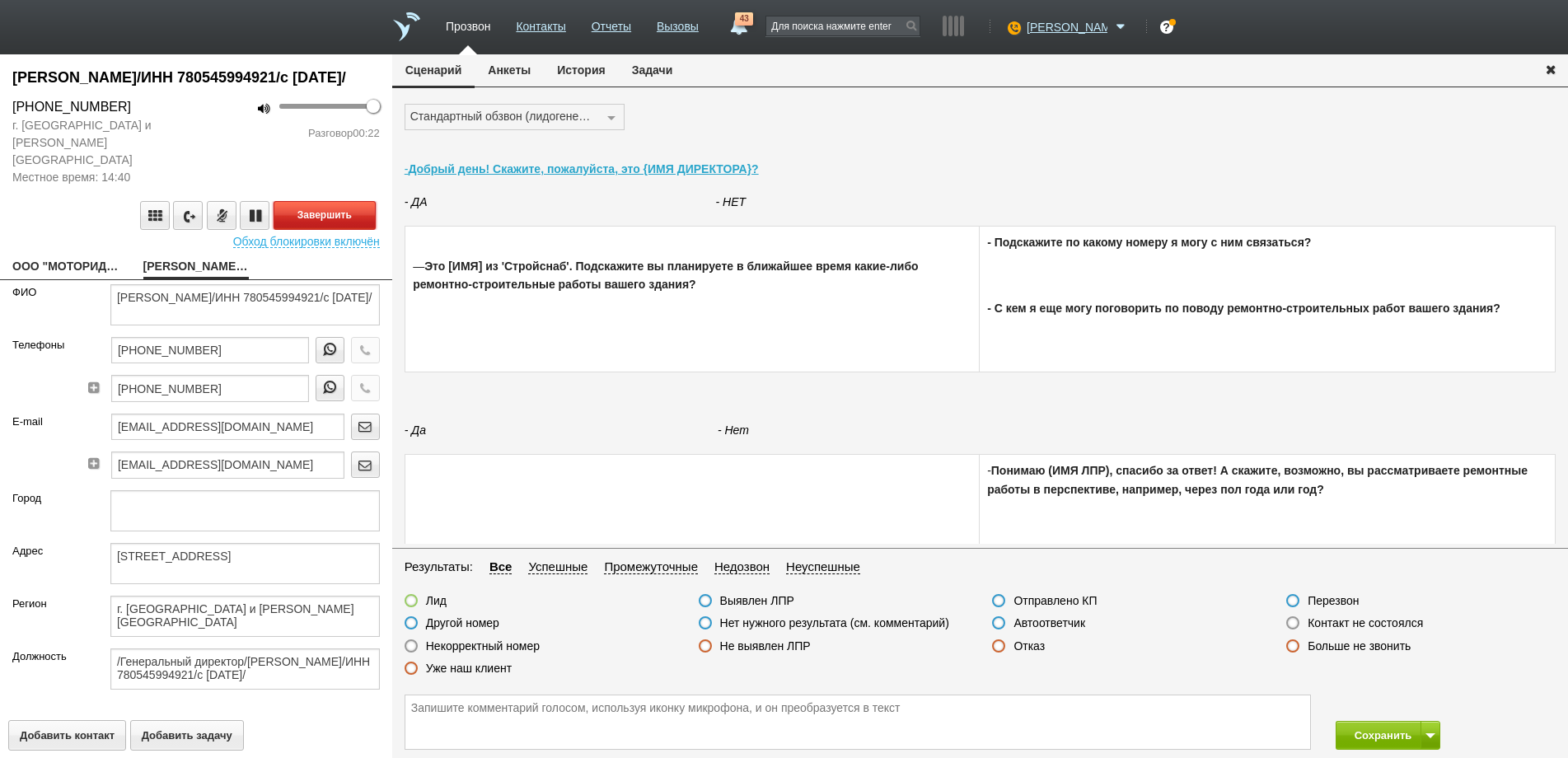
click at [341, 203] on button "Завершить" at bounding box center [324, 216] width 102 height 29
click at [410, 644] on label at bounding box center [412, 646] width 14 height 14
click at [0, 0] on input "Некорректный номер" at bounding box center [0, 0] width 0 height 0
click at [1374, 736] on button "Сохранить" at bounding box center [1379, 735] width 87 height 29
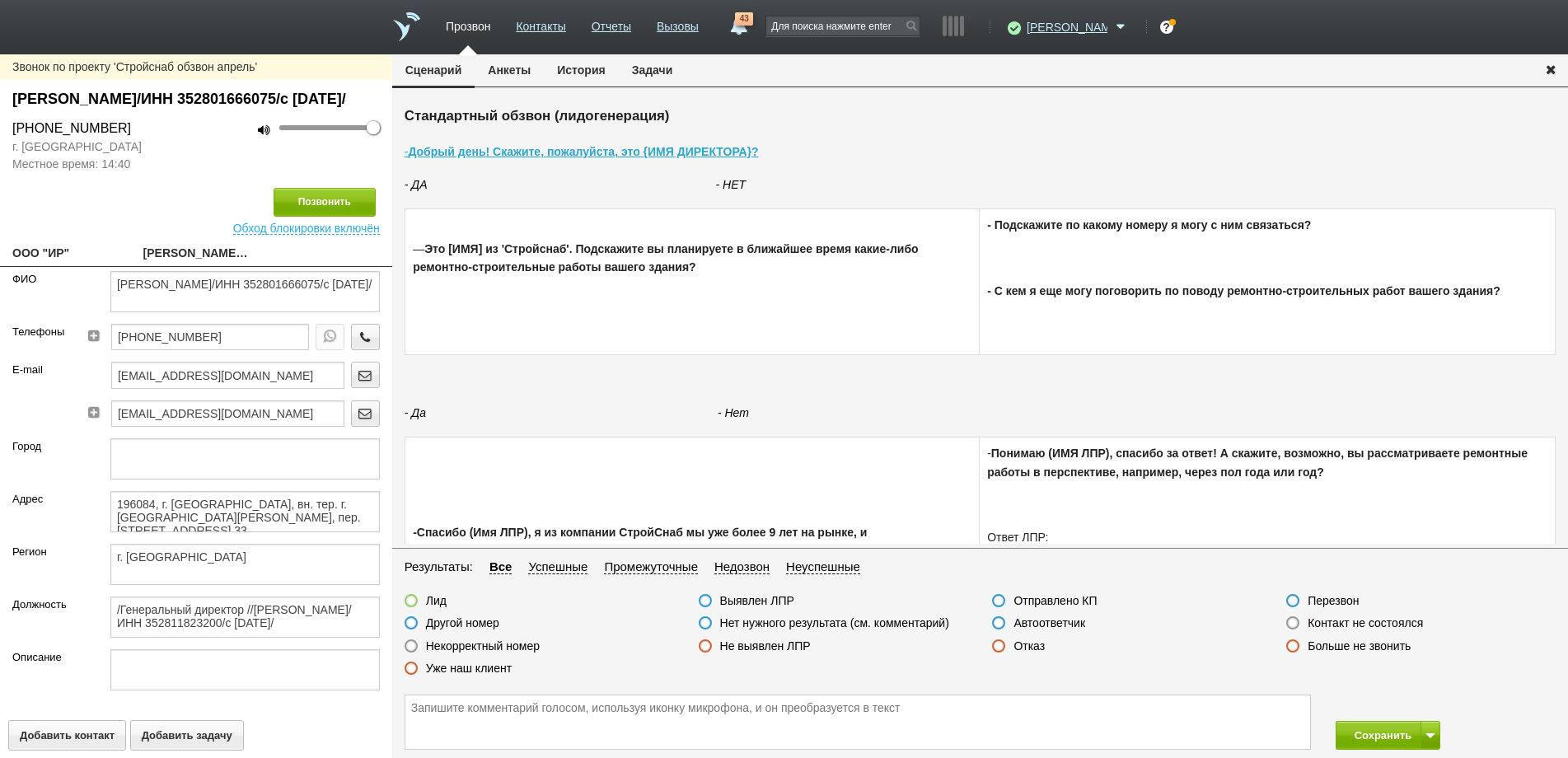
click at [1294, 626] on label at bounding box center [1293, 623] width 14 height 14
click at [0, 0] on input "Контакт не состоялся" at bounding box center [0, 0] width 0 height 0
click at [334, 216] on button "Позвонить" at bounding box center [324, 202] width 102 height 29
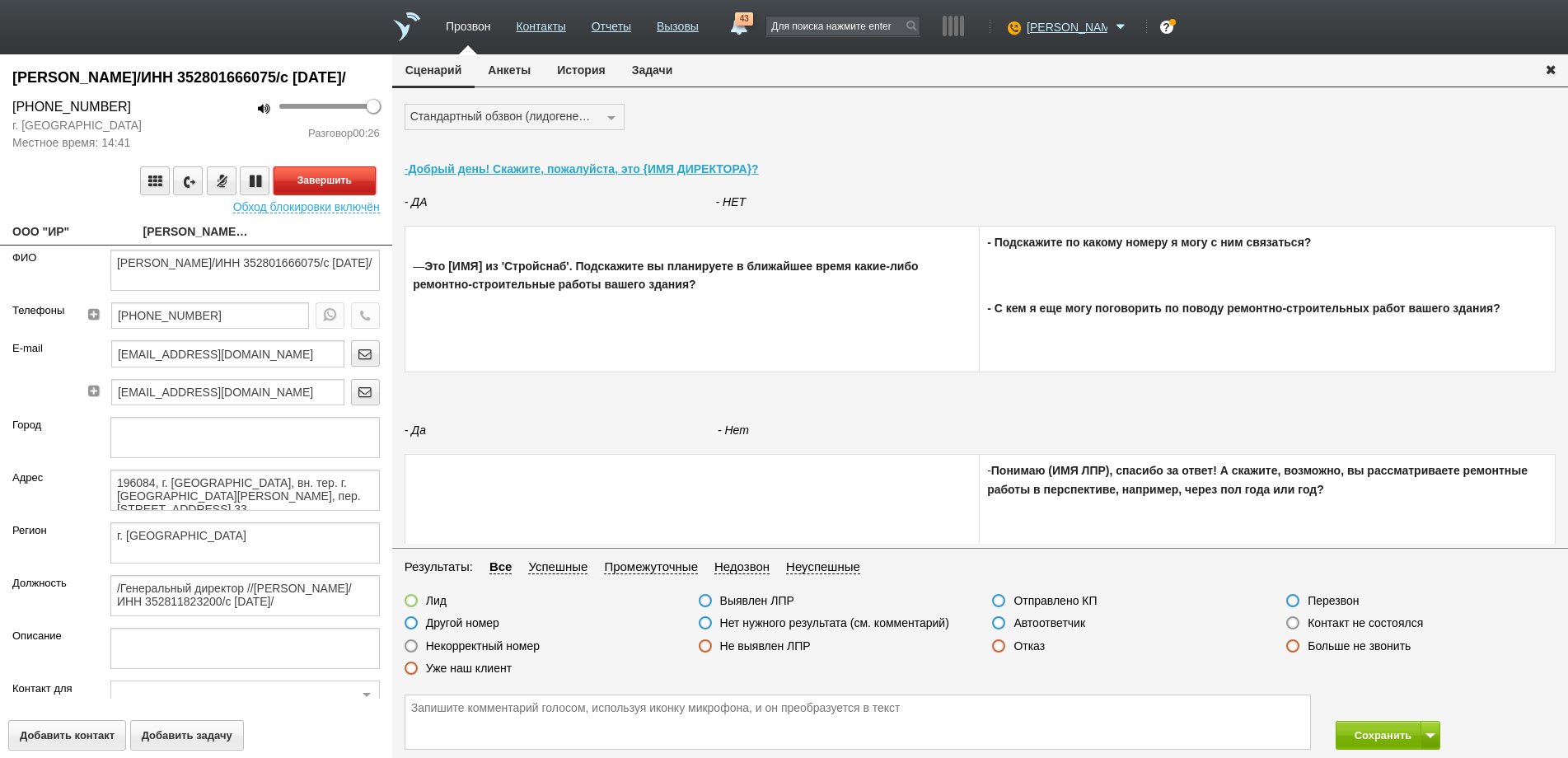
click at [314, 195] on button "Завершить" at bounding box center [324, 181] width 102 height 29
click at [995, 643] on label at bounding box center [999, 646] width 14 height 14
click at [0, 0] on input "Отказ" at bounding box center [0, 0] width 0 height 0
click at [1364, 738] on button "Сохранить" at bounding box center [1379, 735] width 87 height 29
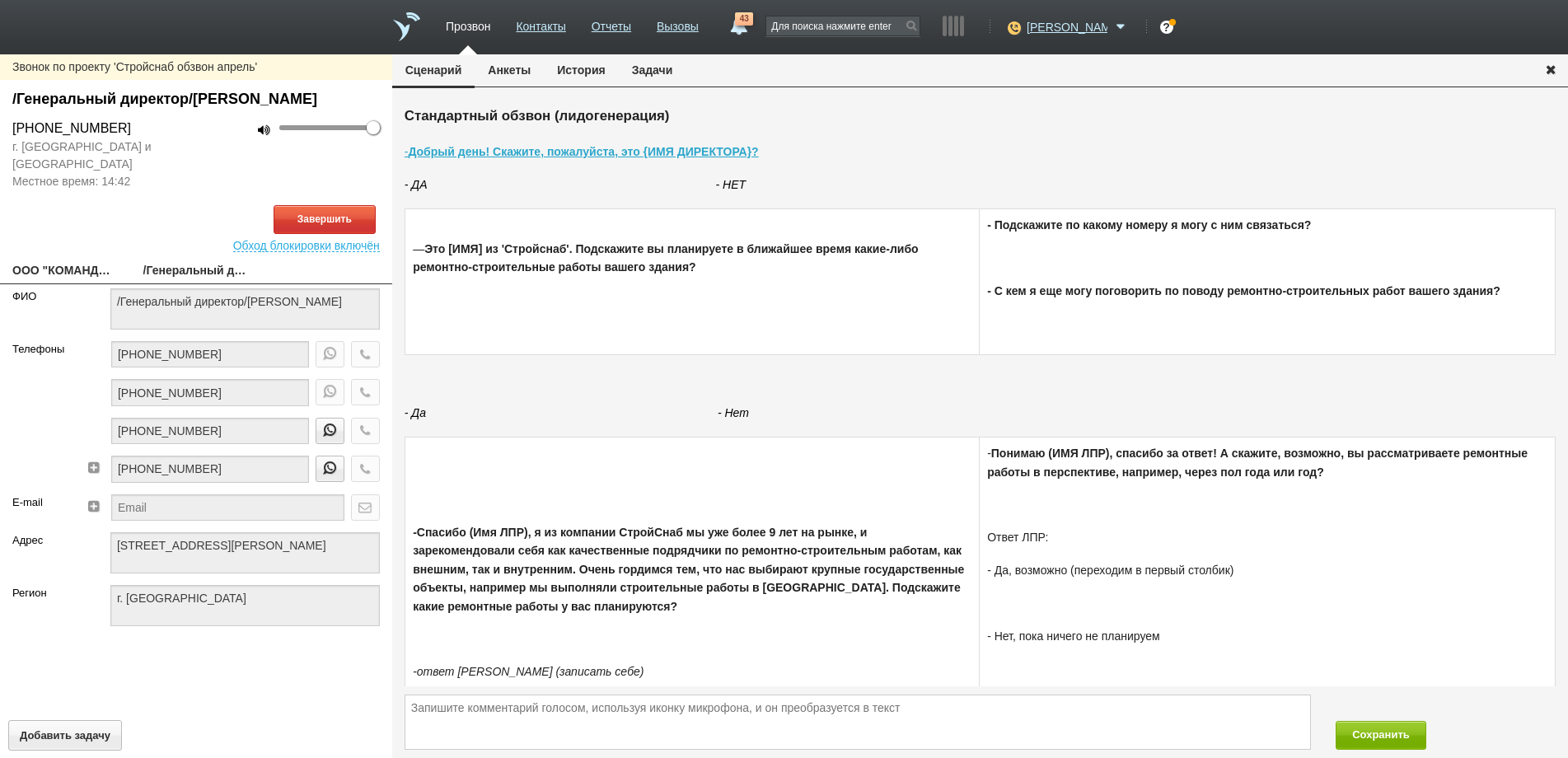
type textarea "[STREET_ADDRESS][PERSON_NAME]"
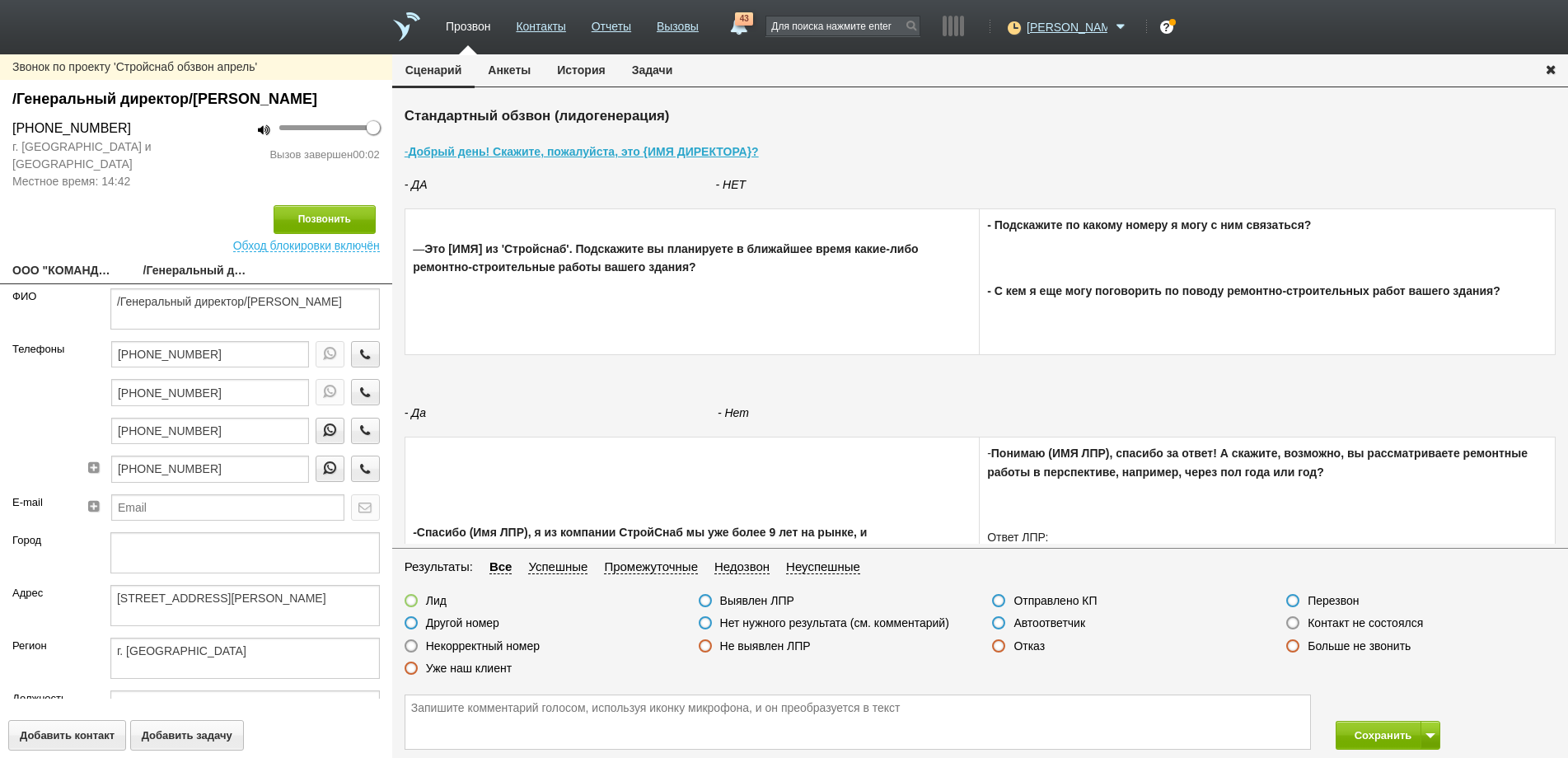
click at [65, 284] on link "ООО "КОМАНДА К"" at bounding box center [65, 272] width 106 height 23
type textarea "ООО "КОМАНДА К""
type textarea "[STREET_ADDRESS][PERSON_NAME]"
type textarea "г. [GEOGRAPHIC_DATA]"
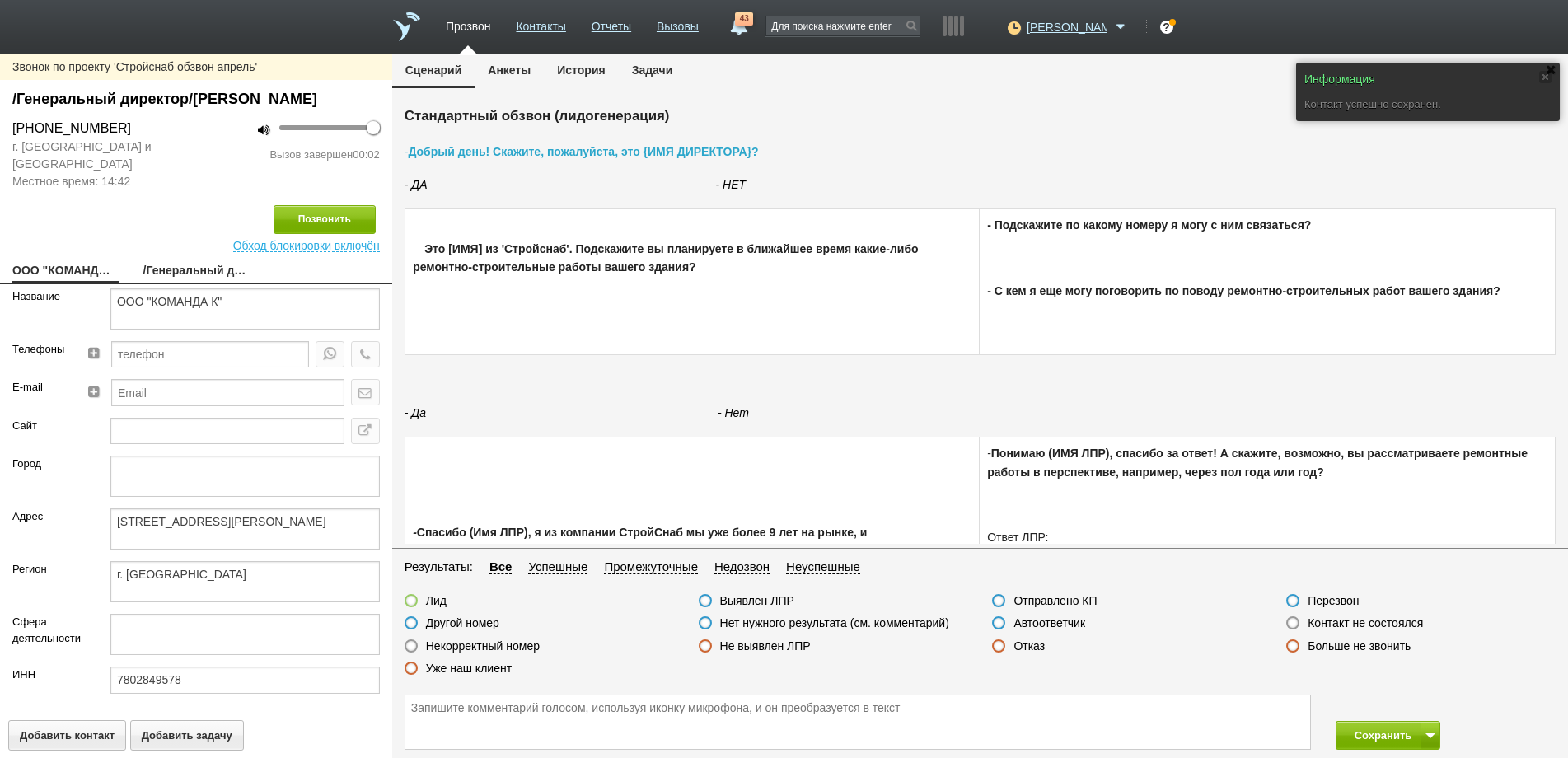
click at [189, 284] on link "/Генеральный директор/[PERSON_NAME]" at bounding box center [196, 272] width 106 height 23
type textarea "/Генеральный директор/[PERSON_NAME]"
type textarea "[STREET_ADDRESS][PERSON_NAME]"
type textarea "г. [GEOGRAPHIC_DATA]"
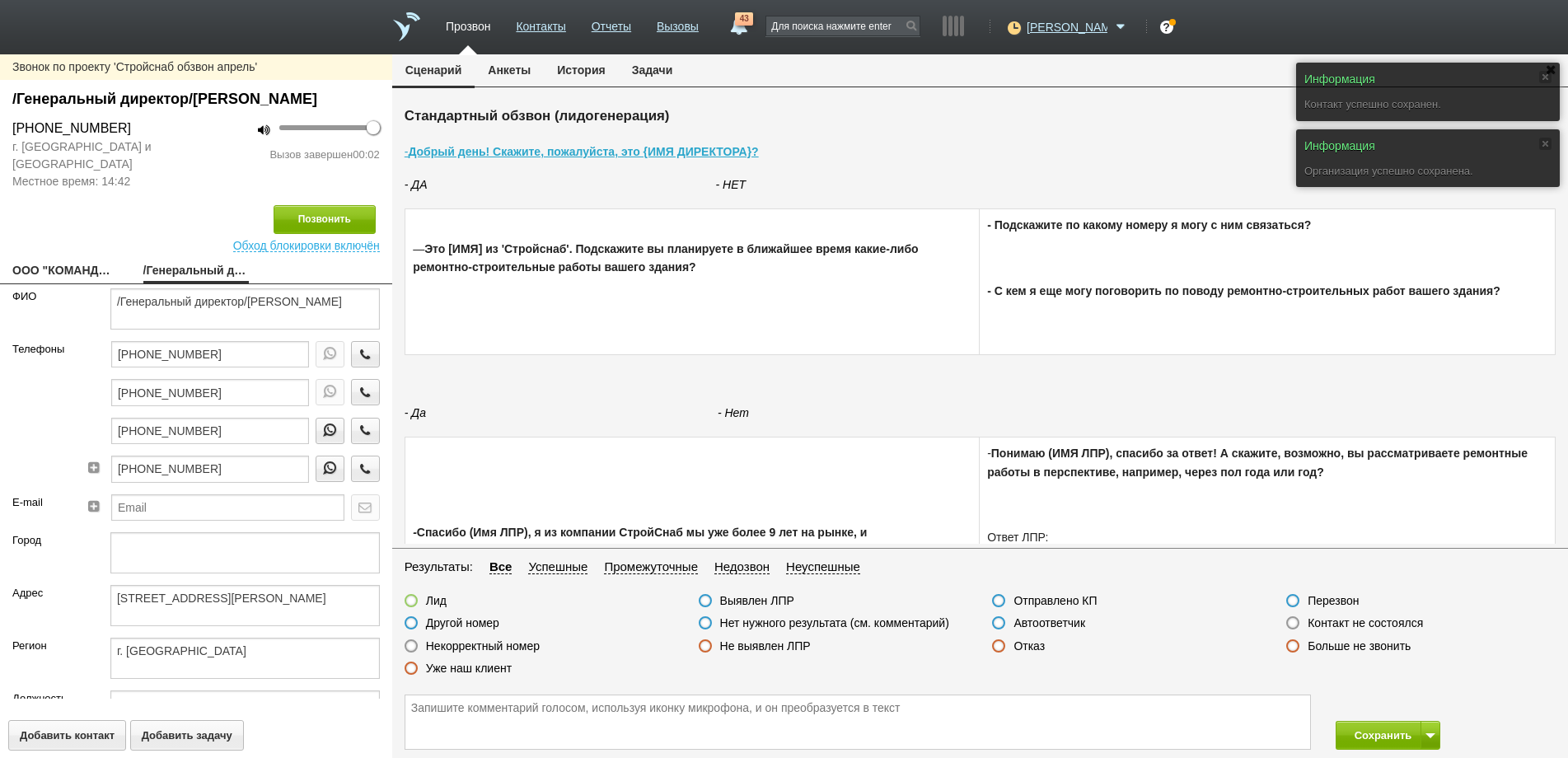
click at [1293, 620] on label at bounding box center [1293, 623] width 14 height 14
click at [0, 0] on input "Контакт не состоялся" at bounding box center [0, 0] width 0 height 0
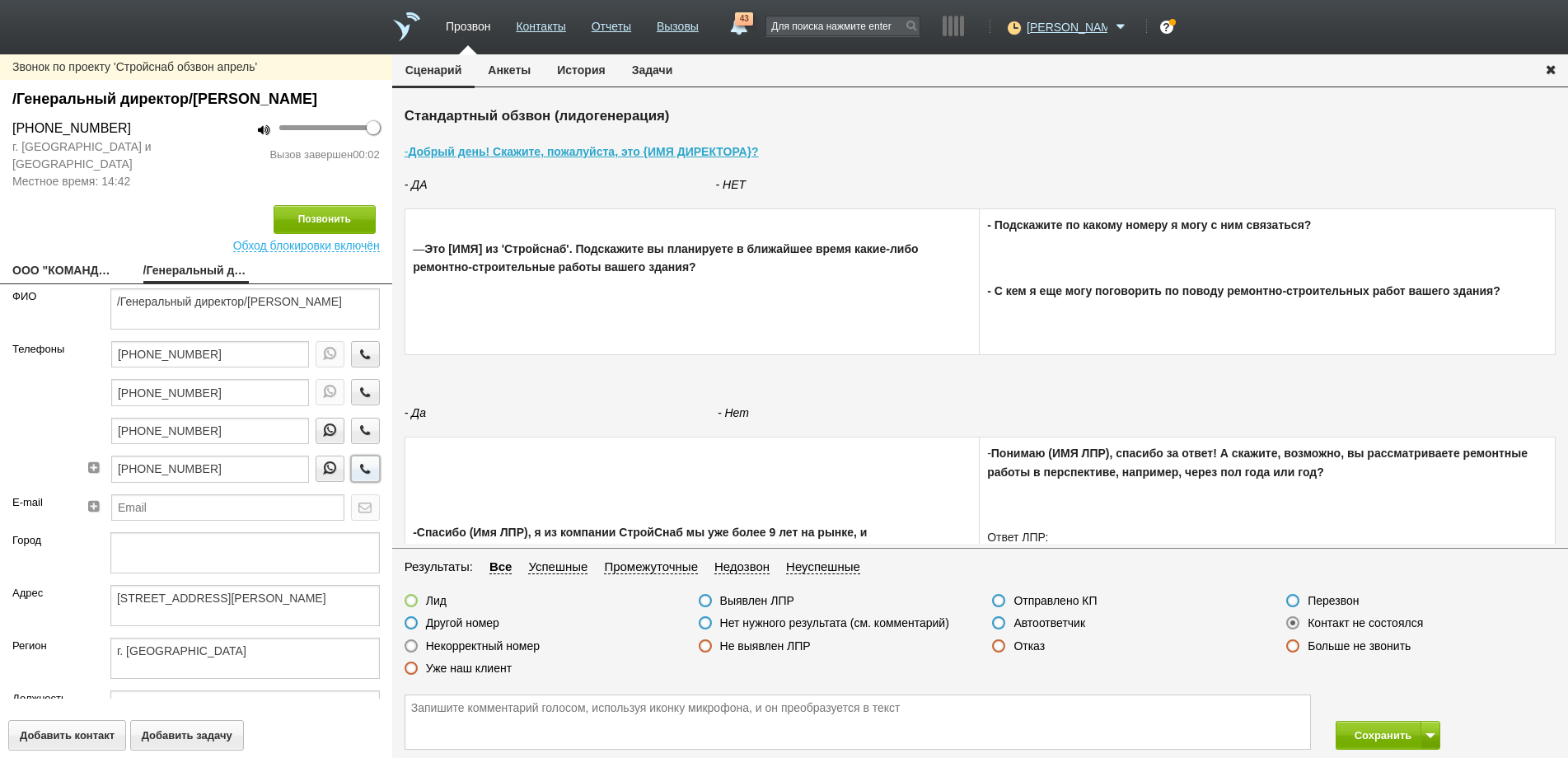
click at [356, 474] on icon "button" at bounding box center [364, 469] width 18 height 13
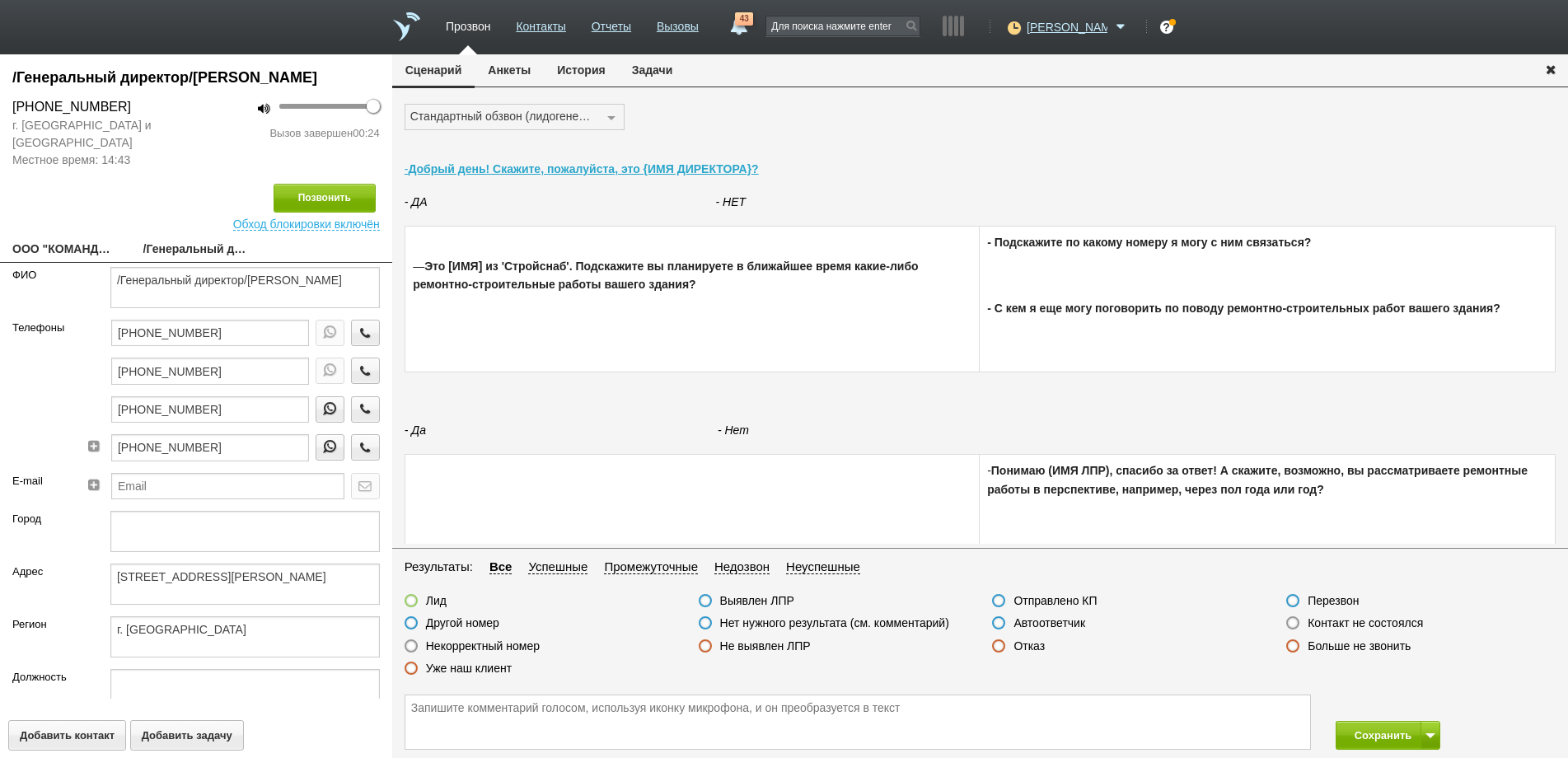
click at [998, 647] on label at bounding box center [999, 646] width 14 height 14
click at [0, 0] on input "Отказ" at bounding box center [0, 0] width 0 height 0
click at [1361, 736] on button "Сохранить" at bounding box center [1379, 735] width 87 height 29
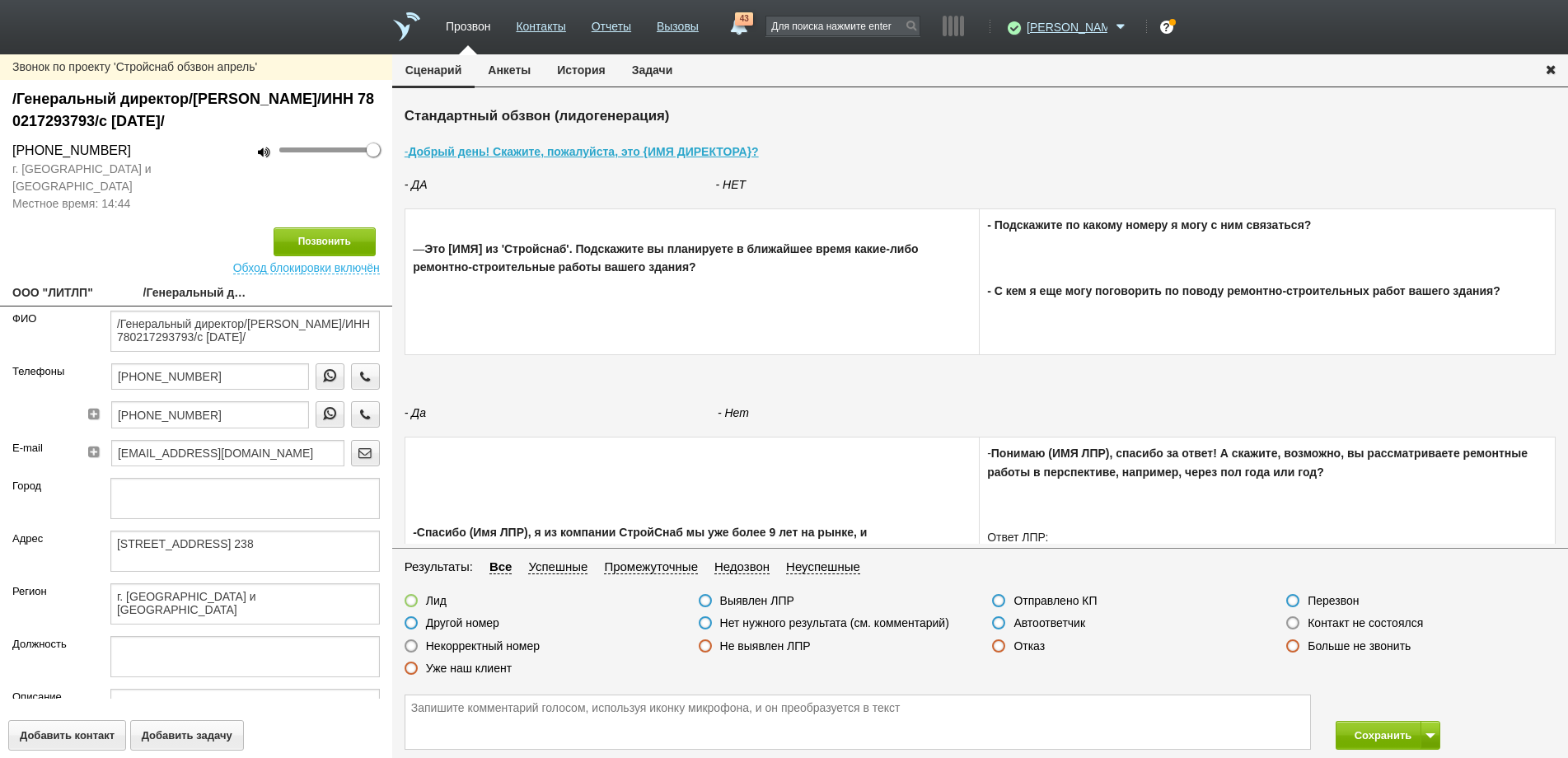
click at [1293, 625] on label at bounding box center [1293, 623] width 14 height 14
click at [0, 0] on input "Контакт не состоялся" at bounding box center [0, 0] width 0 height 0
click at [301, 243] on button "Позвонить" at bounding box center [324, 242] width 102 height 29
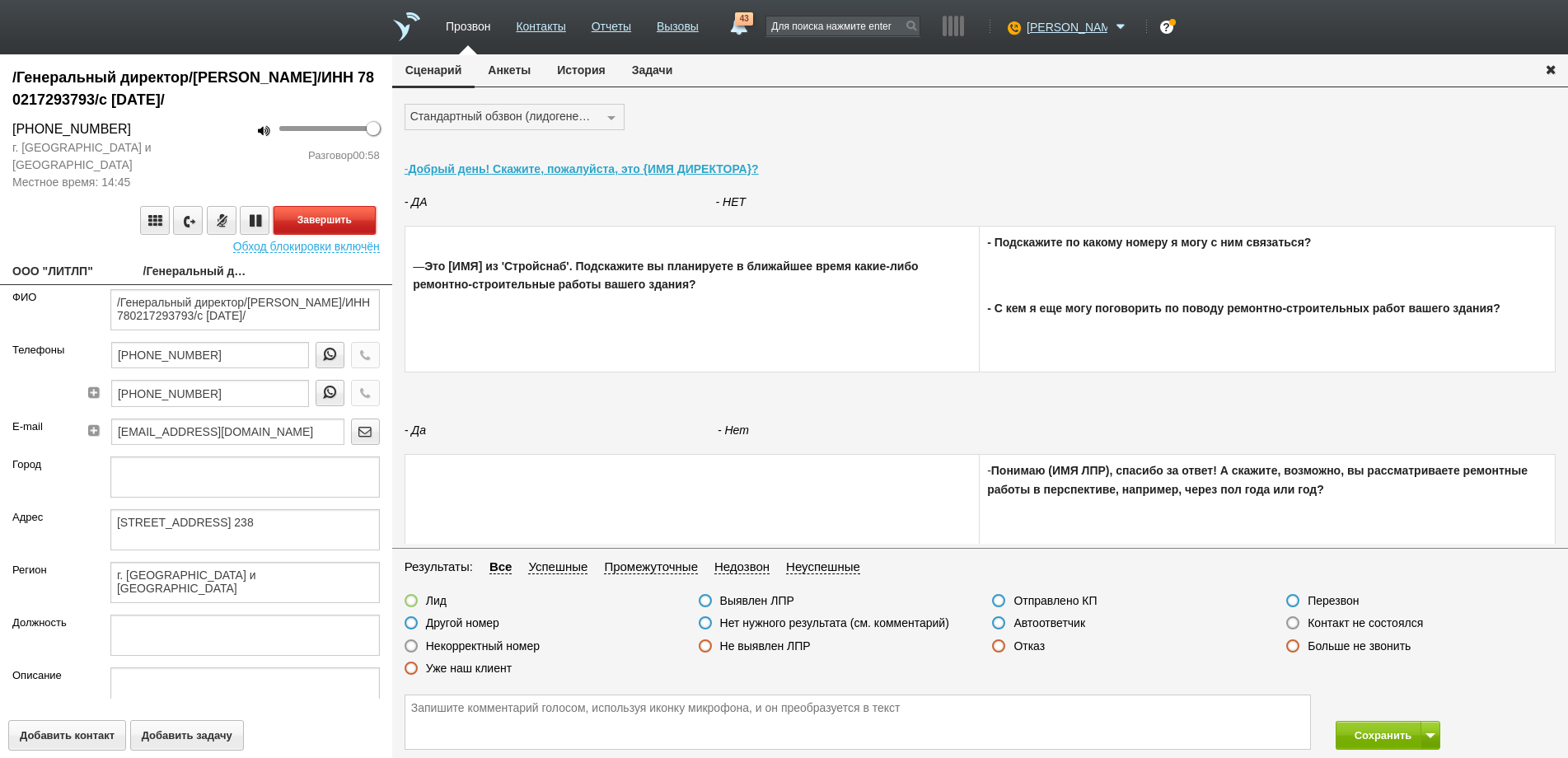
click at [320, 227] on button "Завершить" at bounding box center [324, 221] width 102 height 29
click at [1003, 597] on label at bounding box center [999, 601] width 14 height 14
click at [0, 0] on input "Отправлено КП" at bounding box center [0, 0] width 0 height 0
click at [422, 710] on textarea at bounding box center [858, 722] width 905 height 53
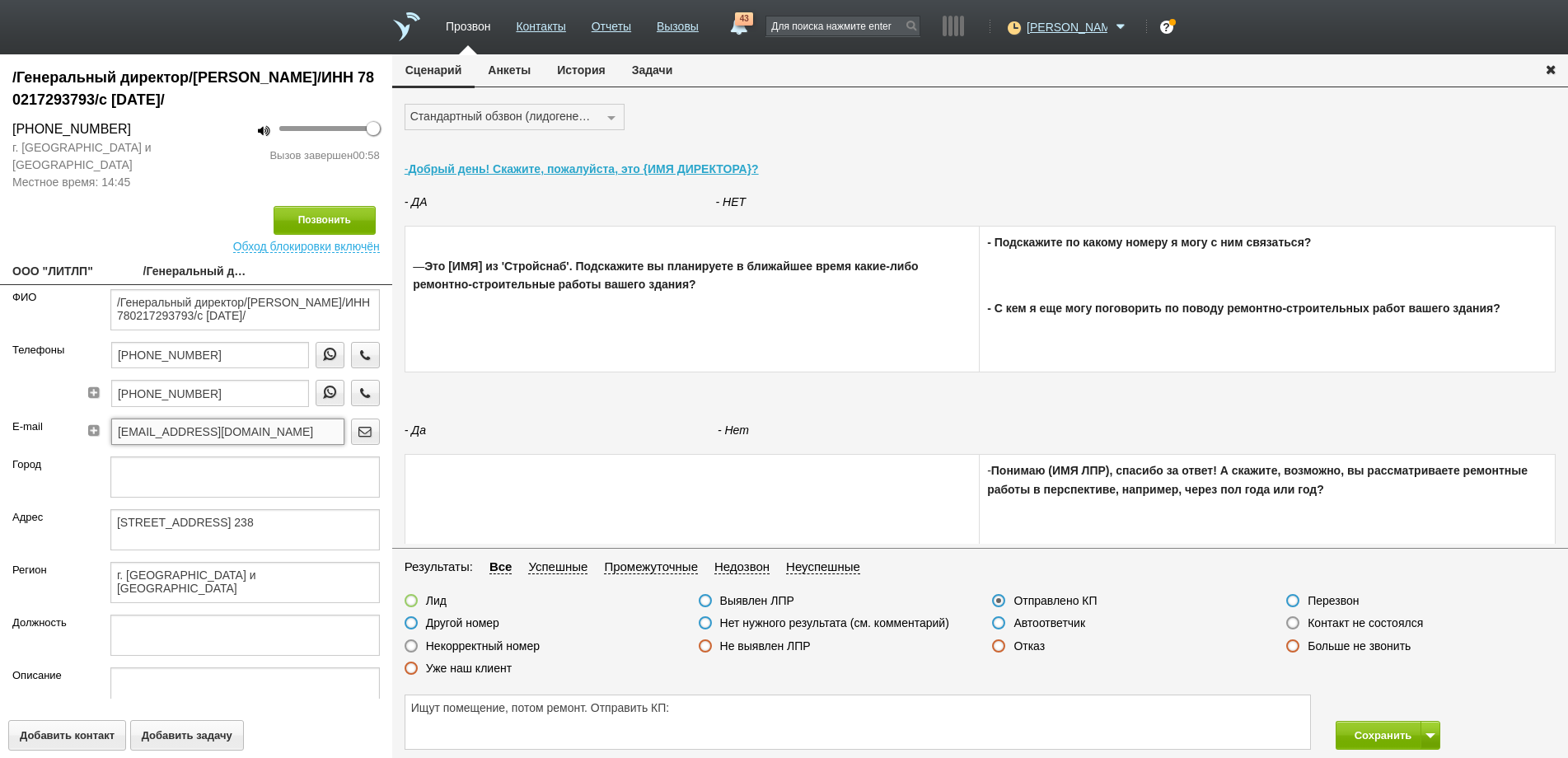
drag, startPoint x: 126, startPoint y: 435, endPoint x: 201, endPoint y: 430, distance: 75.2
click at [201, 430] on input "[EMAIL_ADDRESS][DOMAIN_NAME]" at bounding box center [228, 431] width 233 height 26
click at [686, 710] on textarea "Ищут помещение, потом ремонт. Отправить КП:" at bounding box center [858, 722] width 905 height 53
paste textarea "[EMAIL_ADDRESS][DOMAIN_NAME]"
type textarea "Ищут помещение, потом ремонт. Отправить КП: [EMAIL_ADDRESS][DOMAIN_NAME]"
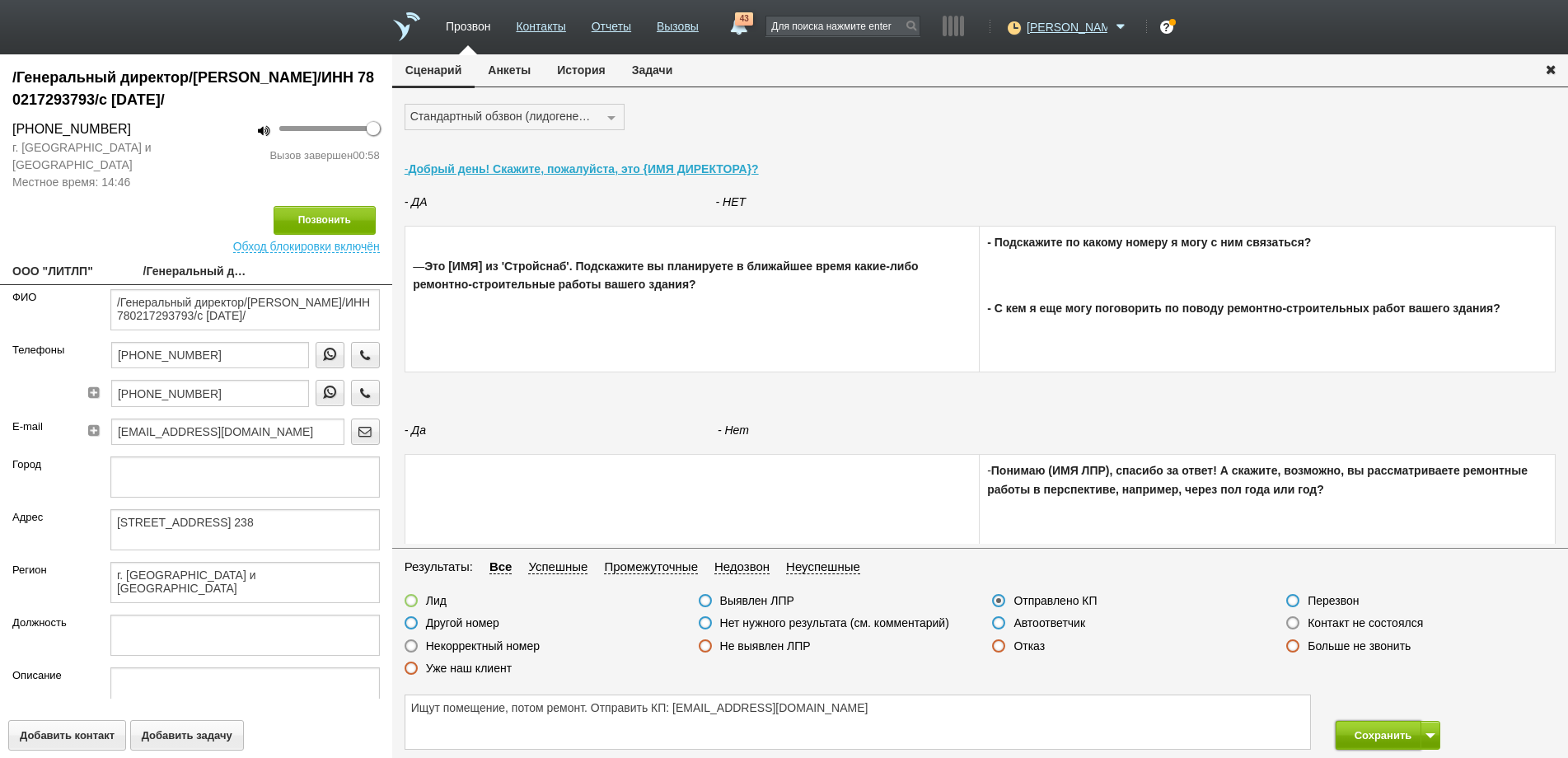
click at [1364, 735] on button "Сохранить" at bounding box center [1379, 735] width 87 height 29
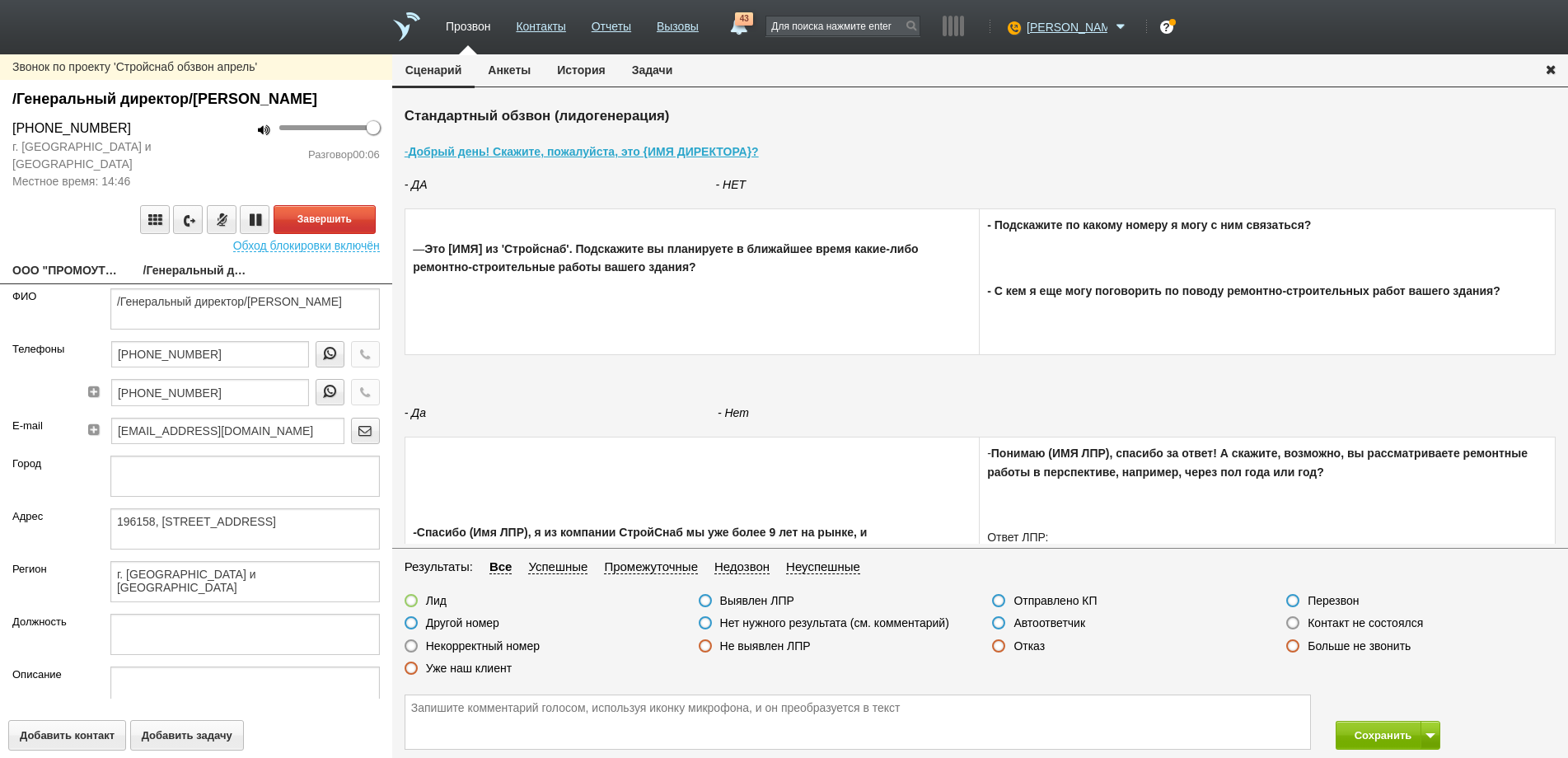
click at [88, 284] on link "ООО "ПРОМОУТЕРСКАЯ КОМПАНИЯ КОЛИЗЕЙ"" at bounding box center [65, 272] width 106 height 23
type textarea "ООО "ПРОМОУТЕРСКАЯ КОМПАНИЯ КОЛИЗЕЙ""
type textarea "196158, [STREET_ADDRESS]"
type textarea "г. [GEOGRAPHIC_DATA] и [GEOGRAPHIC_DATA]"
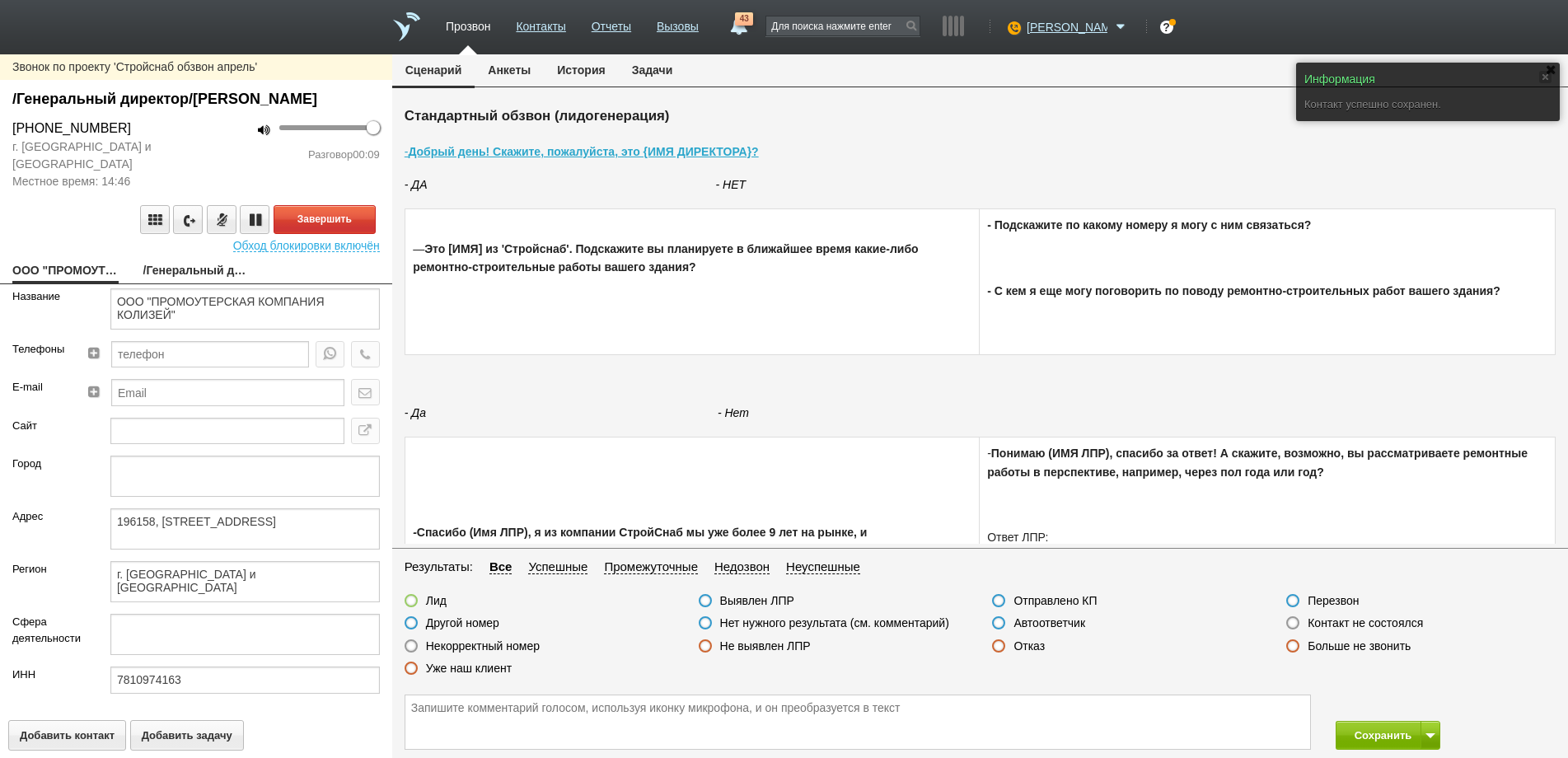
click at [181, 284] on link "/Генеральный директор/[PERSON_NAME]" at bounding box center [196, 272] width 106 height 23
type textarea "/Генеральный директор/[PERSON_NAME]"
type textarea "196158, [STREET_ADDRESS]"
type textarea "г. [GEOGRAPHIC_DATA] и [GEOGRAPHIC_DATA]"
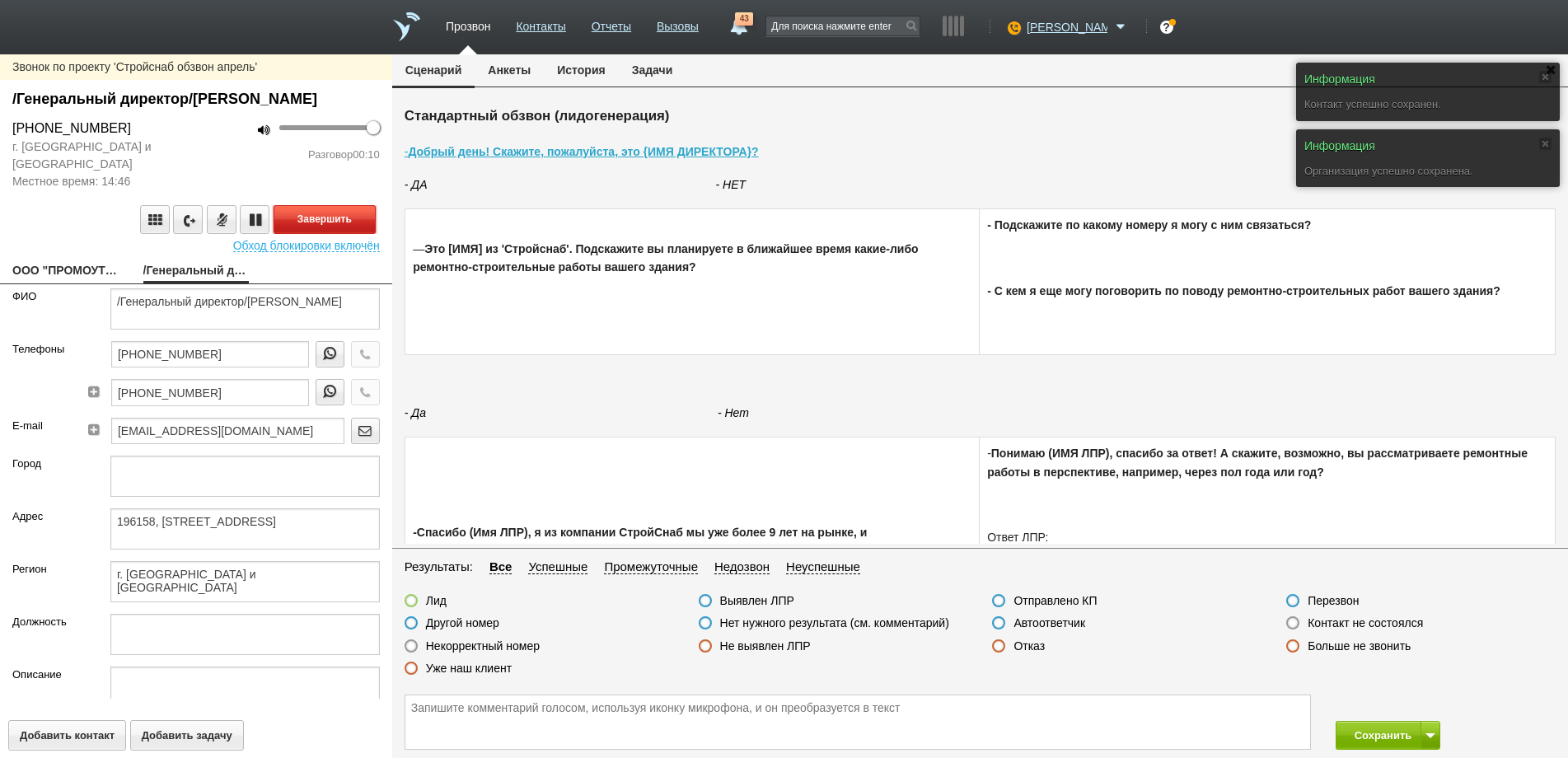
click at [329, 234] on button "Завершить" at bounding box center [324, 220] width 102 height 29
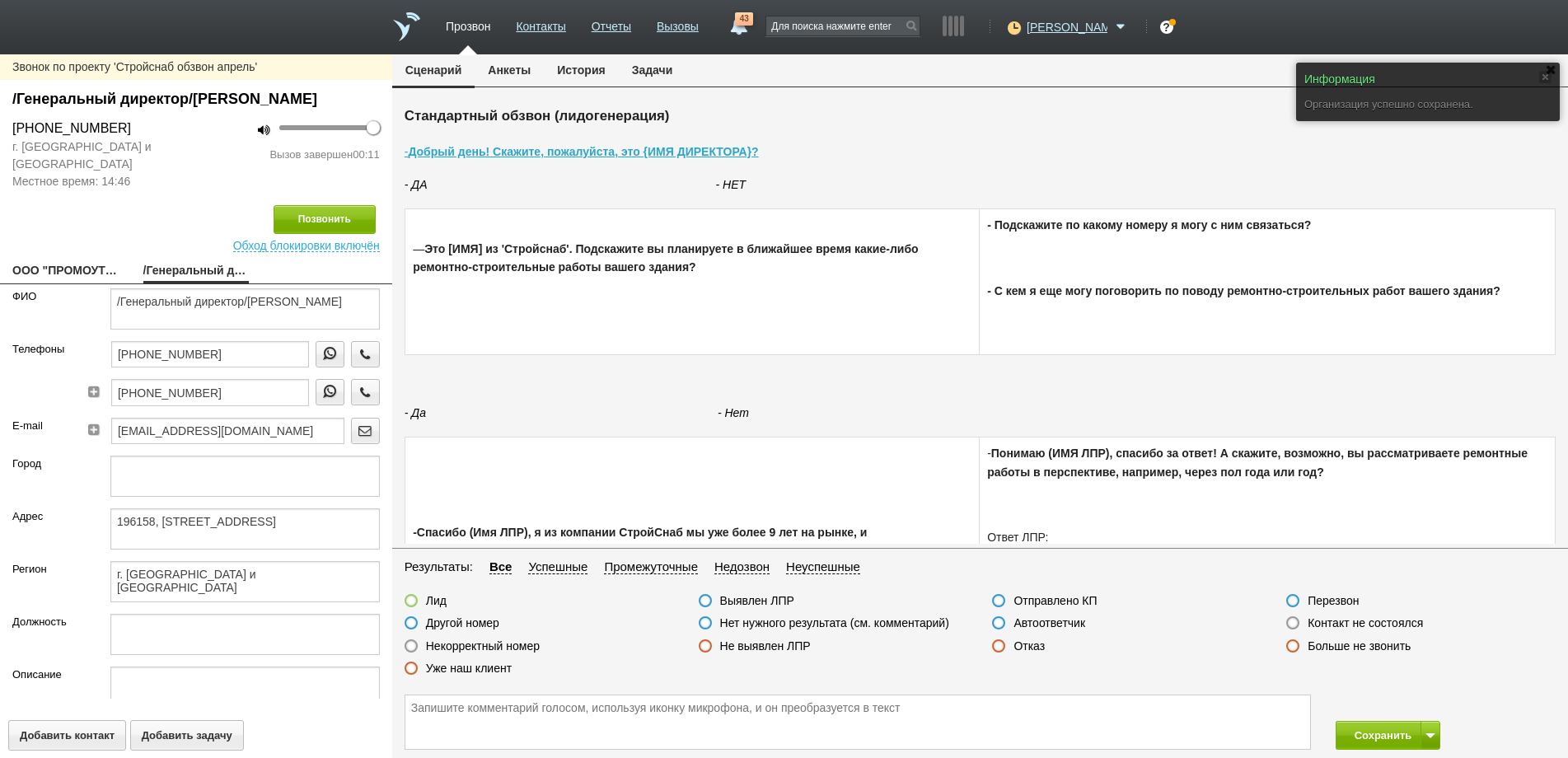
click at [998, 625] on label at bounding box center [999, 623] width 14 height 14
click at [0, 0] on input "Автоответчик" at bounding box center [0, 0] width 0 height 0
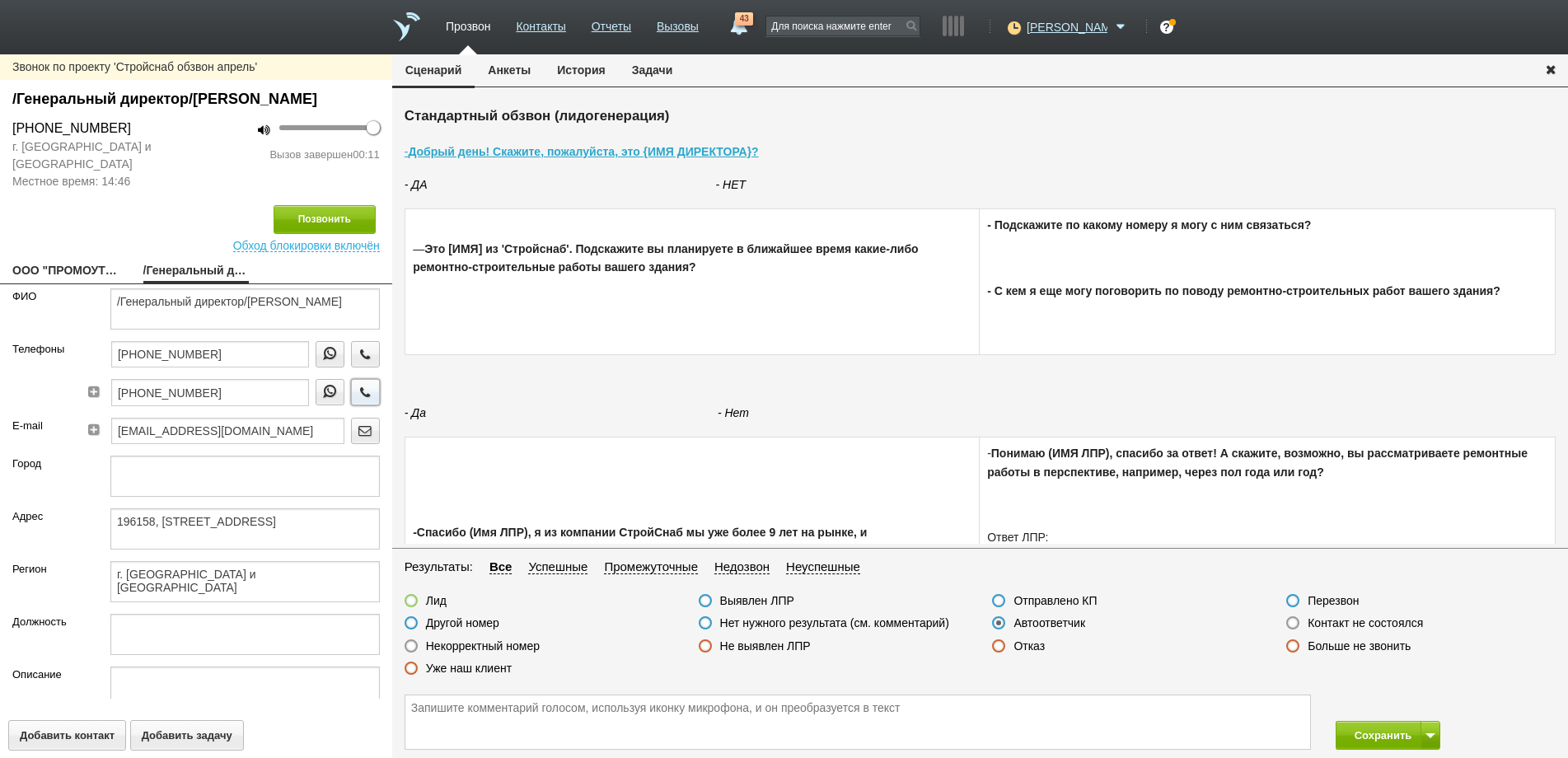
click at [356, 398] on icon "button" at bounding box center [364, 391] width 18 height 13
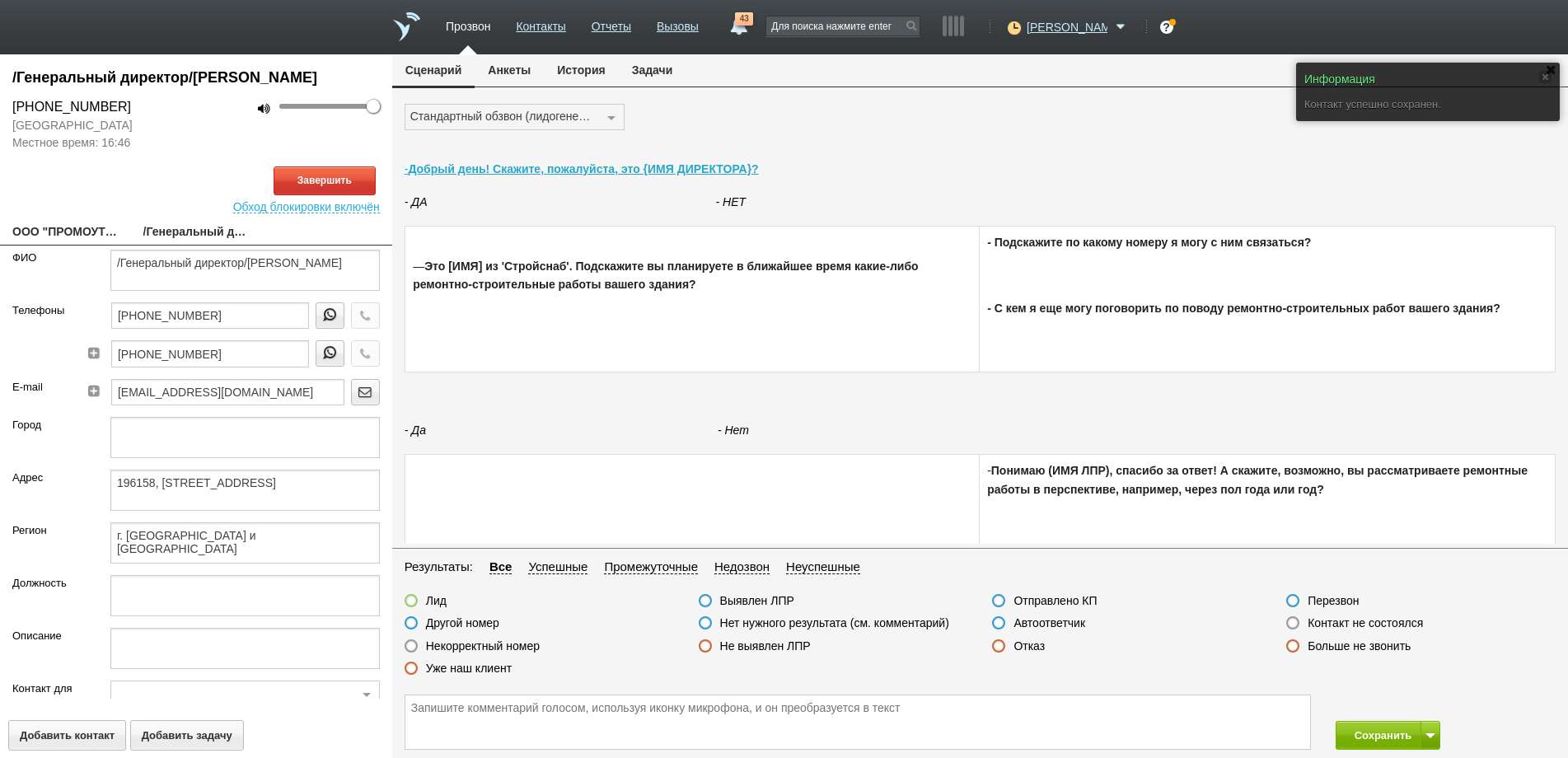
click at [83, 244] on link "ООО "ПРОМОУТЕРСКАЯ КОМПАНИЯ КОЛИЗЕЙ"" at bounding box center [65, 233] width 106 height 23
type textarea "ООО "ПРОМОУТЕРСКАЯ КОМПАНИЯ КОЛИЗЕЙ""
type textarea "196158, [STREET_ADDRESS]"
type textarea "г. [GEOGRAPHIC_DATA] и [GEOGRAPHIC_DATA]"
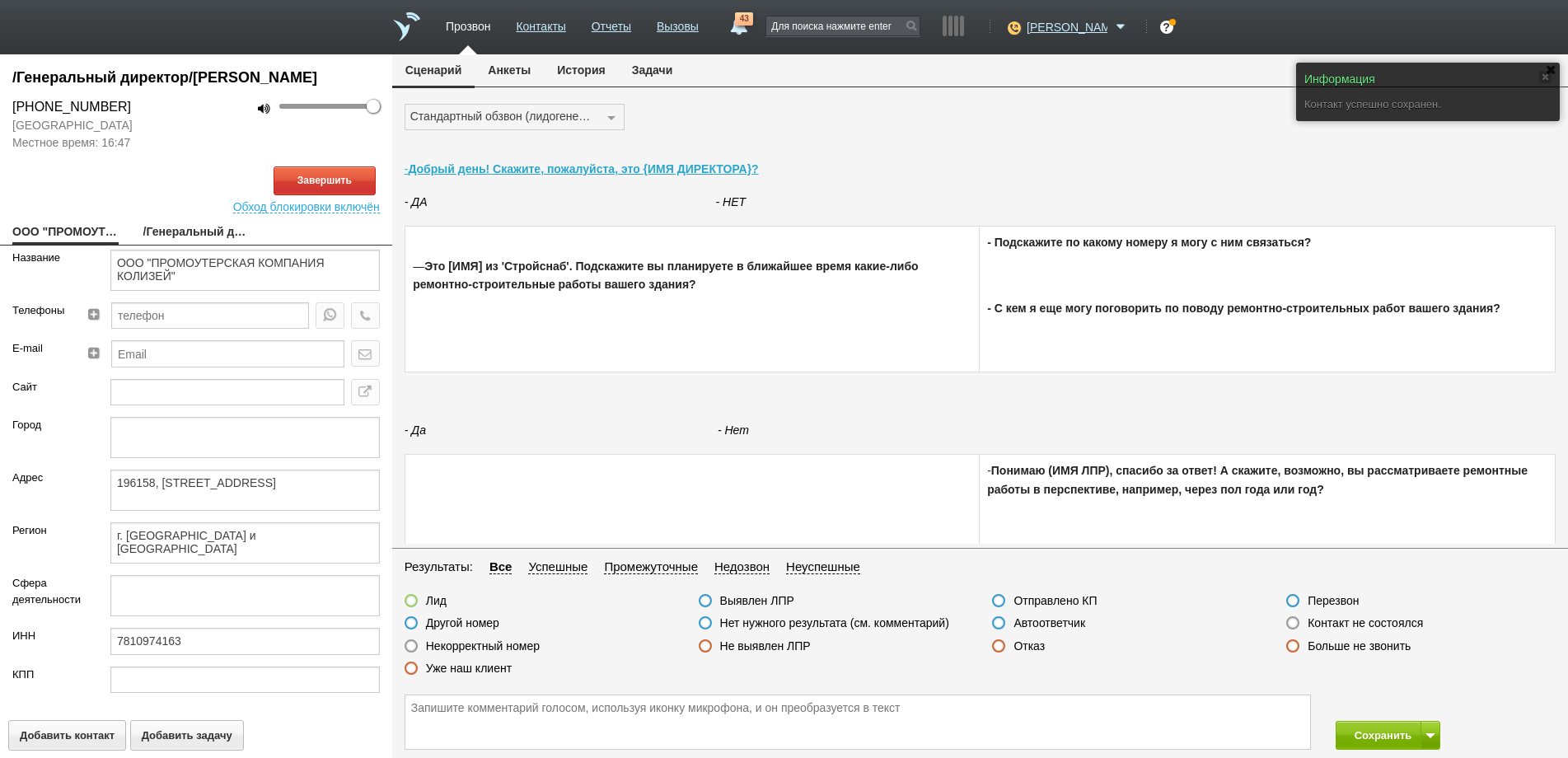
click at [199, 244] on link "/Генеральный директор/[PERSON_NAME]" at bounding box center [196, 233] width 106 height 23
type textarea "/Генеральный директор/[PERSON_NAME]"
type textarea "196158, [STREET_ADDRESS]"
type textarea "г. [GEOGRAPHIC_DATA] и [GEOGRAPHIC_DATA]"
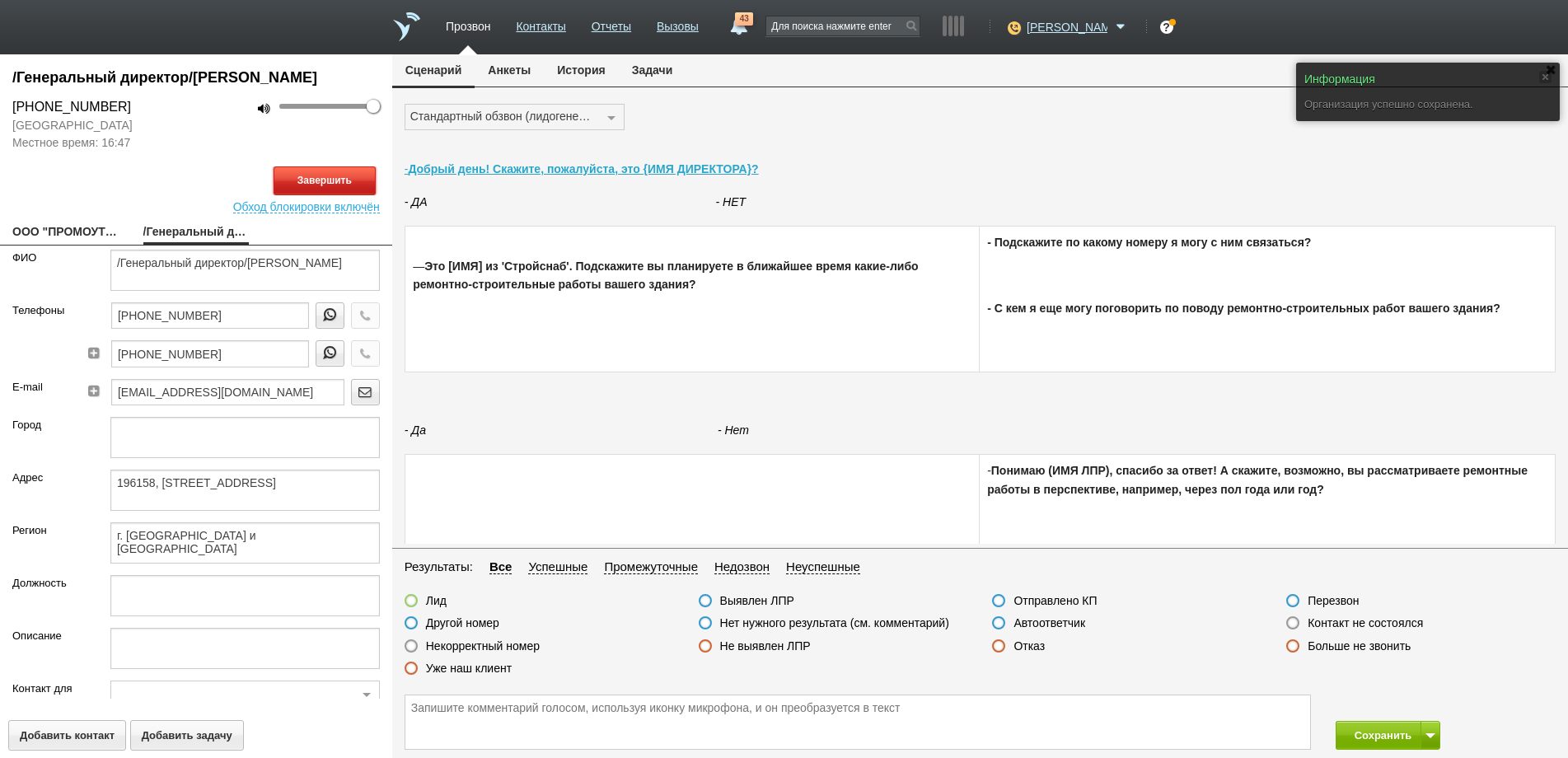
click at [321, 195] on button "Завершить" at bounding box center [324, 181] width 102 height 29
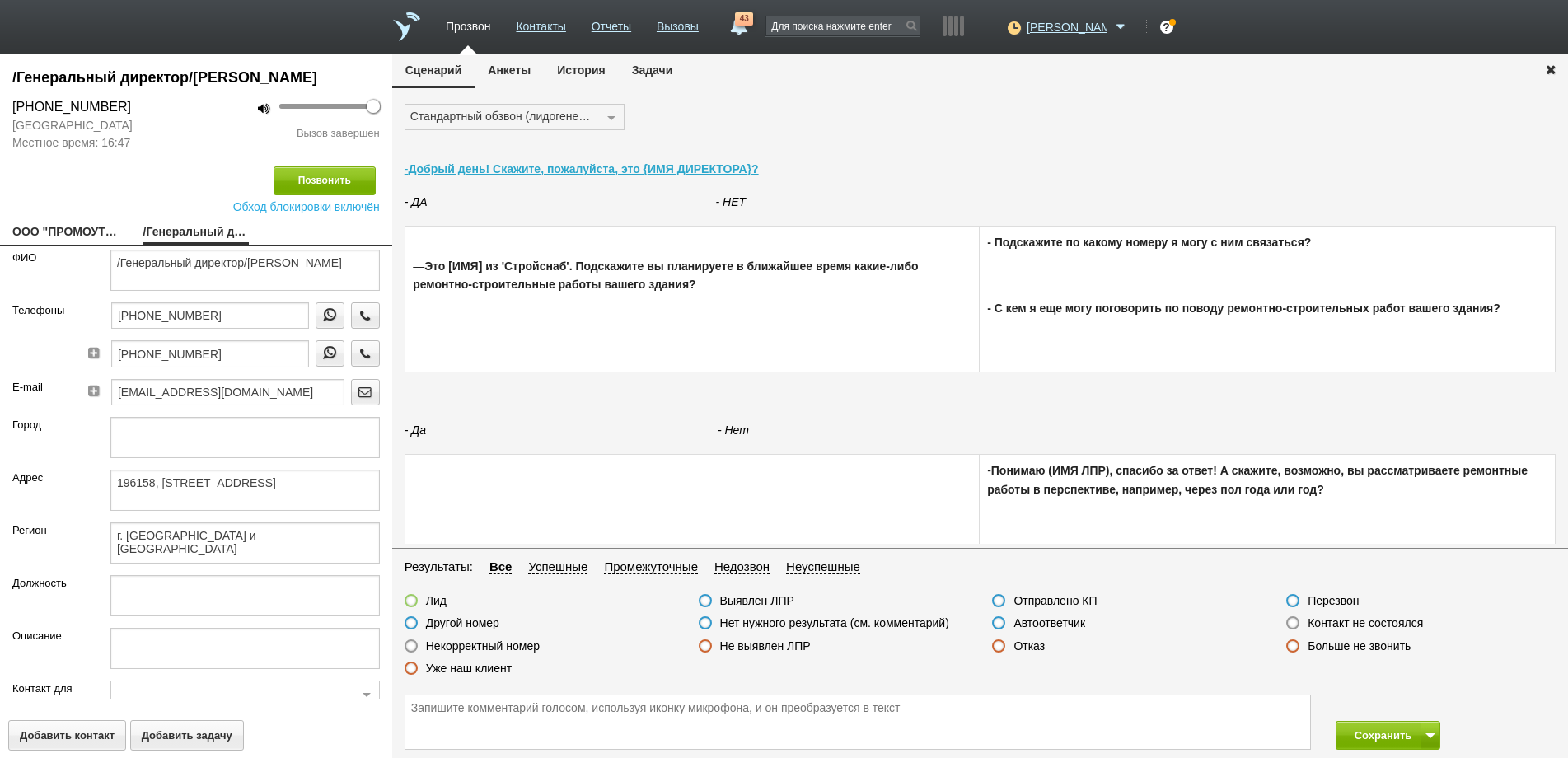
click at [409, 617] on label at bounding box center [412, 623] width 14 height 14
click at [0, 0] on input "Другой номер" at bounding box center [0, 0] width 0 height 0
click at [1396, 743] on button "Сохранить" at bounding box center [1379, 735] width 87 height 29
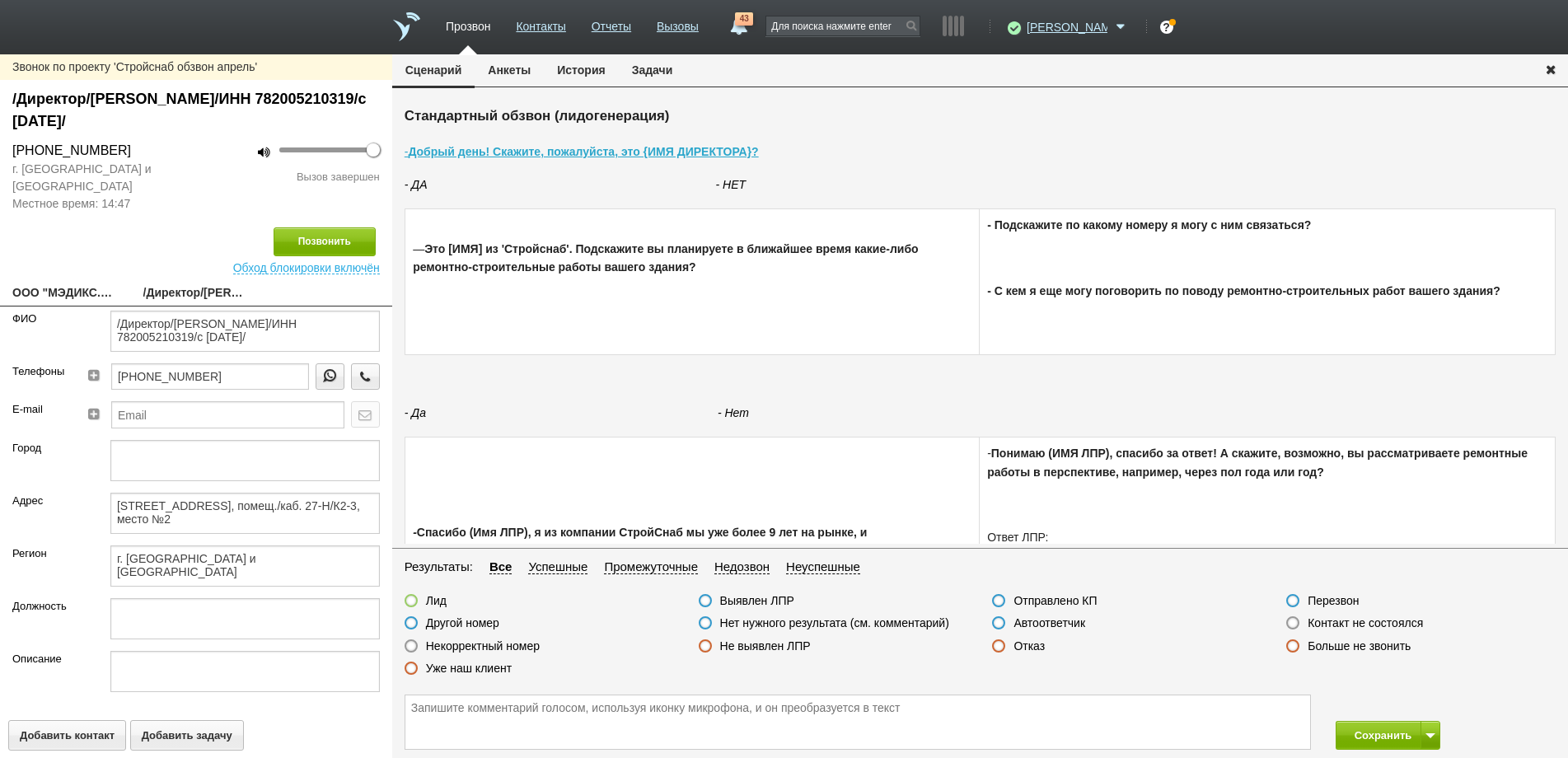
click at [88, 291] on link "ООО "МЭДИКС.ТЕХ"" at bounding box center [65, 294] width 106 height 23
type textarea "ООО "МЭДИКС.ТЕХ""
type textarea "[STREET_ADDRESS], помещ./каб. 27-Н/К2-3, место №2"
type textarea "г. [GEOGRAPHIC_DATA] и [GEOGRAPHIC_DATA]"
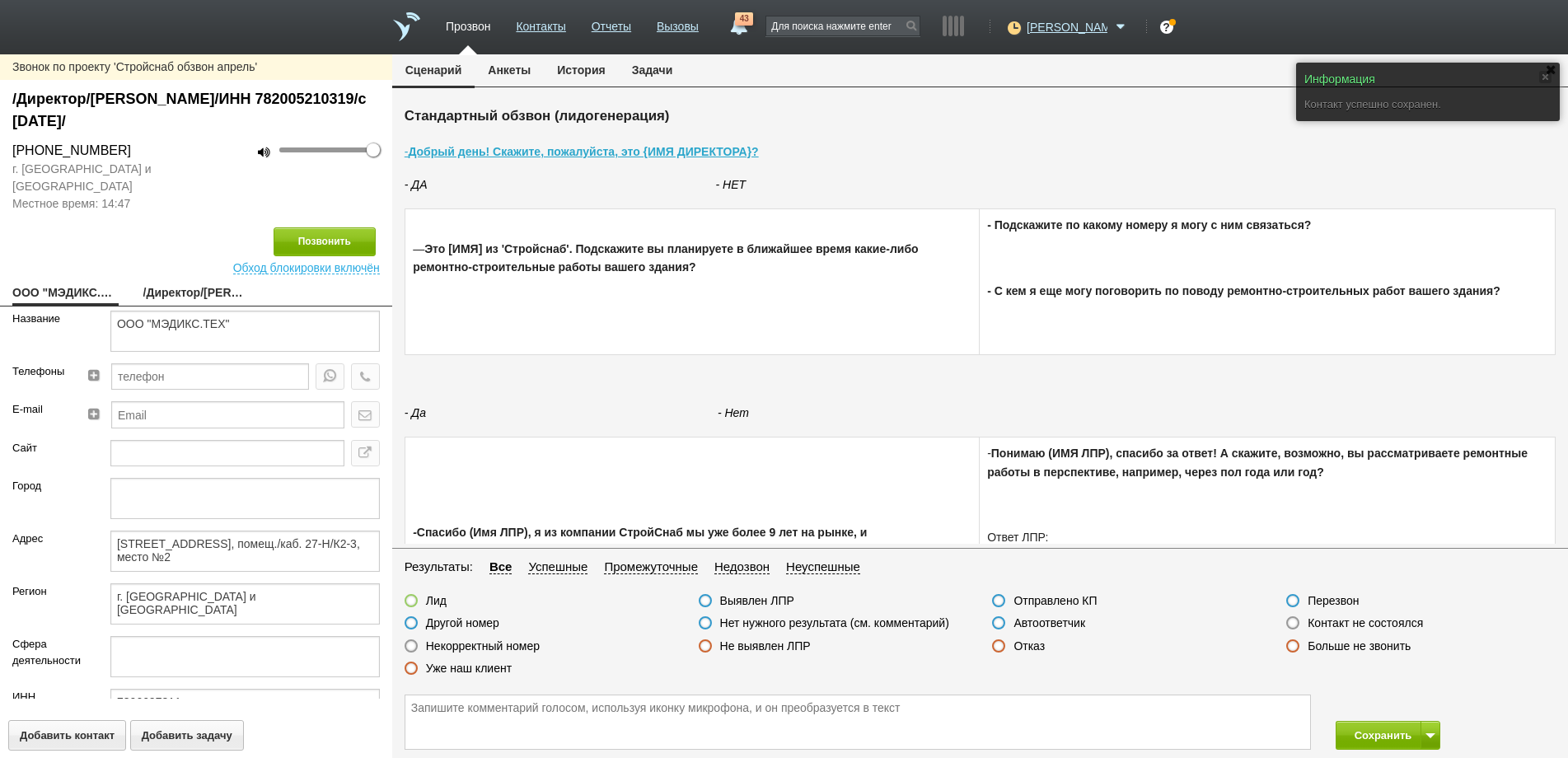
click at [167, 289] on link "/Директор/[PERSON_NAME]/ИНН 782005210319/с [DATE]/" at bounding box center [196, 294] width 106 height 23
type textarea "/Директор/[PERSON_NAME]/ИНН 782005210319/с [DATE]/"
type textarea "[STREET_ADDRESS], помещ./каб. 27-Н/К2-3, место №2"
type textarea "г. [GEOGRAPHIC_DATA] и [GEOGRAPHIC_DATA]"
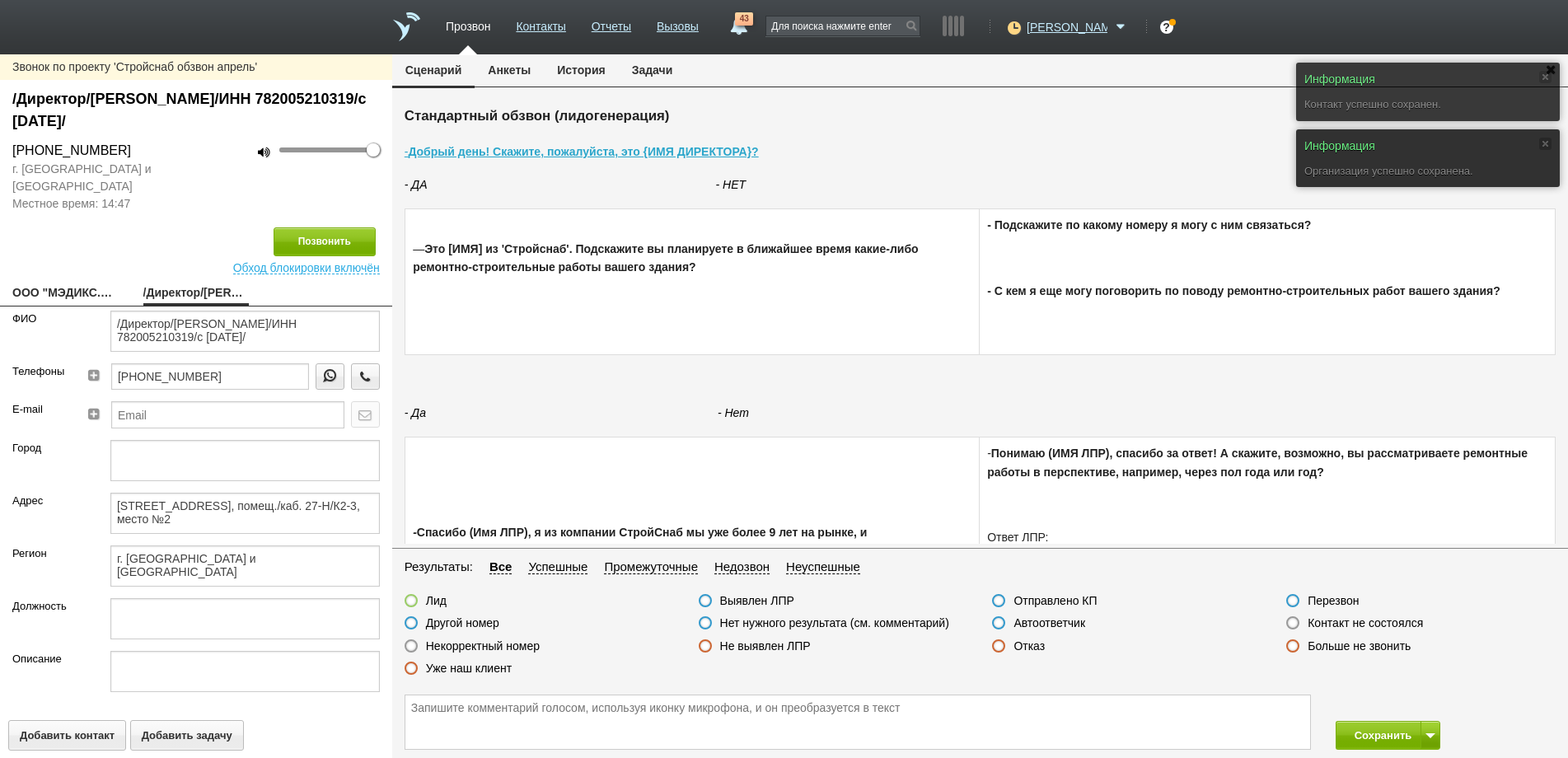
click at [1298, 626] on label at bounding box center [1293, 623] width 14 height 14
click at [0, 0] on input "Контакт не состоялся" at bounding box center [0, 0] width 0 height 0
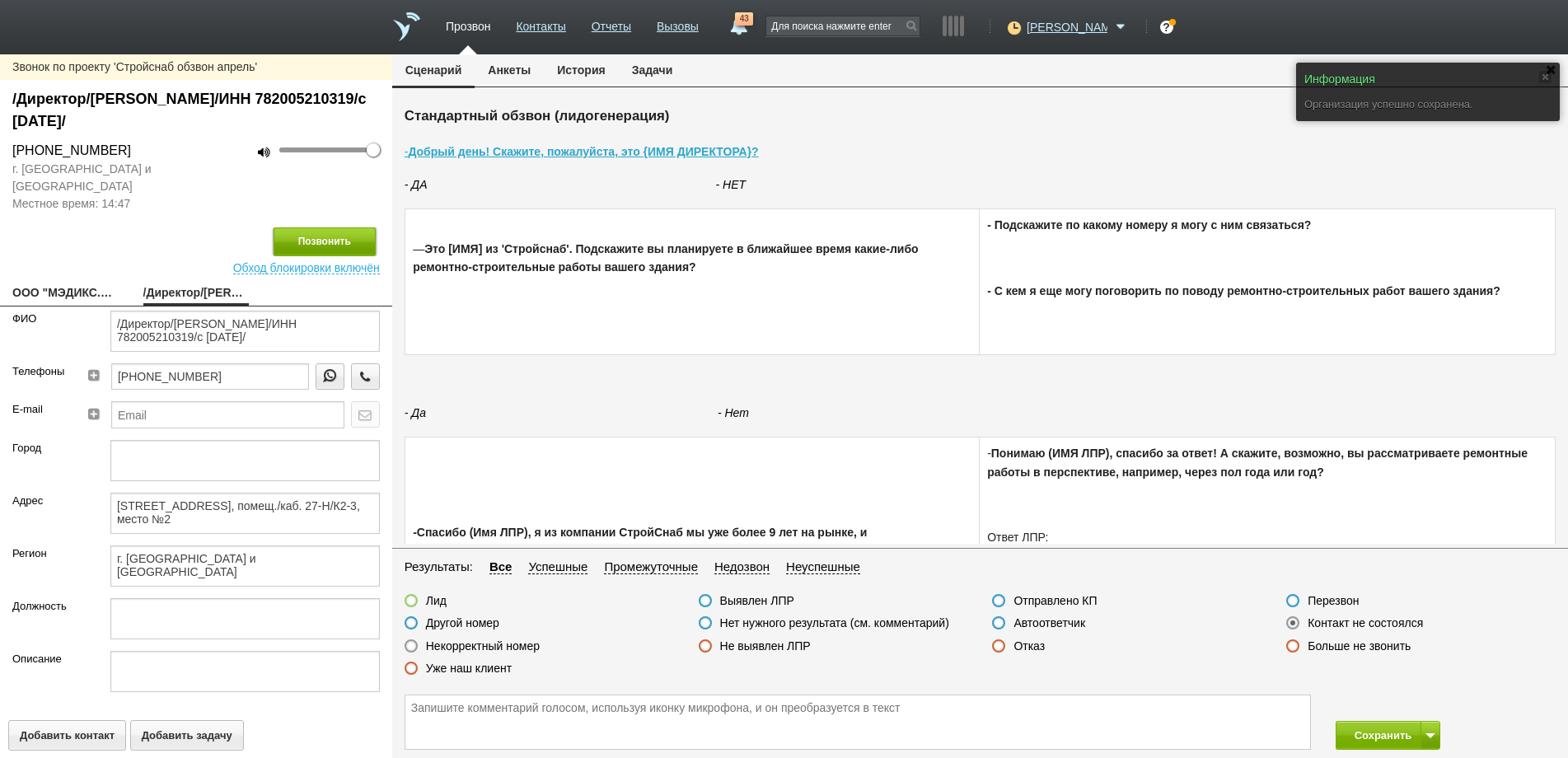
click at [321, 239] on button "Позвонить" at bounding box center [324, 242] width 102 height 29
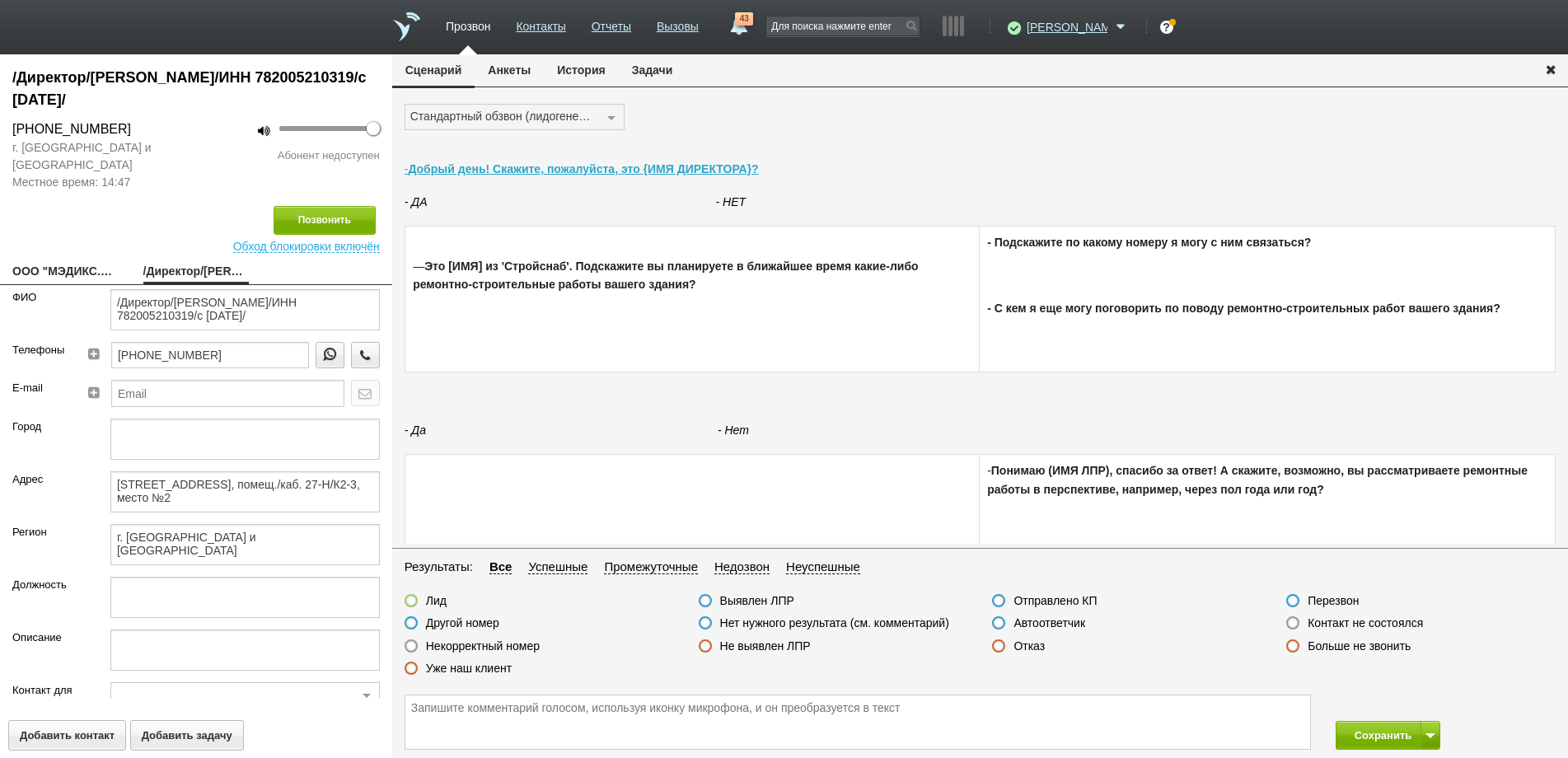
click at [1292, 625] on label at bounding box center [1293, 623] width 14 height 14
click at [0, 0] on input "Контакт не состоялся" at bounding box center [0, 0] width 0 height 0
click at [1366, 739] on button "Сохранить" at bounding box center [1379, 735] width 87 height 29
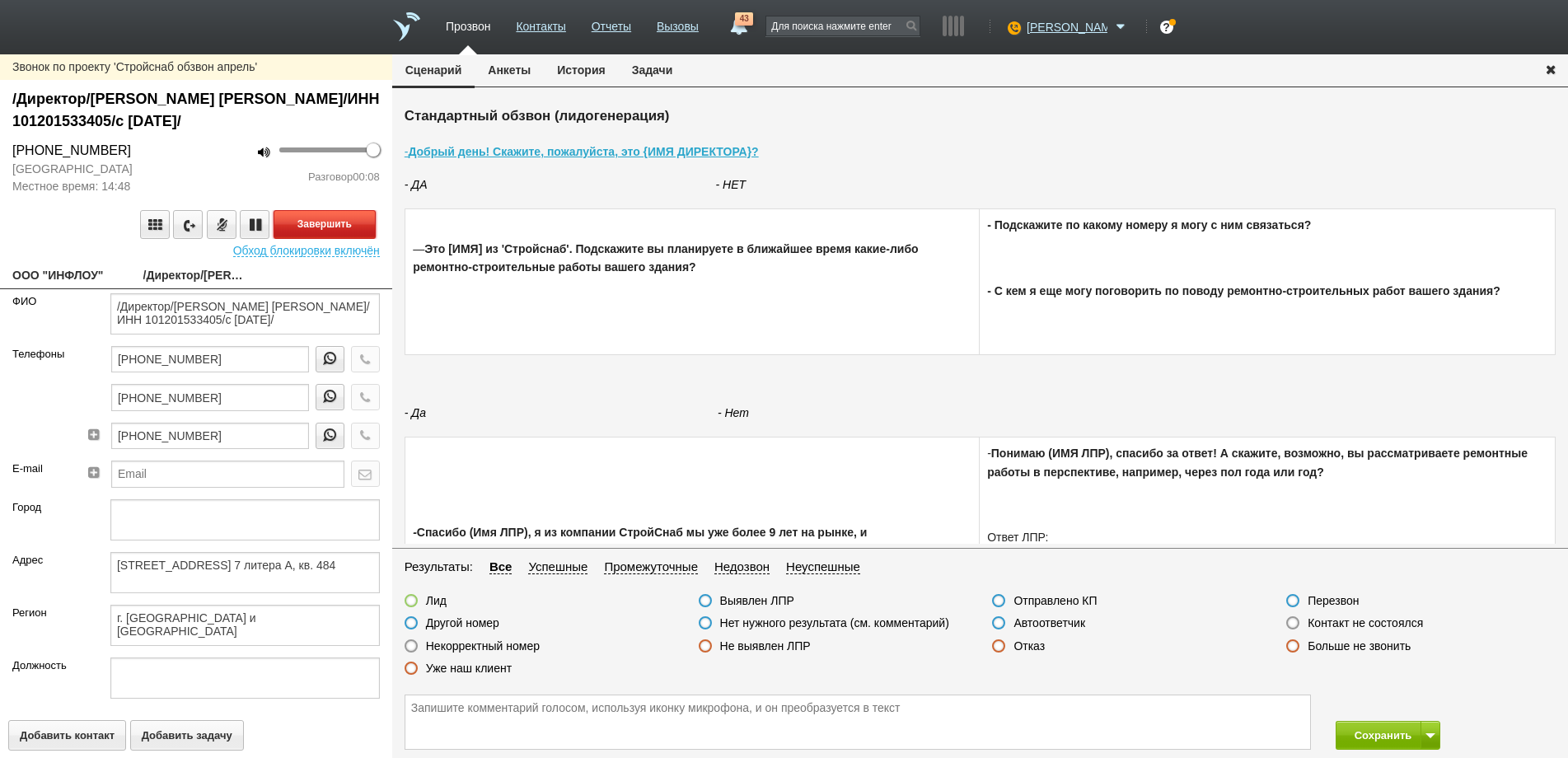
click at [291, 232] on button "Завершить" at bounding box center [324, 225] width 102 height 29
click at [707, 622] on label at bounding box center [705, 623] width 14 height 14
click at [0, 0] on input "Нет нужного результата (см. комментарий)" at bounding box center [0, 0] width 0 height 0
click at [414, 707] on textarea at bounding box center [858, 722] width 905 height 53
type textarea "Карелия"
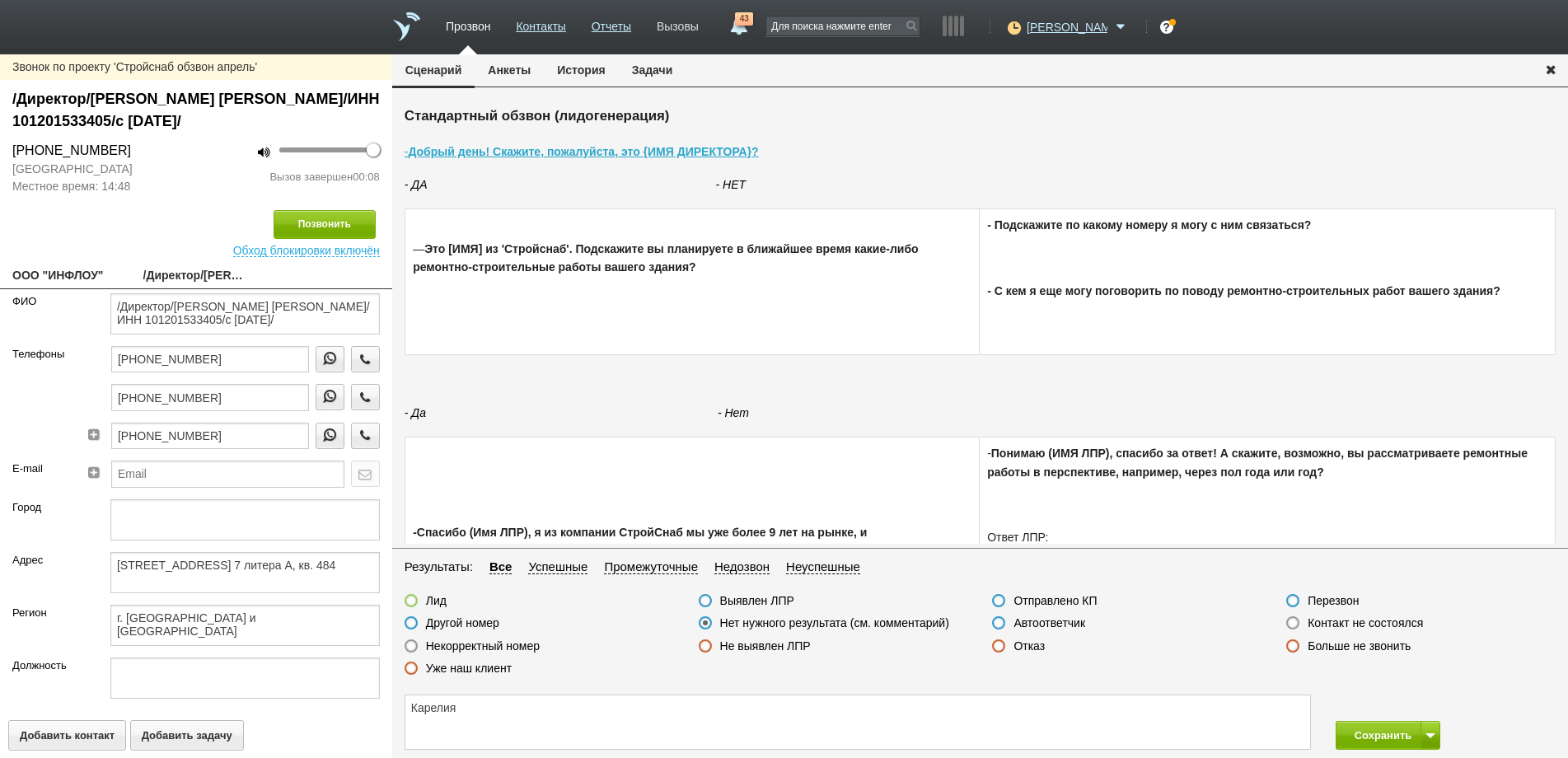
click at [699, 24] on link "Вызовы" at bounding box center [678, 24] width 42 height 24
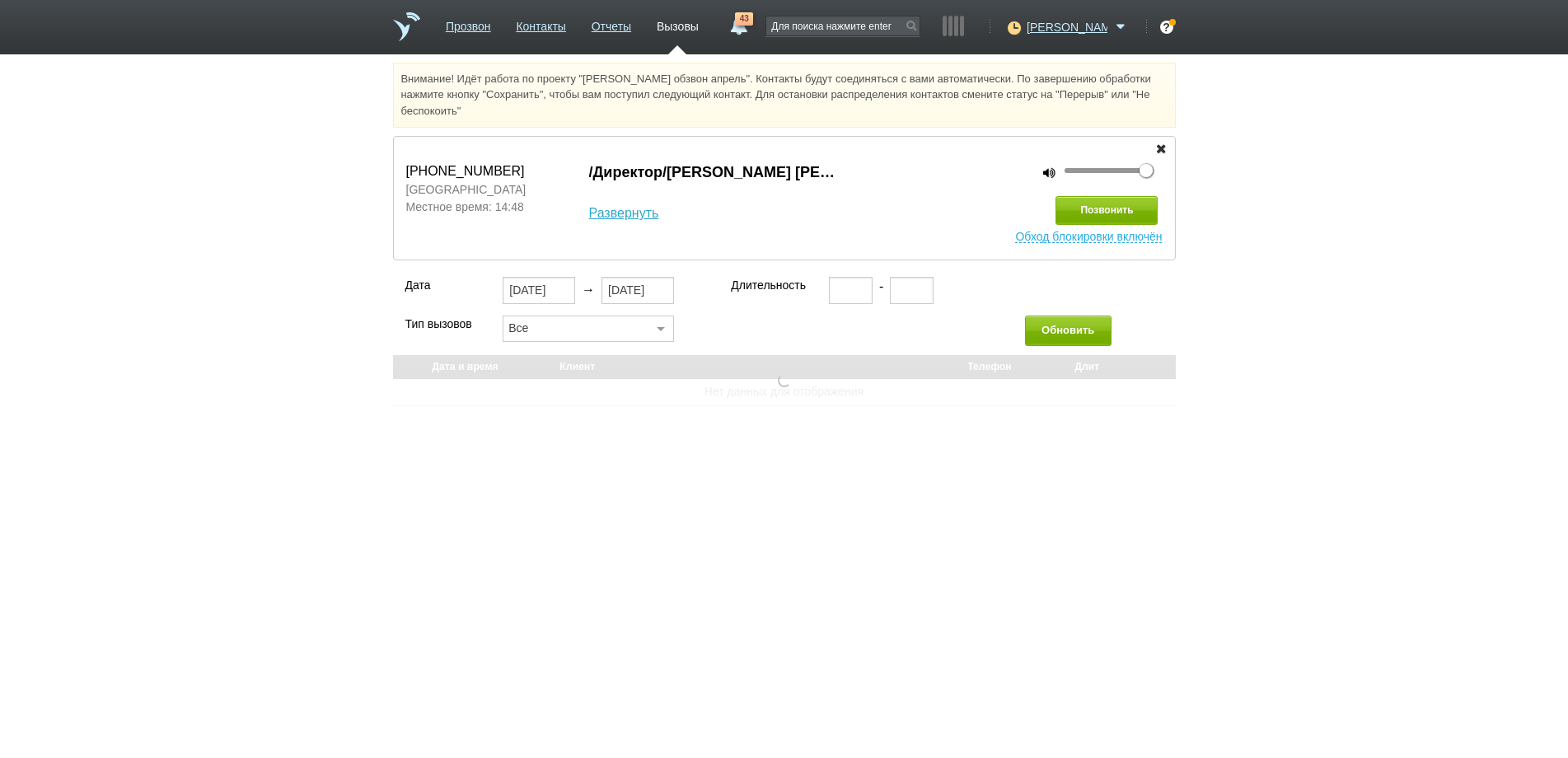
select select "30"
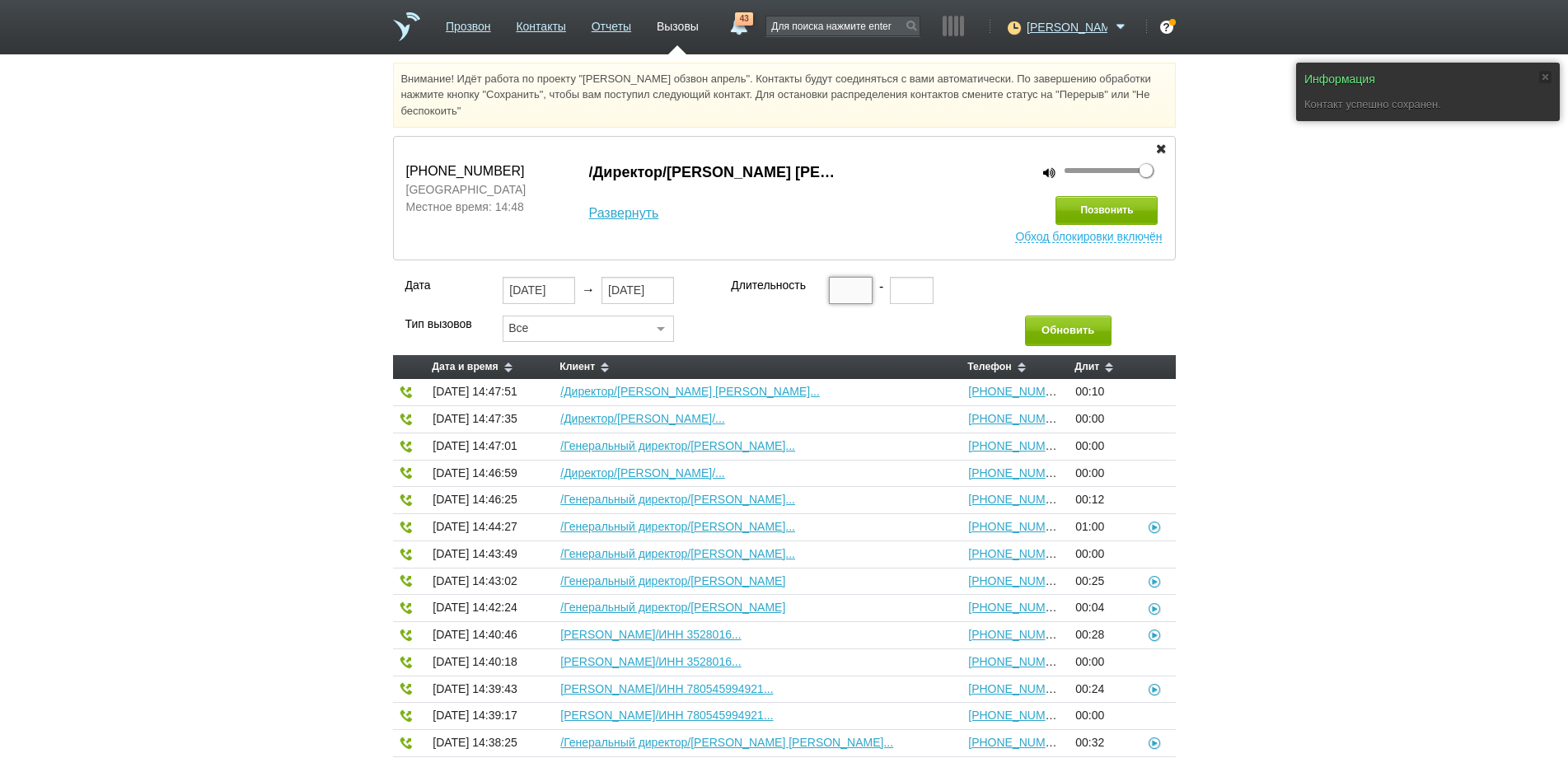
click at [842, 290] on input "text" at bounding box center [850, 289] width 43 height 26
type input "00:20"
click at [1060, 328] on button "Обновить" at bounding box center [1068, 331] width 87 height 31
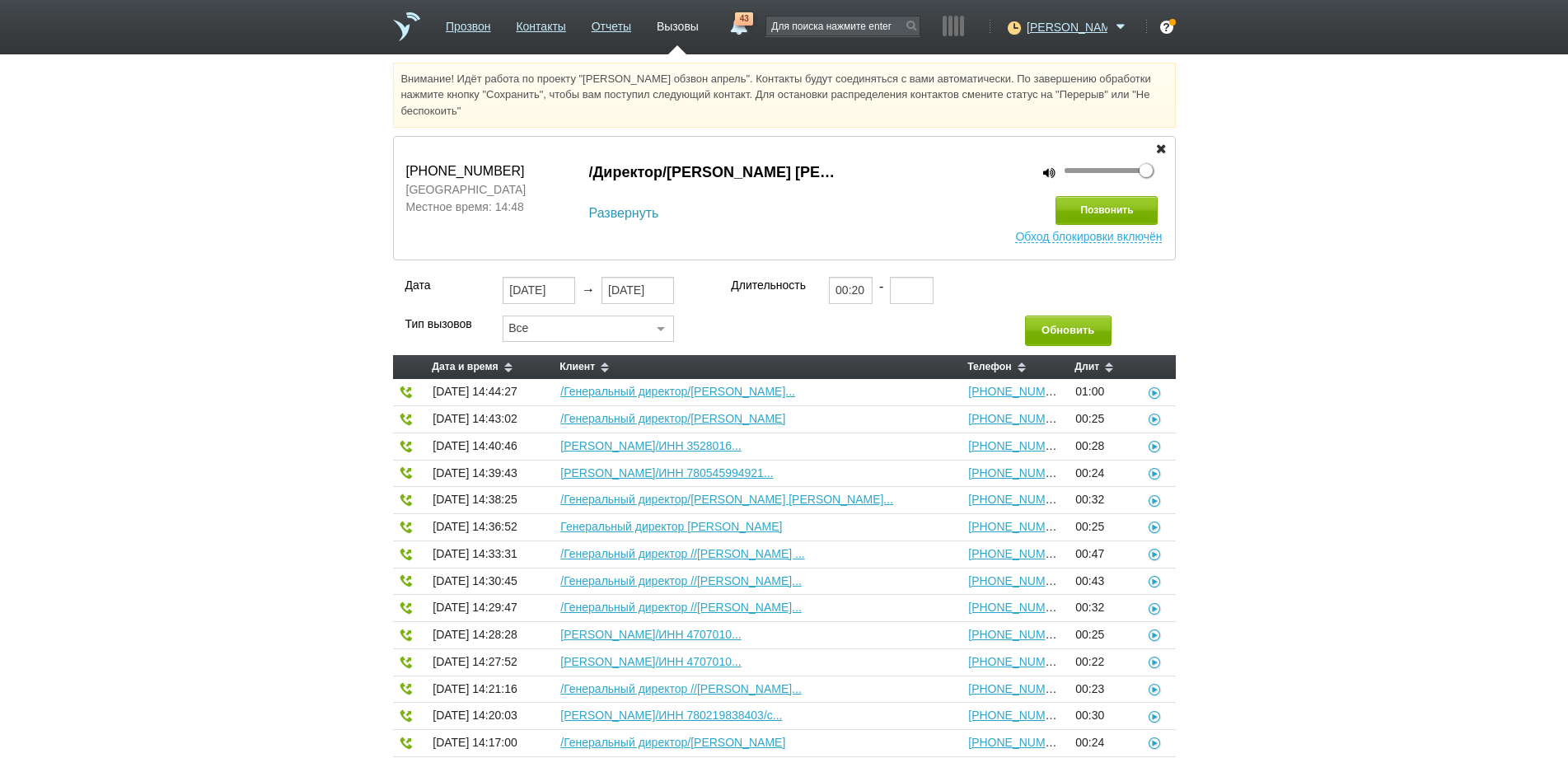
click at [628, 208] on link "Развернуть" at bounding box center [624, 213] width 70 height 20
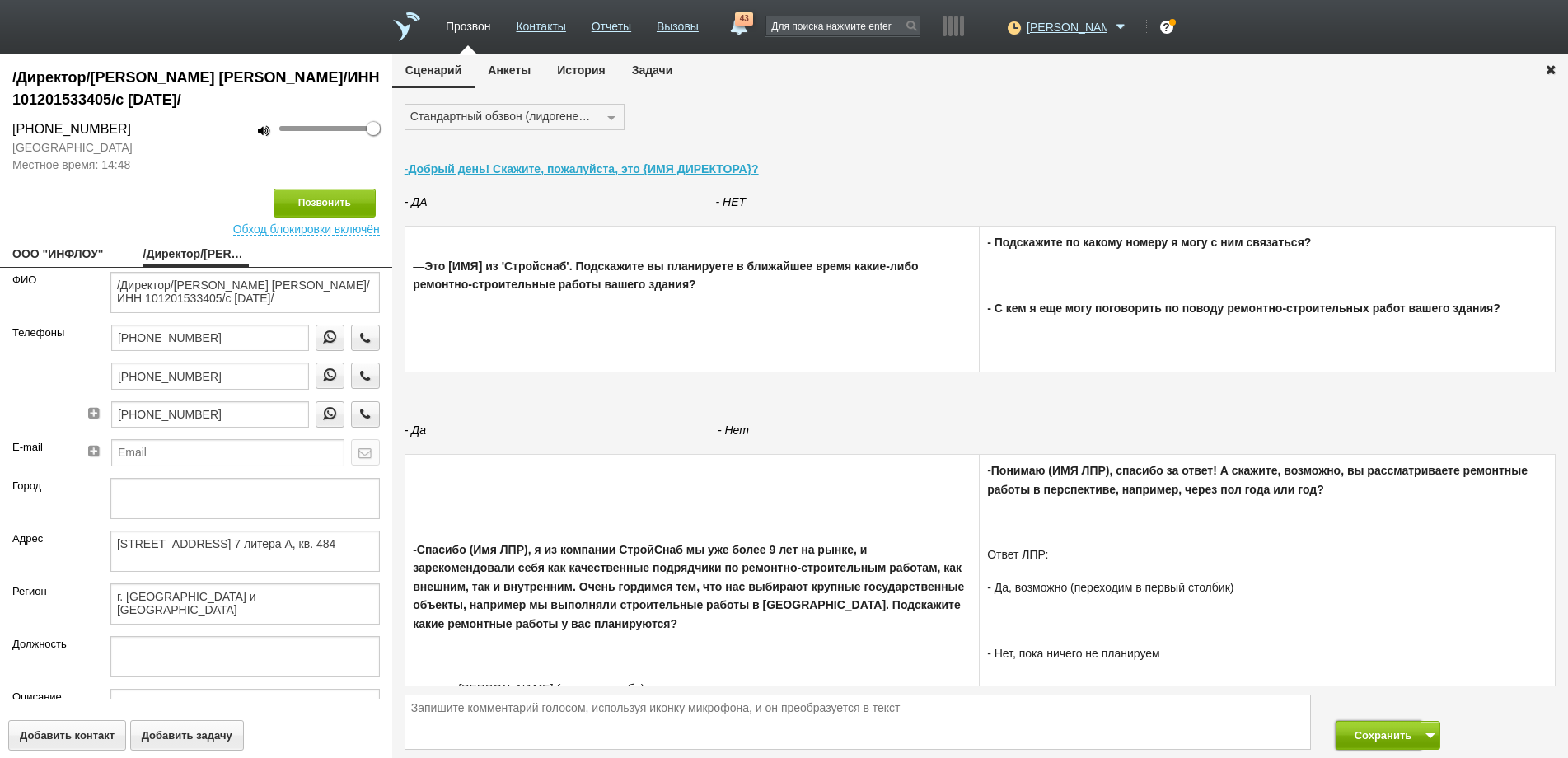
click at [1381, 737] on button "Сохранить" at bounding box center [1379, 735] width 87 height 29
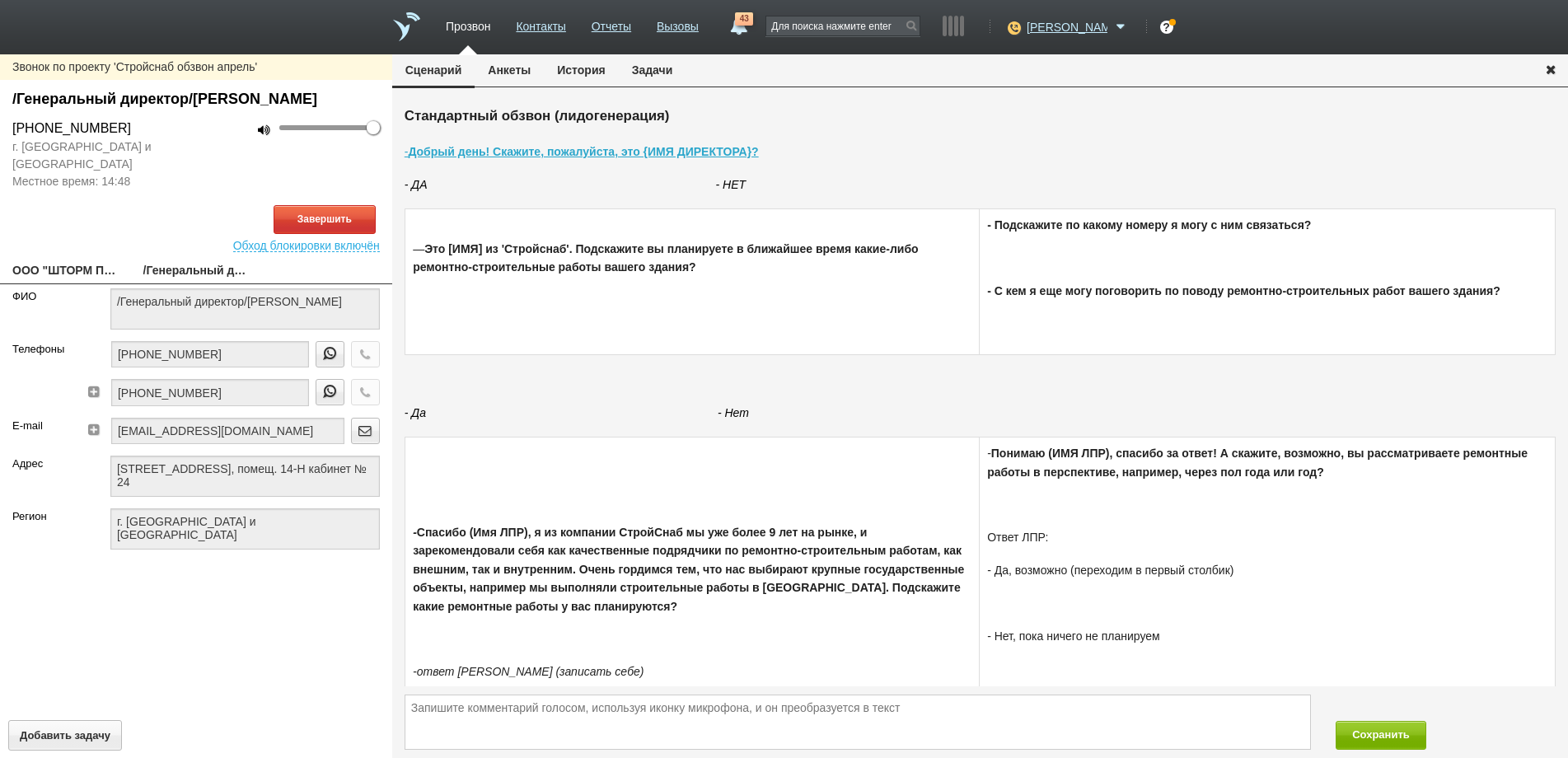
type textarea "[STREET_ADDRESS], помещ. 14-Н кабинет № 24"
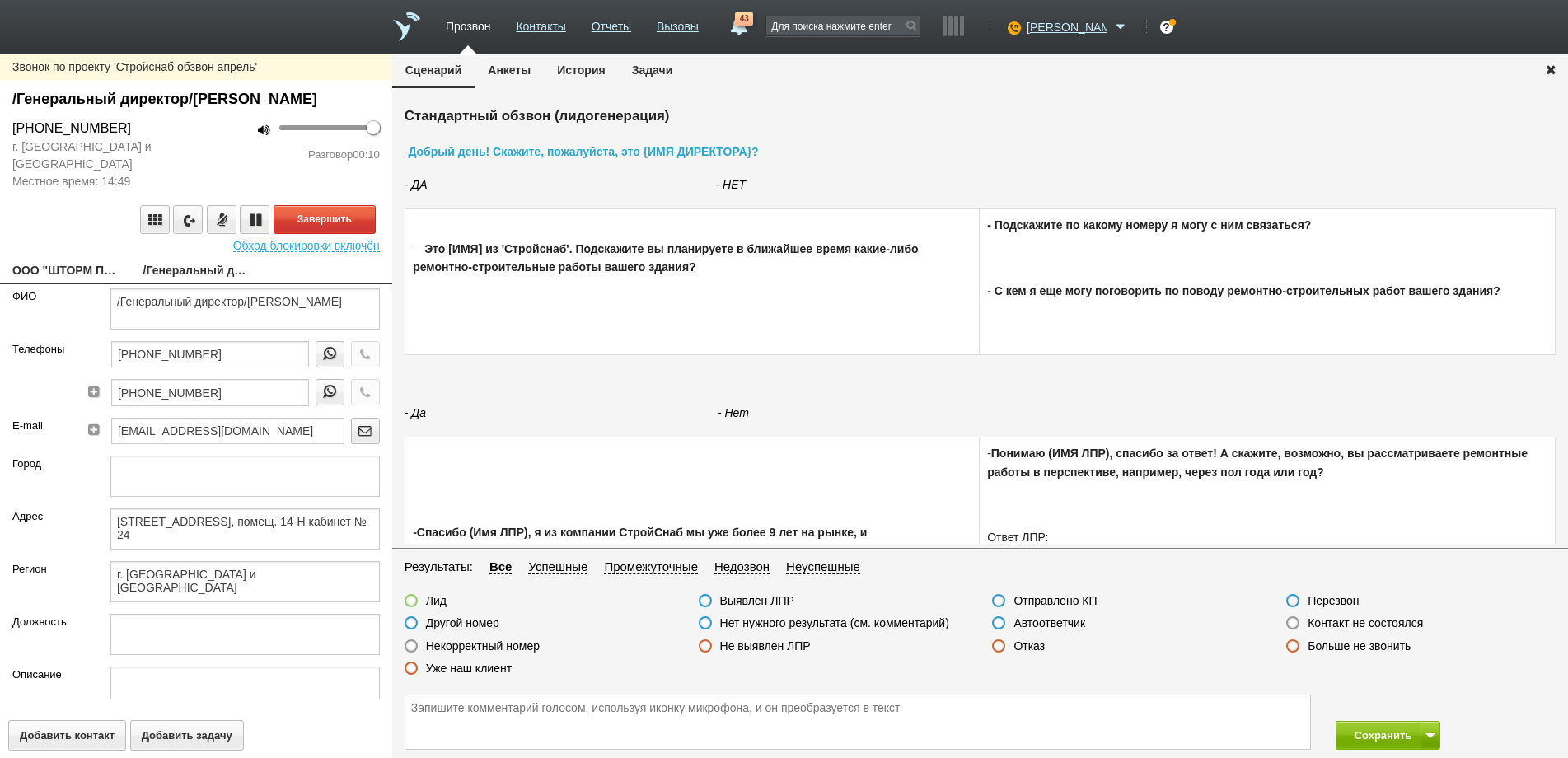
click at [61, 284] on link "ООО "ШТОРМ ПАЙП"" at bounding box center [65, 272] width 106 height 23
type textarea "ООО "ШТОРМ ПАЙП""
type textarea "[STREET_ADDRESS], помещ. 14-Н кабинет № 24"
type textarea "г. [GEOGRAPHIC_DATA] и [GEOGRAPHIC_DATA]"
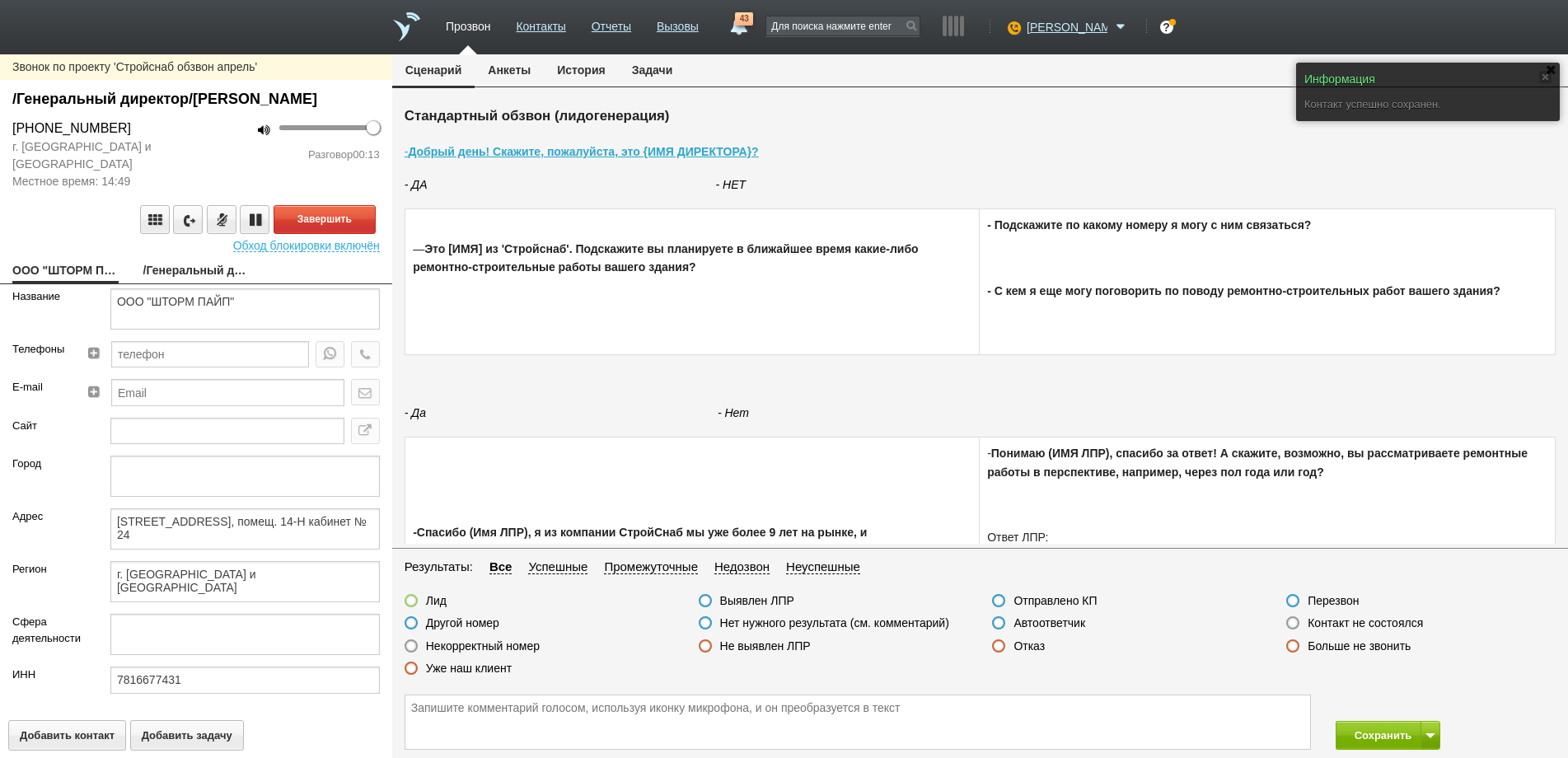
click at [172, 284] on link "/Генеральный директор/[PERSON_NAME]" at bounding box center [196, 272] width 106 height 23
type textarea "/Генеральный директор/[PERSON_NAME]"
type textarea "[STREET_ADDRESS], помещ. 14-Н кабинет № 24"
type textarea "г. [GEOGRAPHIC_DATA] и [GEOGRAPHIC_DATA]"
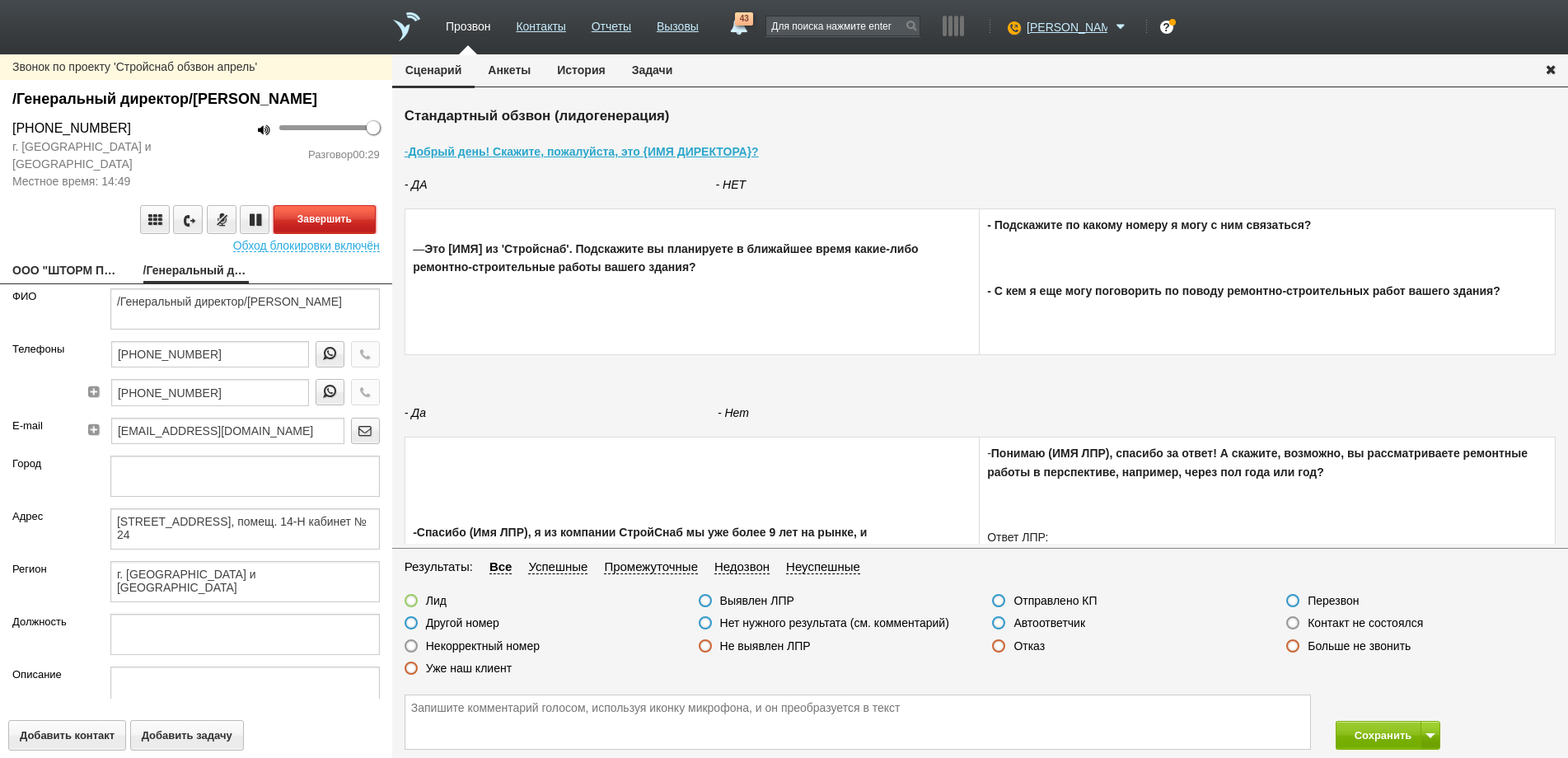
click at [334, 234] on button "Завершить" at bounding box center [324, 220] width 102 height 29
click at [1003, 646] on label at bounding box center [999, 646] width 14 height 14
click at [0, 0] on input "Отказ" at bounding box center [0, 0] width 0 height 0
click at [1387, 738] on button "Сохранить" at bounding box center [1379, 735] width 87 height 29
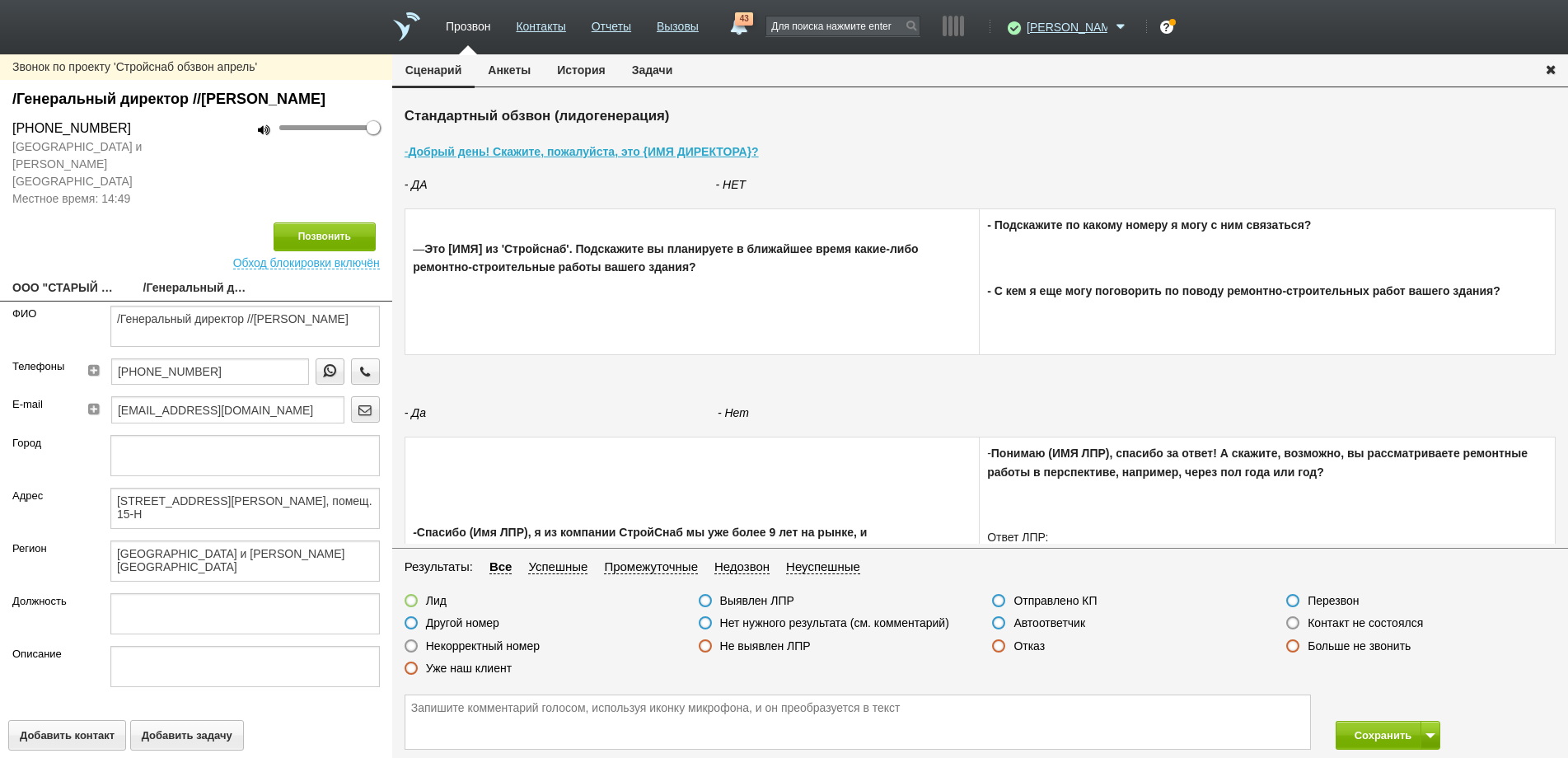
click at [75, 278] on link "ООО "СТАРЫЙ ГОРОД"" at bounding box center [65, 289] width 106 height 23
type textarea "ООО "СТАРЫЙ ГОРОД""
type textarea "[STREET_ADDRESS][PERSON_NAME], помещ. 15-Н"
type textarea "[GEOGRAPHIC_DATA] и [PERSON_NAME][GEOGRAPHIC_DATA]"
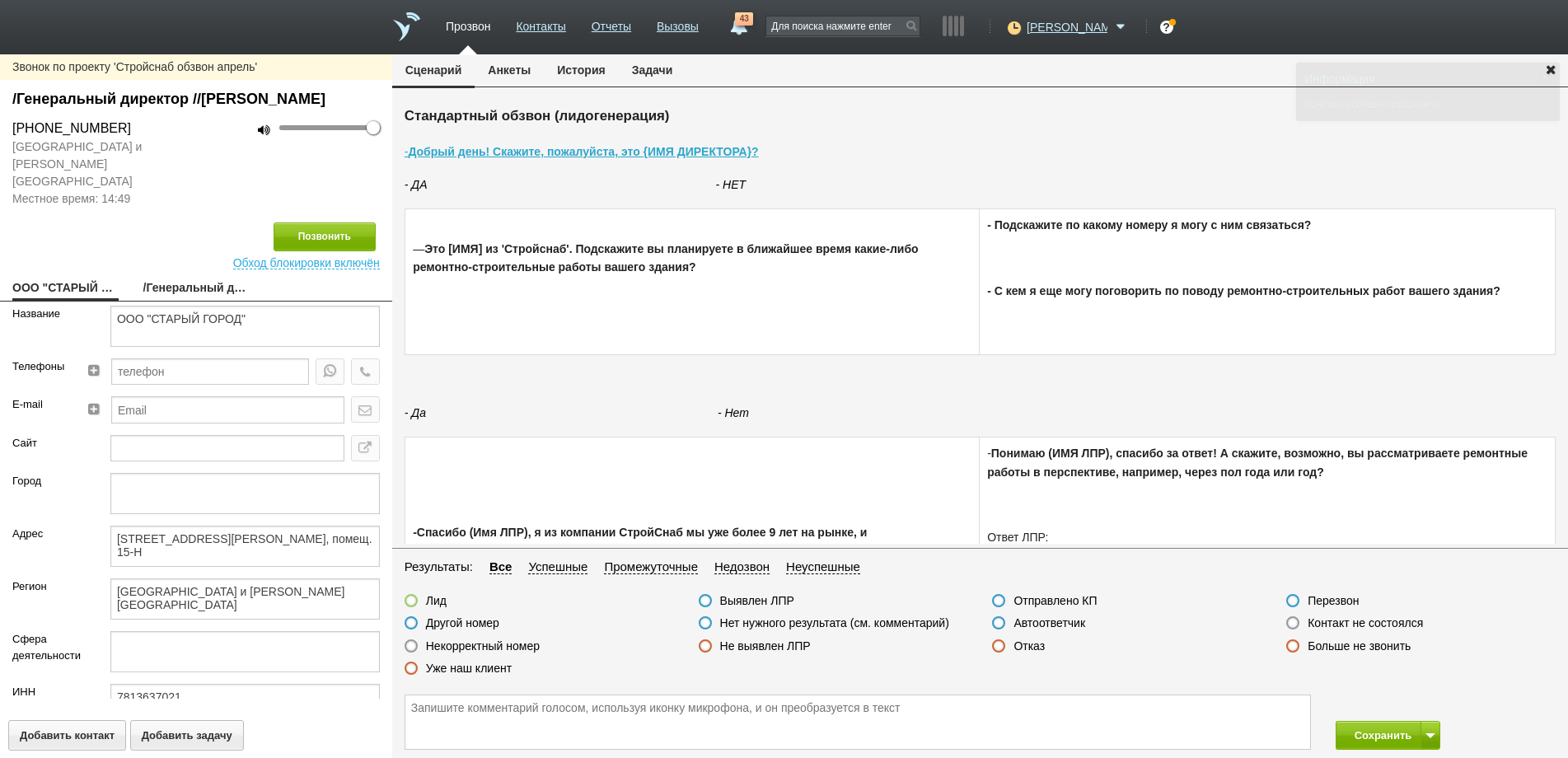
click at [171, 278] on link "/Генеральный директор //[PERSON_NAME]" at bounding box center [196, 289] width 106 height 23
type textarea "/Генеральный директор //[PERSON_NAME]"
type textarea "[STREET_ADDRESS][PERSON_NAME], помещ. 15-Н"
type textarea "[GEOGRAPHIC_DATA] и [PERSON_NAME][GEOGRAPHIC_DATA]"
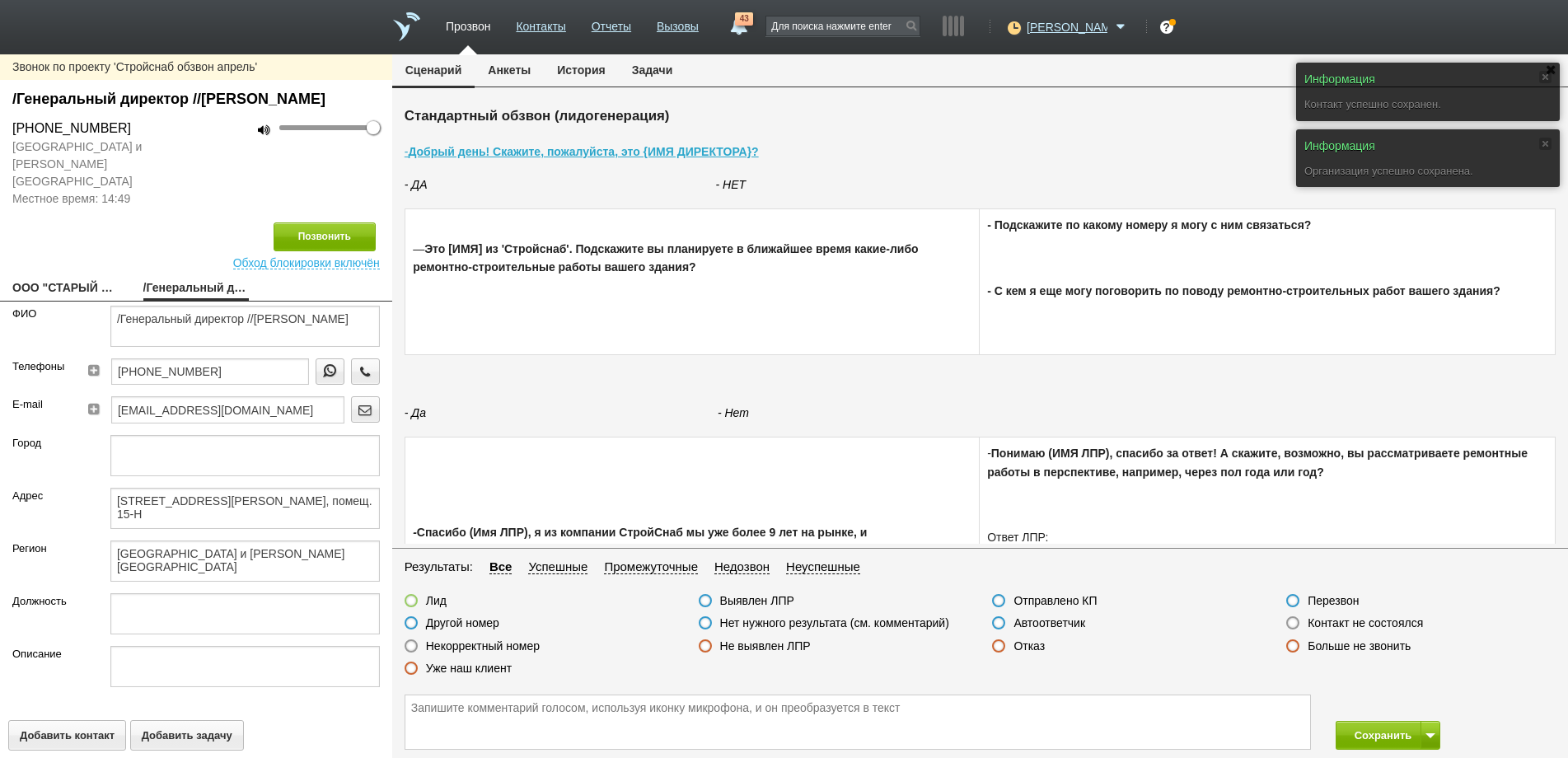
click at [704, 624] on label at bounding box center [705, 623] width 14 height 14
click at [0, 0] on input "Нет нужного результата (см. комментарий)" at bounding box center [0, 0] width 0 height 0
click at [435, 710] on textarea at bounding box center [858, 722] width 905 height 53
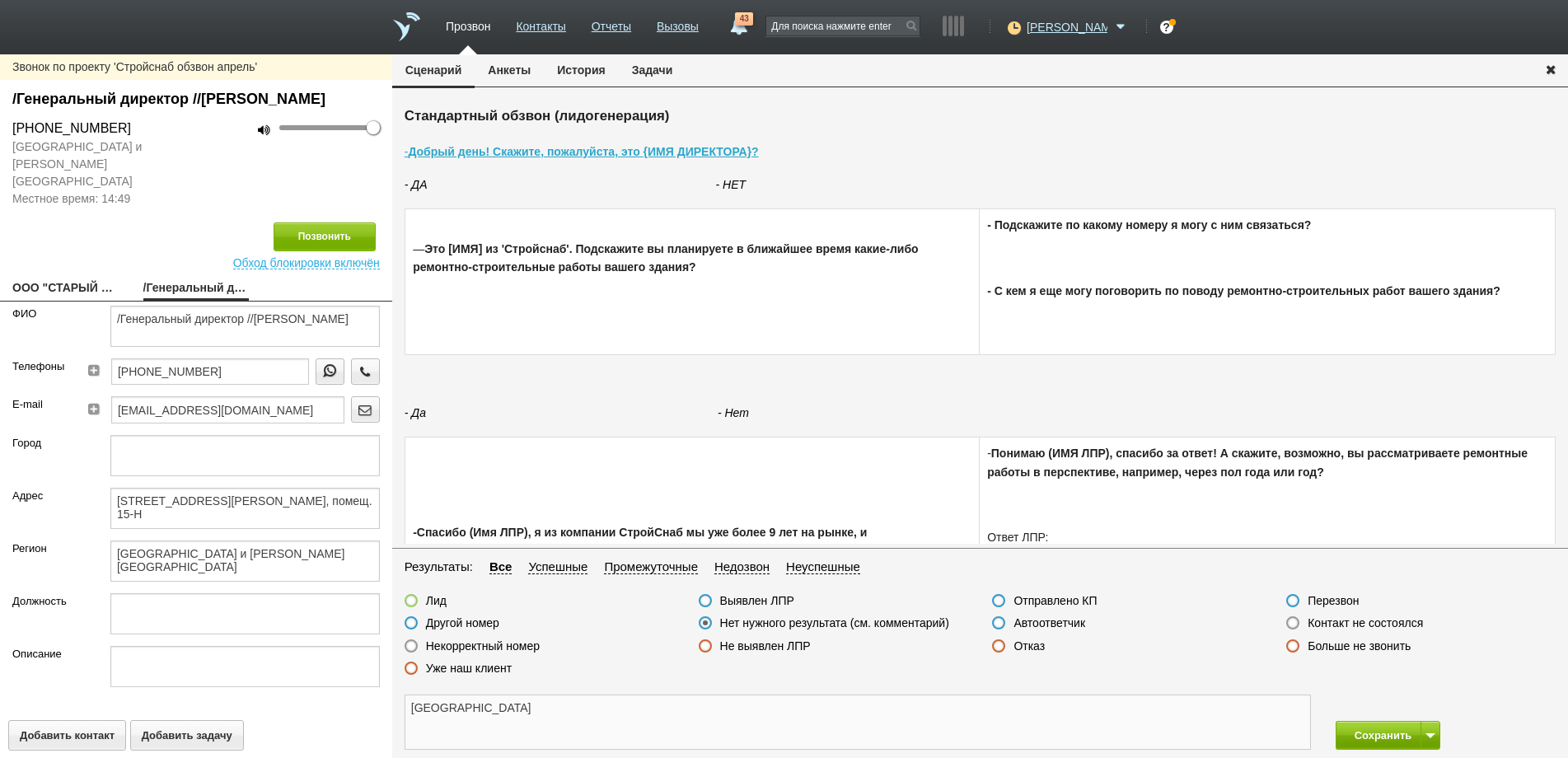
type textarea "[GEOGRAPHIC_DATA]"
click at [1391, 732] on button "Сохранить" at bounding box center [1379, 735] width 87 height 29
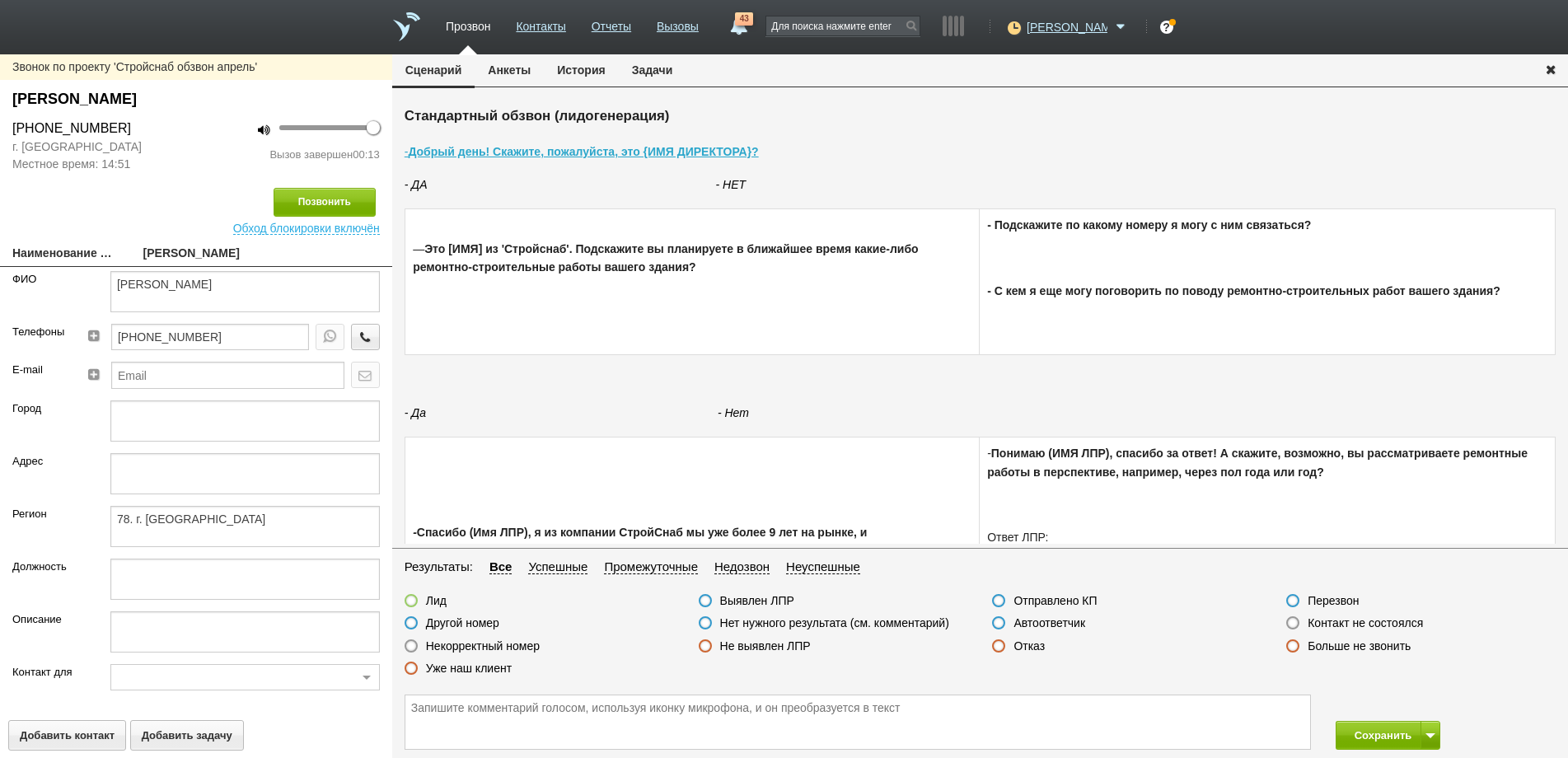
click at [1294, 625] on label at bounding box center [1293, 623] width 14 height 14
click at [0, 0] on input "Контакт не состоялся" at bounding box center [0, 0] width 0 height 0
click at [1376, 741] on button "Сохранить" at bounding box center [1379, 735] width 87 height 29
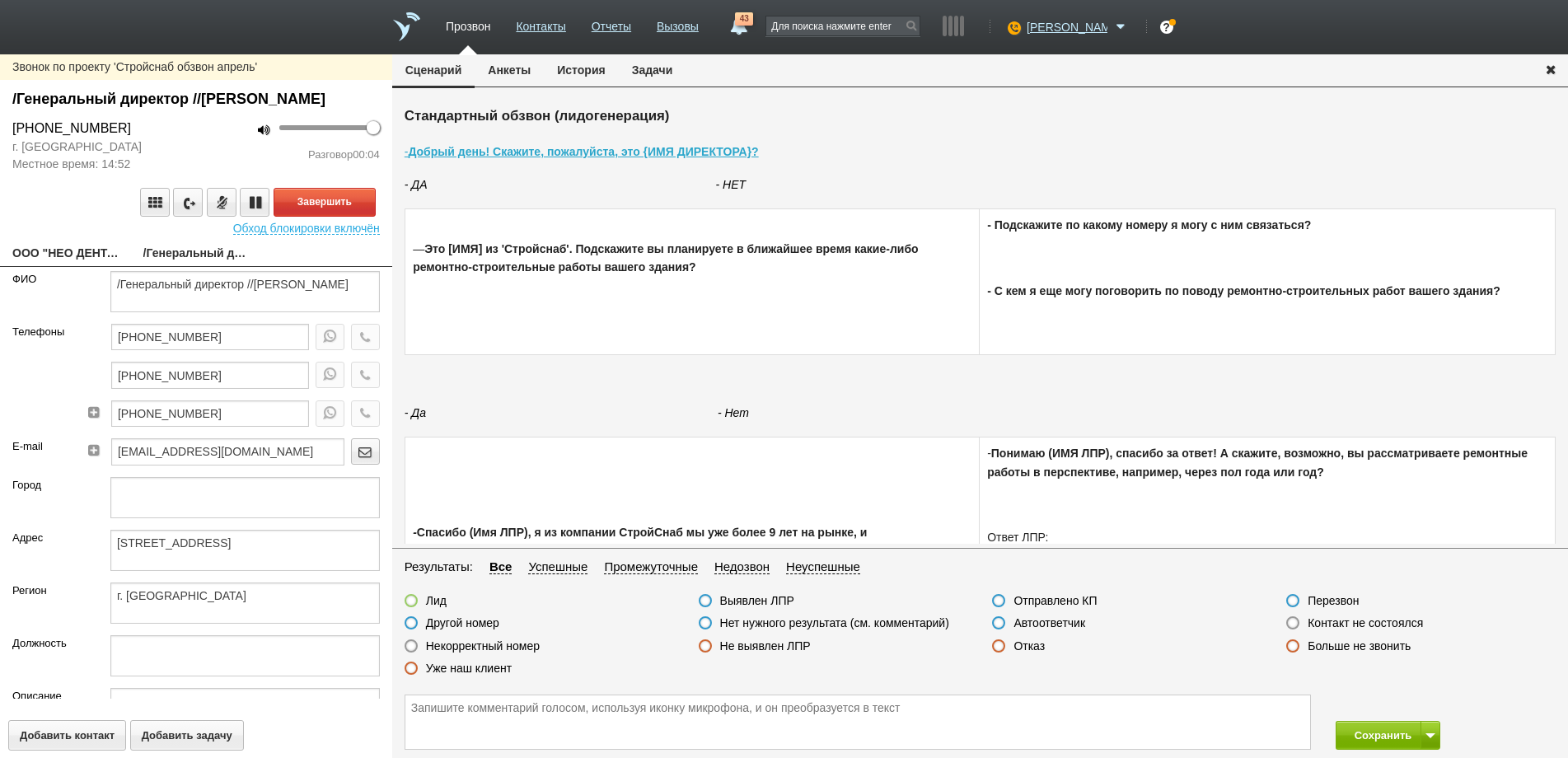
click at [76, 267] on link "ООО "НЕО ДЕНТАЛ"" at bounding box center [65, 254] width 106 height 23
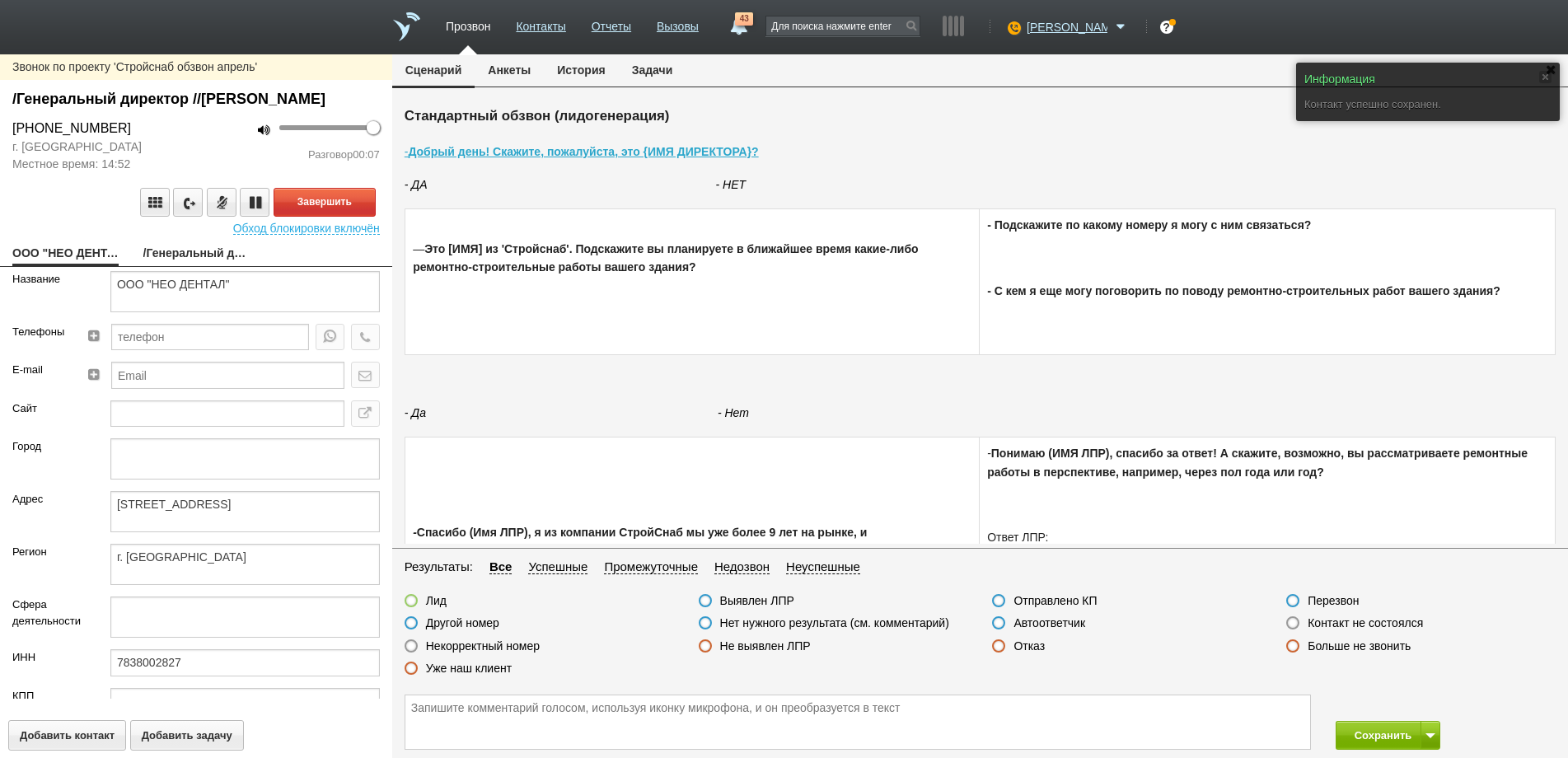
click at [177, 267] on link "/Генеральный директор //[PERSON_NAME]" at bounding box center [196, 254] width 106 height 23
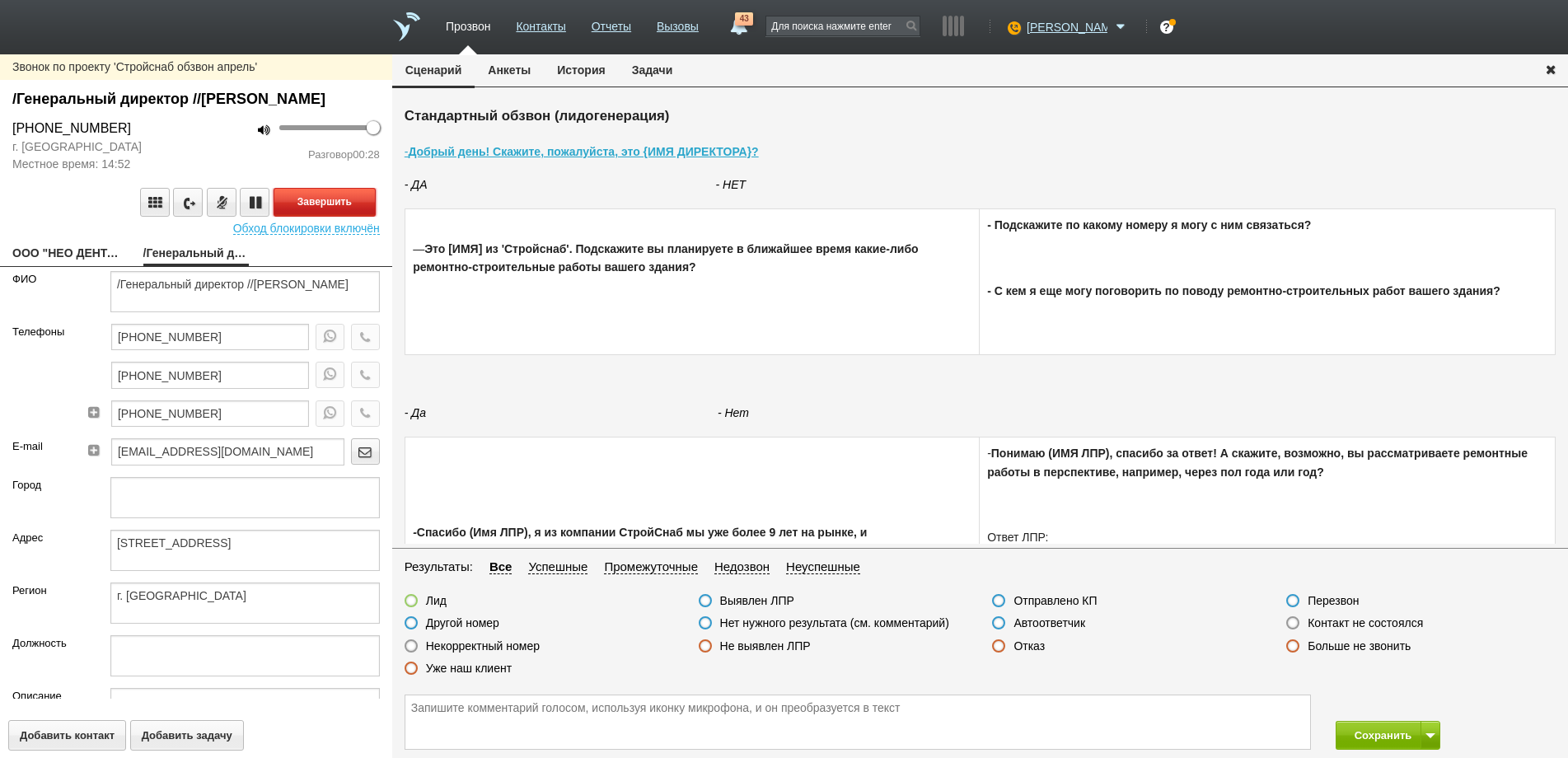
click at [322, 216] on button "Завершить" at bounding box center [324, 202] width 102 height 29
click at [999, 647] on label at bounding box center [999, 646] width 14 height 14
click at [0, 0] on input "Отказ" at bounding box center [0, 0] width 0 height 0
click at [1374, 738] on button "Сохранить" at bounding box center [1379, 735] width 87 height 29
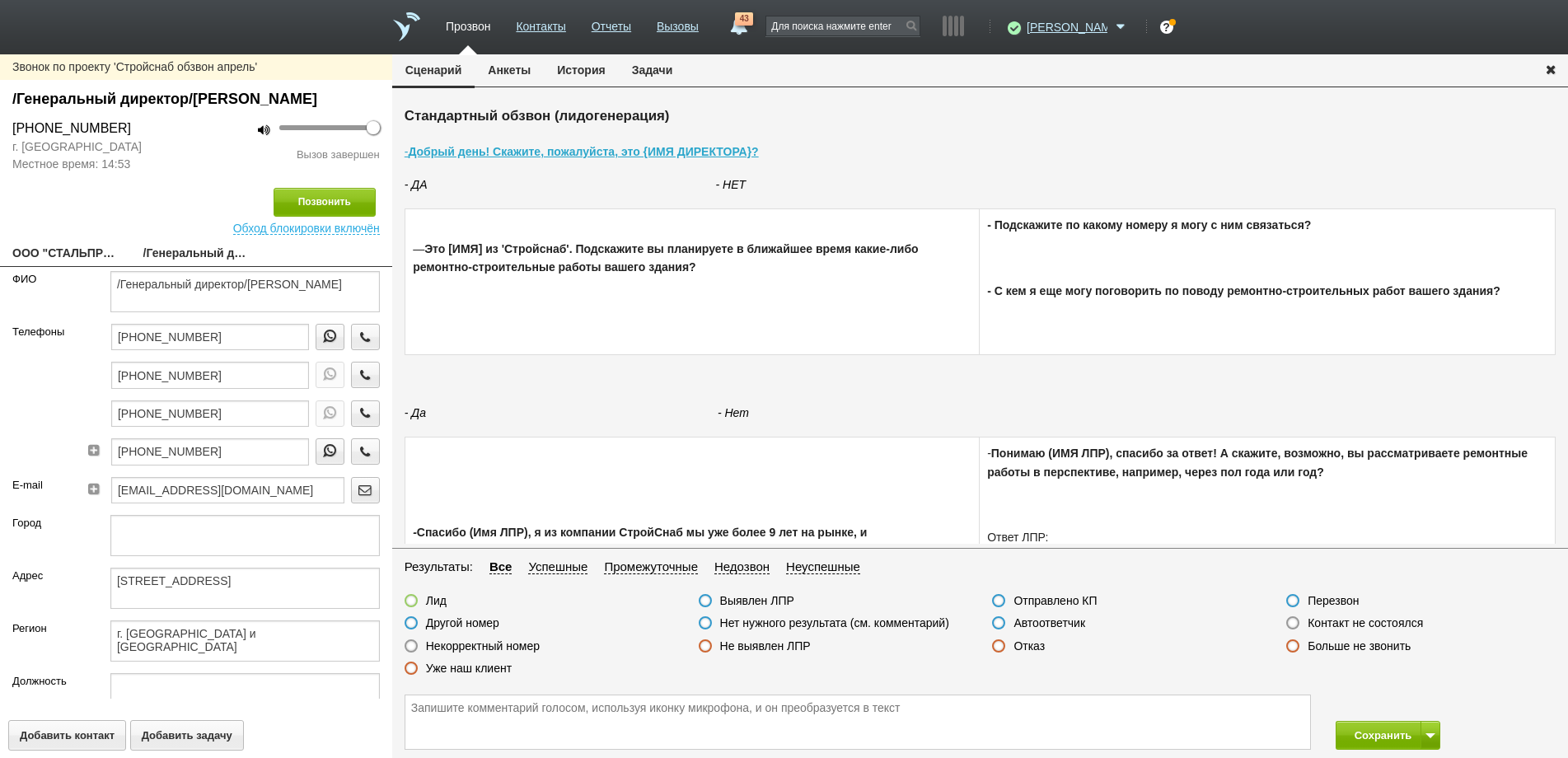
click at [80, 267] on link "ООО "СТАЛЬПРОМ СПБ"" at bounding box center [65, 254] width 106 height 23
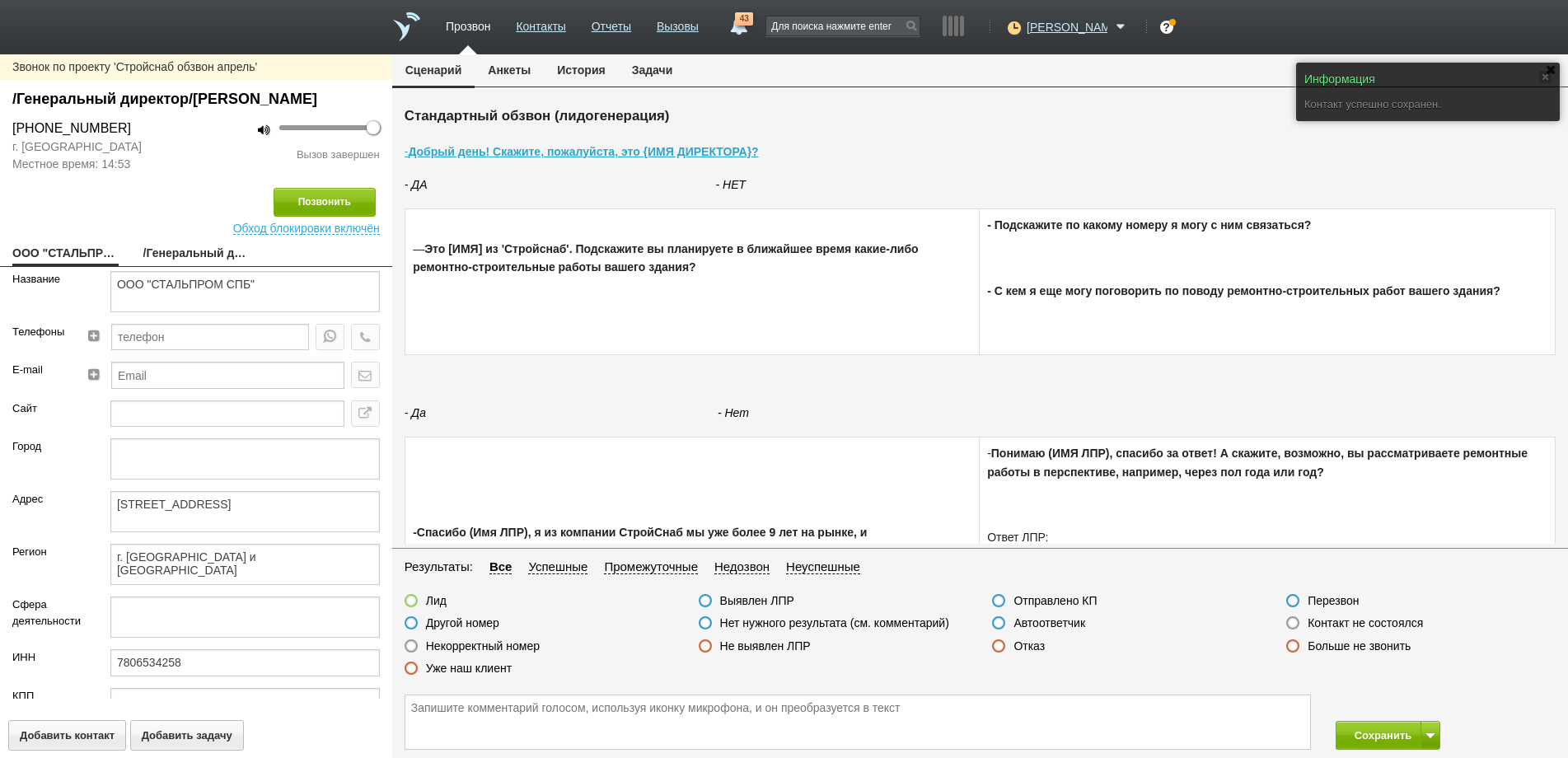
click at [181, 267] on link "/Генеральный директор/[PERSON_NAME]" at bounding box center [196, 254] width 106 height 23
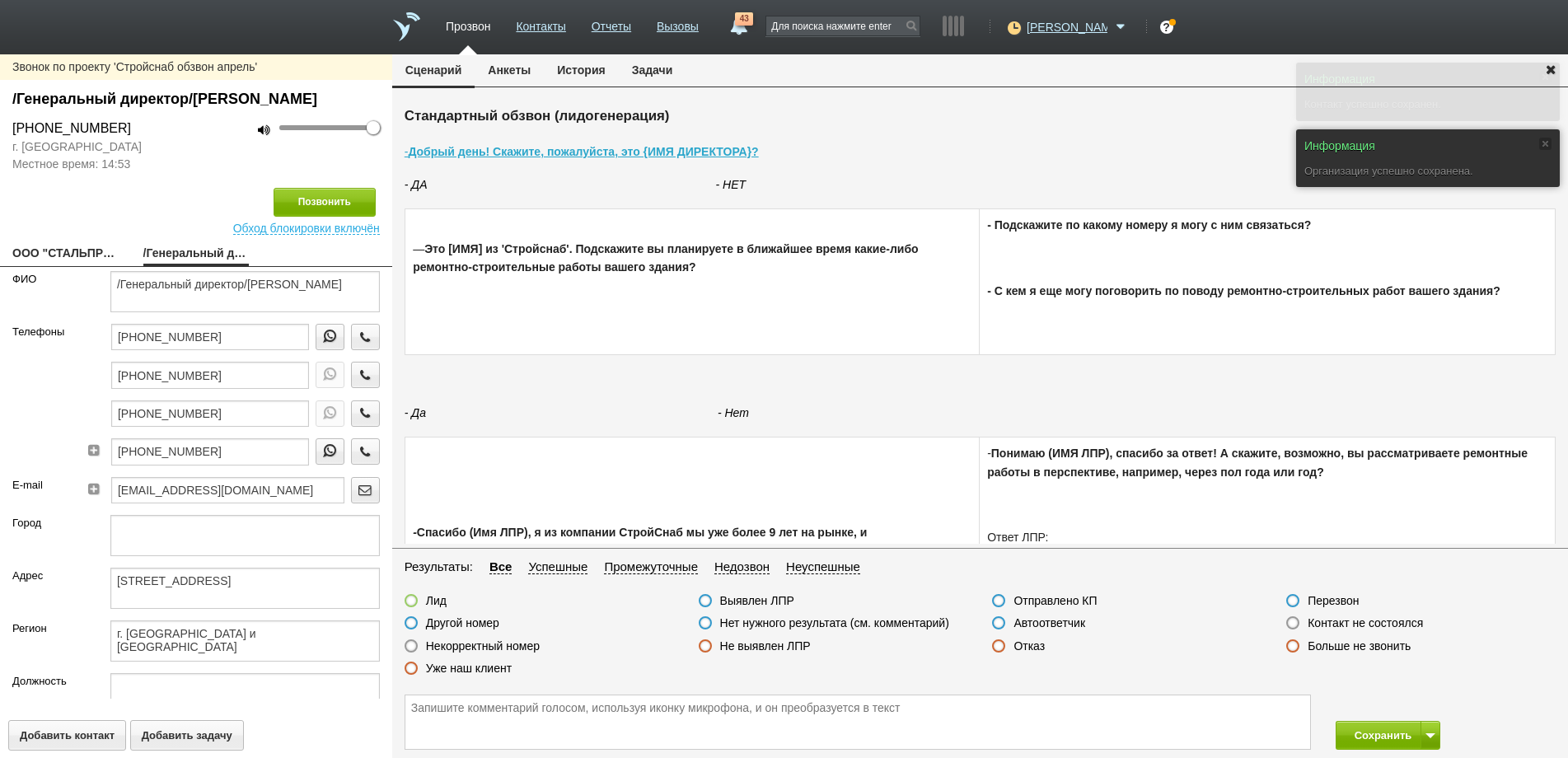
click at [1291, 626] on label at bounding box center [1293, 623] width 14 height 14
click at [0, 0] on input "Контакт не состоялся" at bounding box center [0, 0] width 0 height 0
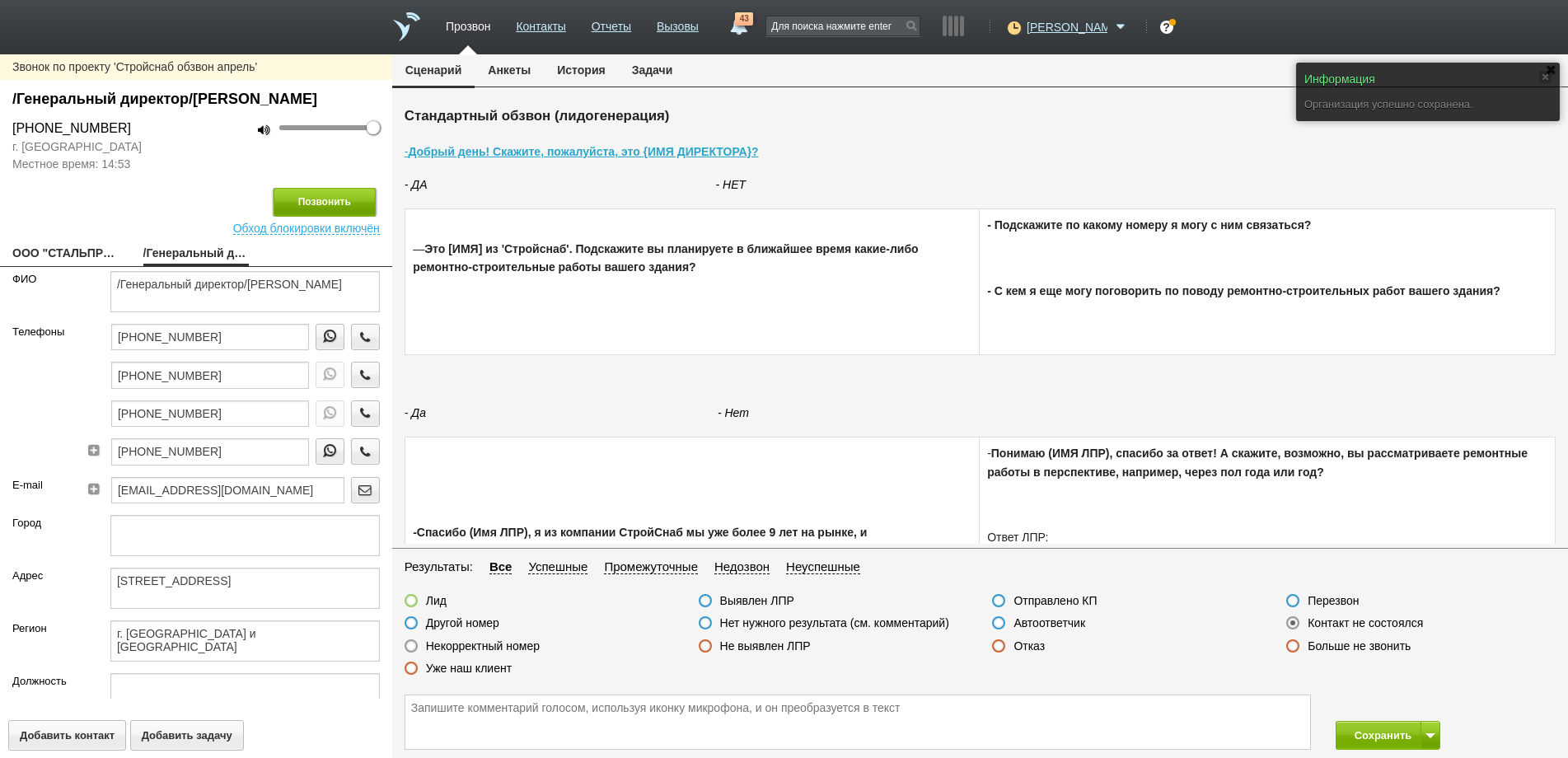
click at [319, 216] on button "Позвонить" at bounding box center [324, 202] width 102 height 29
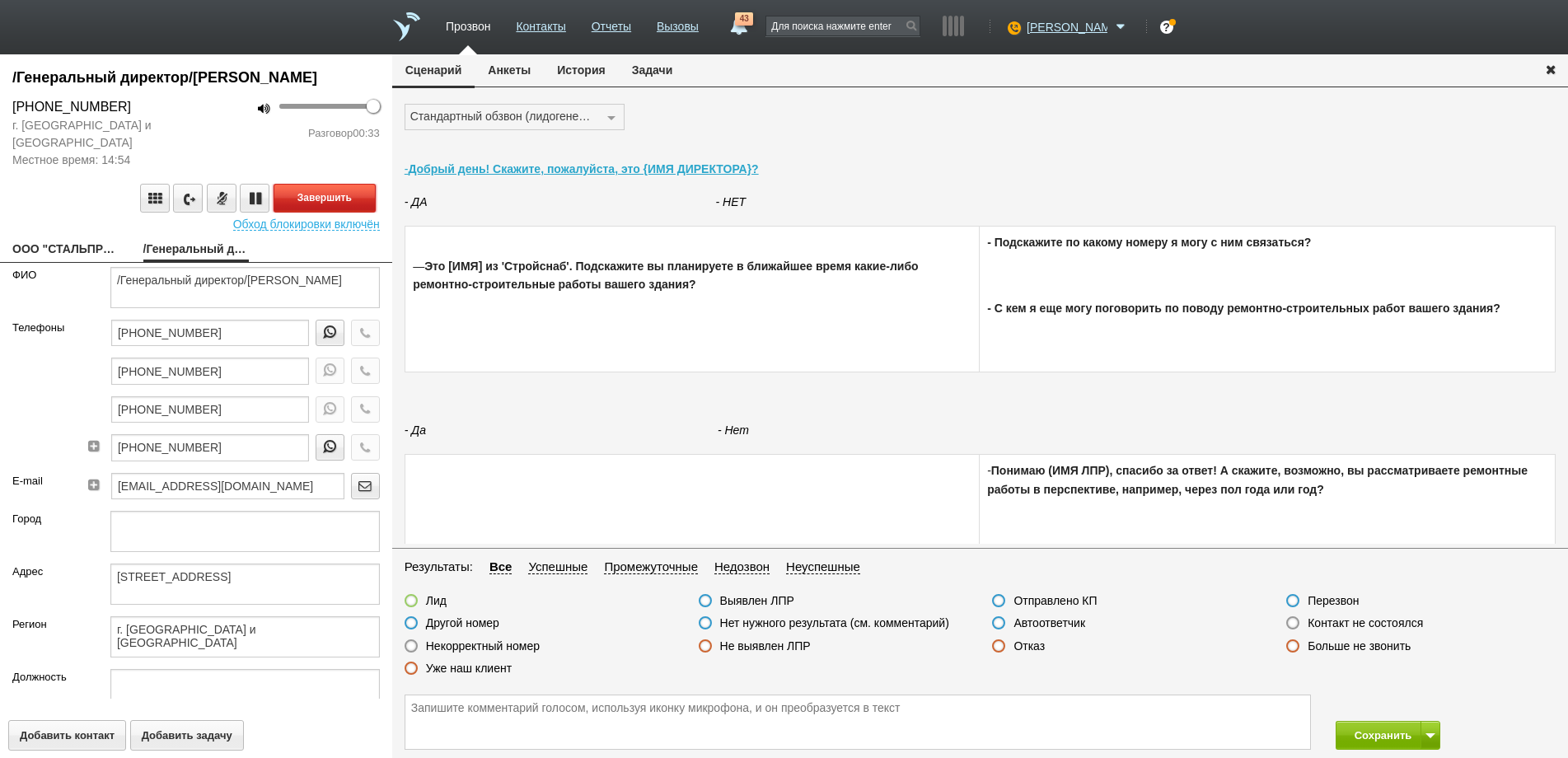
click at [323, 212] on button "Завершить" at bounding box center [324, 198] width 102 height 29
click at [996, 650] on label at bounding box center [999, 646] width 14 height 14
click at [0, 0] on input "Отказ" at bounding box center [0, 0] width 0 height 0
click at [1375, 735] on button "Сохранить" at bounding box center [1379, 735] width 87 height 29
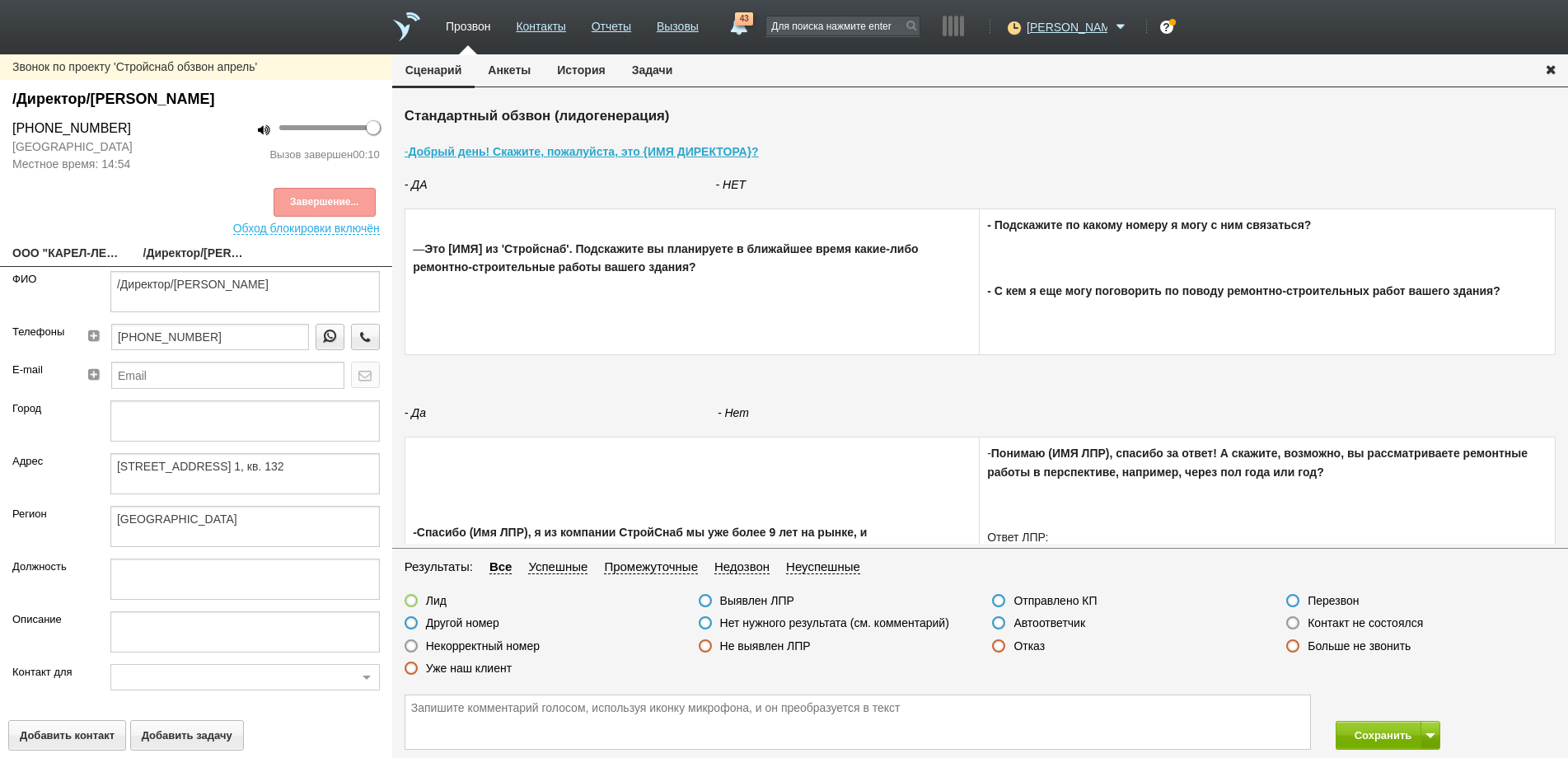
click at [70, 250] on link "ООО "КАРЕЛ-ЛЕС"" at bounding box center [65, 254] width 106 height 23
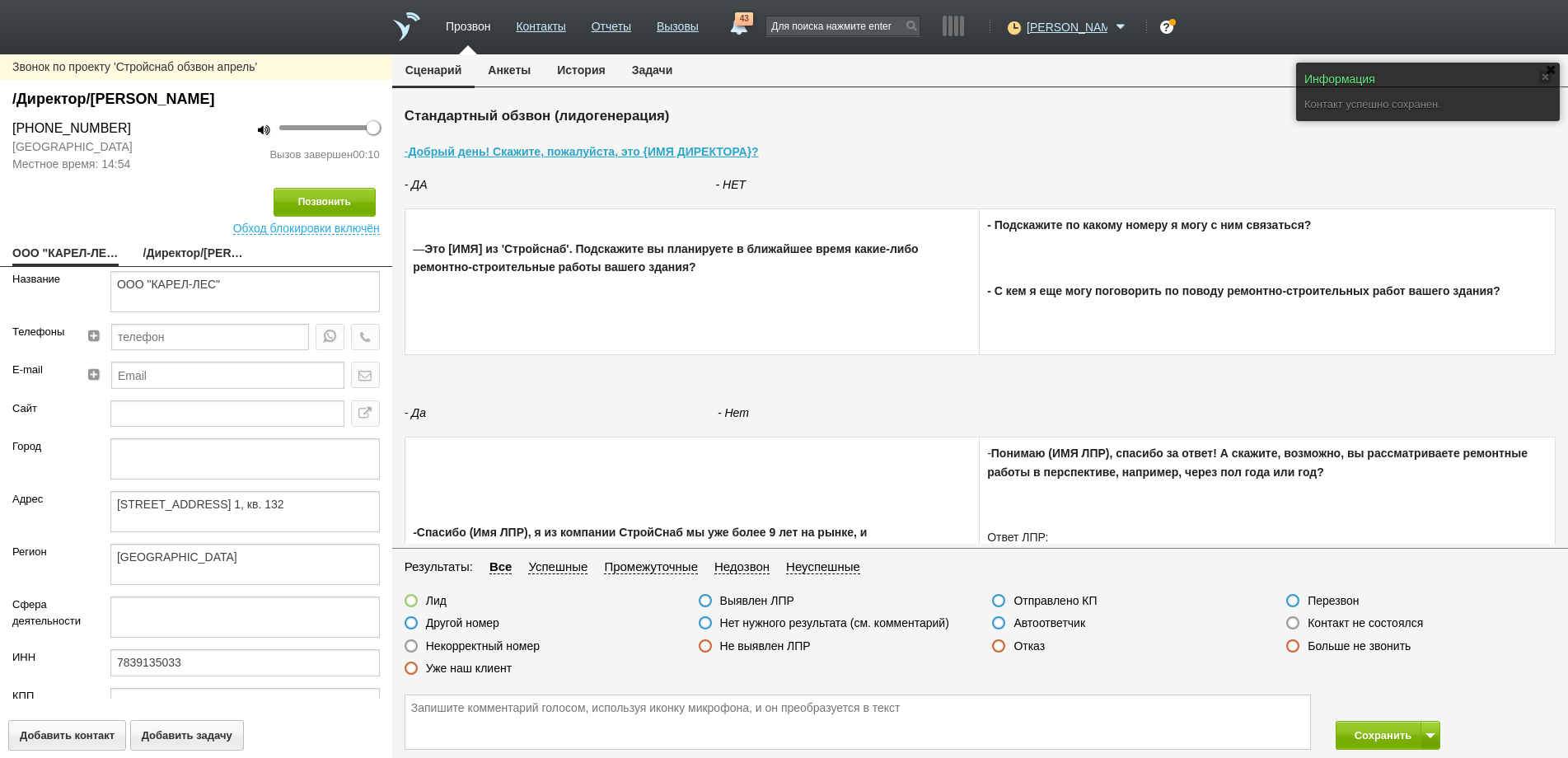
click at [705, 624] on label at bounding box center [705, 623] width 14 height 14
click at [0, 0] on input "Нет нужного результата (см. комментарий)" at bounding box center [0, 0] width 0 height 0
click at [434, 702] on textarea at bounding box center [858, 722] width 905 height 53
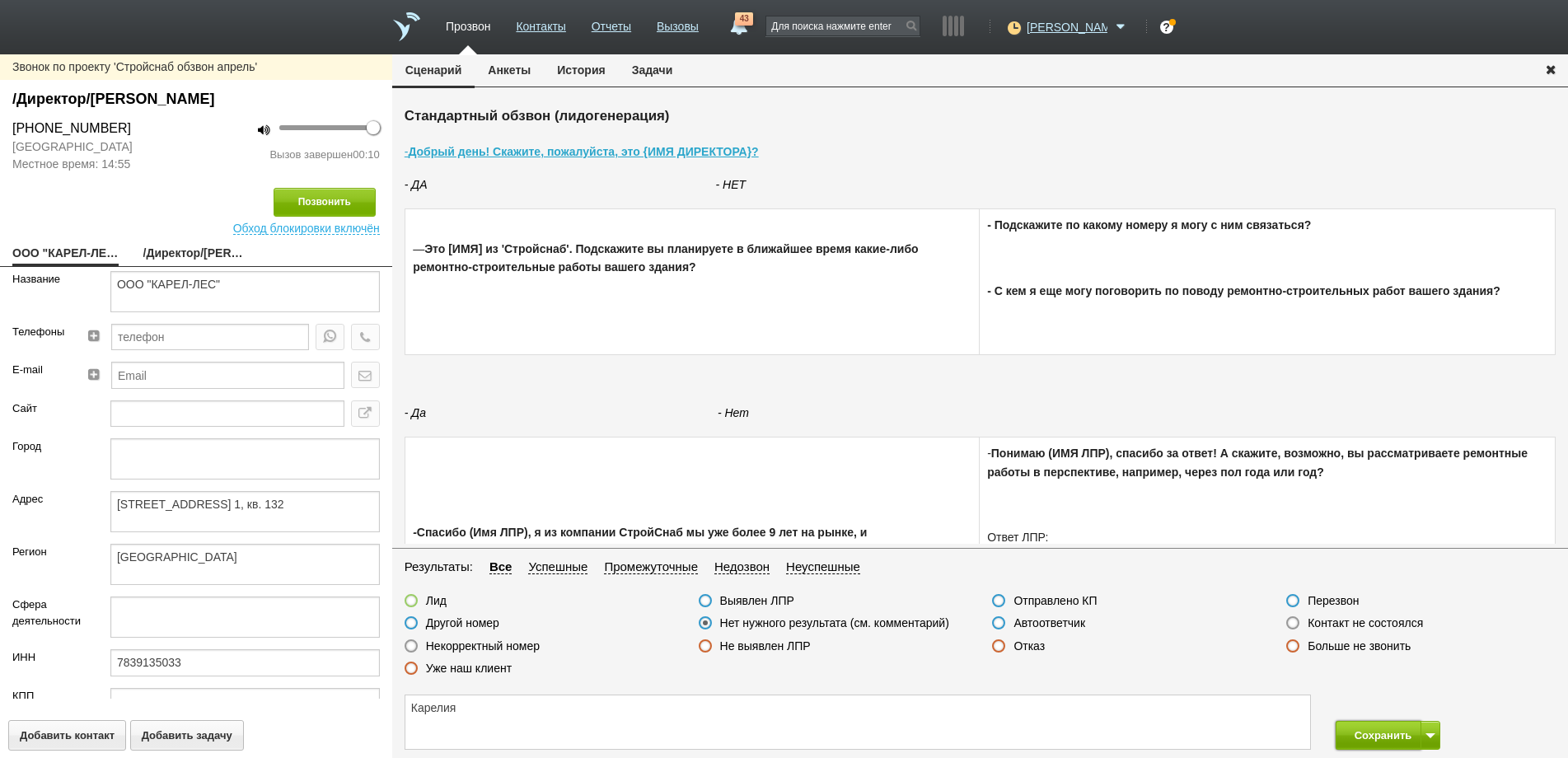
click at [1391, 744] on button "Сохранить" at bounding box center [1379, 735] width 87 height 29
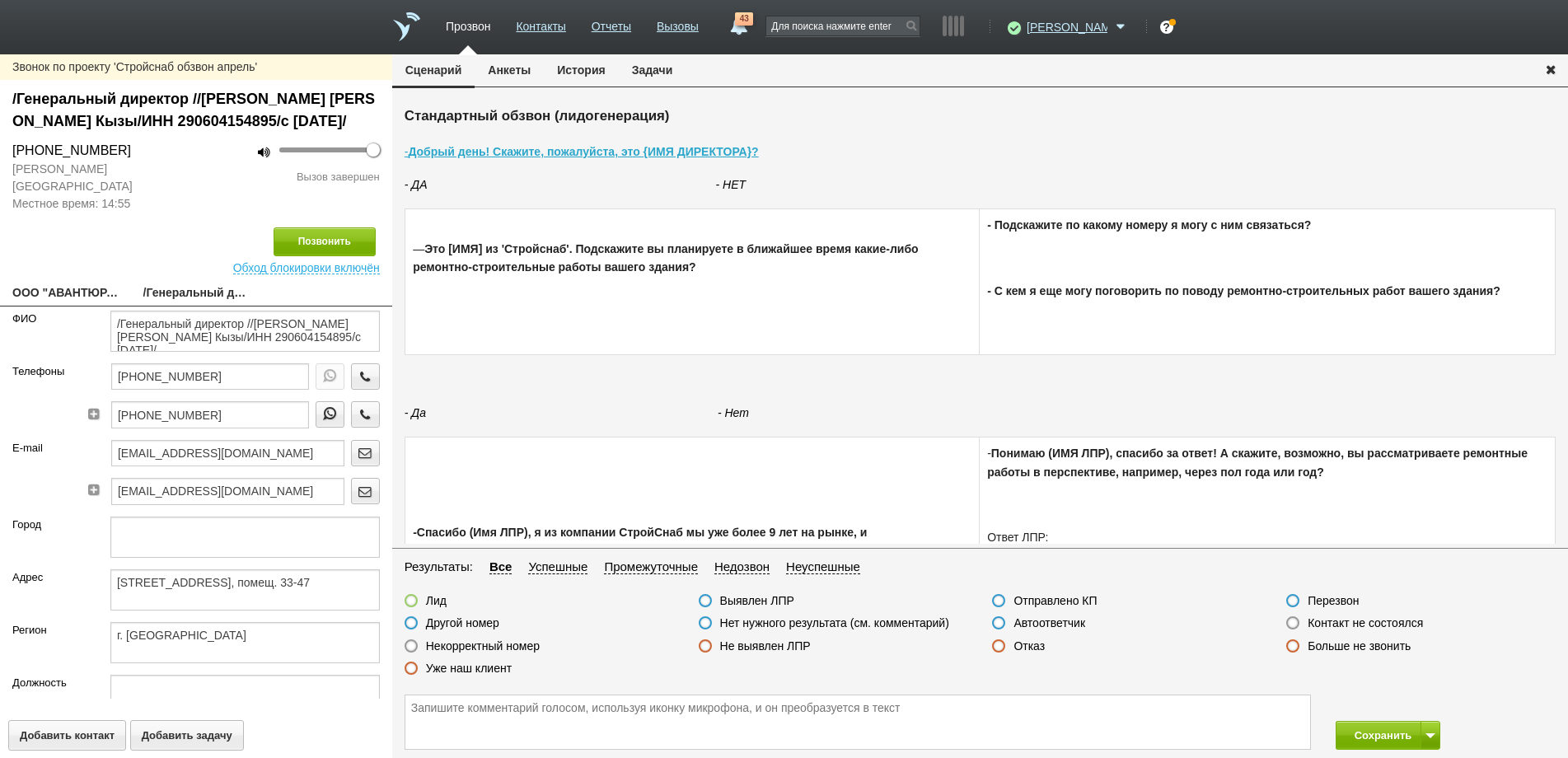
click at [705, 622] on label at bounding box center [705, 623] width 14 height 14
click at [0, 0] on input "Нет нужного результата (см. комментарий)" at bounding box center [0, 0] width 0 height 0
click at [419, 711] on textarea at bounding box center [858, 722] width 905 height 53
click at [1367, 738] on button "Сохранить" at bounding box center [1379, 735] width 87 height 29
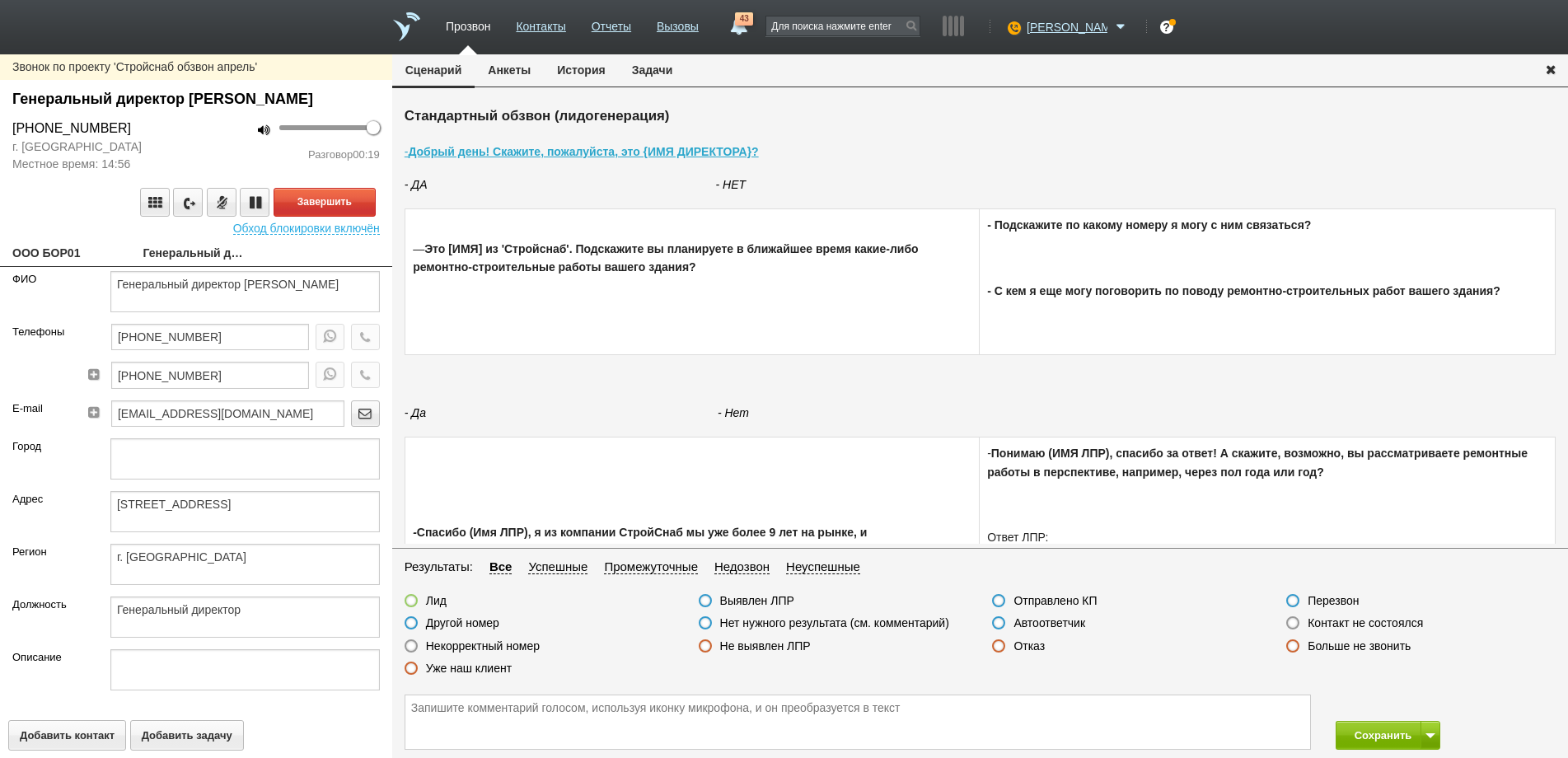
click at [1295, 625] on label at bounding box center [1293, 623] width 14 height 14
click at [0, 0] on input "Контакт не состоялся" at bounding box center [0, 0] width 0 height 0
click at [306, 216] on button "Завершить" at bounding box center [324, 202] width 102 height 29
click at [356, 380] on icon "button" at bounding box center [364, 374] width 18 height 13
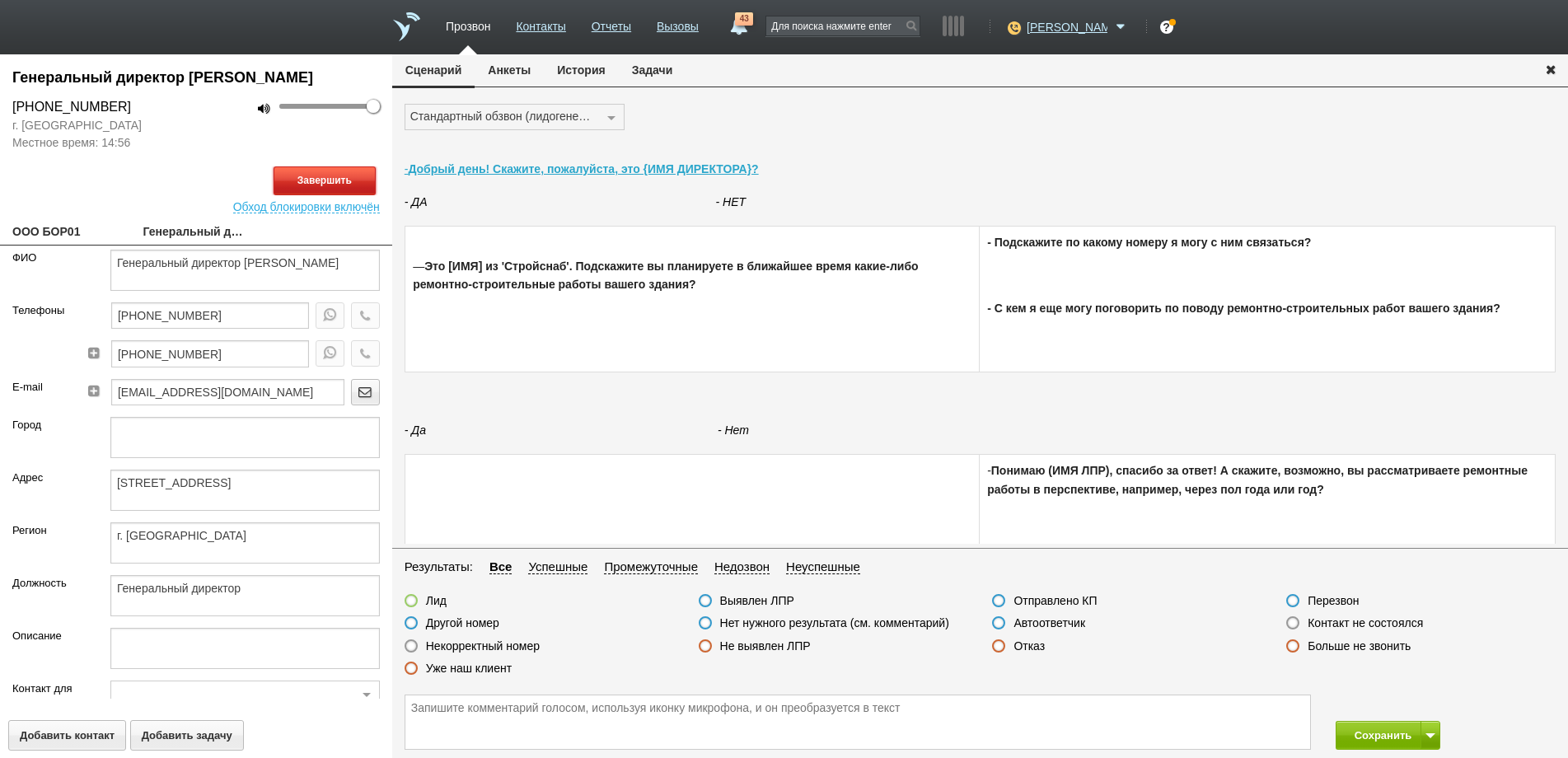
click at [317, 195] on button "Завершить" at bounding box center [324, 181] width 102 height 29
click at [998, 624] on label at bounding box center [999, 623] width 14 height 14
click at [0, 0] on input "Автоответчик" at bounding box center [0, 0] width 0 height 0
click at [1371, 734] on button "Сохранить" at bounding box center [1379, 735] width 87 height 29
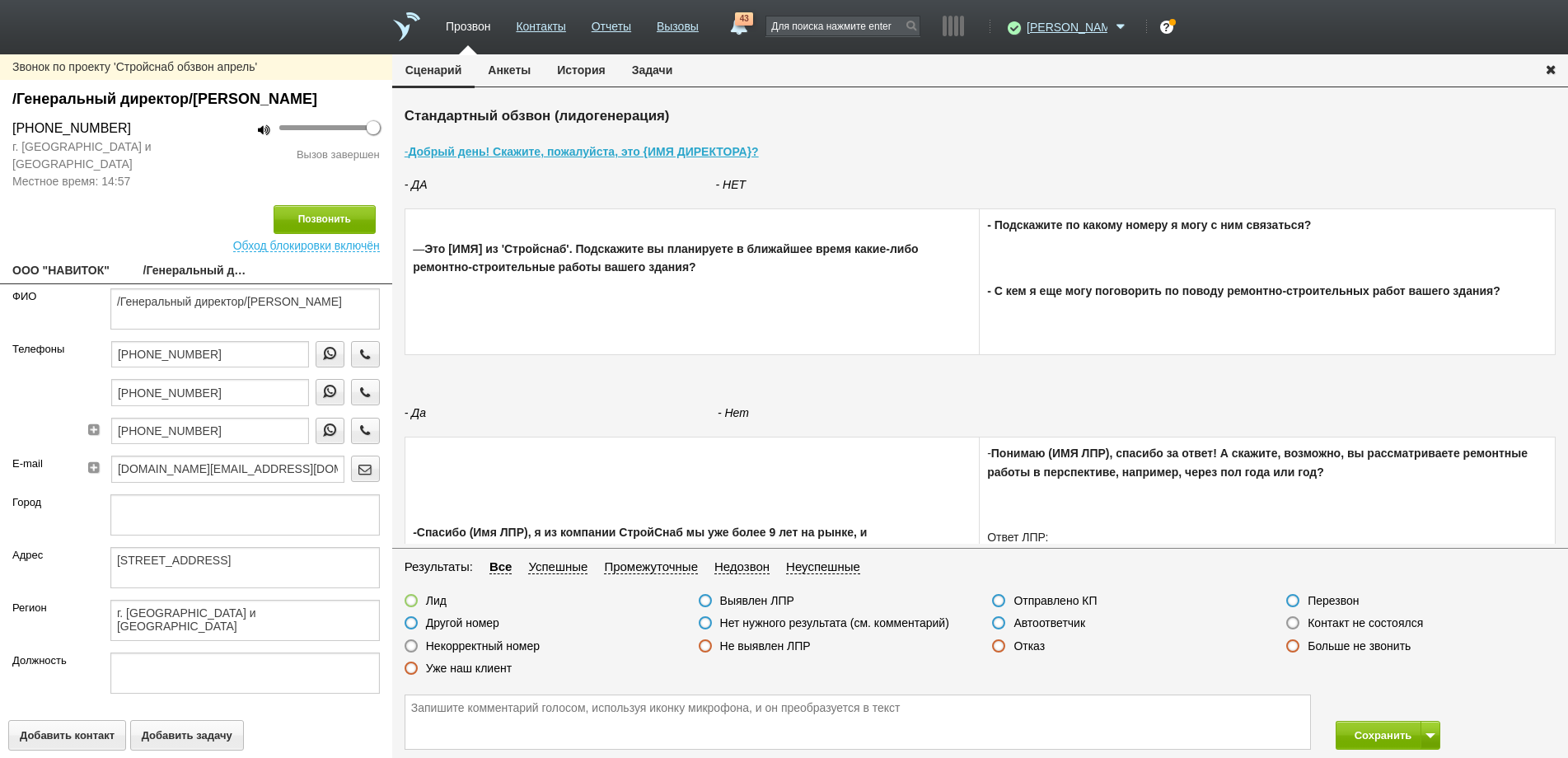
click at [1290, 621] on label at bounding box center [1293, 623] width 14 height 14
click at [0, 0] on input "Контакт не состоялся" at bounding box center [0, 0] width 0 height 0
click at [313, 234] on button "Позвонить" at bounding box center [324, 220] width 102 height 29
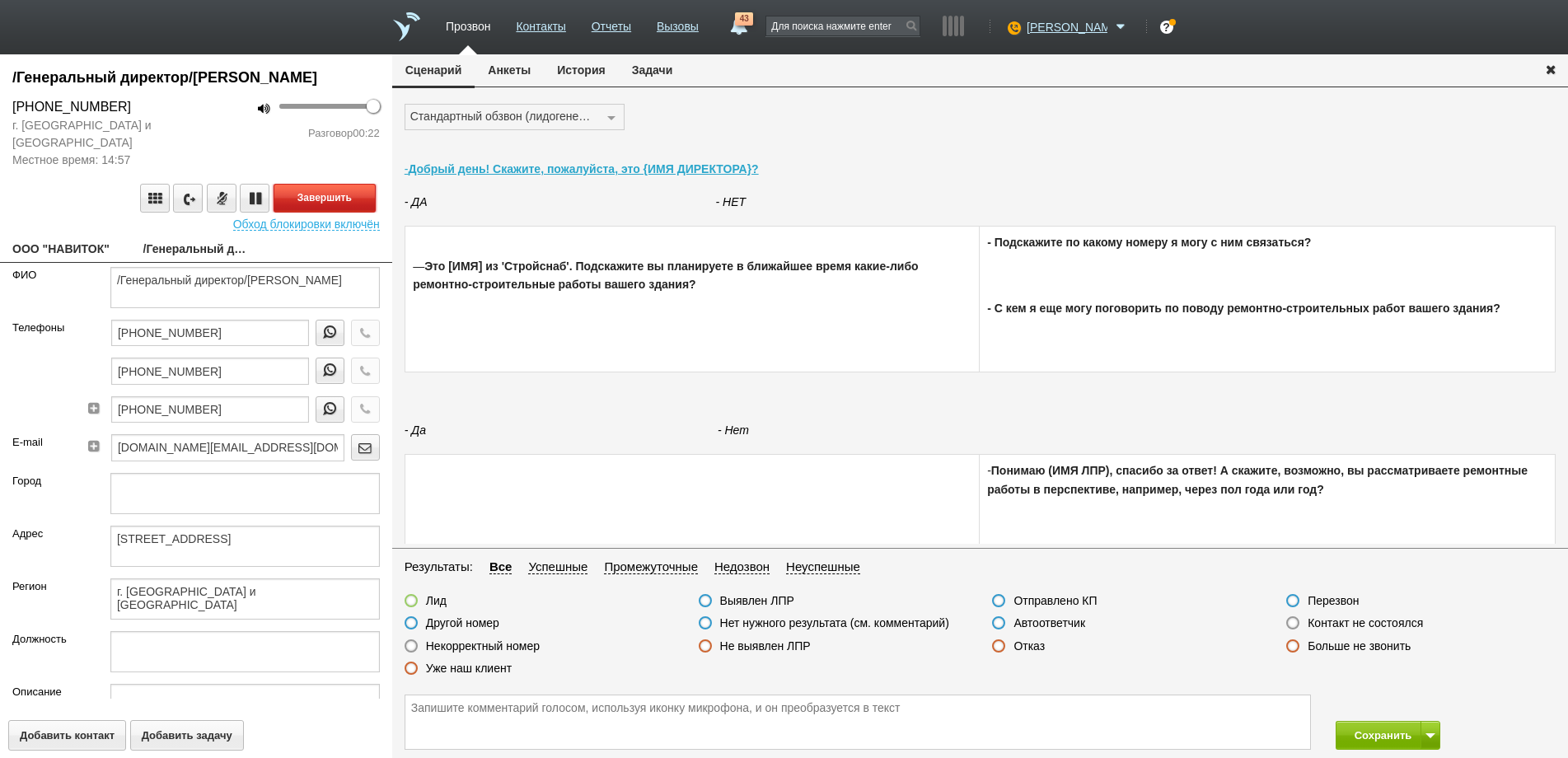
click at [323, 212] on button "Завершить" at bounding box center [324, 198] width 102 height 29
click at [997, 646] on label at bounding box center [999, 646] width 14 height 14
click at [0, 0] on input "Отказ" at bounding box center [0, 0] width 0 height 0
click at [1371, 733] on button "Сохранить" at bounding box center [1379, 735] width 87 height 29
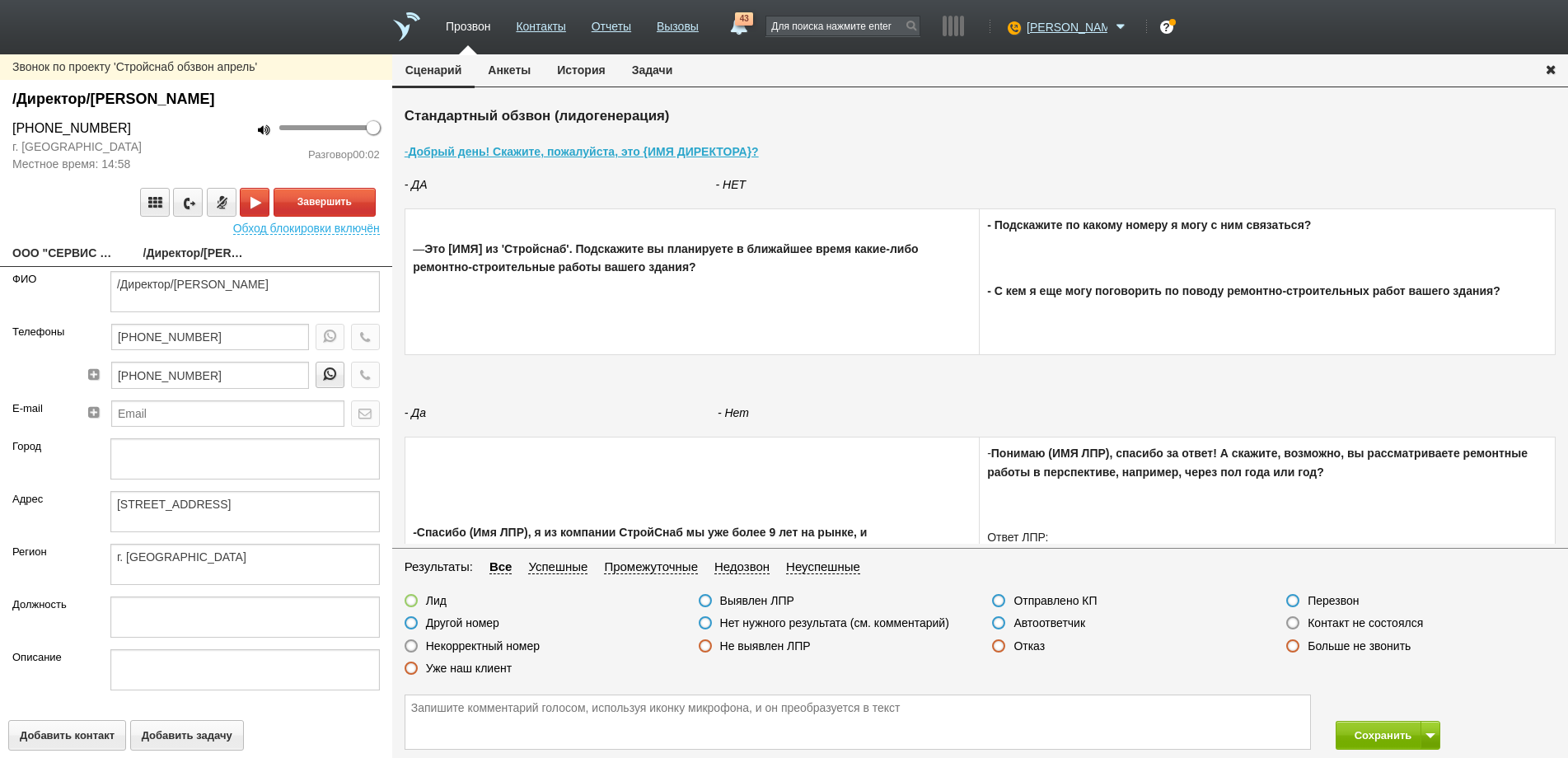
click at [70, 250] on link "ООО "СЕРВИС СЕВЕРО-ЗАПАД"" at bounding box center [65, 254] width 106 height 23
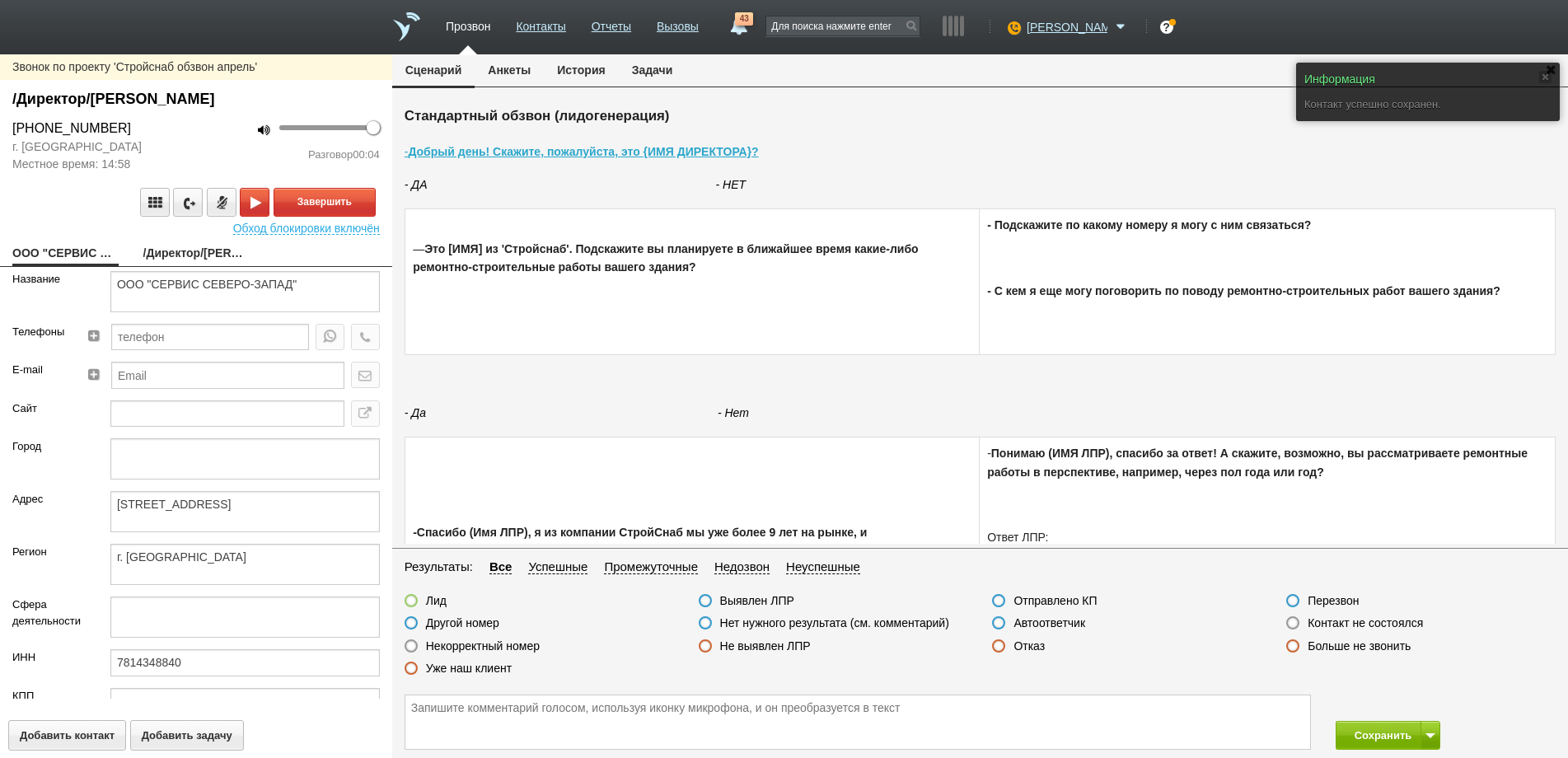
click at [190, 253] on link "/Директор/[PERSON_NAME]" at bounding box center [196, 254] width 106 height 23
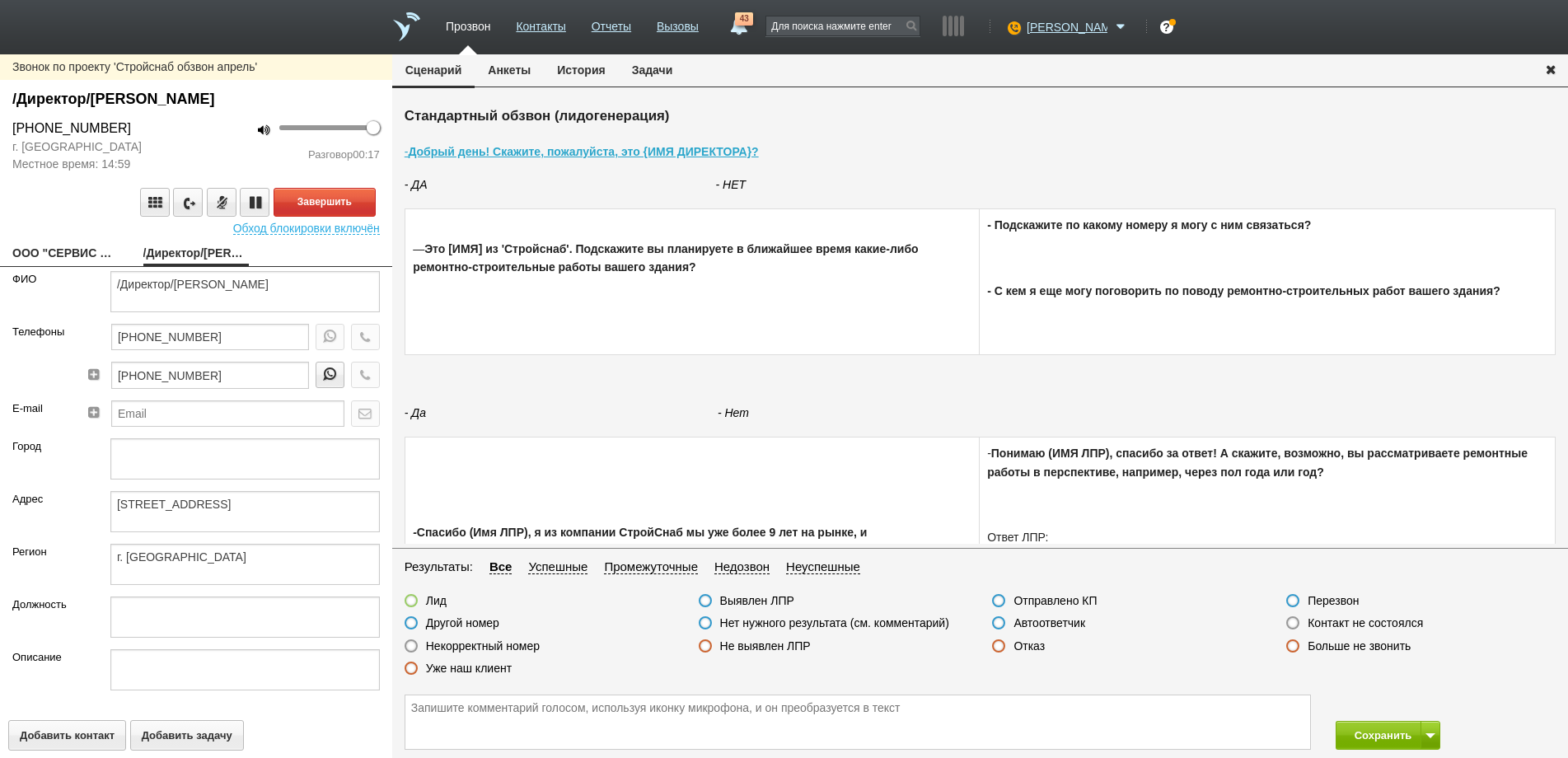
click at [1294, 627] on label at bounding box center [1293, 623] width 14 height 14
click at [0, 0] on input "Контакт не состоялся" at bounding box center [0, 0] width 0 height 0
click at [327, 202] on button "Завершить" at bounding box center [324, 202] width 102 height 29
click at [1372, 731] on button "Сохранить" at bounding box center [1379, 735] width 87 height 29
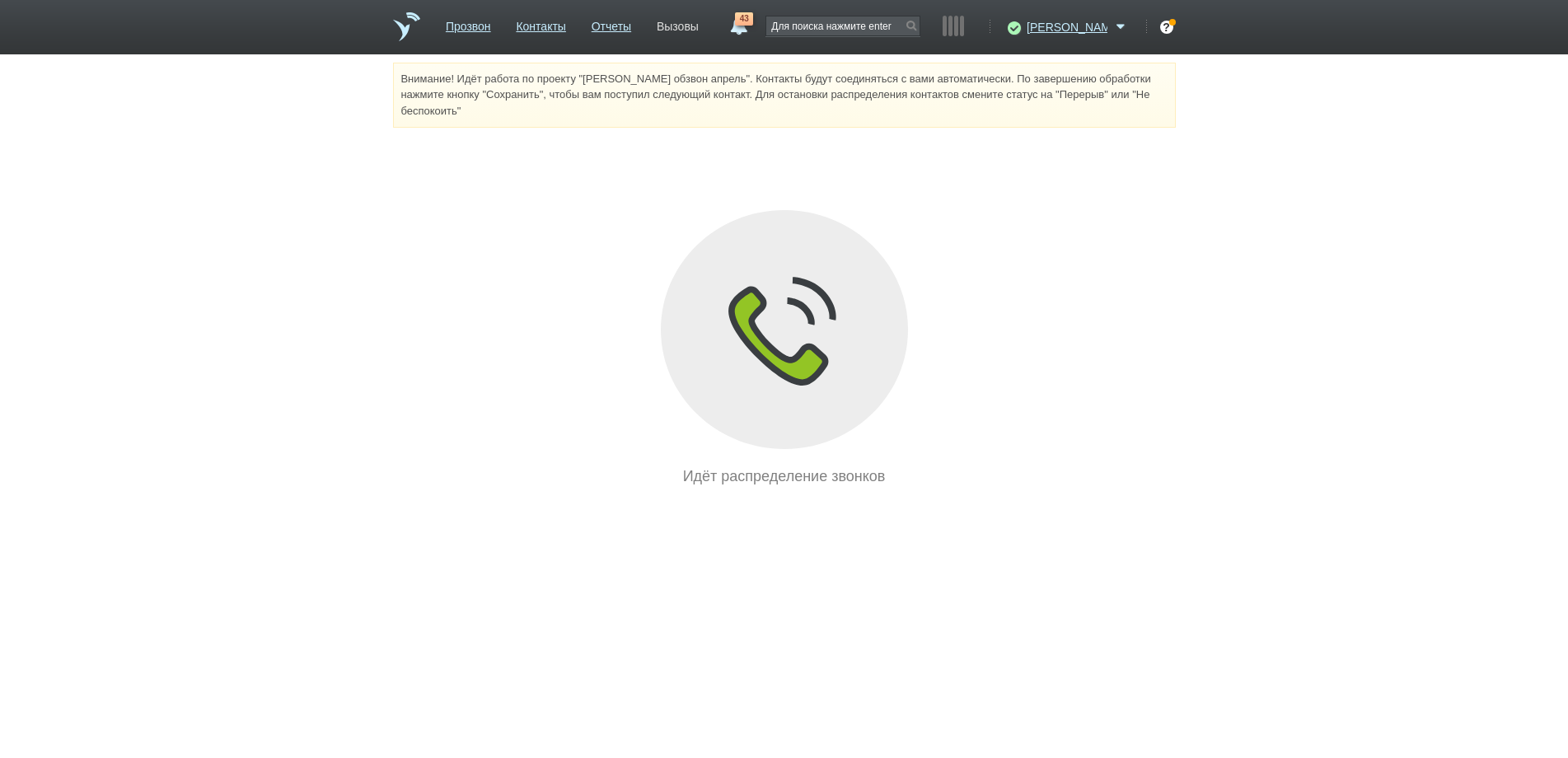
click at [699, 28] on link "Вызовы" at bounding box center [678, 24] width 42 height 24
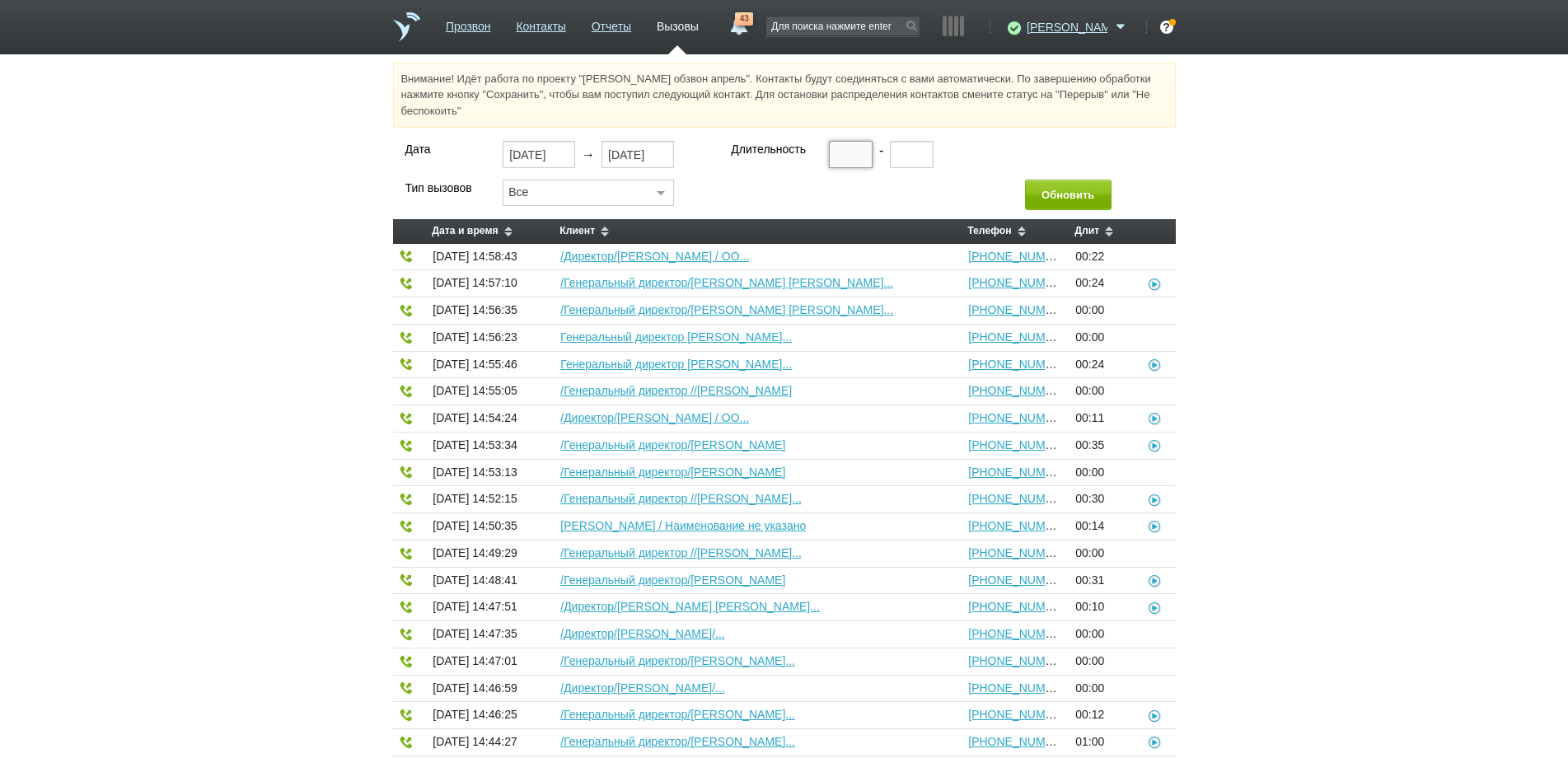
click at [837, 154] on input "text" at bounding box center [850, 154] width 43 height 26
click at [1081, 196] on button "Обновить" at bounding box center [1068, 195] width 87 height 31
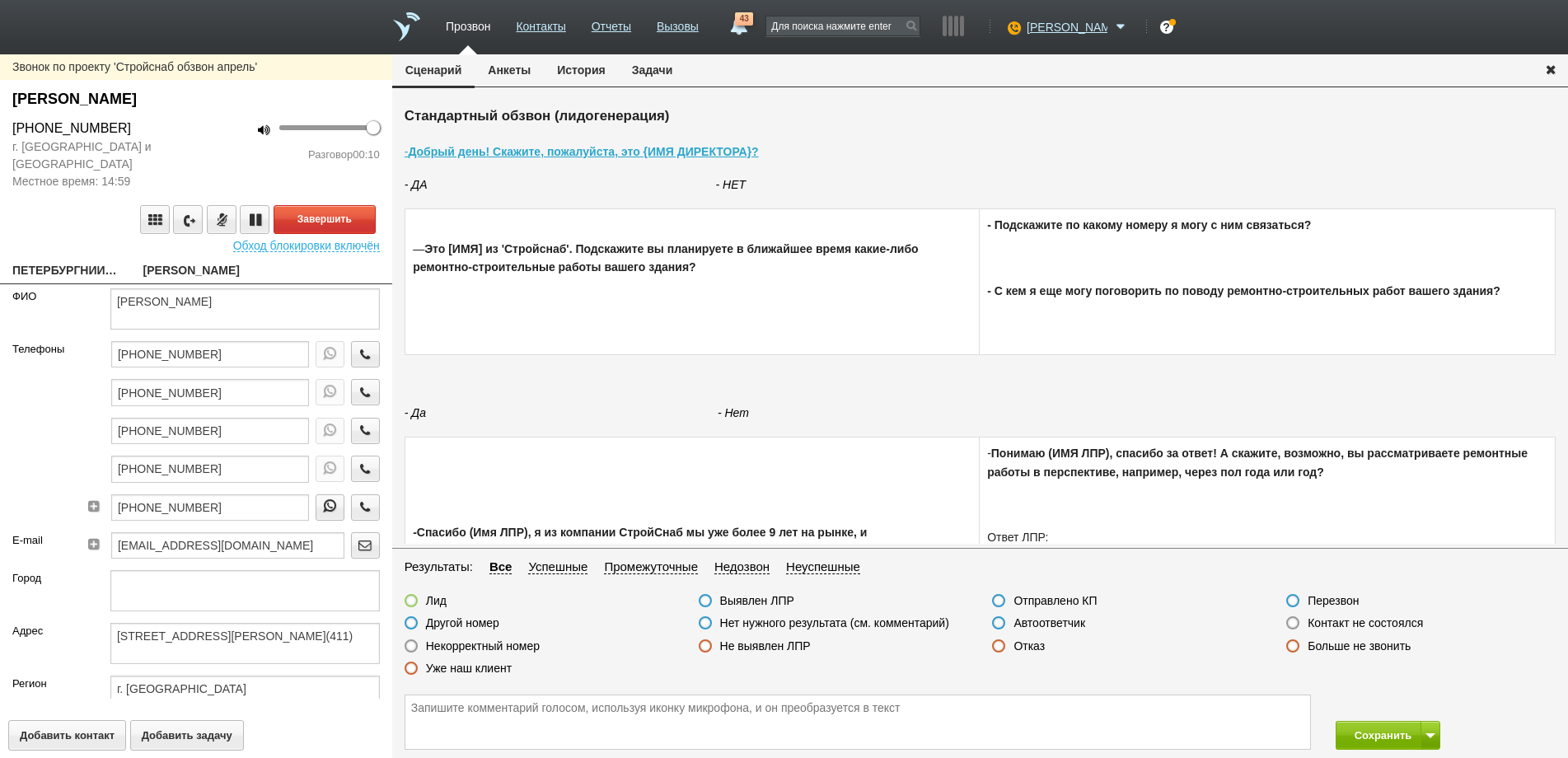
click at [83, 263] on link "ПЕТЕРБУРГНИИХИММАШ, ООО" at bounding box center [65, 272] width 106 height 23
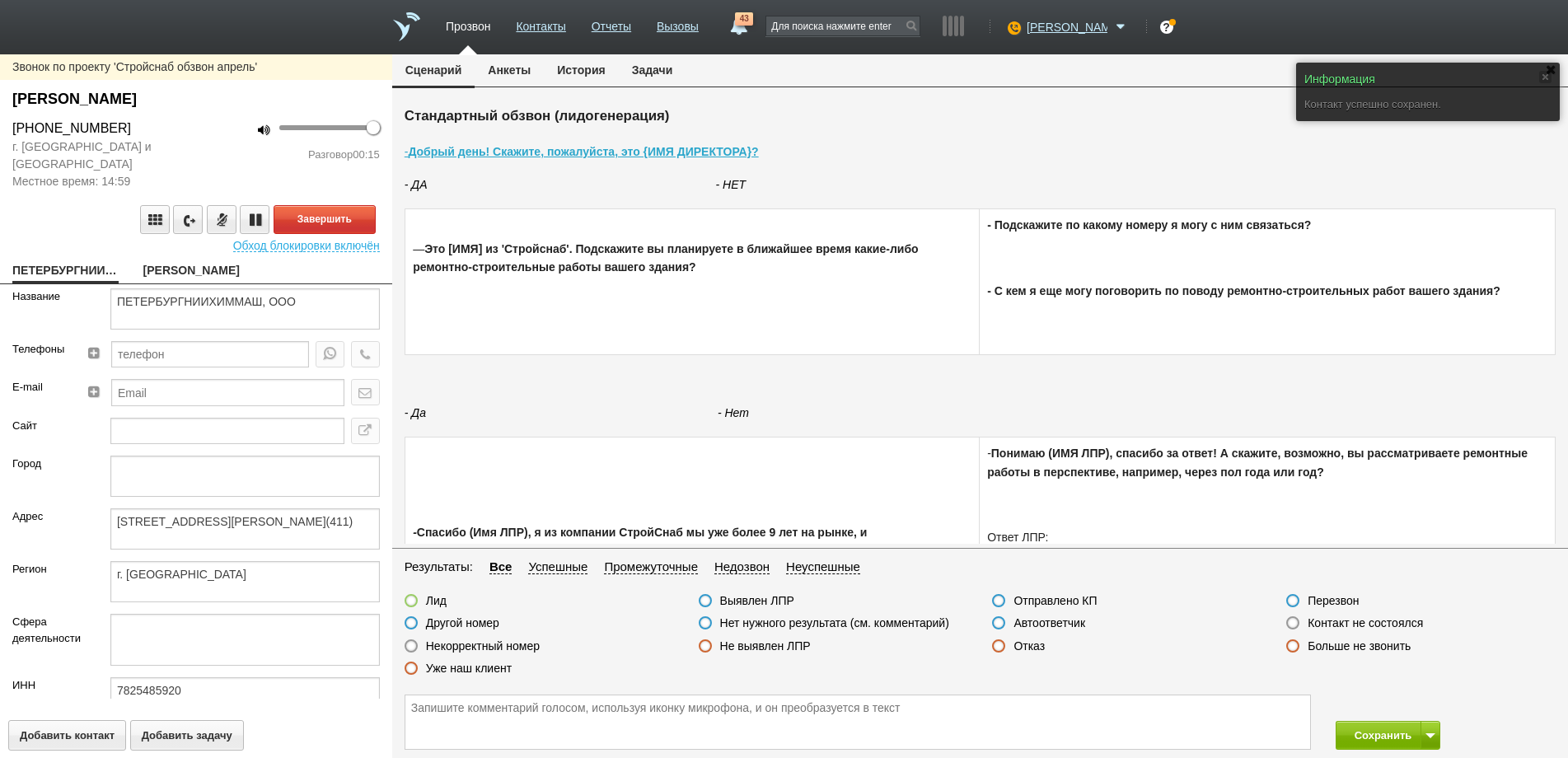
drag, startPoint x: 177, startPoint y: 270, endPoint x: 83, endPoint y: 234, distance: 100.7
click at [177, 269] on link "[PERSON_NAME]" at bounding box center [196, 272] width 106 height 23
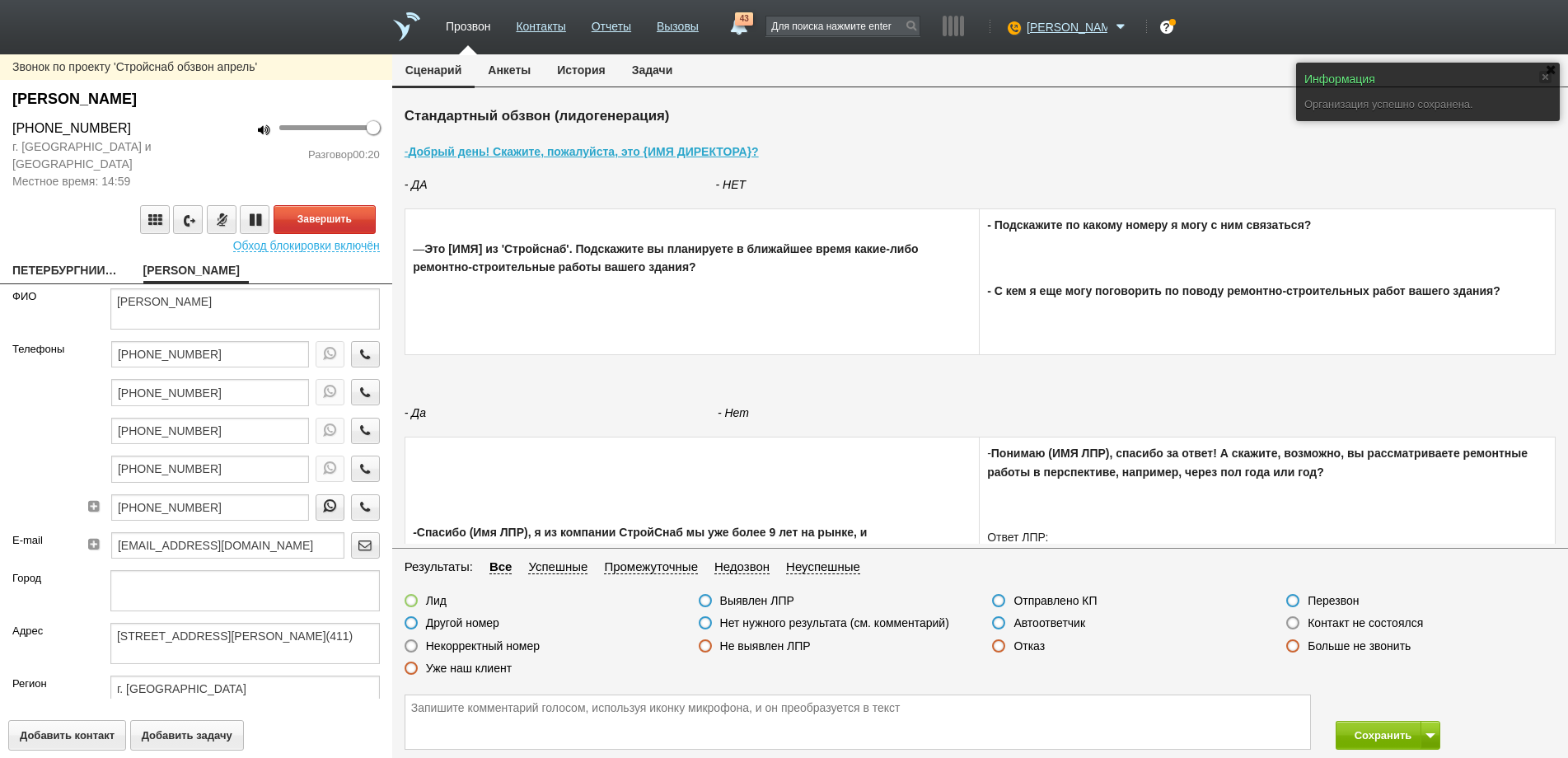
click at [81, 272] on link "ПЕТЕРБУРГНИИХИММАШ, ООО" at bounding box center [65, 272] width 106 height 23
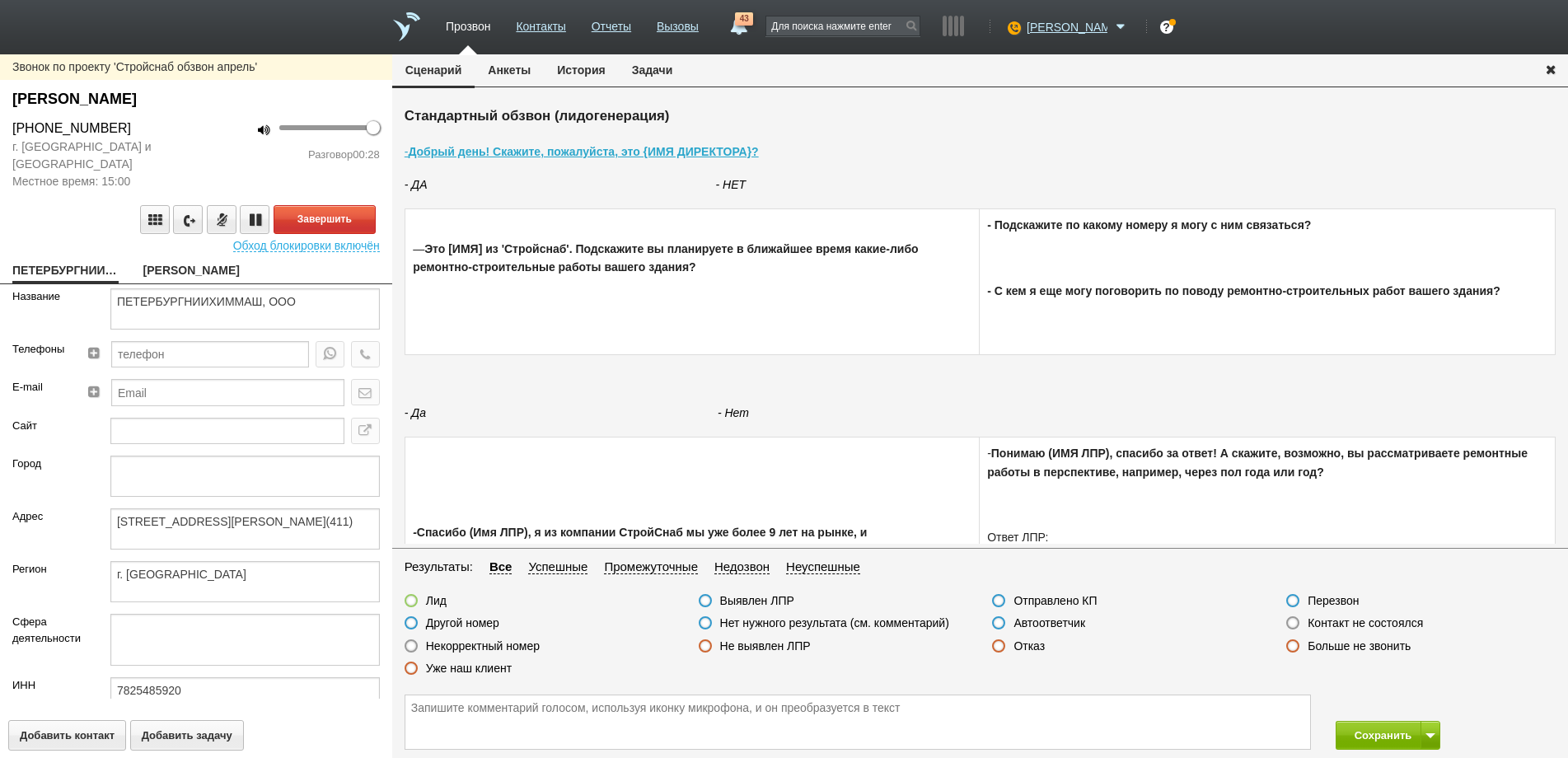
click at [64, 230] on div "Завершить" at bounding box center [196, 220] width 368 height 29
click at [996, 650] on label at bounding box center [999, 646] width 14 height 14
click at [0, 0] on input "Отказ" at bounding box center [0, 0] width 0 height 0
click at [1387, 733] on button "Сохранить" at bounding box center [1379, 735] width 87 height 29
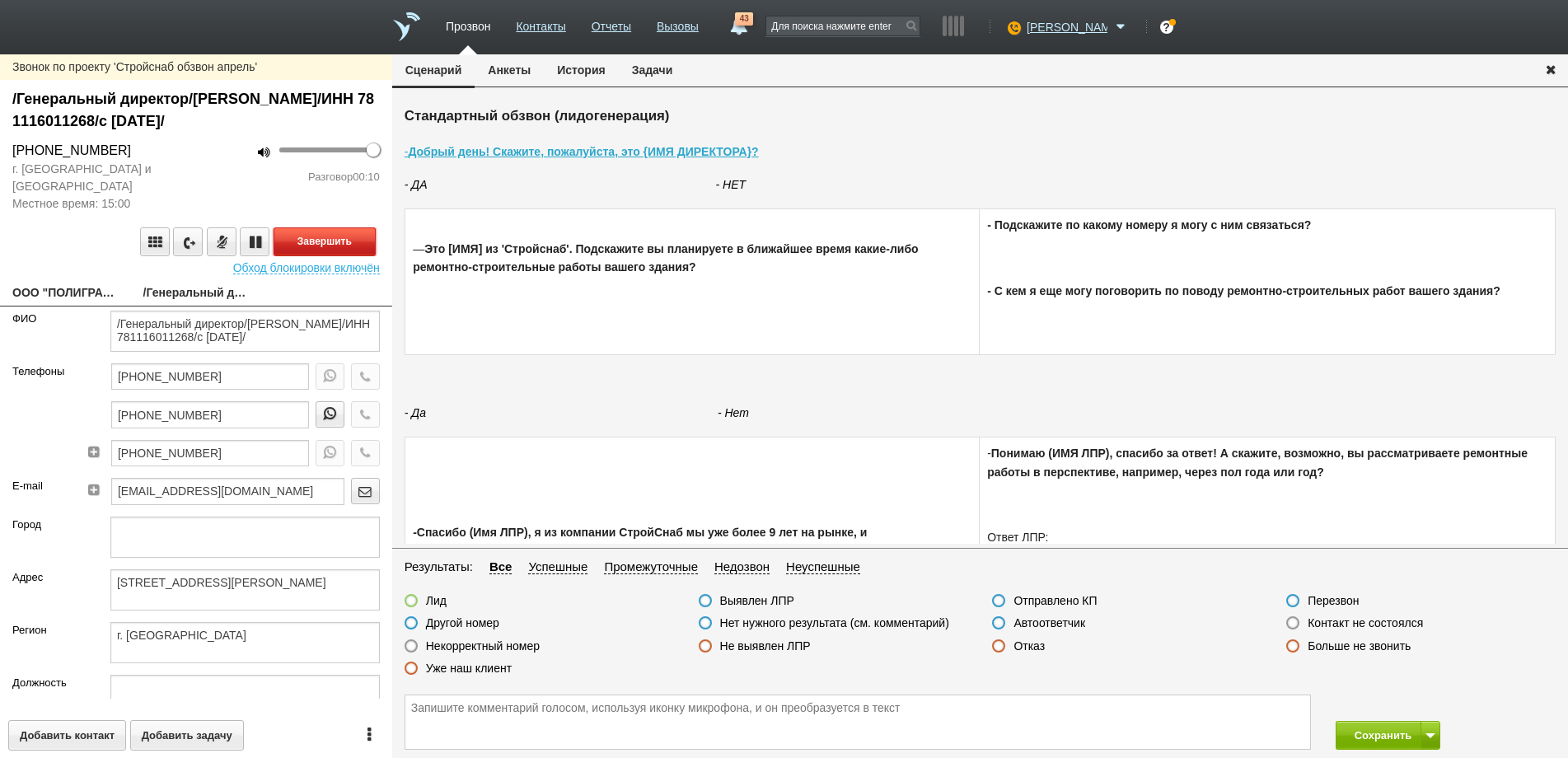
click at [320, 242] on button "Завершить" at bounding box center [324, 242] width 102 height 29
click at [999, 626] on label at bounding box center [999, 623] width 14 height 14
click at [0, 0] on input "Автоответчик" at bounding box center [0, 0] width 0 height 0
click at [356, 374] on icon "button" at bounding box center [364, 376] width 18 height 13
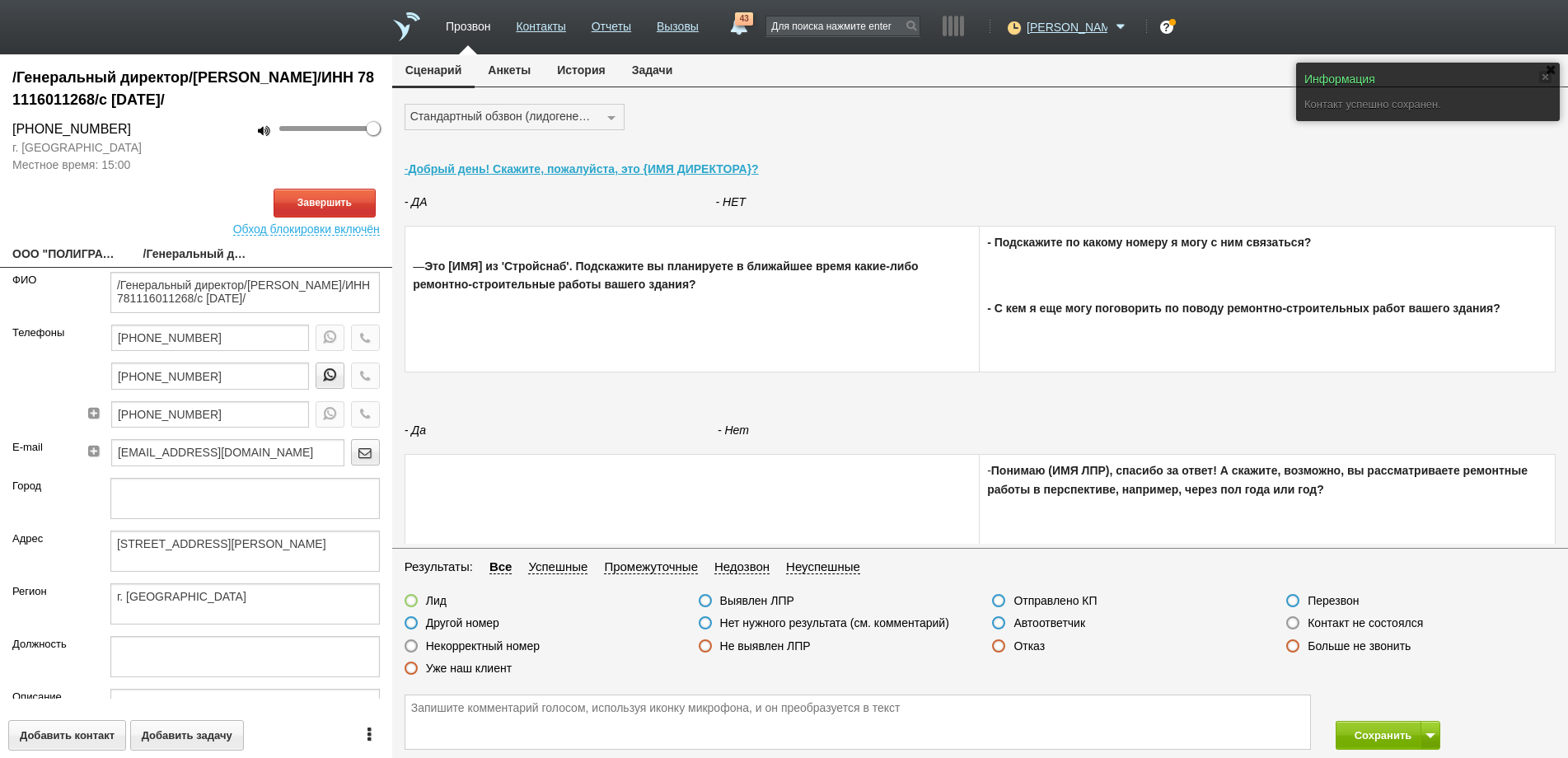
click at [72, 249] on link "ООО "ПОЛИГРАФКУРЬЕР"" at bounding box center [65, 255] width 106 height 23
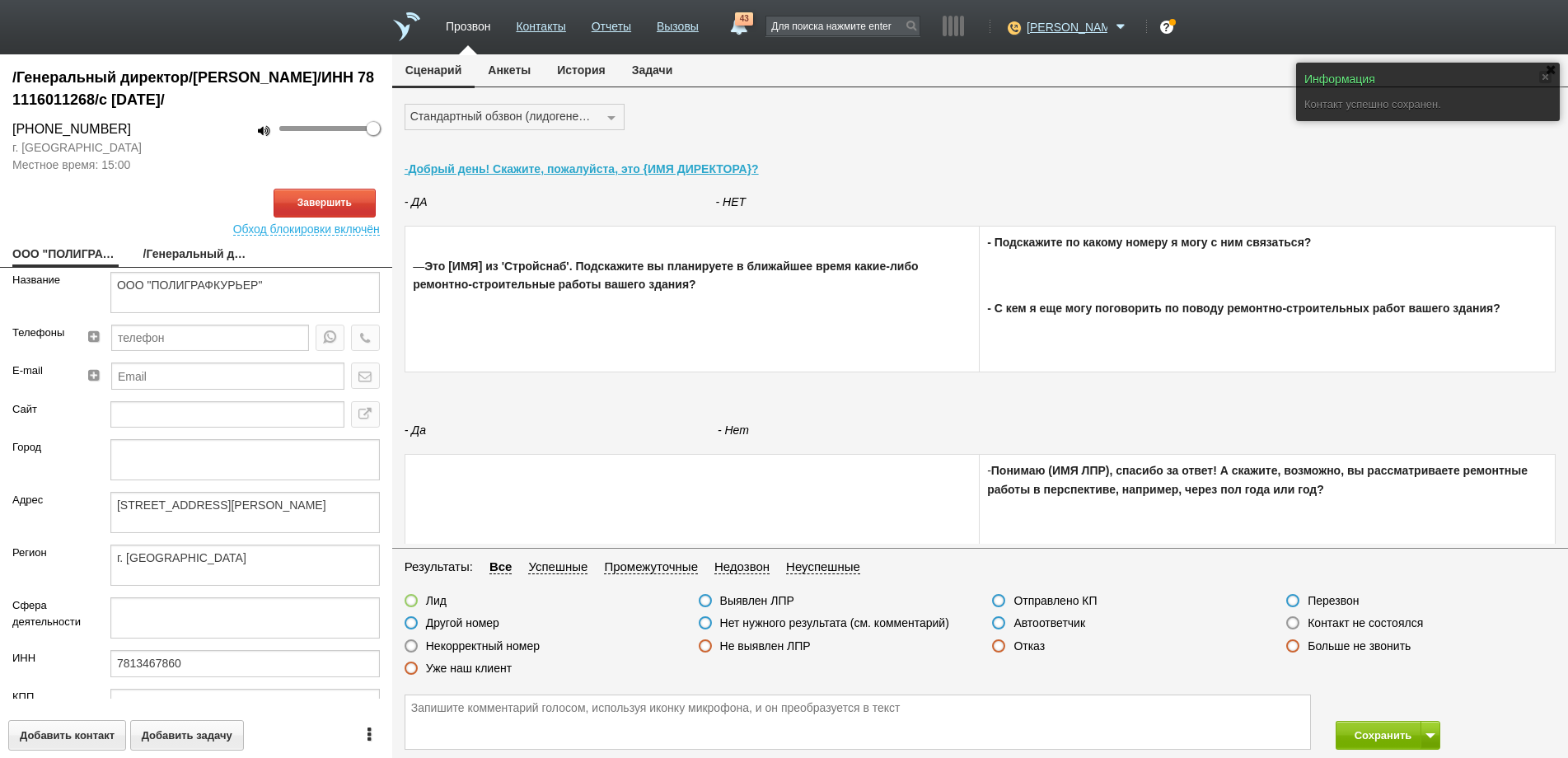
click at [177, 251] on link "/Генеральный директор/[PERSON_NAME]/ИНН 781116011268/с [DATE]/" at bounding box center [196, 255] width 106 height 23
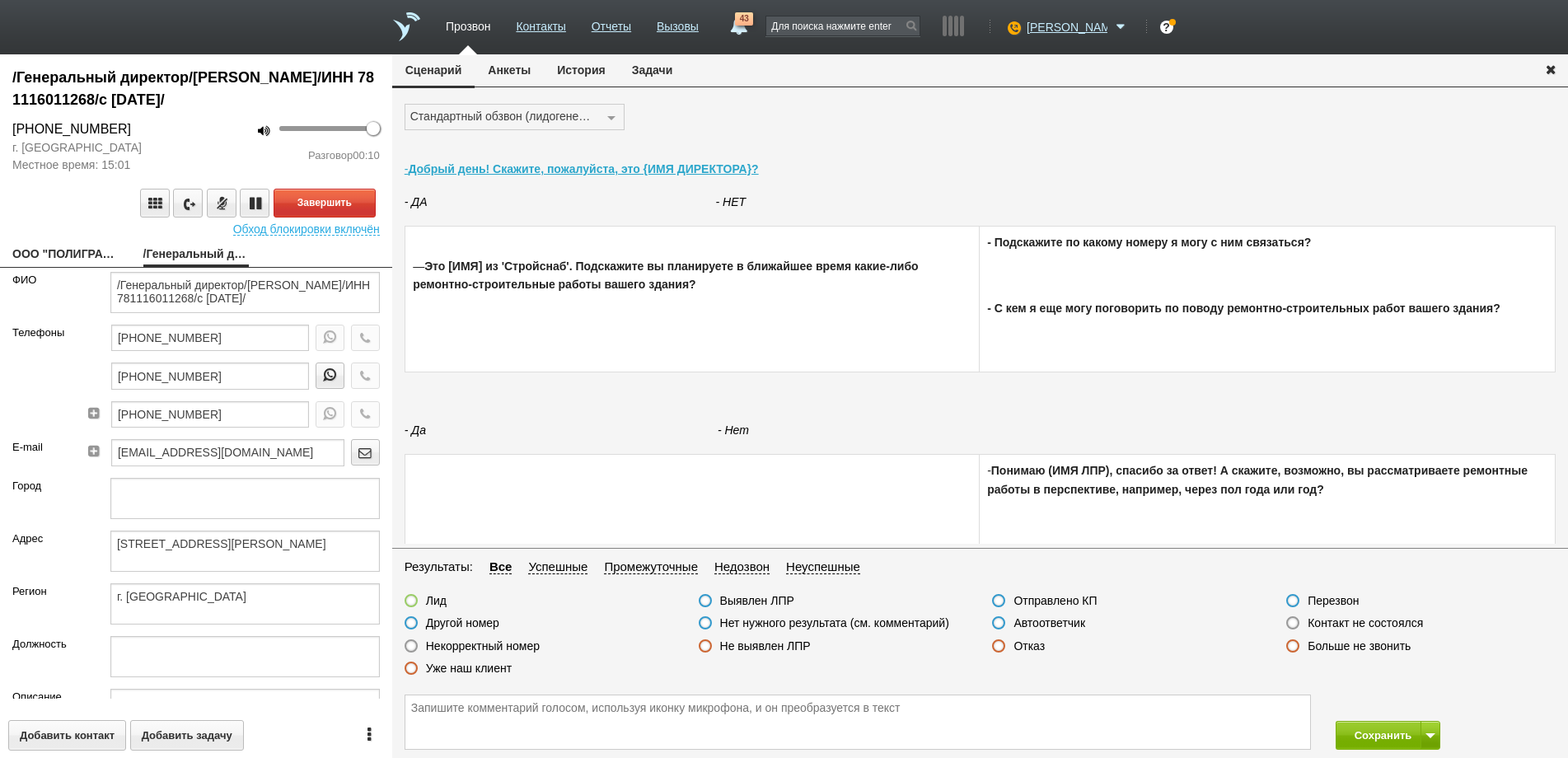
click at [1290, 624] on label at bounding box center [1293, 623] width 14 height 14
click at [0, 0] on input "Контакт не состоялся" at bounding box center [0, 0] width 0 height 0
click at [322, 206] on button "Завершить" at bounding box center [324, 203] width 102 height 29
click at [1389, 734] on button "Сохранить" at bounding box center [1379, 735] width 87 height 29
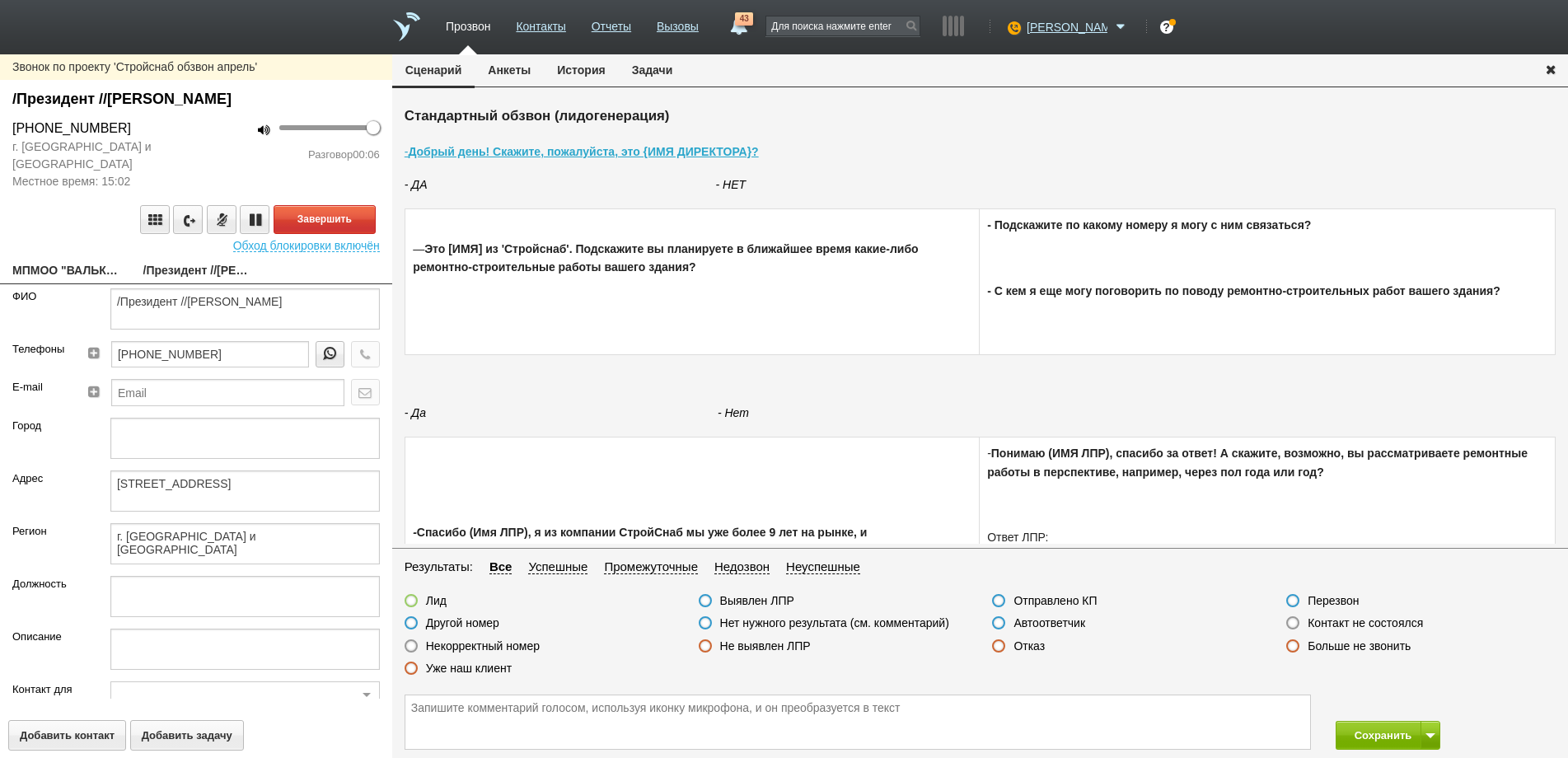
click at [78, 267] on link "МПМОО "ВАЛЬКИРИЯ"" at bounding box center [65, 272] width 106 height 23
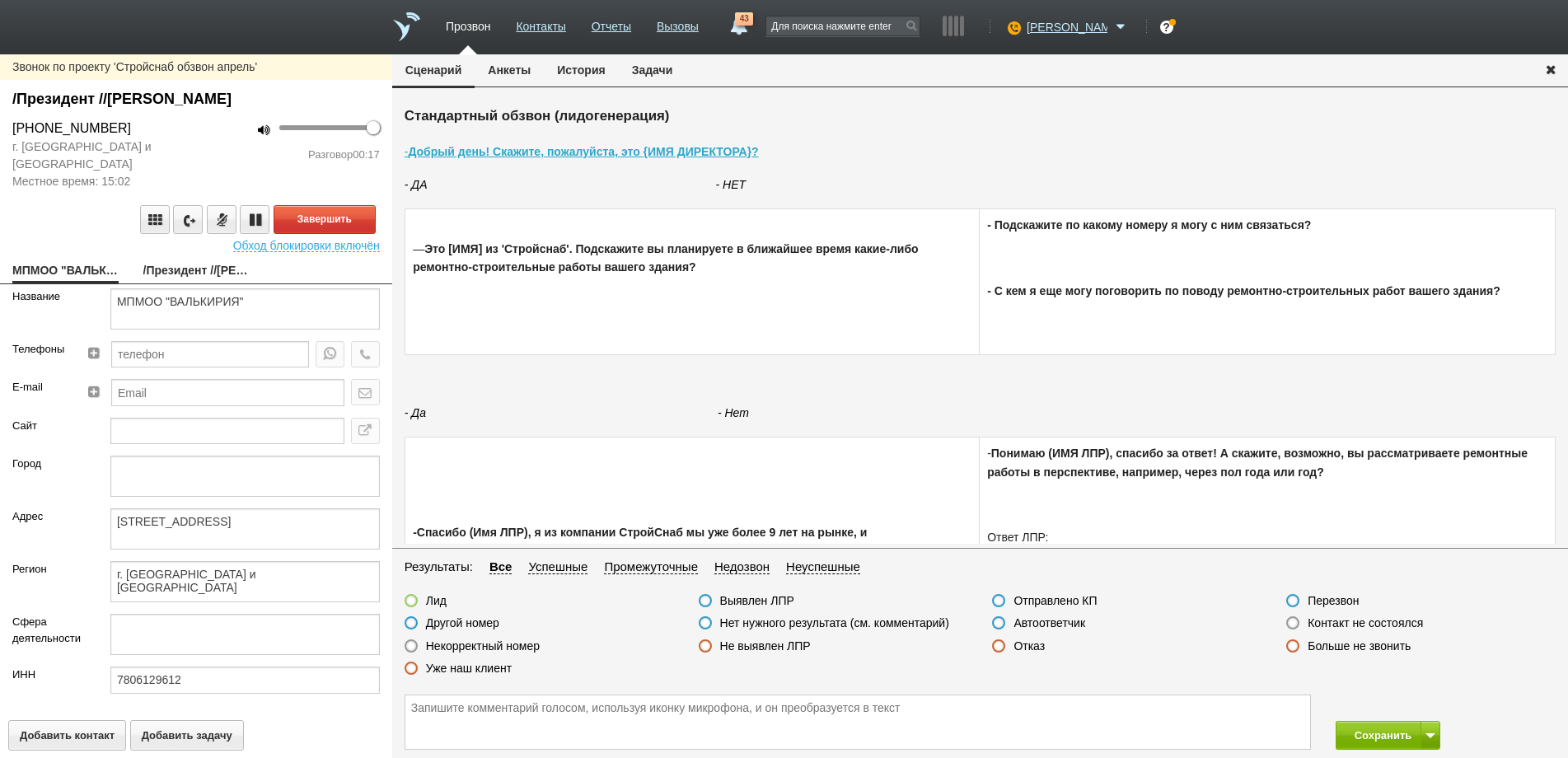
click at [198, 270] on link "/Президент //[PERSON_NAME]" at bounding box center [196, 272] width 106 height 23
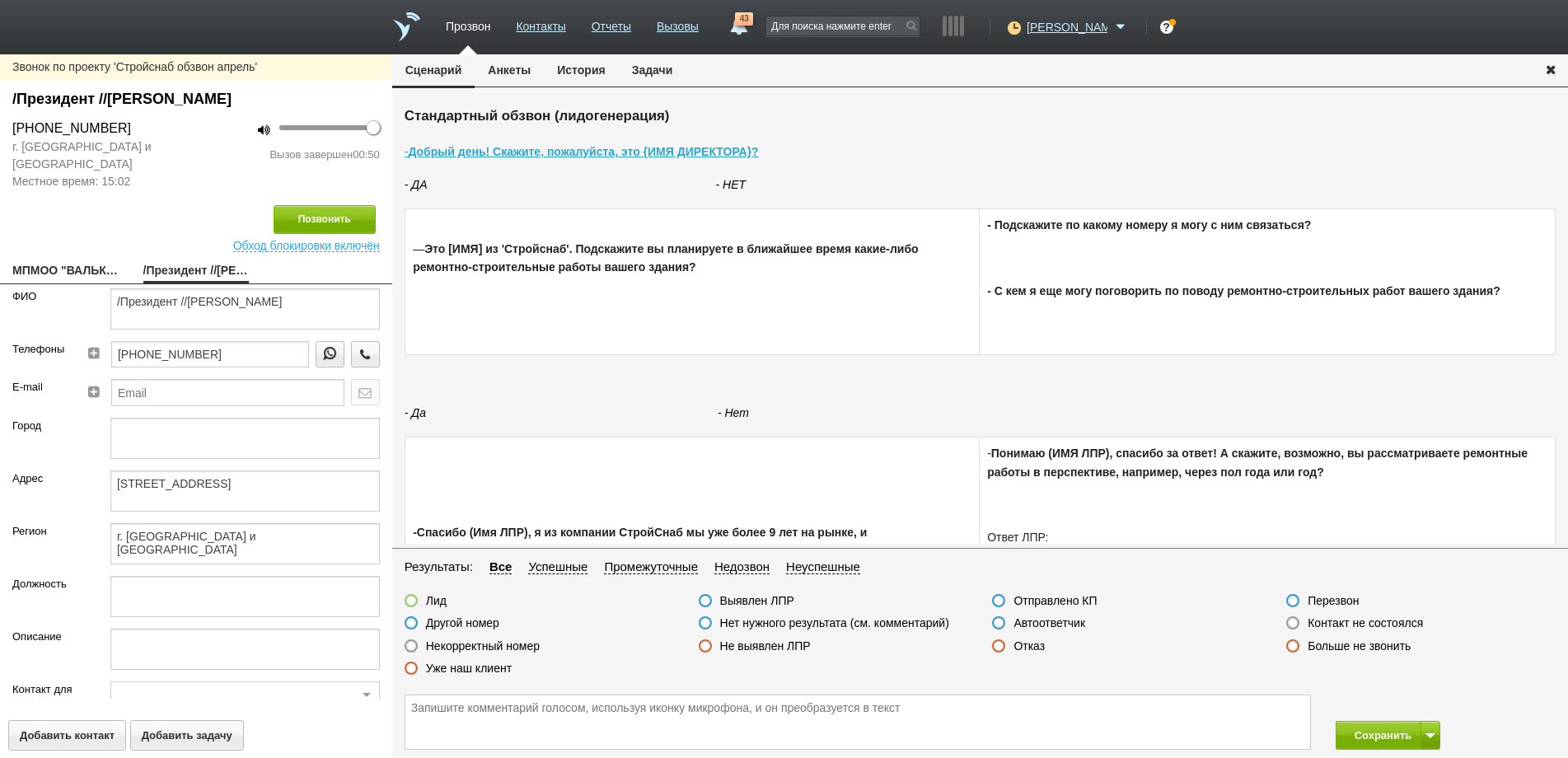
click at [999, 649] on label at bounding box center [999, 646] width 14 height 14
click at [0, 0] on input "Отказ" at bounding box center [0, 0] width 0 height 0
click at [1370, 734] on button "Сохранить" at bounding box center [1379, 735] width 87 height 29
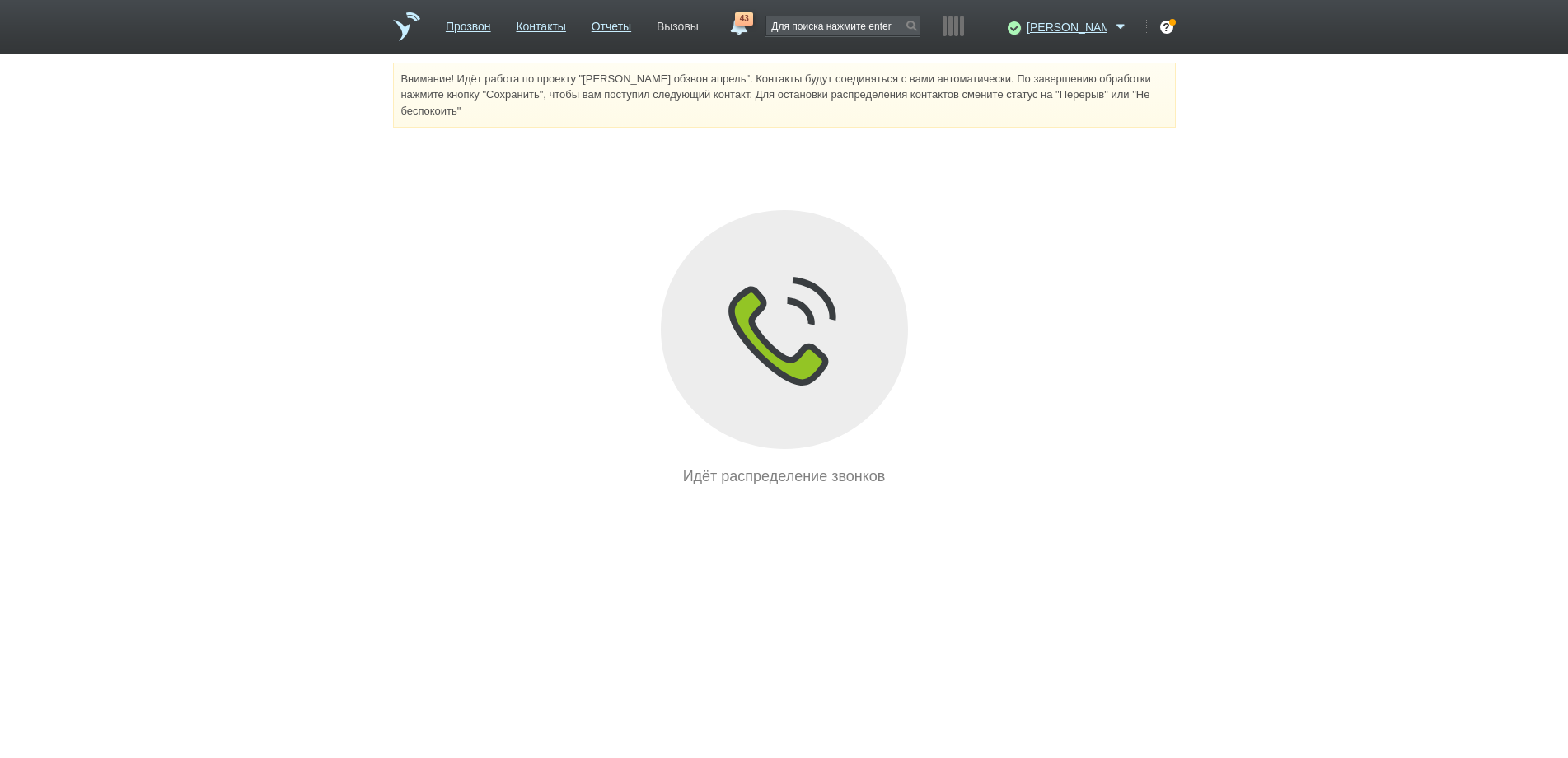
click at [699, 25] on link "Вызовы" at bounding box center [678, 24] width 42 height 24
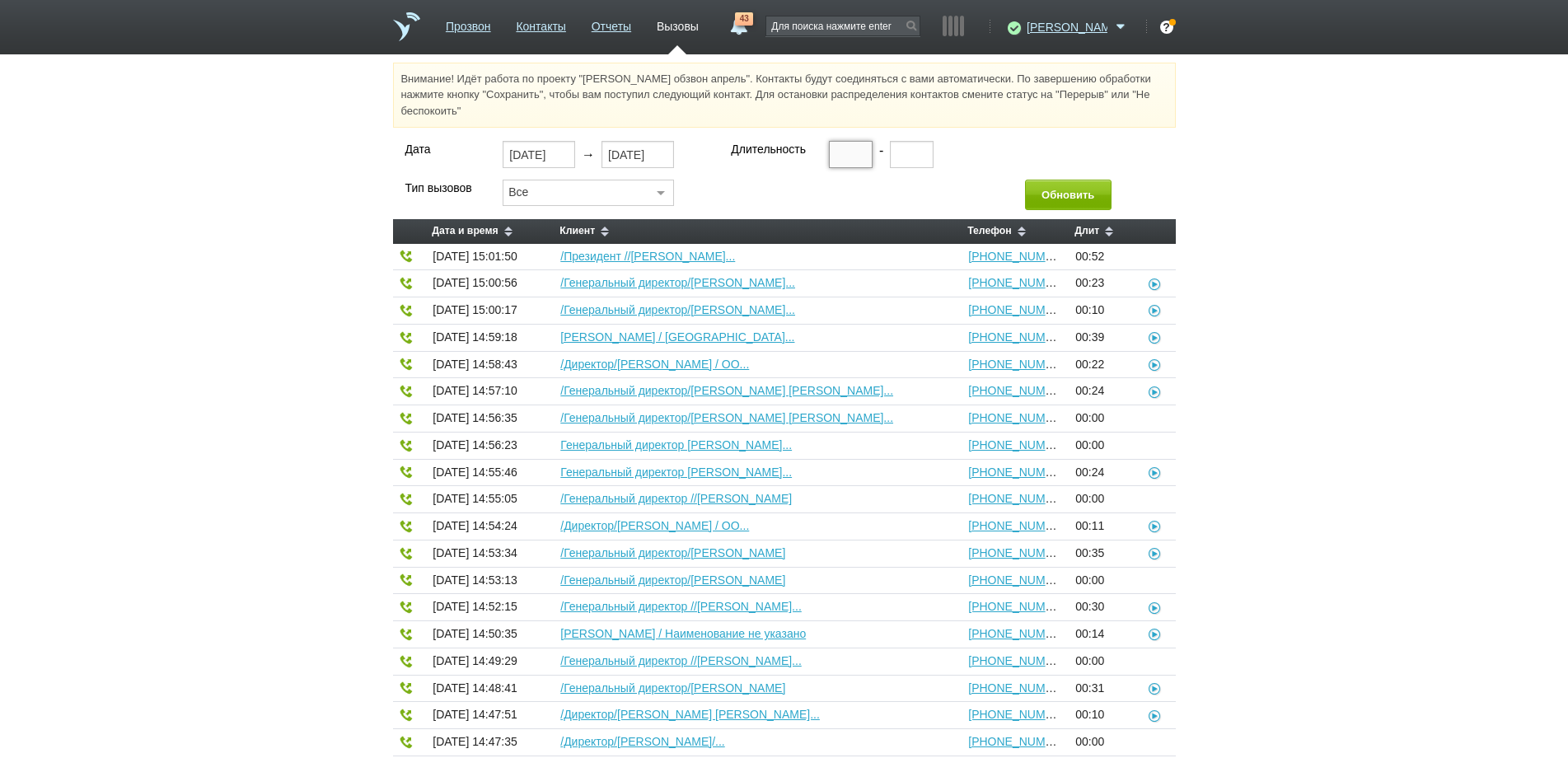
click at [835, 157] on input "text" at bounding box center [850, 154] width 43 height 26
click at [1063, 196] on button "Обновить" at bounding box center [1068, 195] width 87 height 31
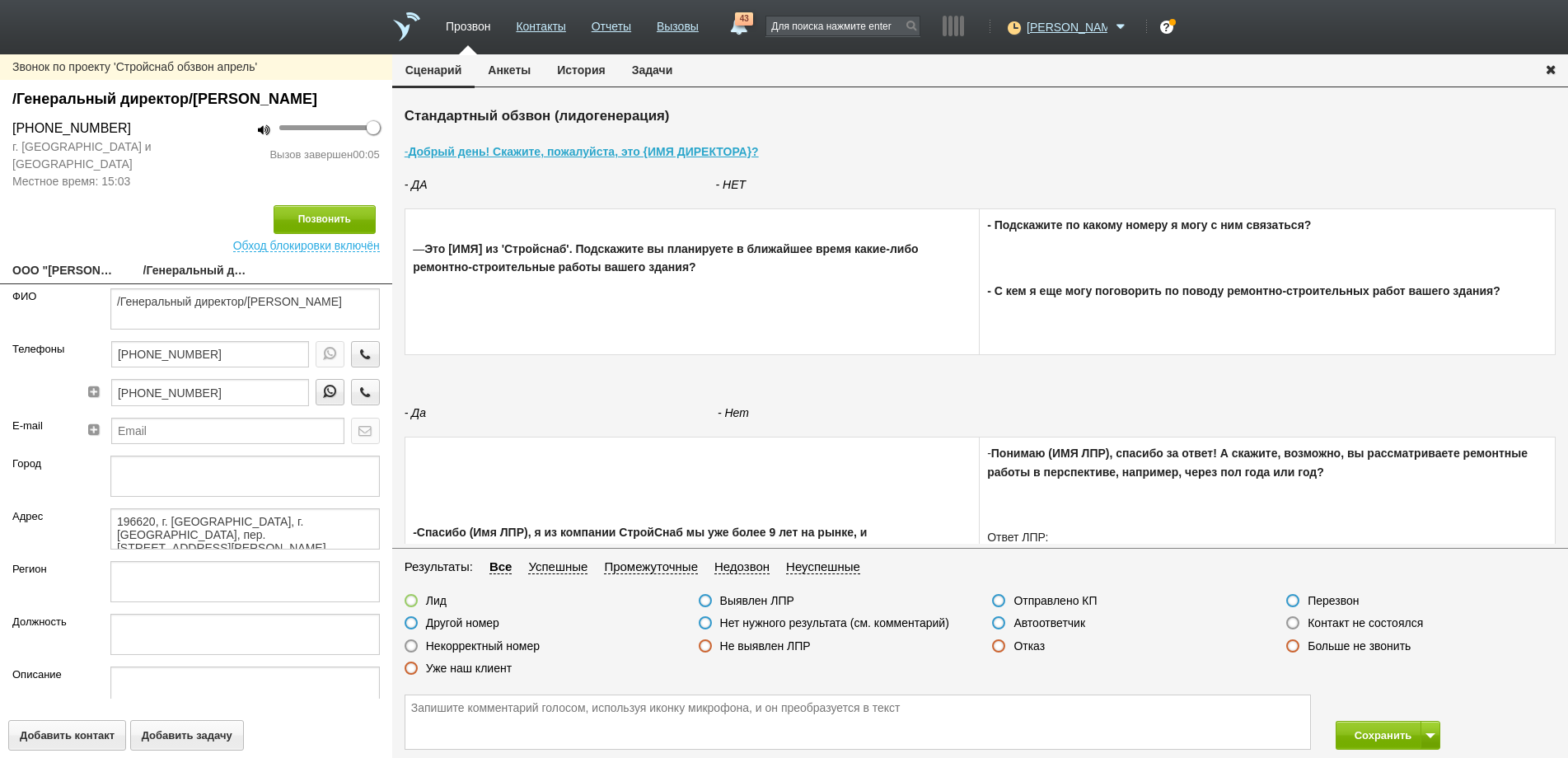
click at [1296, 624] on label at bounding box center [1293, 623] width 14 height 14
click at [0, 0] on input "Контакт не состоялся" at bounding box center [0, 0] width 0 height 0
click at [356, 360] on icon "button" at bounding box center [364, 354] width 18 height 13
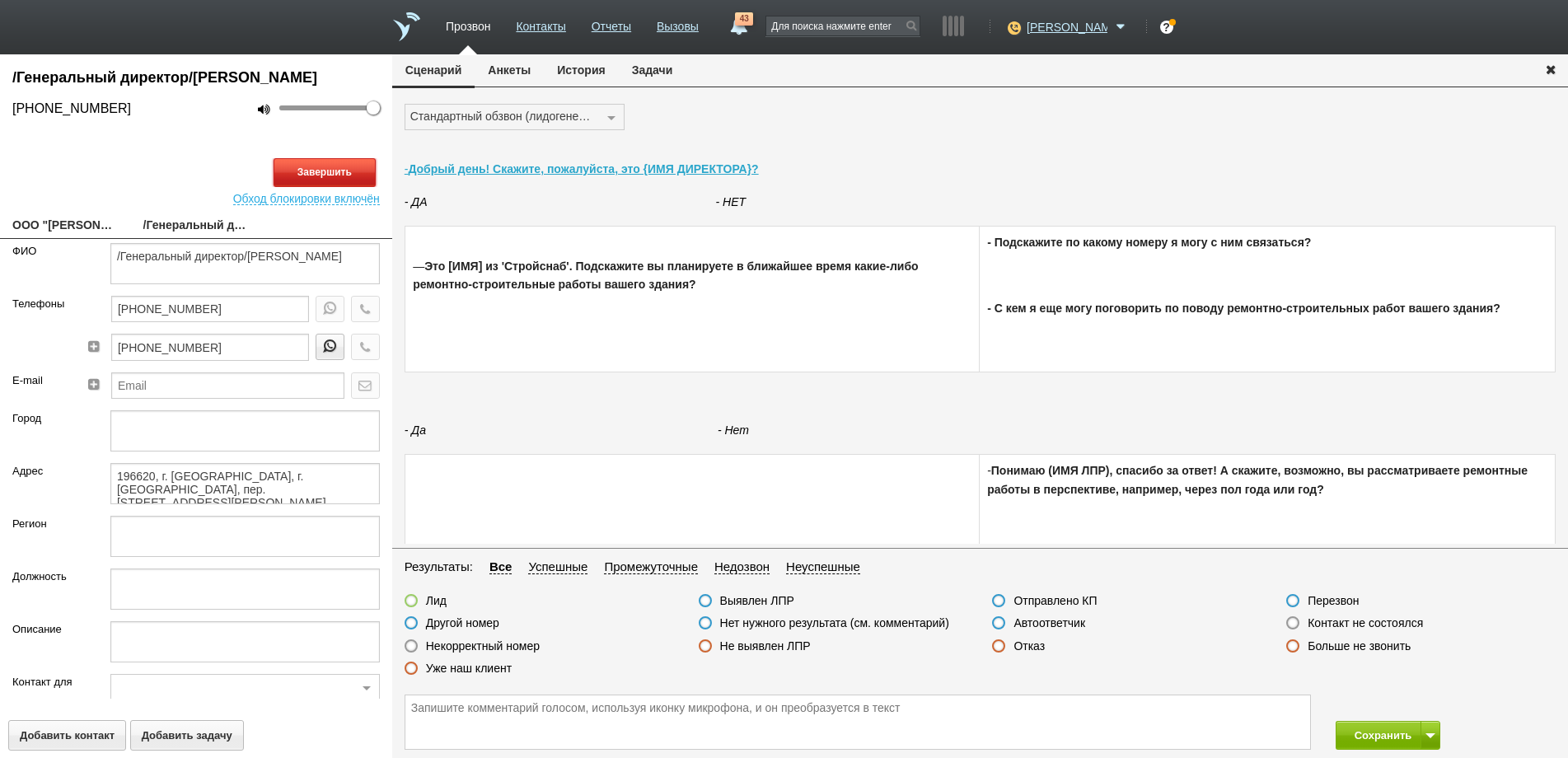
click at [319, 187] on button "Завершить" at bounding box center [324, 172] width 102 height 29
click at [410, 645] on label at bounding box center [412, 646] width 14 height 14
click at [0, 0] on input "Некорректный номер" at bounding box center [0, 0] width 0 height 0
click at [1362, 738] on button "Сохранить" at bounding box center [1379, 735] width 87 height 29
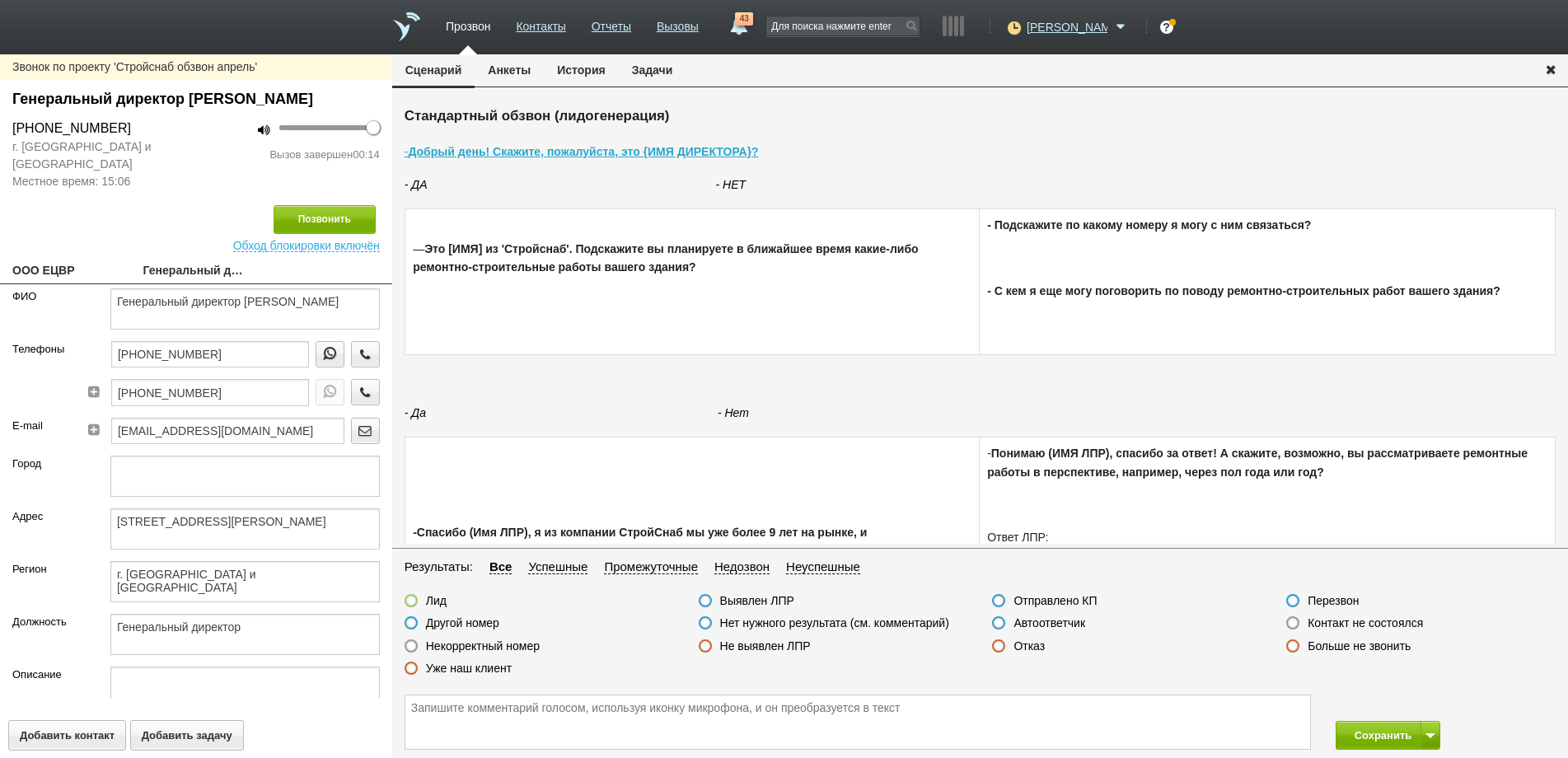
click at [1290, 621] on label at bounding box center [1293, 623] width 14 height 14
click at [0, 0] on input "Контакт не состоялся" at bounding box center [0, 0] width 0 height 0
click at [356, 392] on icon "button" at bounding box center [364, 391] width 18 height 13
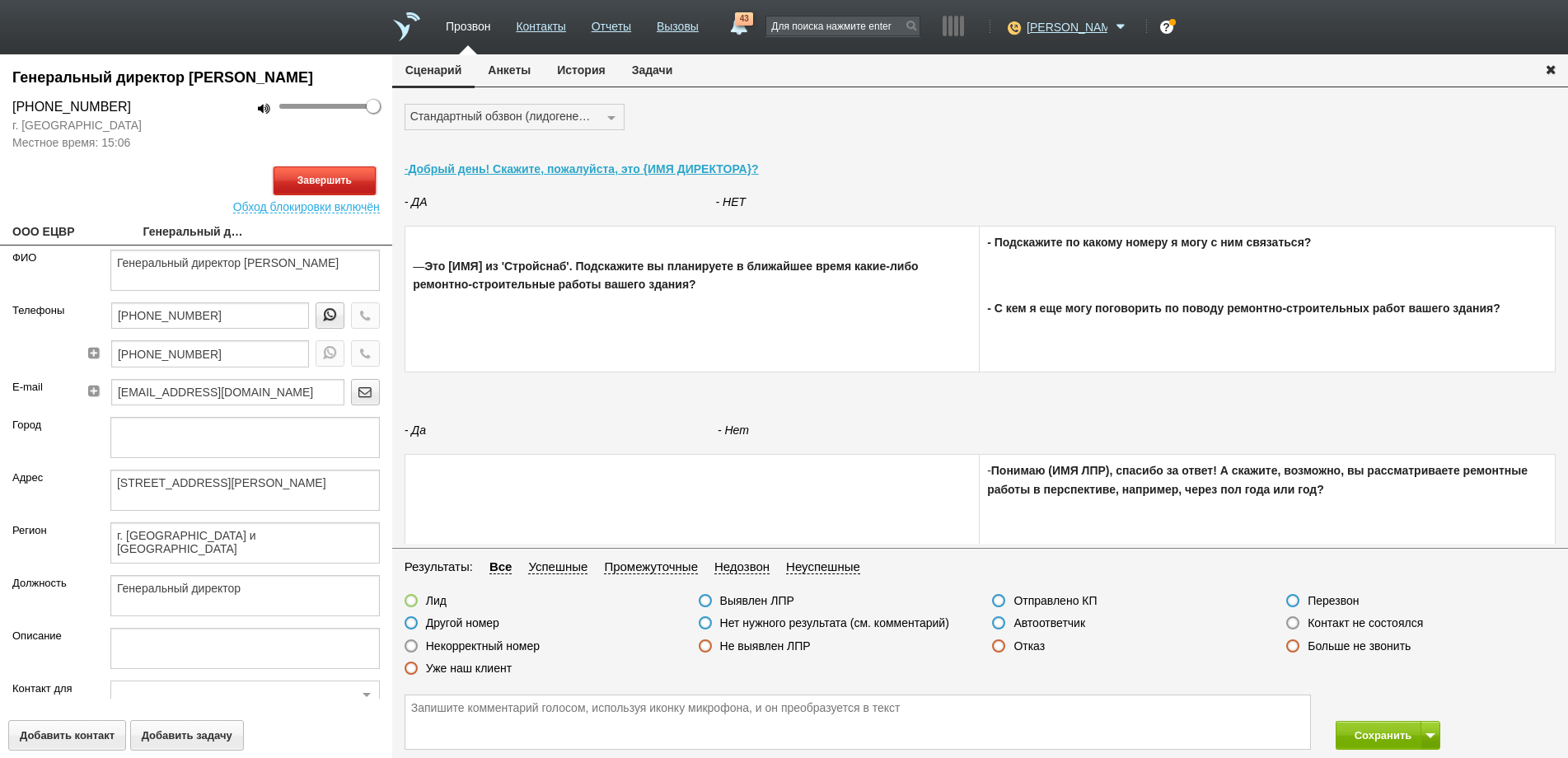
click at [299, 180] on button "Завершить" at bounding box center [324, 181] width 102 height 29
click at [409, 651] on label at bounding box center [412, 646] width 14 height 14
click at [0, 0] on input "Некорректный номер" at bounding box center [0, 0] width 0 height 0
click at [1380, 738] on button "Сохранить" at bounding box center [1379, 735] width 87 height 29
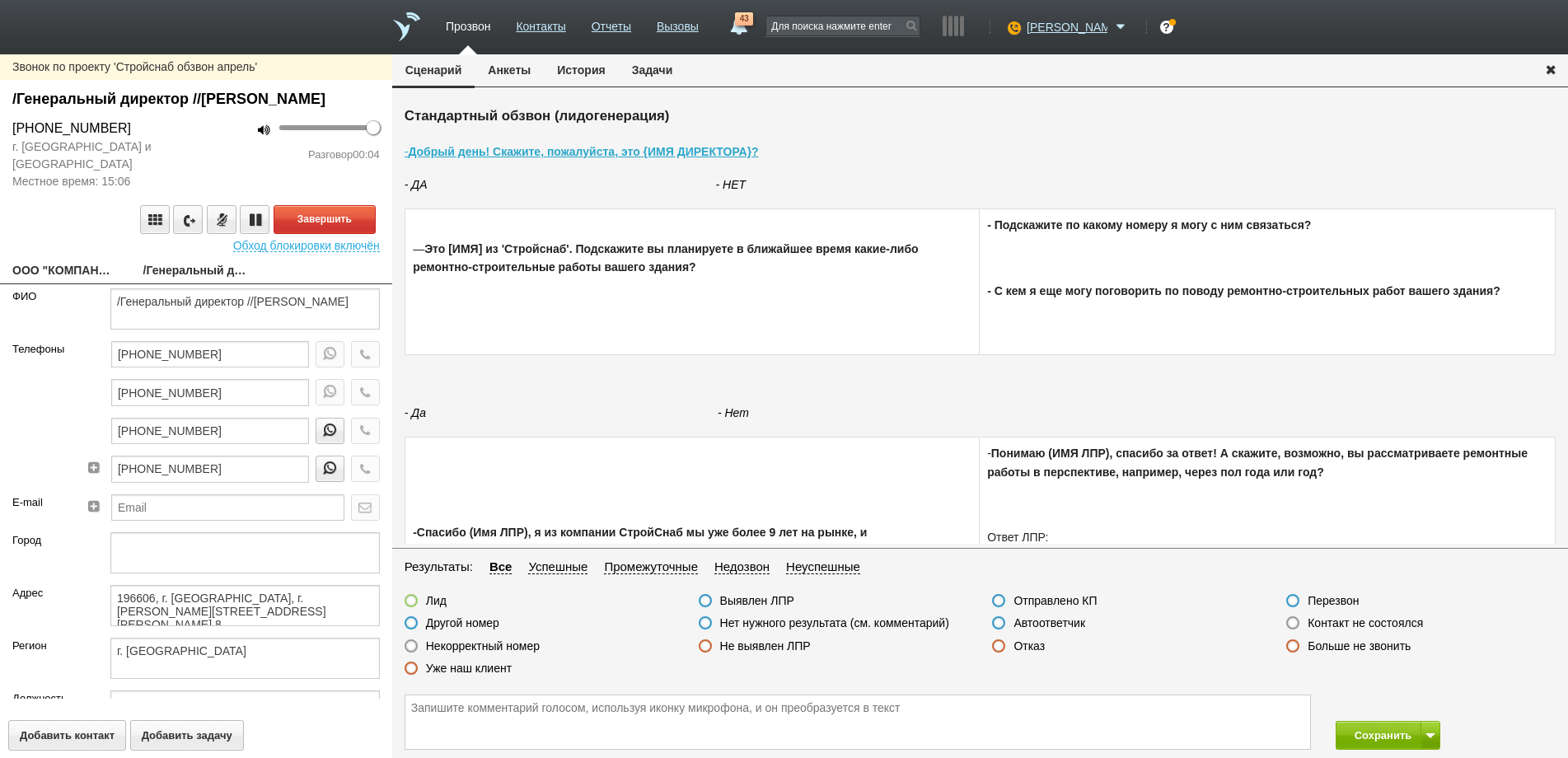
click at [53, 284] on link "ООО "КОМПАНИЯ ТРИОМ"" at bounding box center [65, 272] width 106 height 23
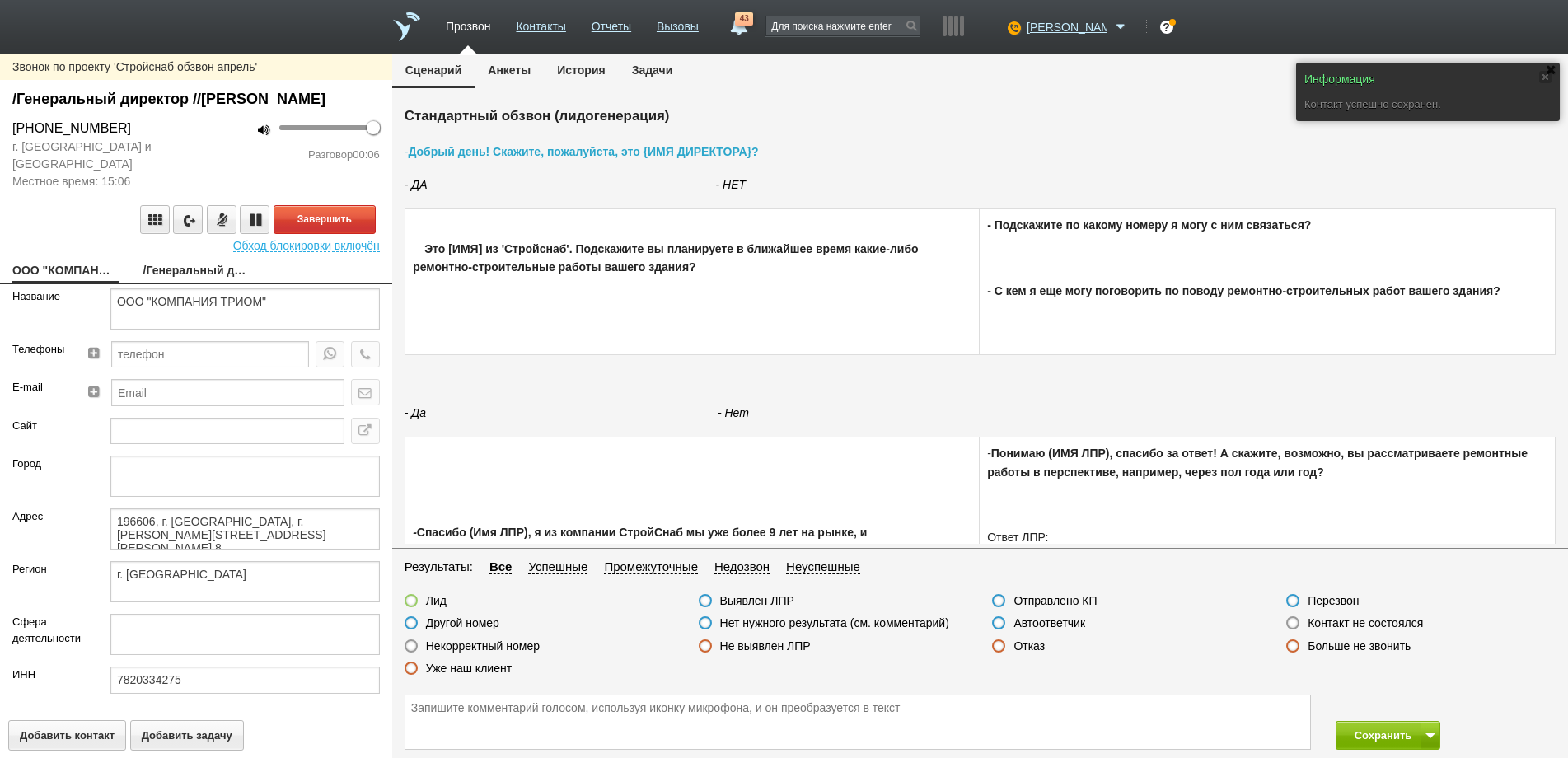
click at [175, 284] on link "/Генеральный директор //[PERSON_NAME]" at bounding box center [196, 272] width 106 height 23
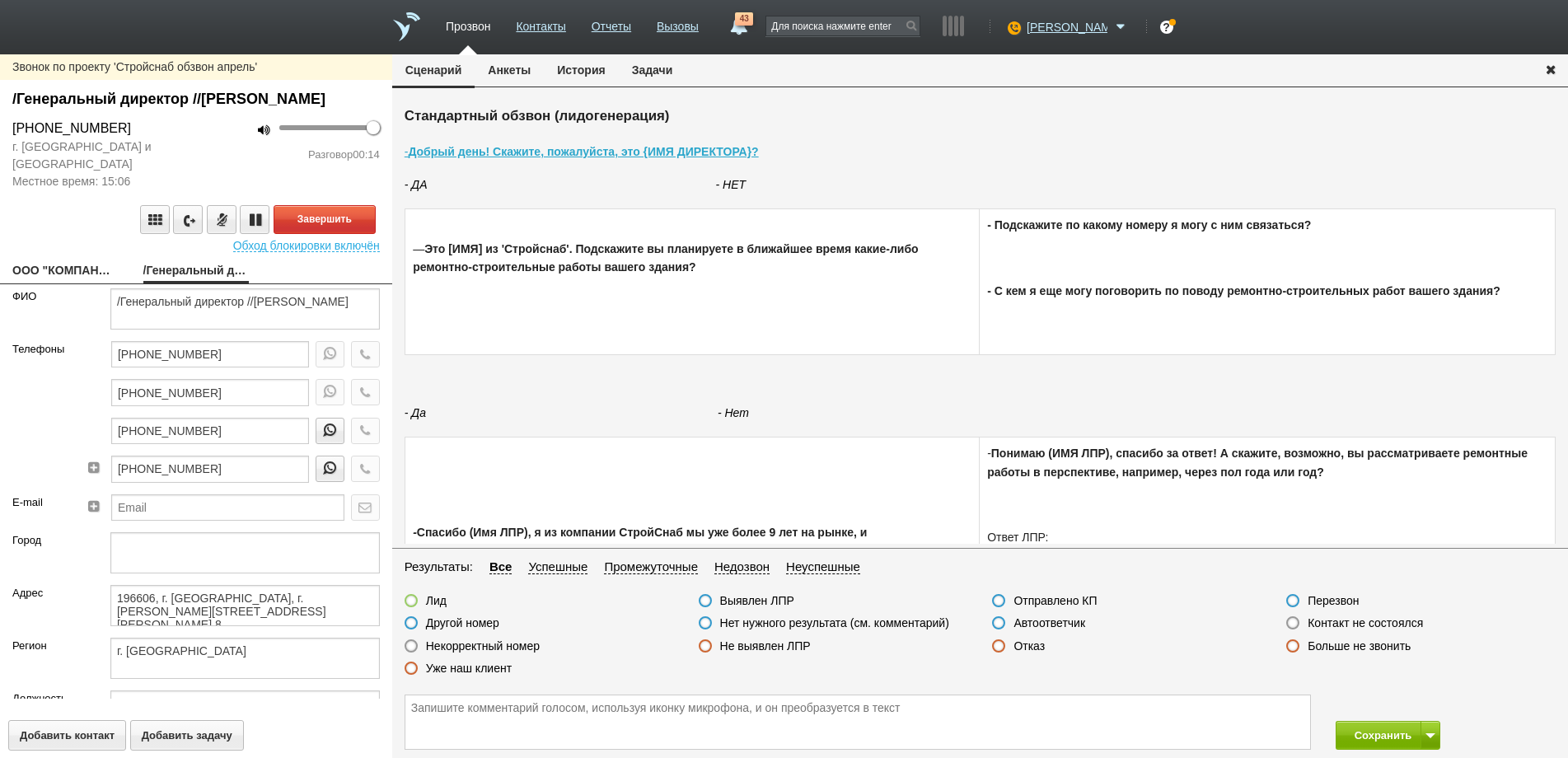
click at [58, 284] on link "ООО "КОМПАНИЯ ТРИОМ"" at bounding box center [65, 272] width 106 height 23
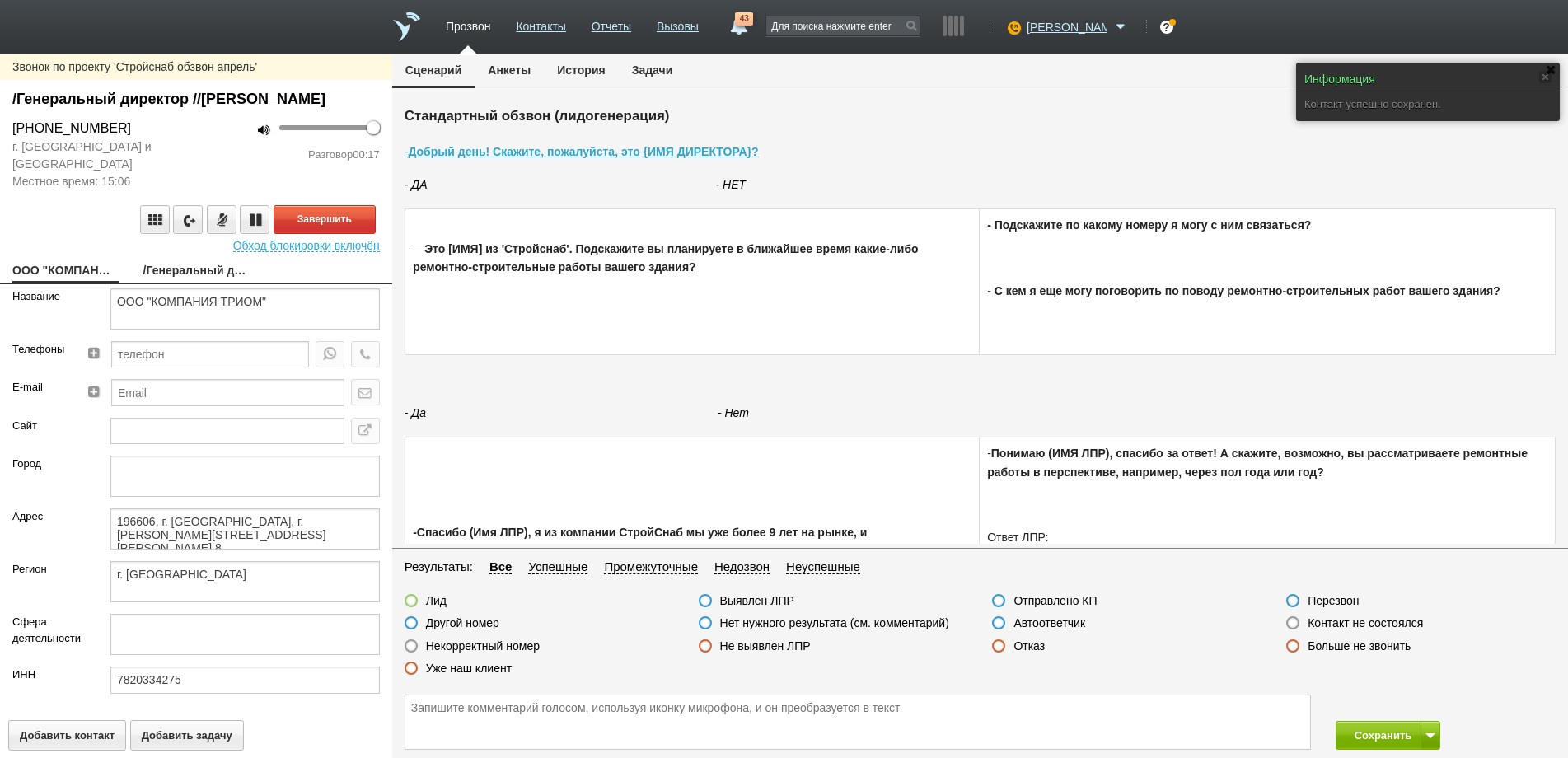
click at [188, 284] on link "/Генеральный директор //[PERSON_NAME]" at bounding box center [196, 272] width 106 height 23
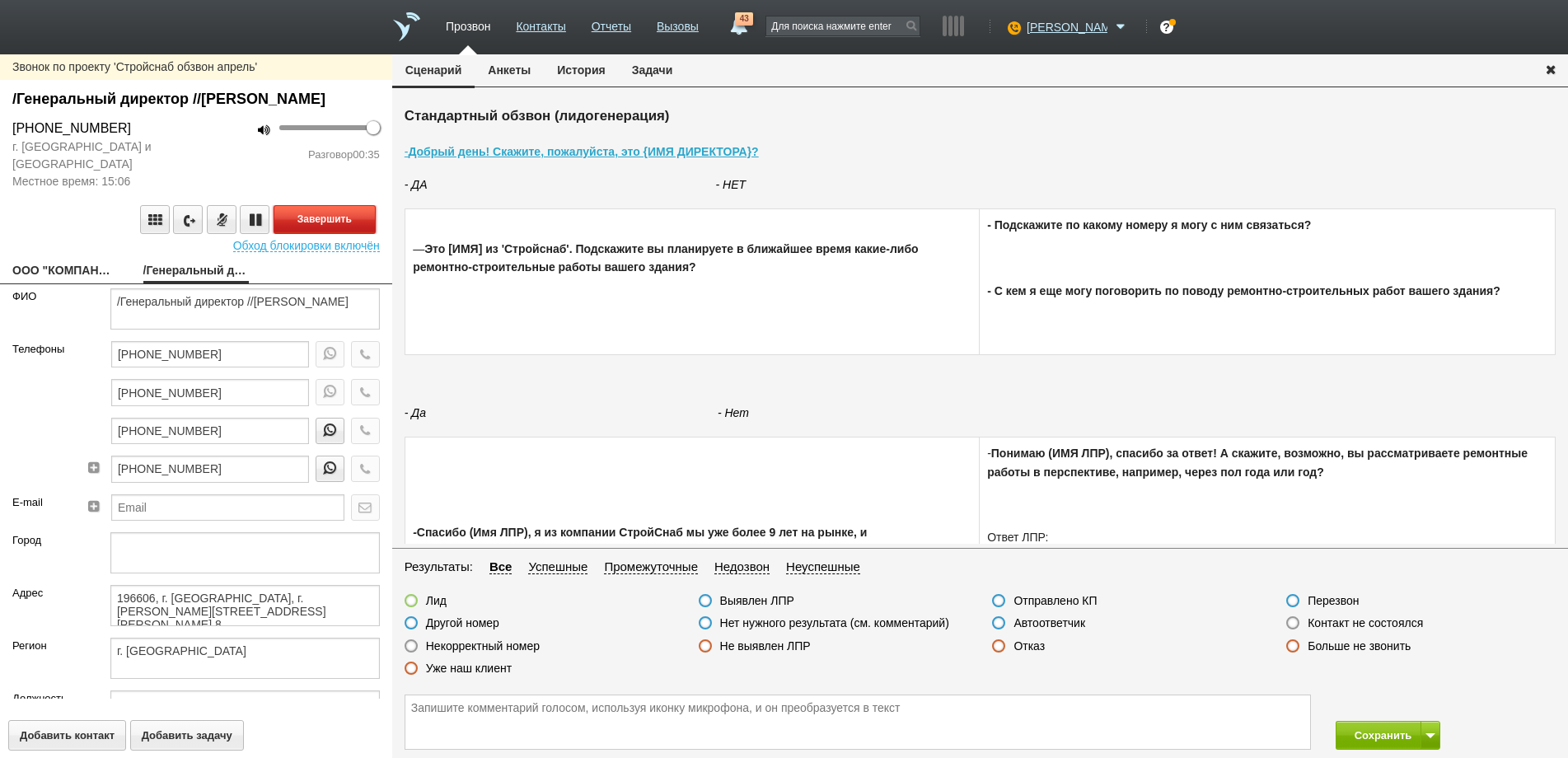
click at [333, 234] on button "Завершить" at bounding box center [324, 220] width 102 height 29
click at [997, 645] on label at bounding box center [999, 646] width 14 height 14
click at [0, 0] on input "Отказ" at bounding box center [0, 0] width 0 height 0
click at [1385, 736] on button "Сохранить" at bounding box center [1379, 735] width 87 height 29
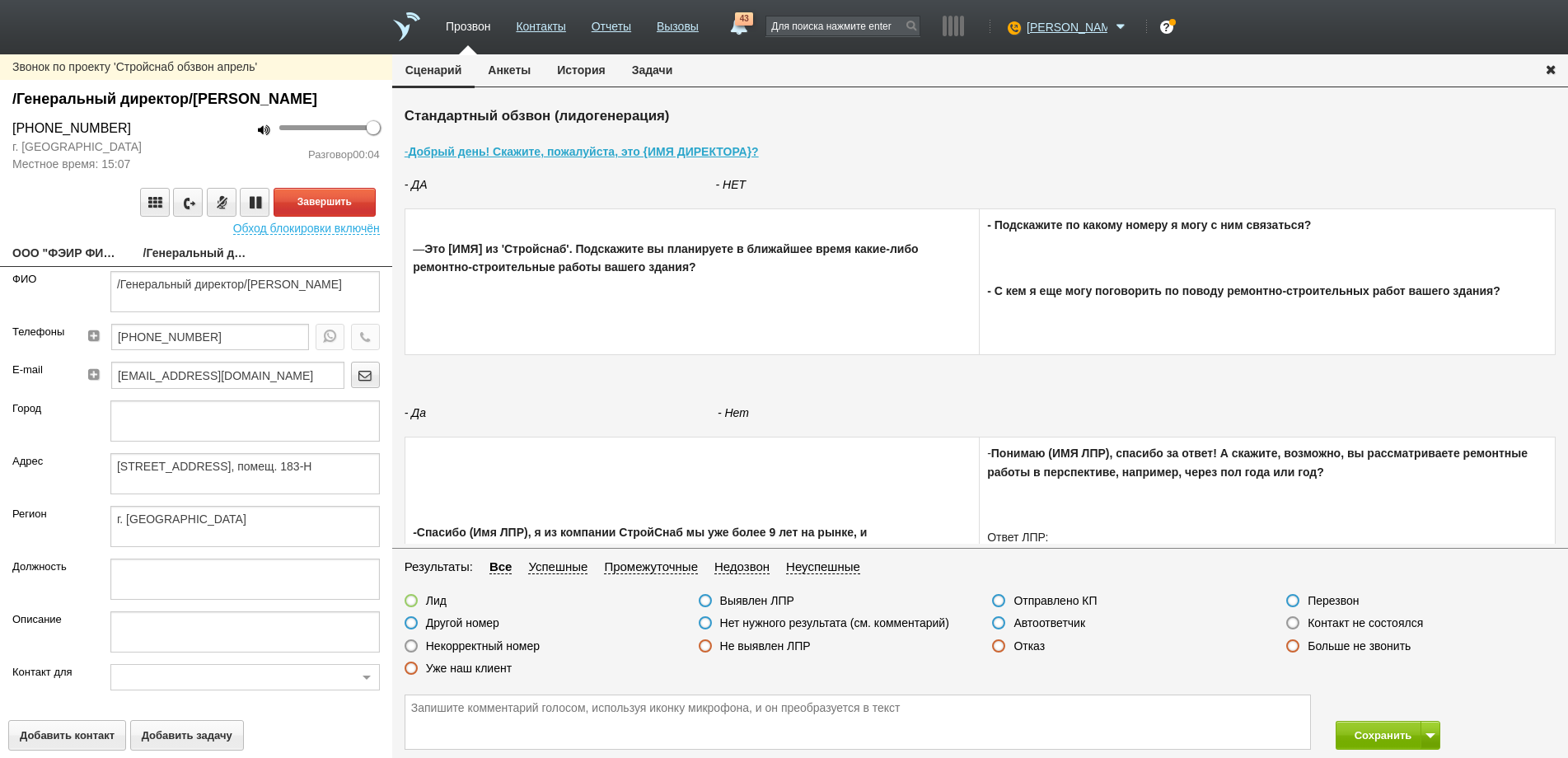
click at [85, 267] on link "ООО "ФЭИР ФИНАНС"" at bounding box center [65, 254] width 106 height 23
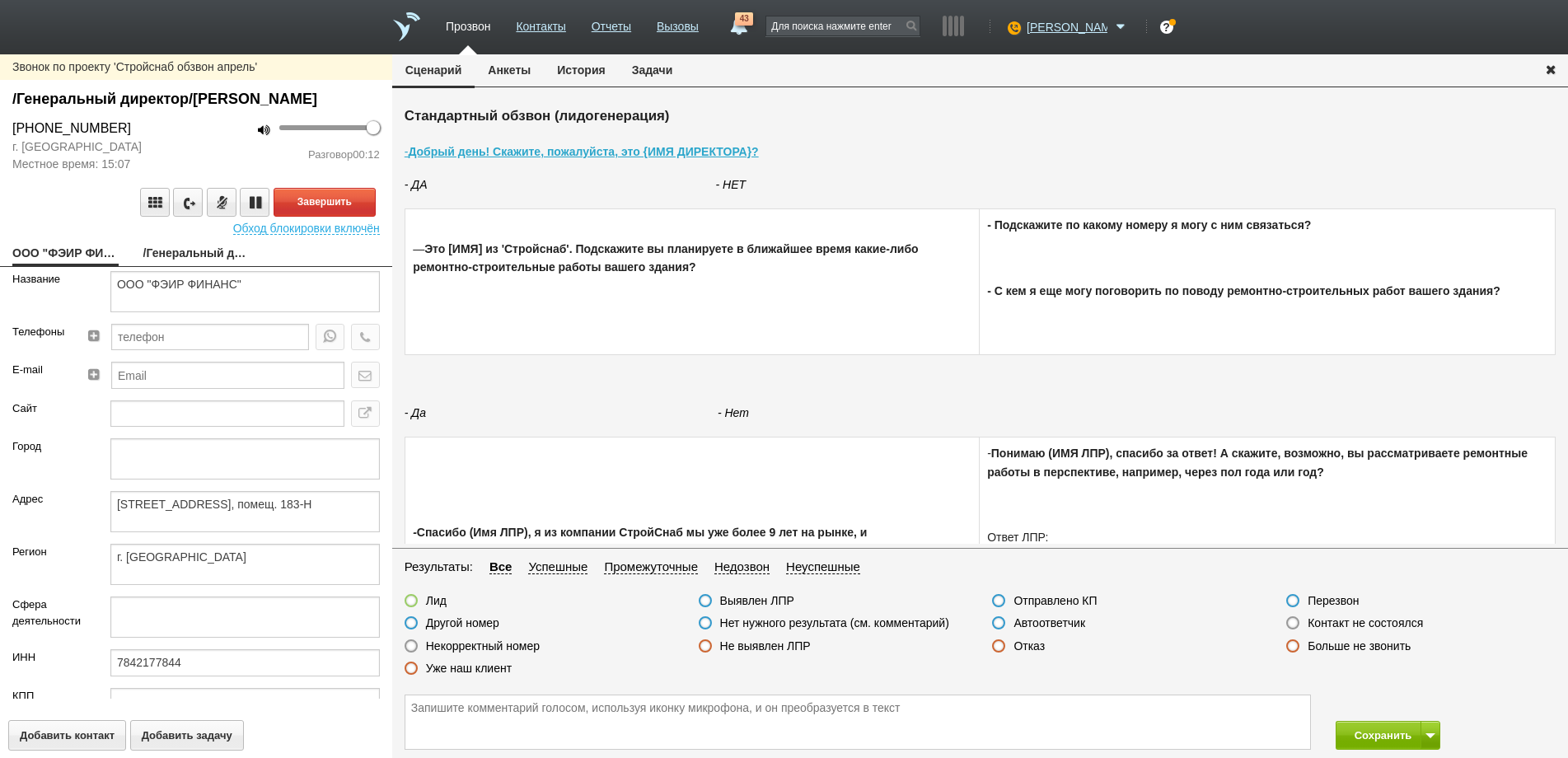
click at [48, 267] on link "ООО "ФЭИР ФИНАНС"" at bounding box center [65, 254] width 106 height 23
click at [184, 267] on link "/Генеральный директор/[PERSON_NAME]" at bounding box center [196, 254] width 106 height 23
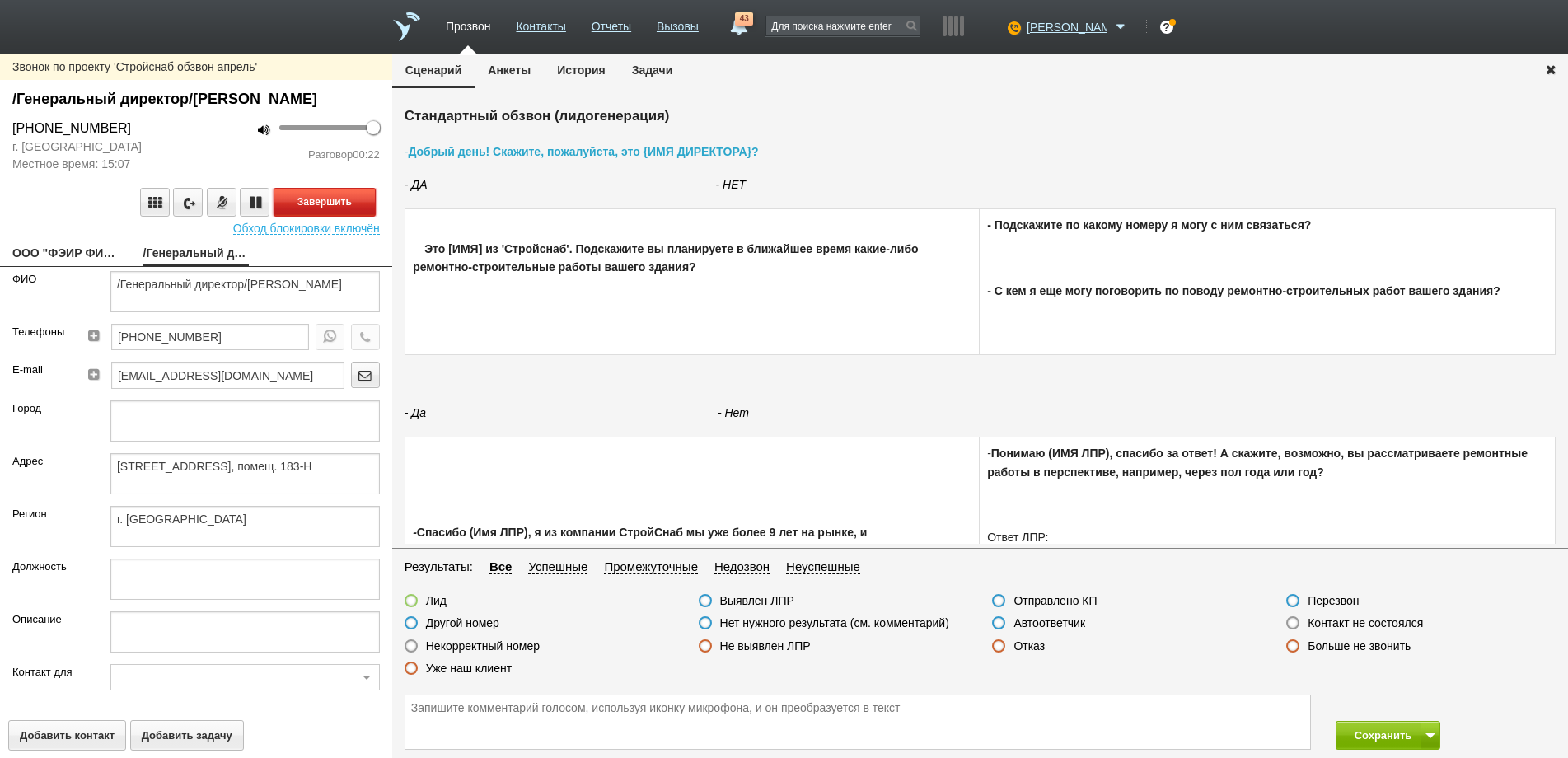
click at [307, 216] on button "Завершить" at bounding box center [324, 202] width 102 height 29
drag, startPoint x: 999, startPoint y: 647, endPoint x: 1258, endPoint y: 721, distance: 269.4
click at [1009, 652] on div "Отказ" at bounding box center [1019, 647] width 53 height 17
click at [997, 647] on label at bounding box center [999, 646] width 14 height 14
click at [0, 0] on input "Отказ" at bounding box center [0, 0] width 0 height 0
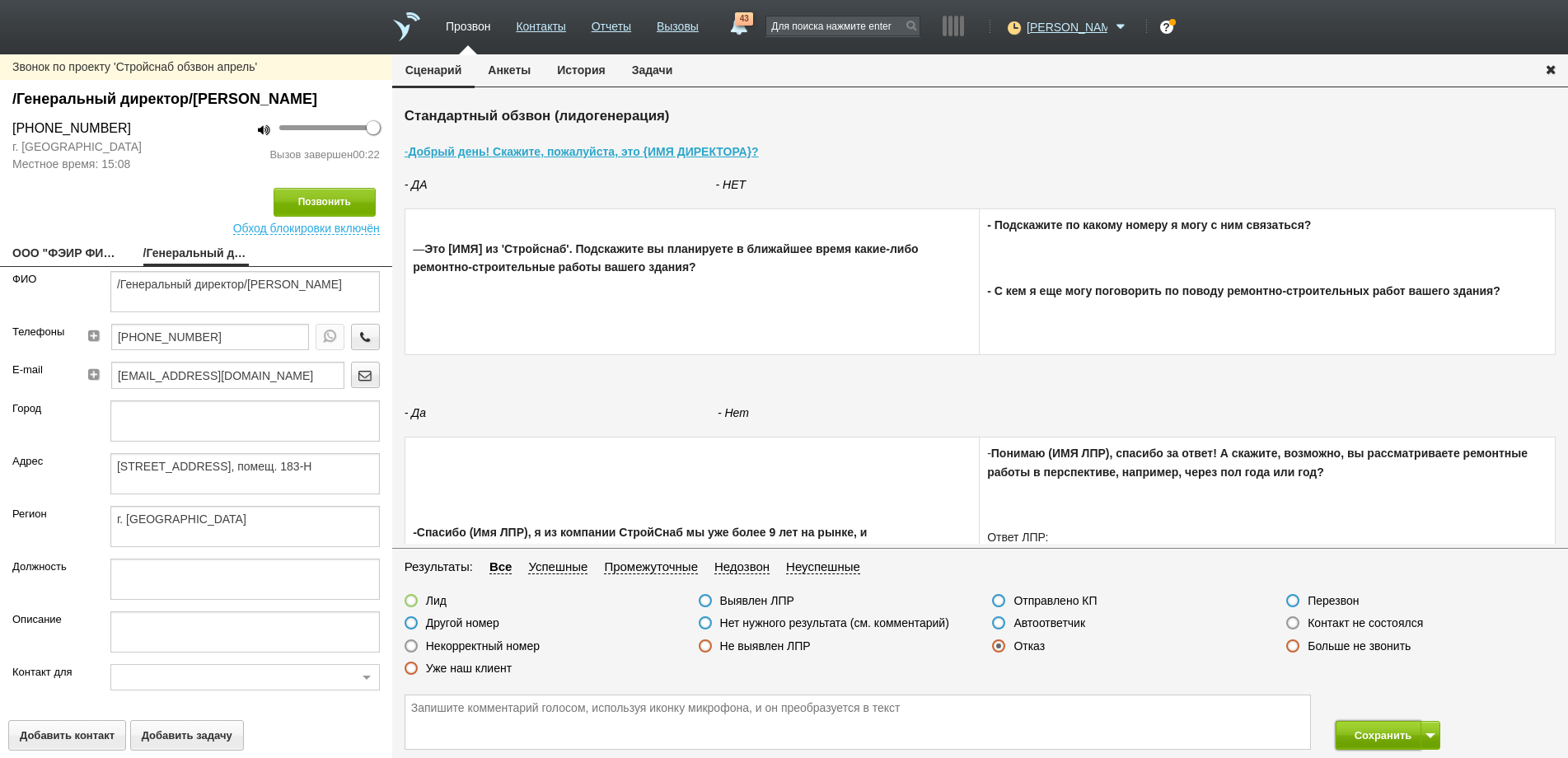
click at [1376, 733] on button "Сохранить" at bounding box center [1379, 735] width 87 height 29
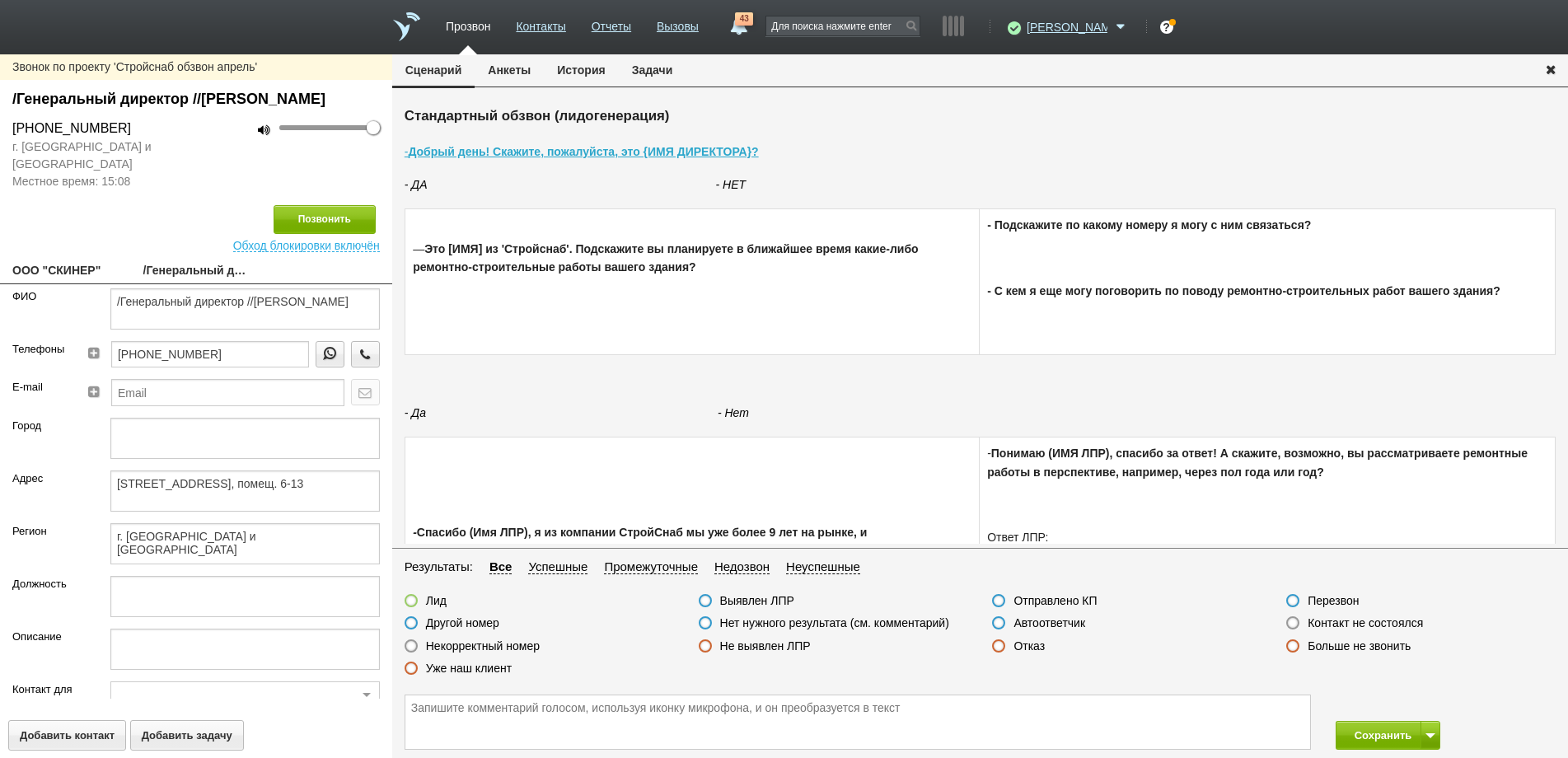
click at [1295, 623] on label at bounding box center [1293, 623] width 14 height 14
click at [0, 0] on input "Контакт не состоялся" at bounding box center [0, 0] width 0 height 0
click at [334, 234] on button "Позвонить" at bounding box center [324, 220] width 102 height 29
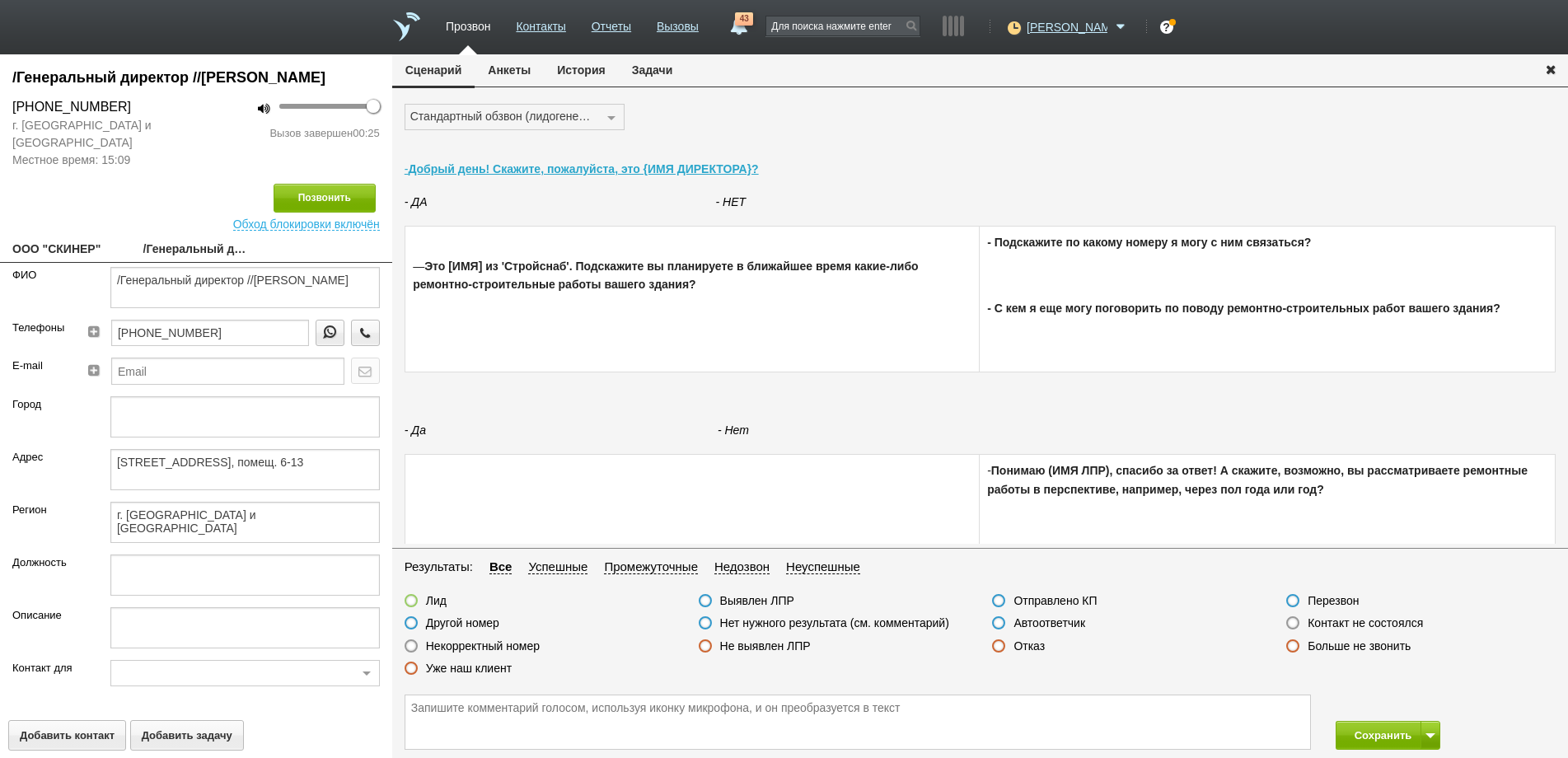
drag, startPoint x: 997, startPoint y: 648, endPoint x: 1053, endPoint y: 666, distance: 58.8
click at [998, 648] on label at bounding box center [999, 646] width 14 height 14
click at [0, 0] on input "Отказ" at bounding box center [0, 0] width 0 height 0
click at [1353, 742] on button "Сохранить" at bounding box center [1379, 735] width 87 height 29
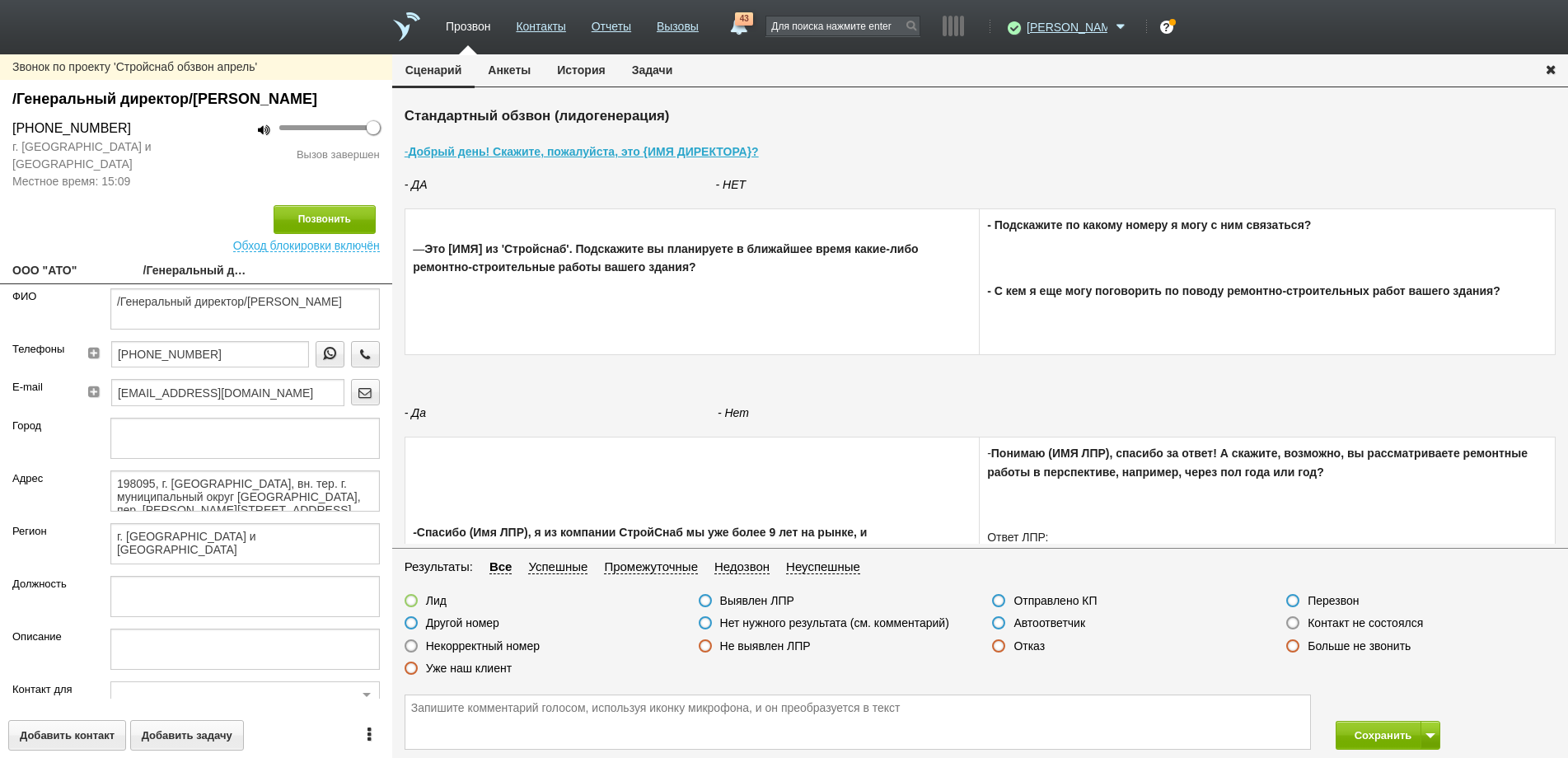
click at [1296, 621] on label at bounding box center [1293, 623] width 14 height 14
click at [0, 0] on input "Контакт не состоялся" at bounding box center [0, 0] width 0 height 0
click at [324, 234] on button "Позвонить" at bounding box center [324, 220] width 102 height 29
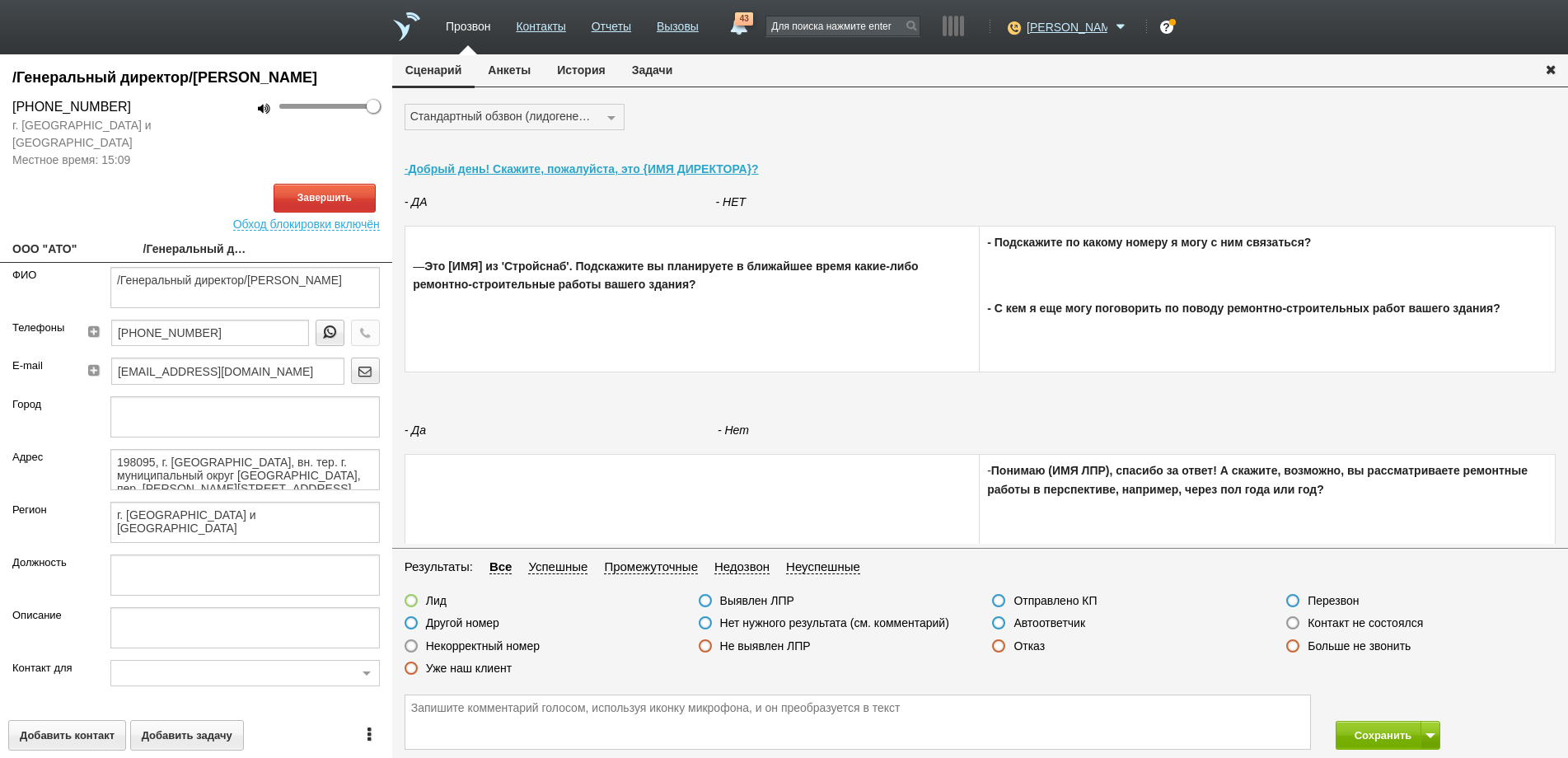
click at [1290, 622] on label at bounding box center [1293, 623] width 14 height 14
click at [0, 0] on input "Контакт не состоялся" at bounding box center [0, 0] width 0 height 0
click at [1366, 735] on button "Сохранить" at bounding box center [1379, 735] width 87 height 29
click at [337, 212] on button "Завершить" at bounding box center [324, 198] width 102 height 29
click at [1366, 739] on button "Сохранить" at bounding box center [1379, 735] width 87 height 29
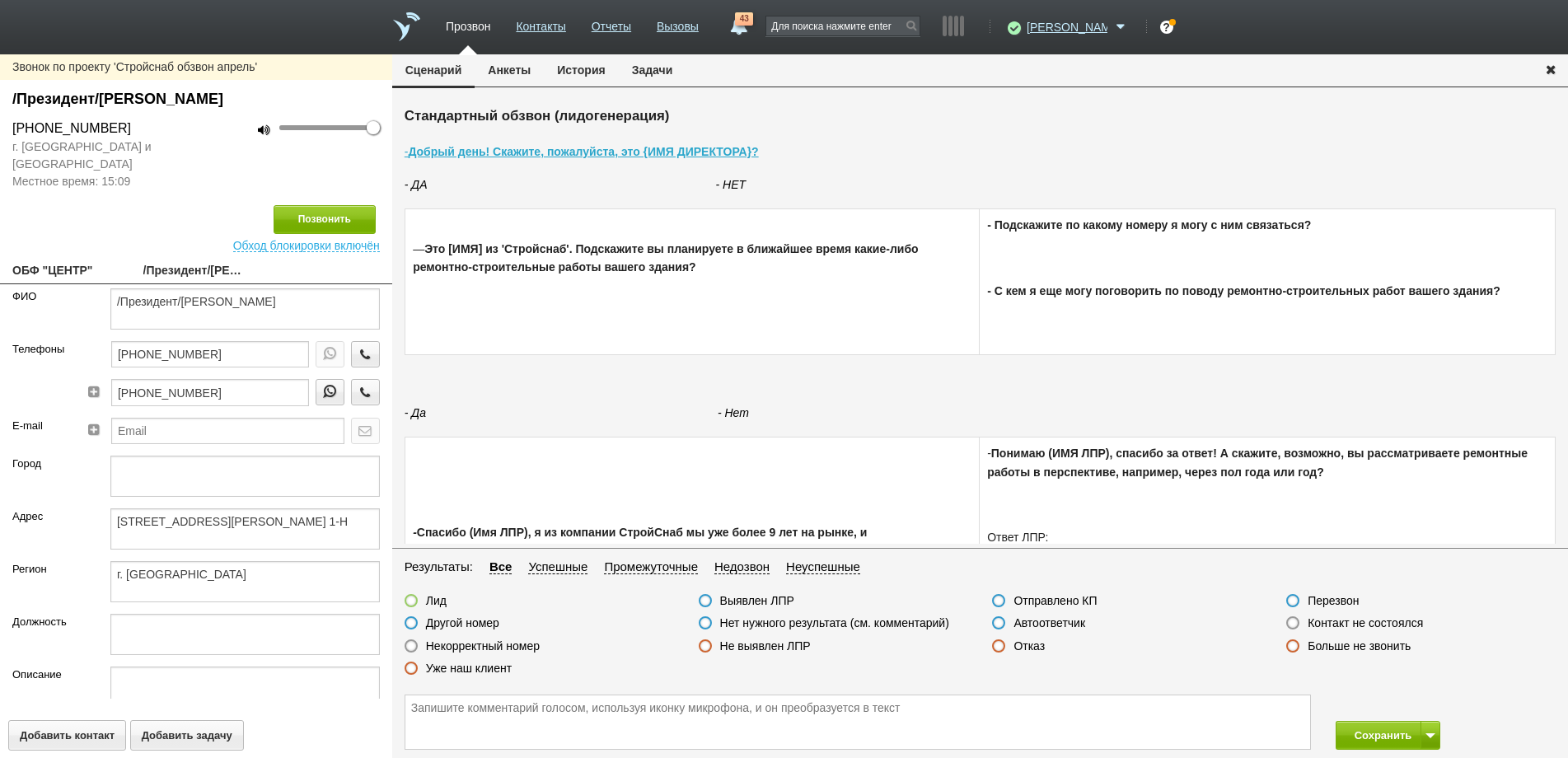
click at [1294, 624] on label at bounding box center [1293, 623] width 14 height 14
click at [0, 0] on input "Контакт не состоялся" at bounding box center [0, 0] width 0 height 0
click at [312, 227] on button "Позвонить" at bounding box center [324, 220] width 102 height 29
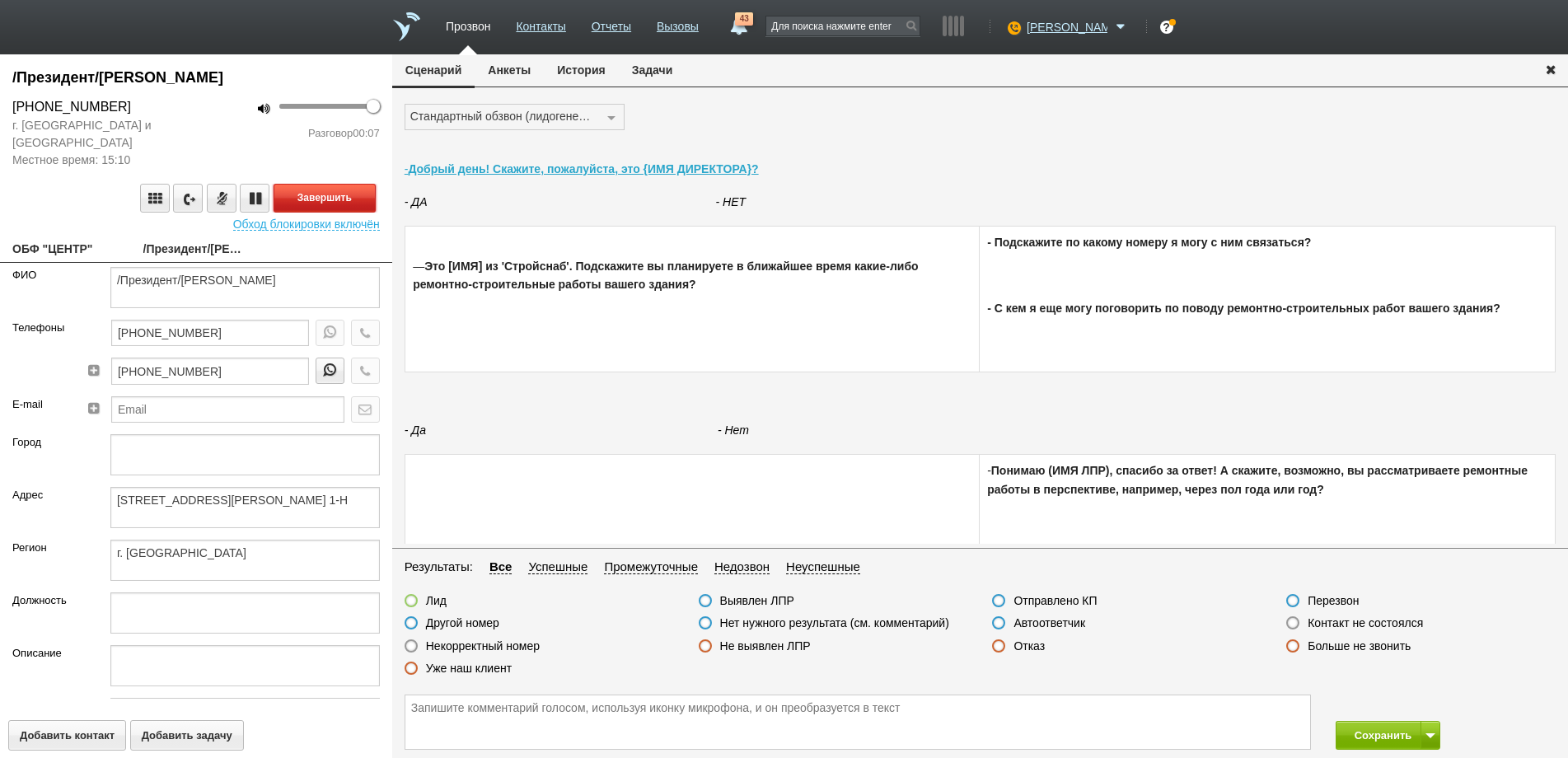
click at [296, 195] on button "Завершить" at bounding box center [324, 198] width 102 height 29
click at [1001, 625] on label at bounding box center [999, 623] width 14 height 14
click at [0, 0] on input "Автоответчик" at bounding box center [0, 0] width 0 height 0
click at [356, 338] on icon "button" at bounding box center [364, 332] width 18 height 13
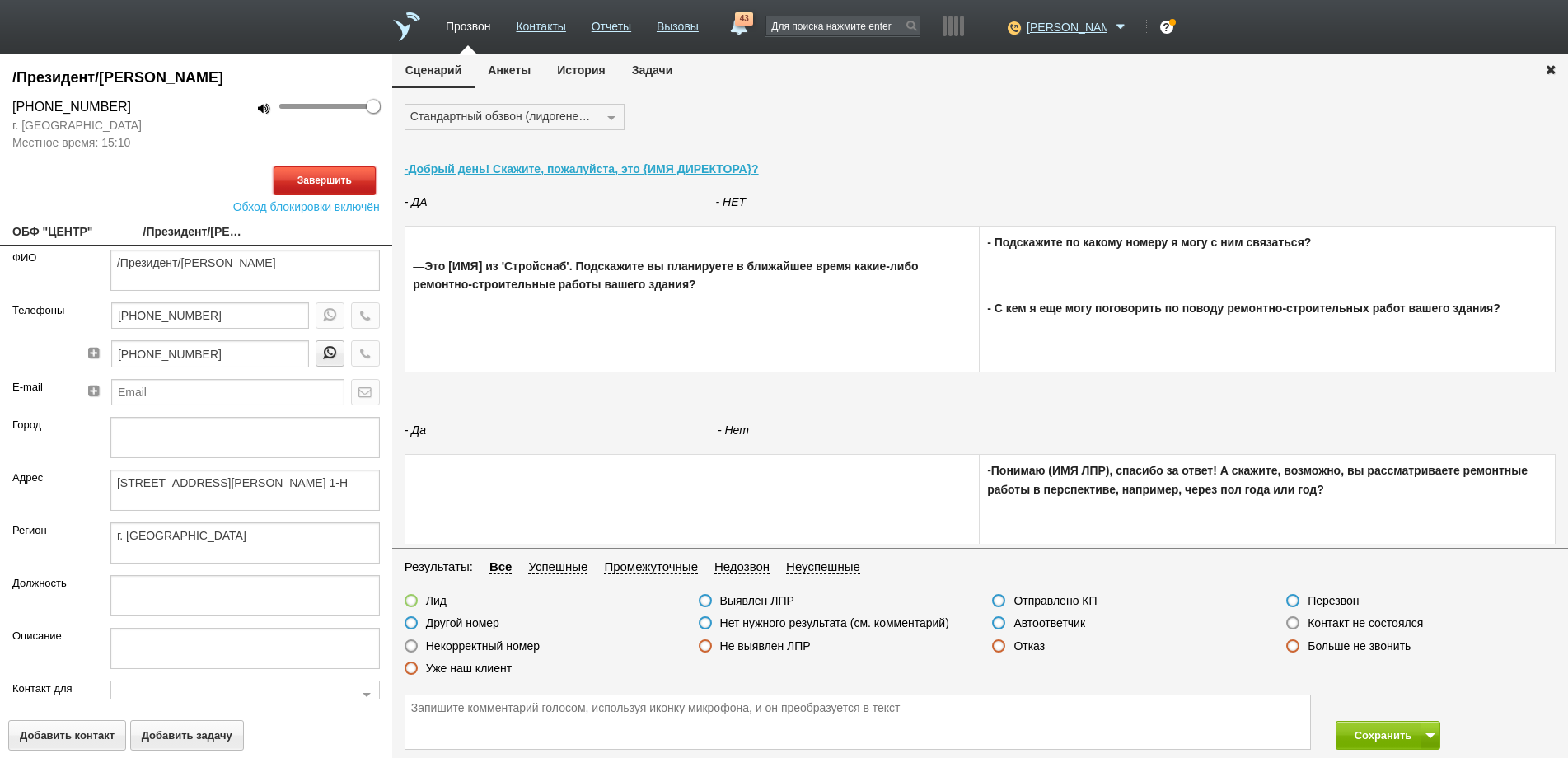
click at [317, 184] on button "Завершить" at bounding box center [324, 181] width 102 height 29
click at [413, 648] on label at bounding box center [412, 646] width 14 height 14
click at [0, 0] on input "Некорректный номер" at bounding box center [0, 0] width 0 height 0
click at [1362, 738] on button "Сохранить" at bounding box center [1379, 735] width 87 height 29
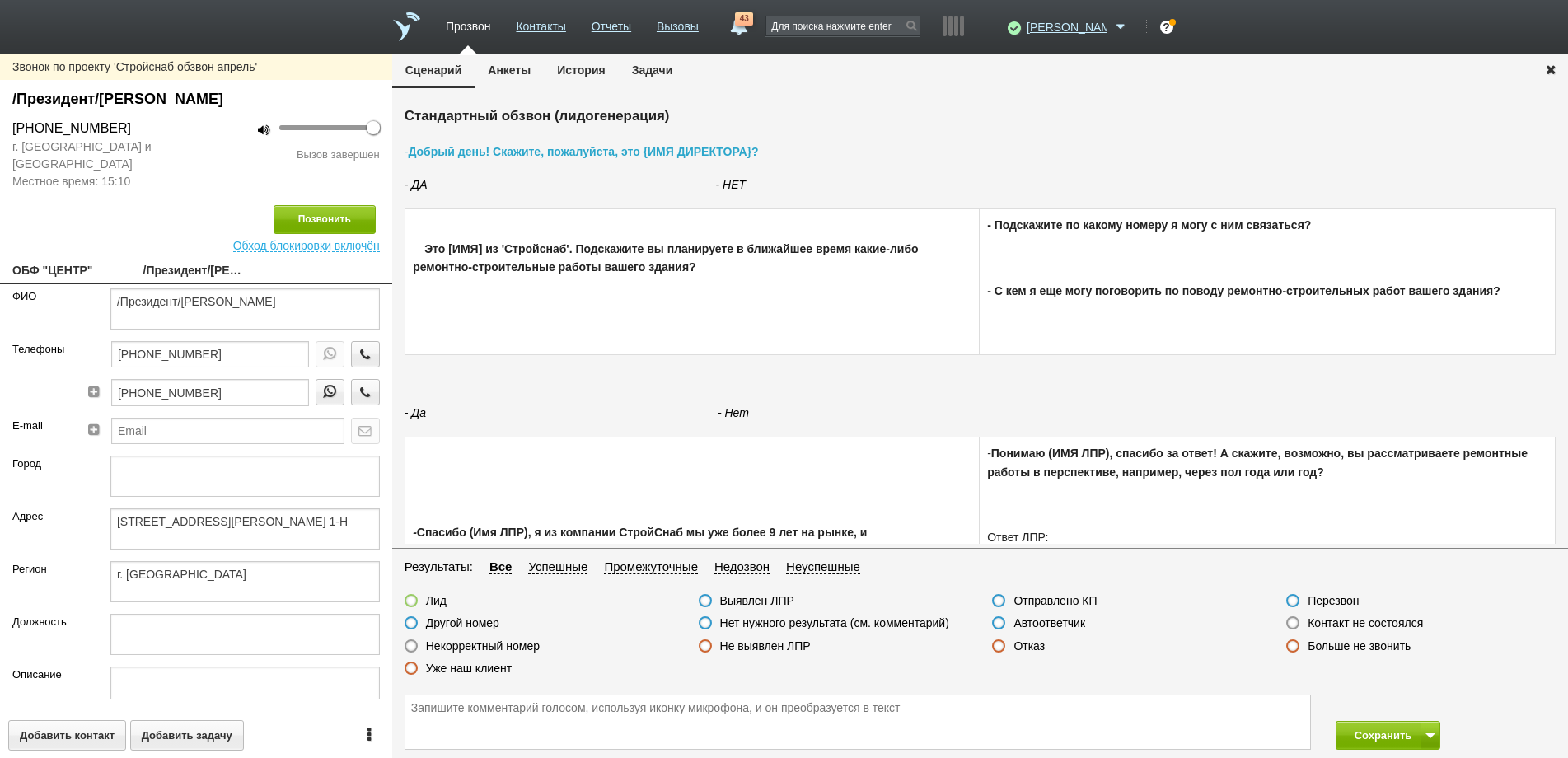
click at [1292, 624] on label at bounding box center [1293, 623] width 14 height 14
click at [0, 0] on input "Контакт не состоялся" at bounding box center [0, 0] width 0 height 0
click at [1370, 735] on button "Сохранить" at bounding box center [1379, 735] width 87 height 29
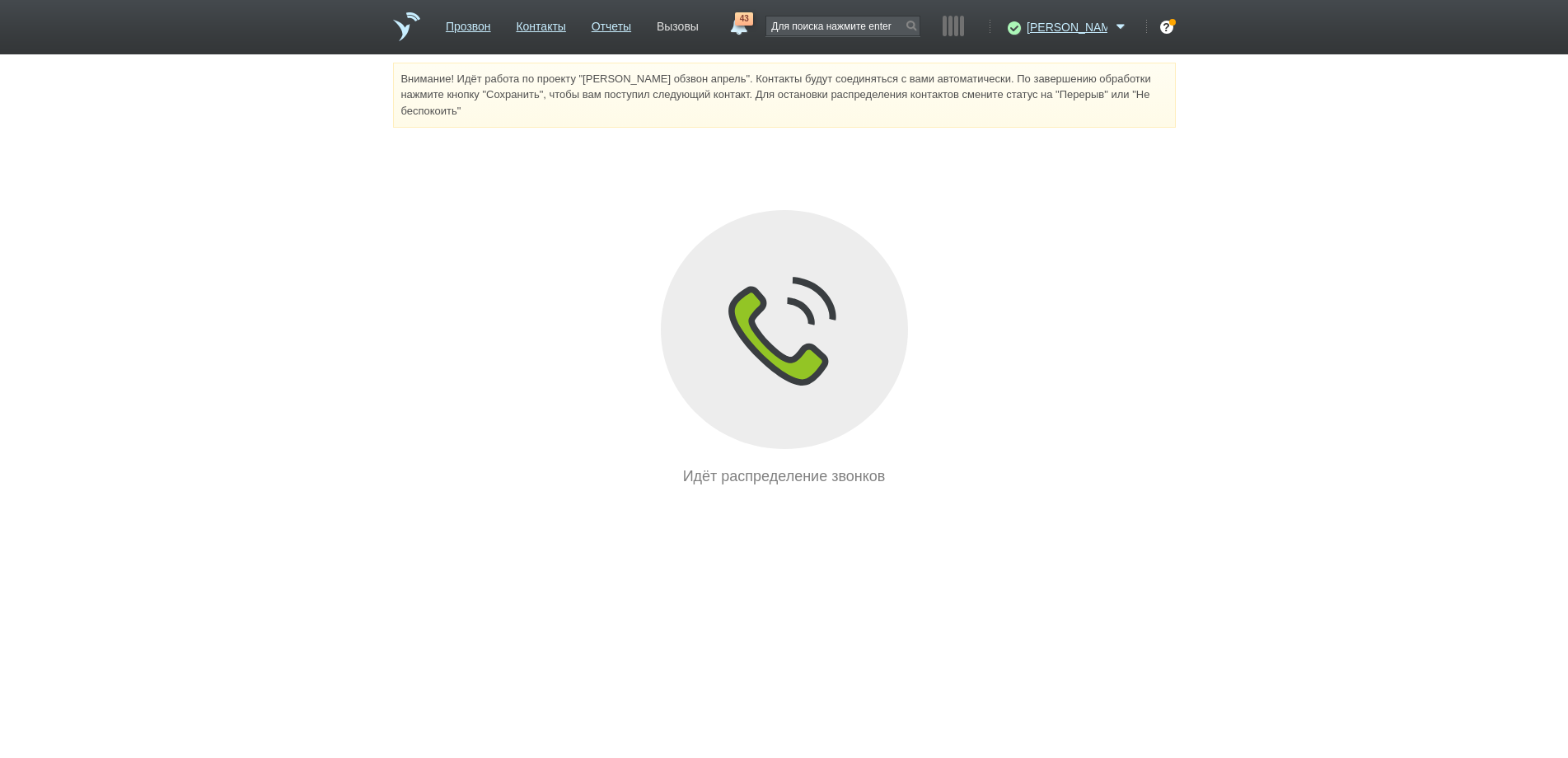
click at [699, 29] on link "Вызовы" at bounding box center [678, 24] width 42 height 24
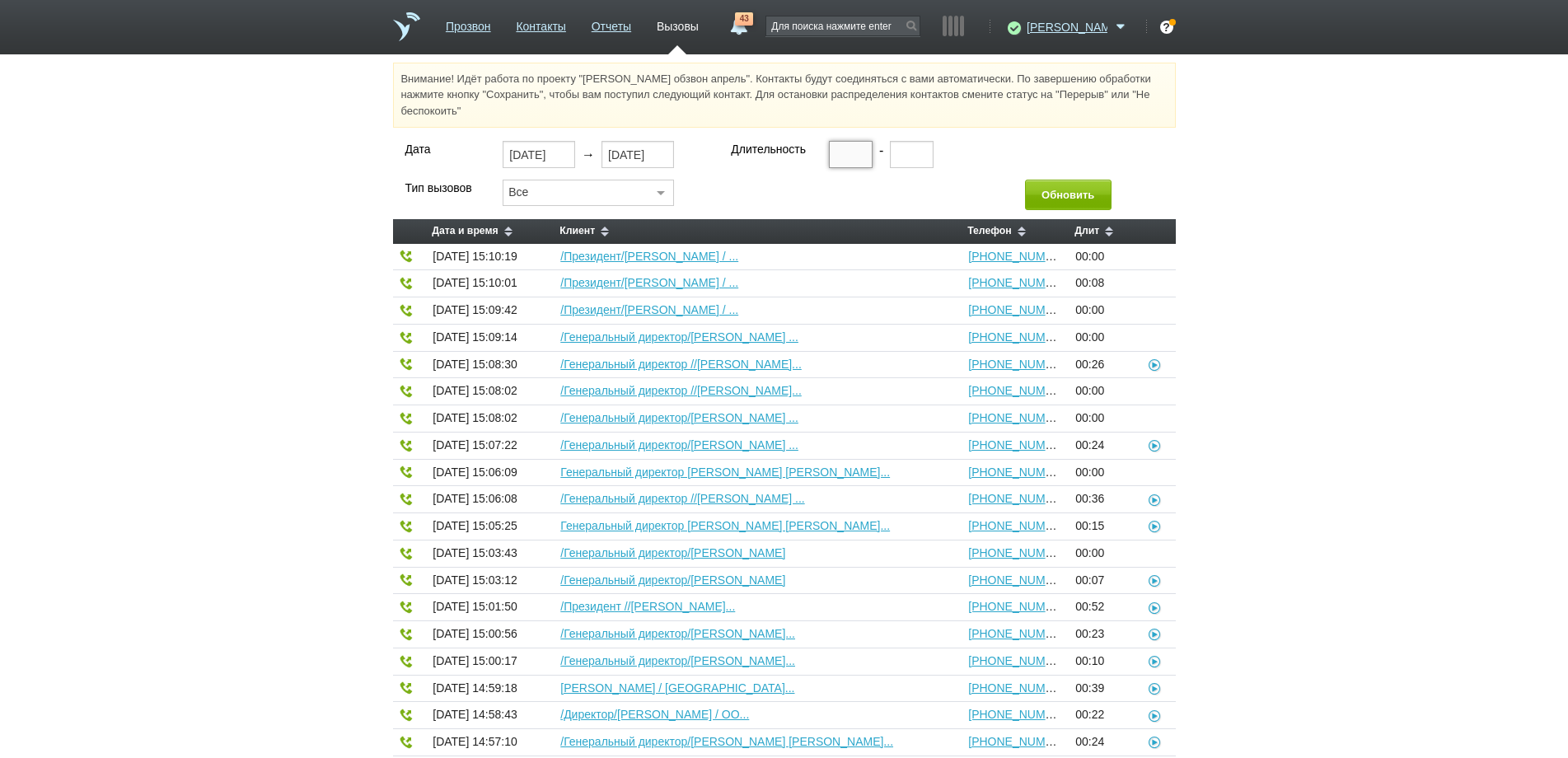
click at [835, 156] on input "text" at bounding box center [850, 154] width 43 height 26
click at [1043, 193] on button "Обновить" at bounding box center [1068, 195] width 87 height 31
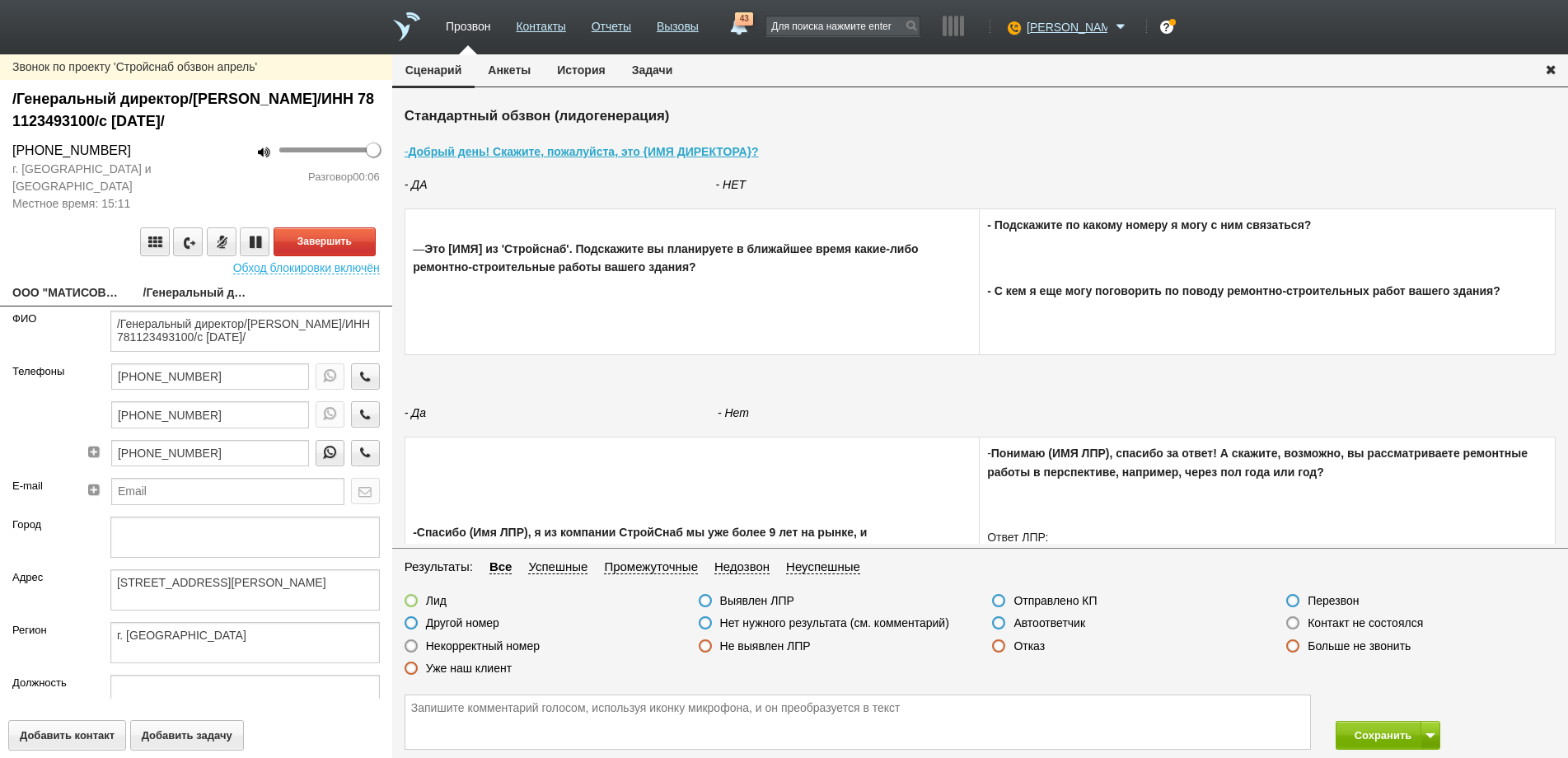
click at [70, 289] on link "ООО "МАТИСОВ ОСТРОВ"" at bounding box center [65, 294] width 106 height 23
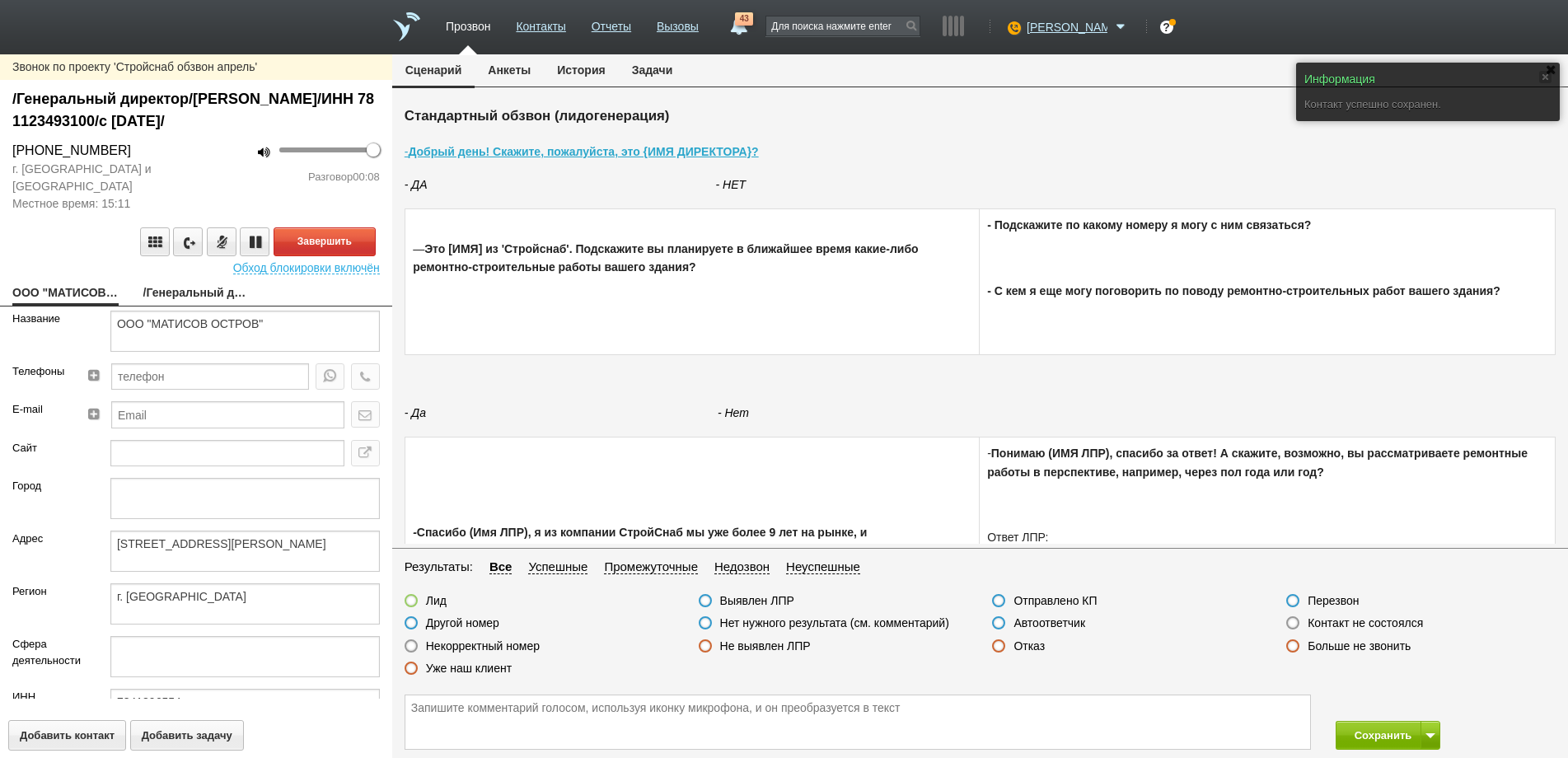
click at [186, 291] on link "/Генеральный директор/[PERSON_NAME]/ИНН 781123493100/с [DATE]/" at bounding box center [196, 294] width 106 height 23
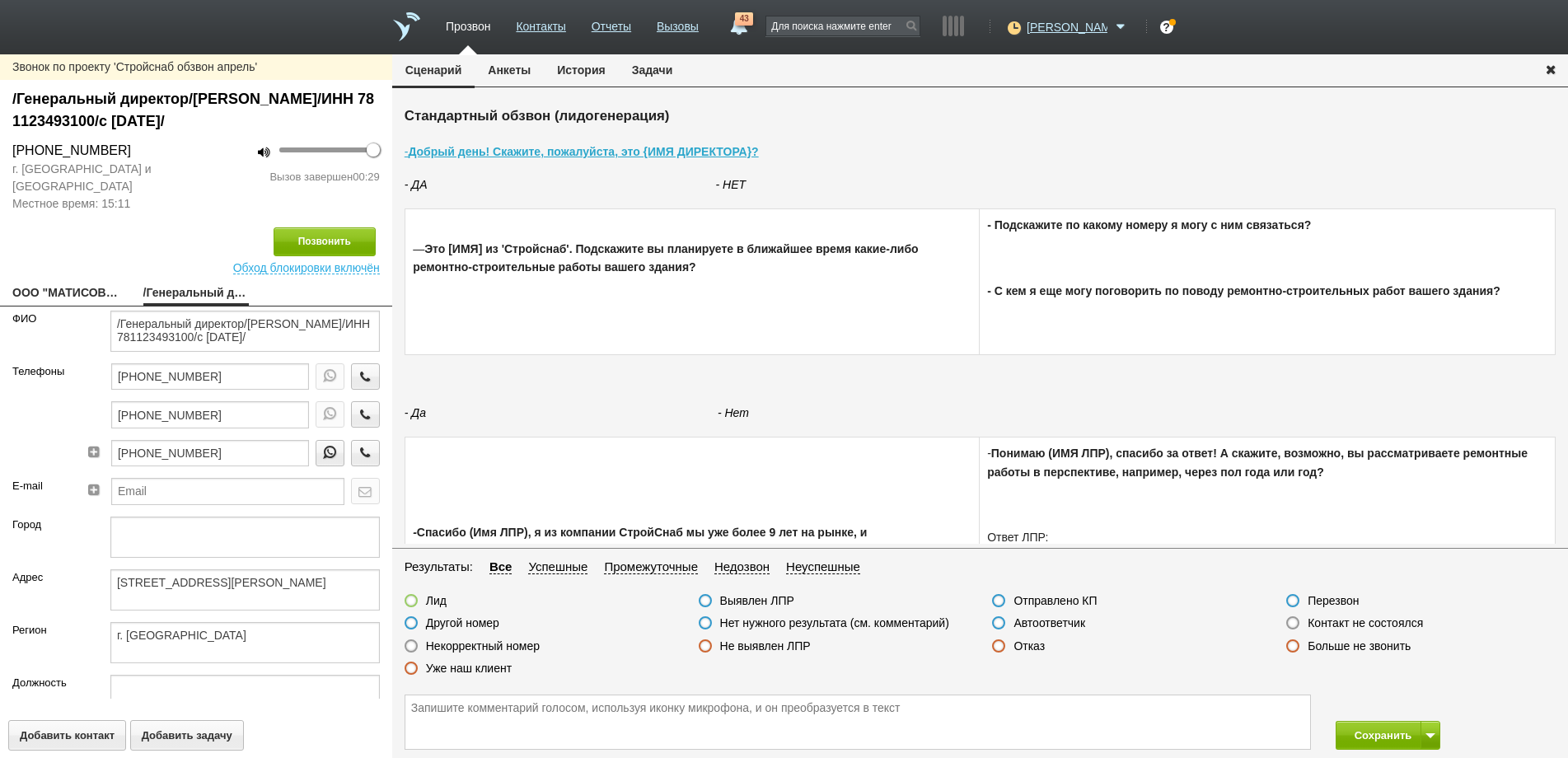
drag, startPoint x: 1000, startPoint y: 644, endPoint x: 1075, endPoint y: 680, distance: 83.2
click at [1001, 645] on label at bounding box center [999, 646] width 14 height 14
click at [0, 0] on input "Отказ" at bounding box center [0, 0] width 0 height 0
click at [1380, 732] on button "Сохранить" at bounding box center [1379, 735] width 87 height 29
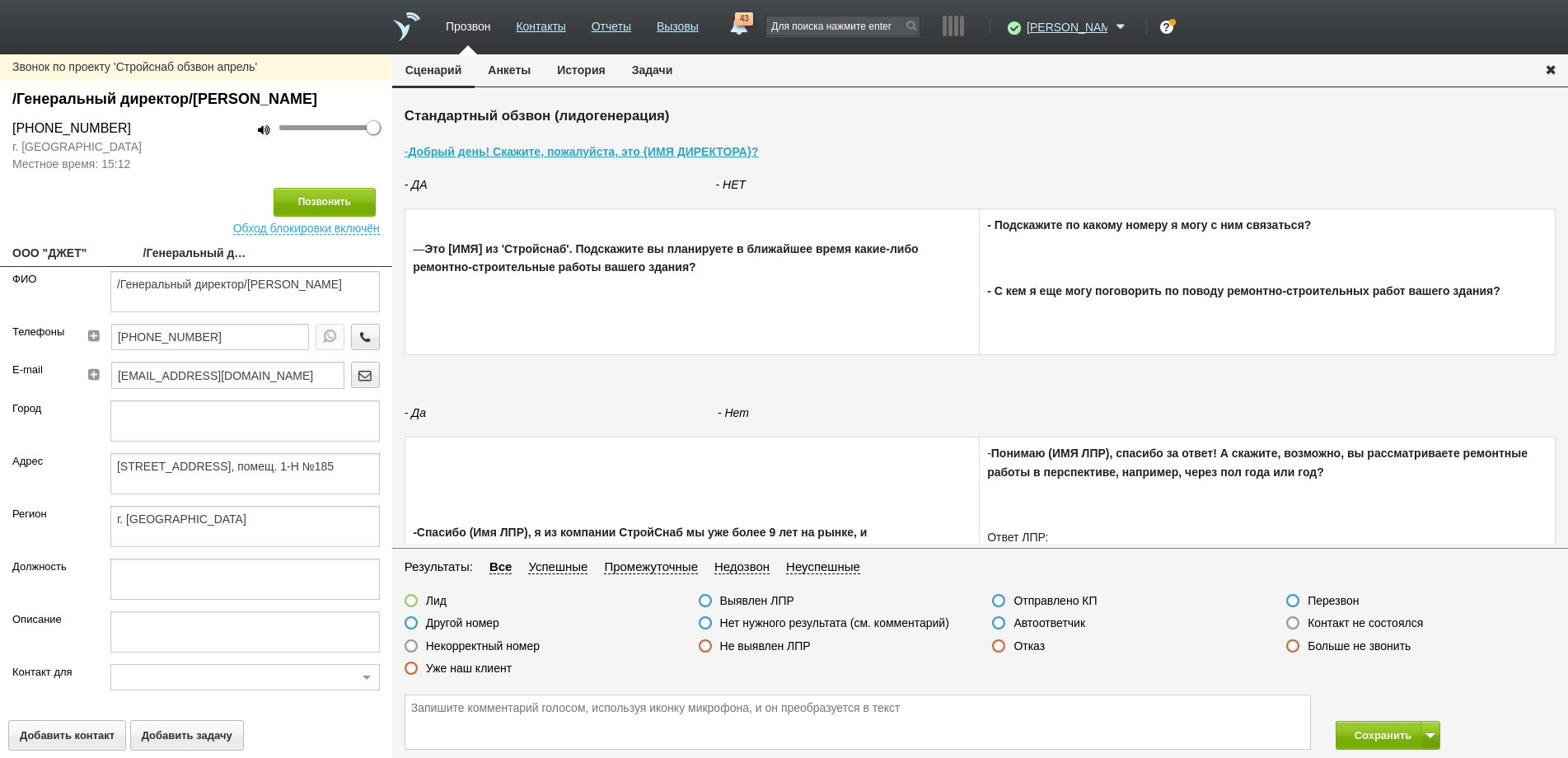
click at [1290, 620] on label at bounding box center [1293, 623] width 14 height 14
click at [0, 0] on input "Контакт не состоялся" at bounding box center [0, 0] width 0 height 0
click at [302, 216] on button "Позвонить" at bounding box center [324, 202] width 102 height 29
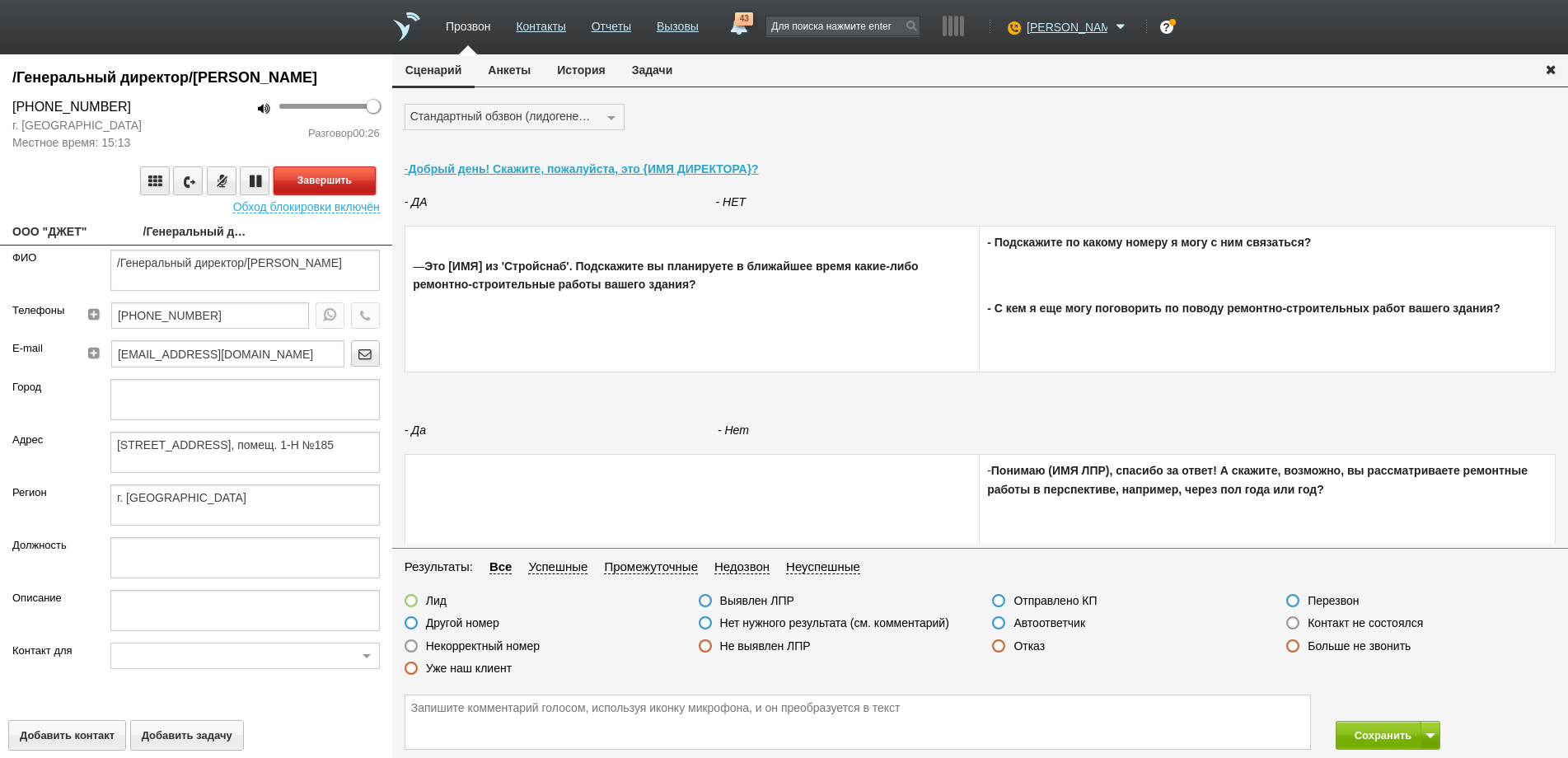
click at [324, 195] on button "Завершить" at bounding box center [324, 181] width 102 height 29
drag, startPoint x: 998, startPoint y: 645, endPoint x: 1097, endPoint y: 666, distance: 101.2
click at [1004, 645] on label at bounding box center [999, 646] width 14 height 14
click at [0, 0] on input "Отказ" at bounding box center [0, 0] width 0 height 0
click at [1376, 729] on button "Сохранить" at bounding box center [1379, 735] width 87 height 29
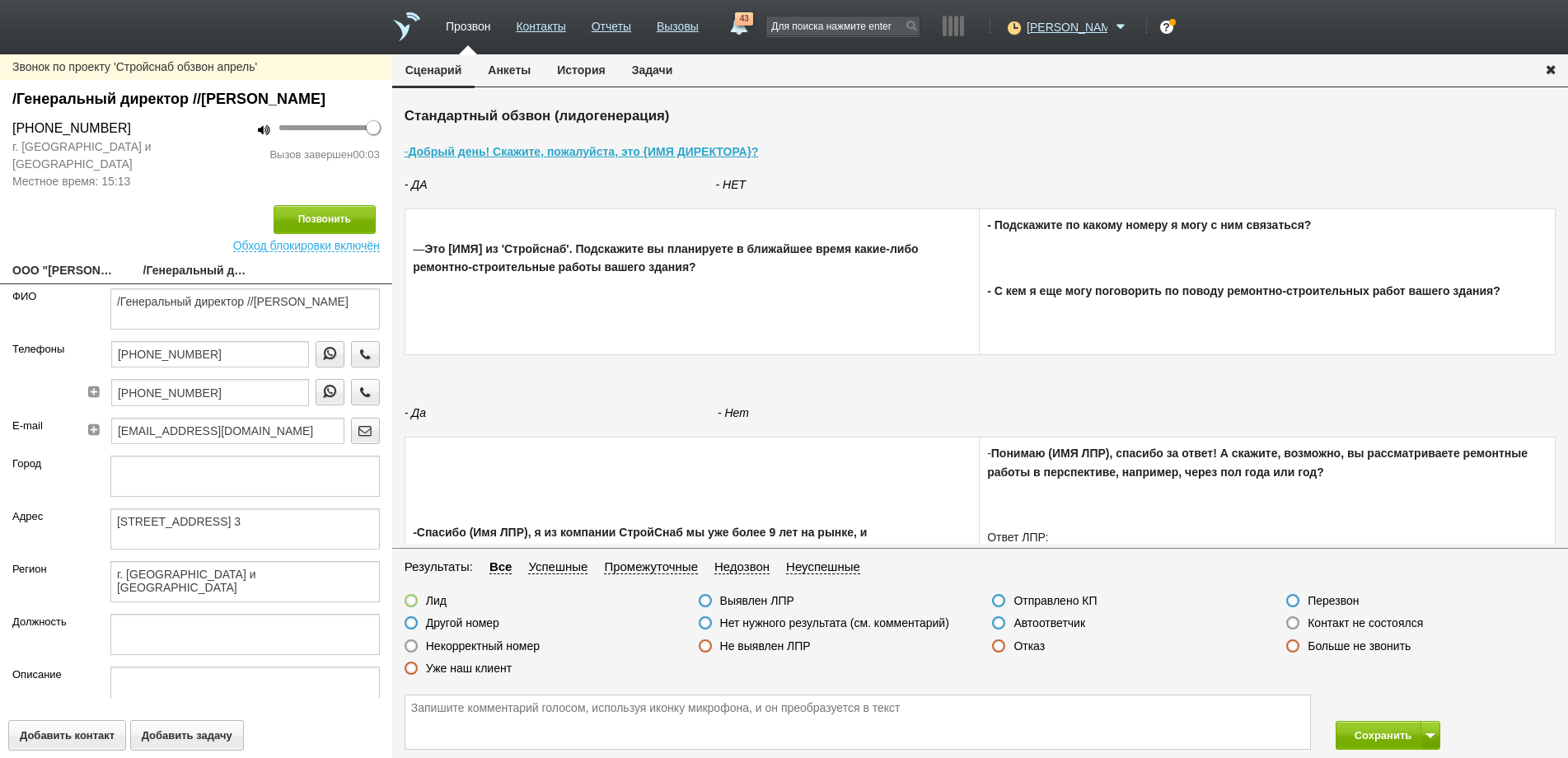
click at [97, 284] on link "ООО "[PERSON_NAME]"" at bounding box center [65, 272] width 106 height 23
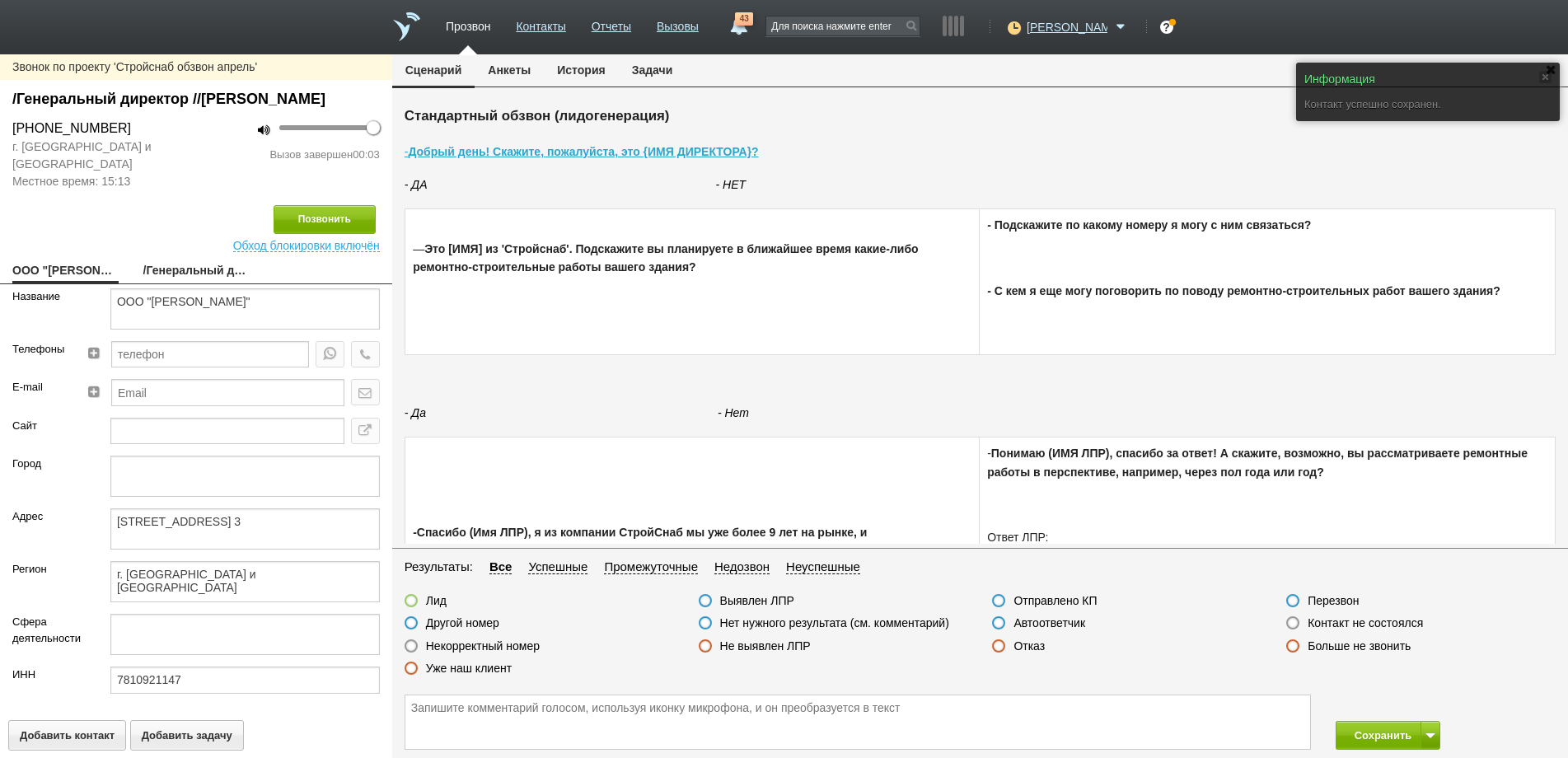
click at [181, 284] on link "/Генеральный директор //[PERSON_NAME]" at bounding box center [196, 272] width 106 height 23
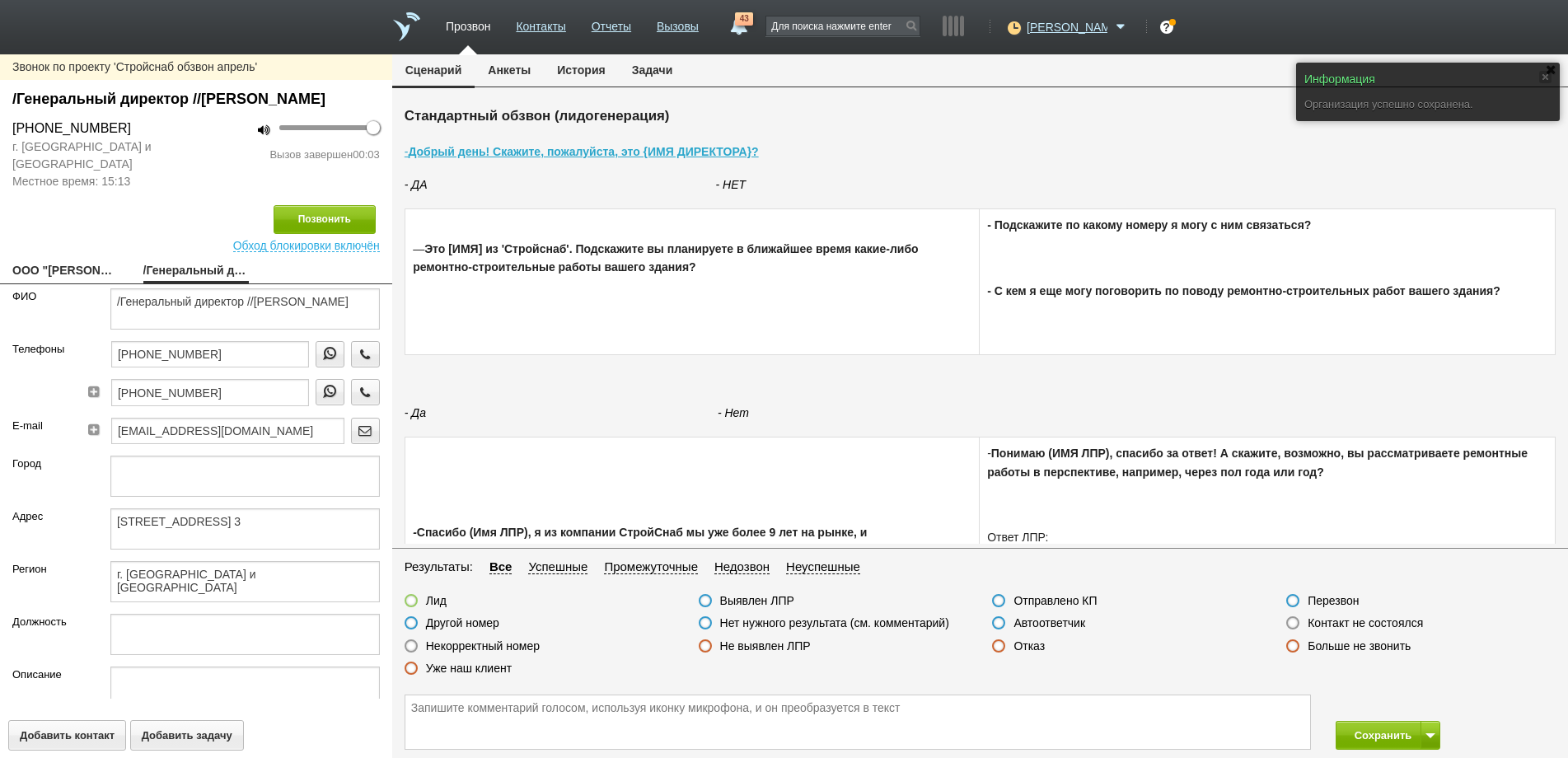
click at [1294, 624] on label at bounding box center [1293, 623] width 14 height 14
click at [0, 0] on input "Контакт не состоялся" at bounding box center [0, 0] width 0 height 0
click at [309, 234] on button "Позвонить" at bounding box center [324, 220] width 102 height 29
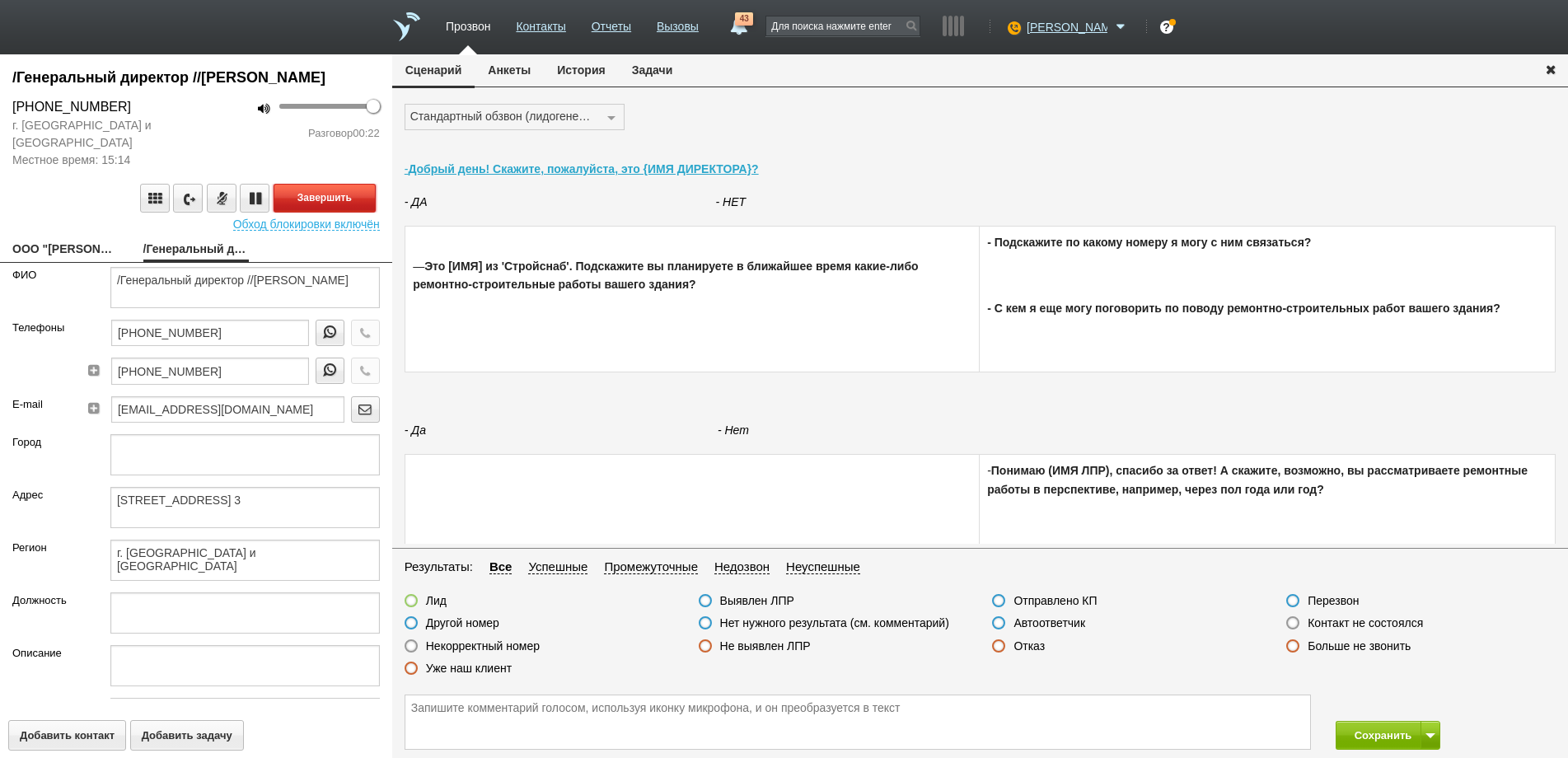
click at [323, 212] on button "Завершить" at bounding box center [324, 198] width 102 height 29
click at [409, 643] on label at bounding box center [412, 646] width 14 height 14
click at [0, 0] on input "Некорректный номер" at bounding box center [0, 0] width 0 height 0
click at [1363, 738] on button "Сохранить" at bounding box center [1379, 735] width 87 height 29
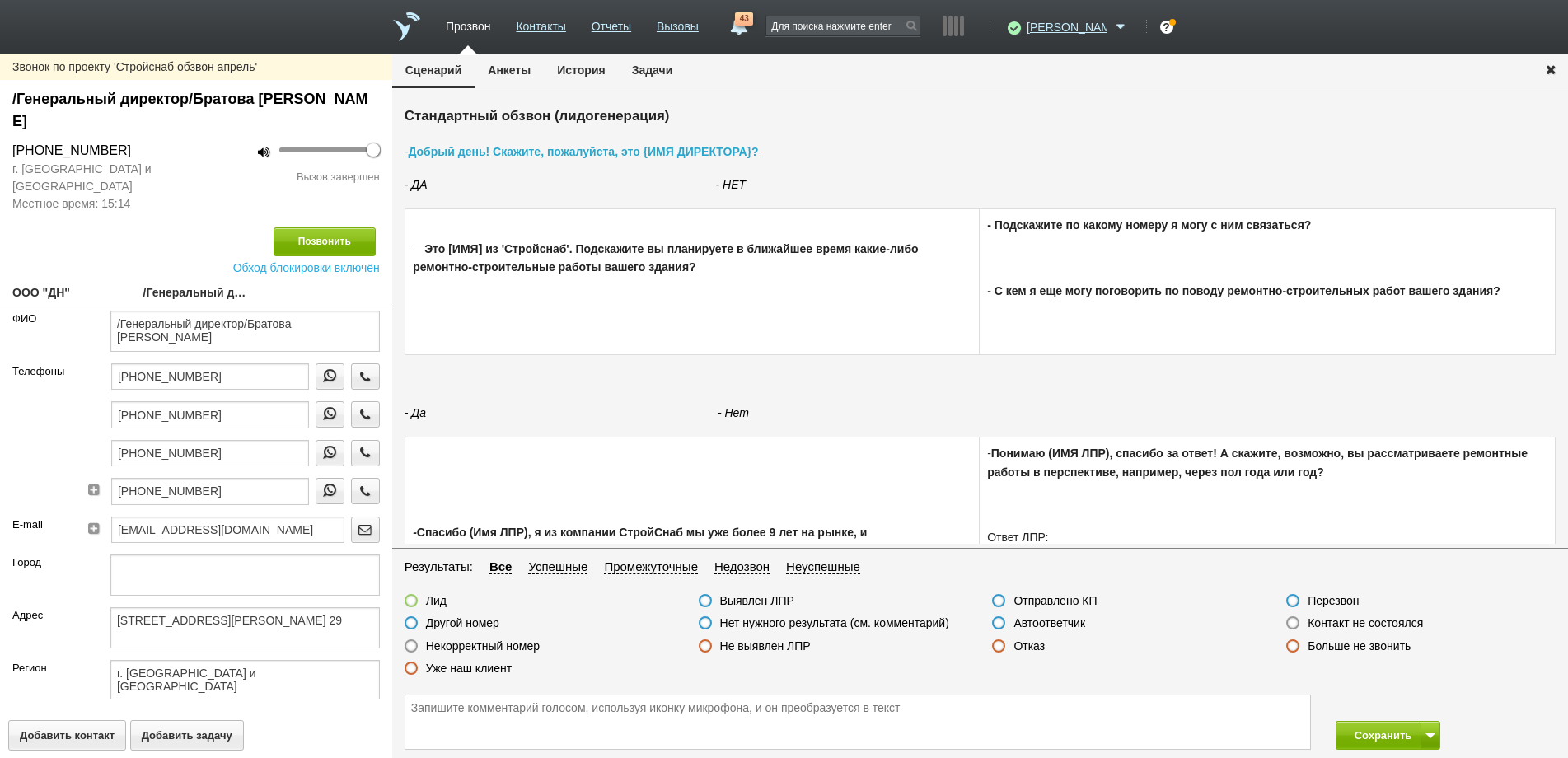
click at [1290, 621] on label at bounding box center [1293, 623] width 14 height 14
click at [0, 0] on input "Контакт не состоялся" at bounding box center [0, 0] width 0 height 0
click at [1360, 735] on button "Сохранить" at bounding box center [1379, 735] width 87 height 29
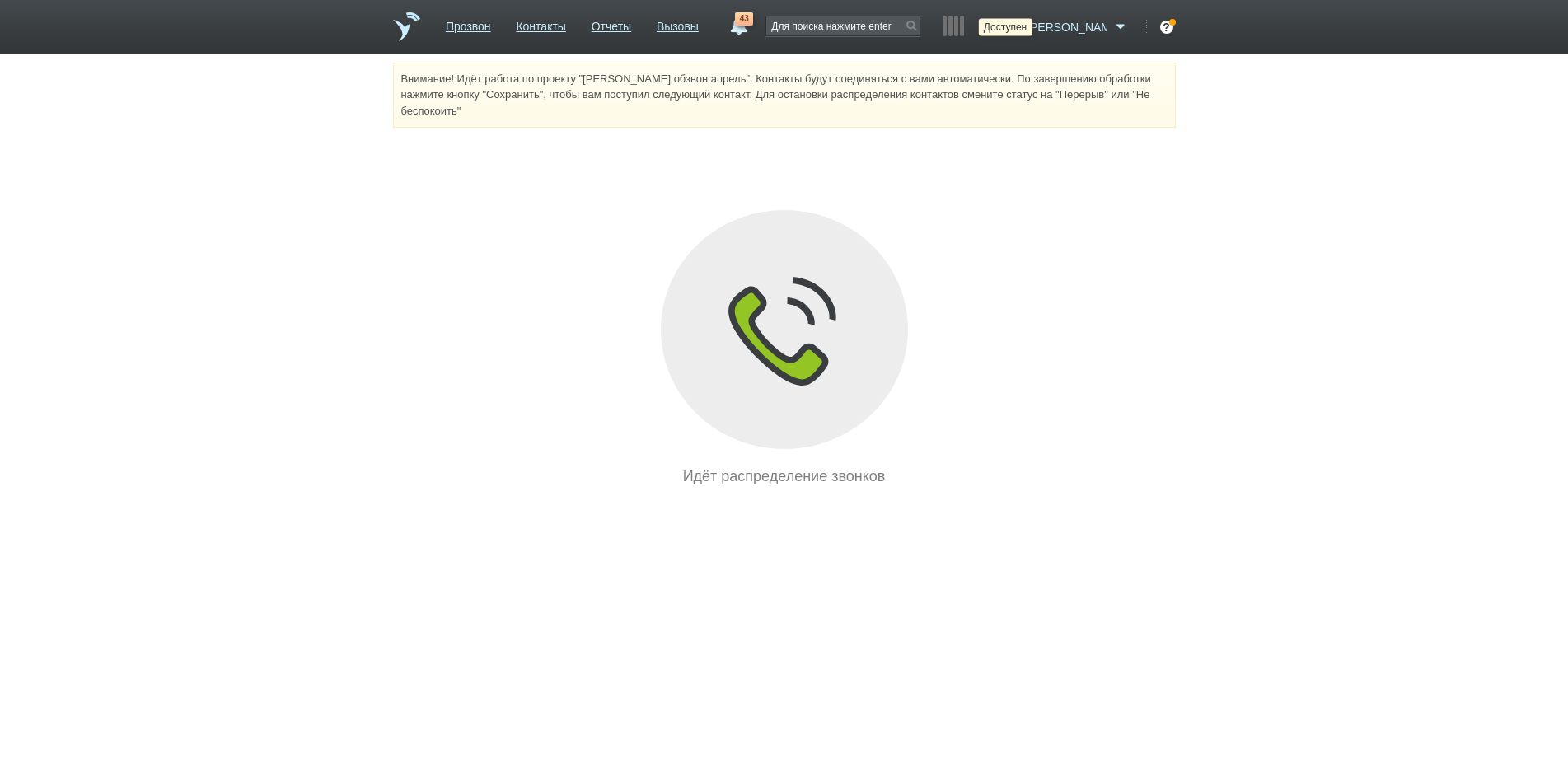
click at [1024, 28] on icon at bounding box center [1012, 26] width 22 height 16
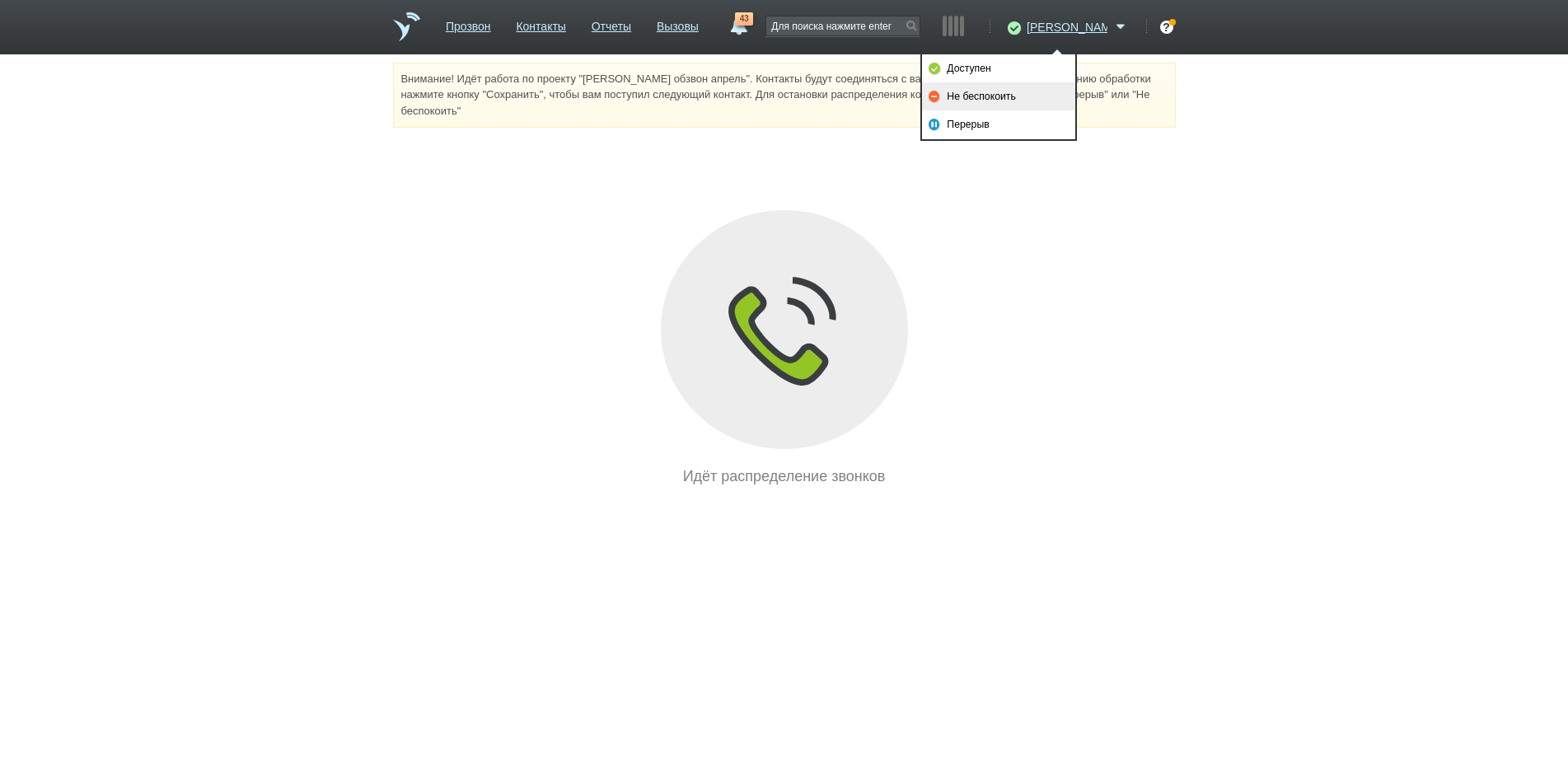
click at [1011, 94] on link "Не беспокоить" at bounding box center [998, 96] width 154 height 28
click at [697, 26] on link "Вызовы" at bounding box center [678, 24] width 42 height 24
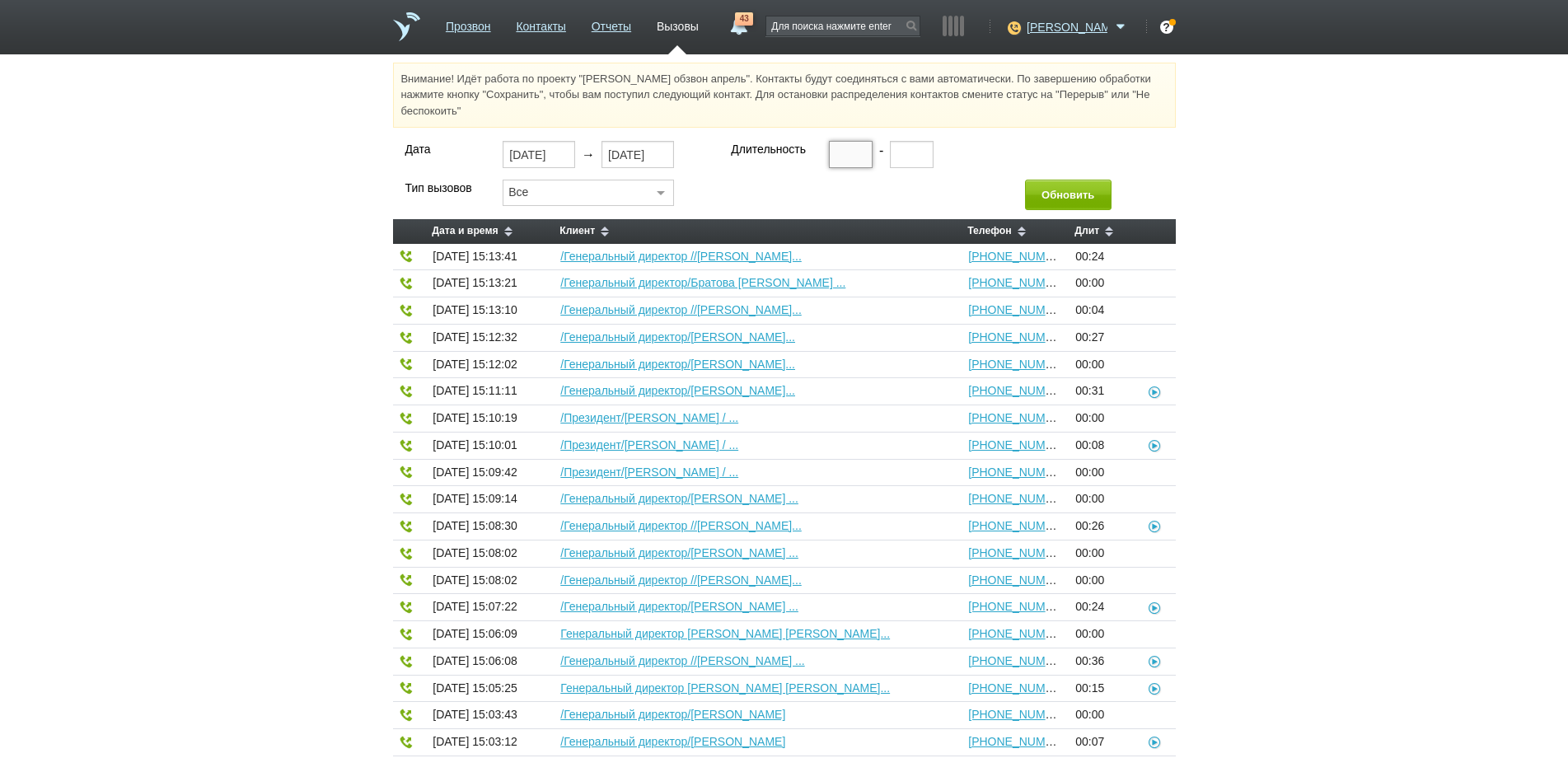
click at [834, 151] on input "text" at bounding box center [850, 154] width 43 height 26
click at [1064, 188] on button "Обновить" at bounding box center [1068, 195] width 87 height 31
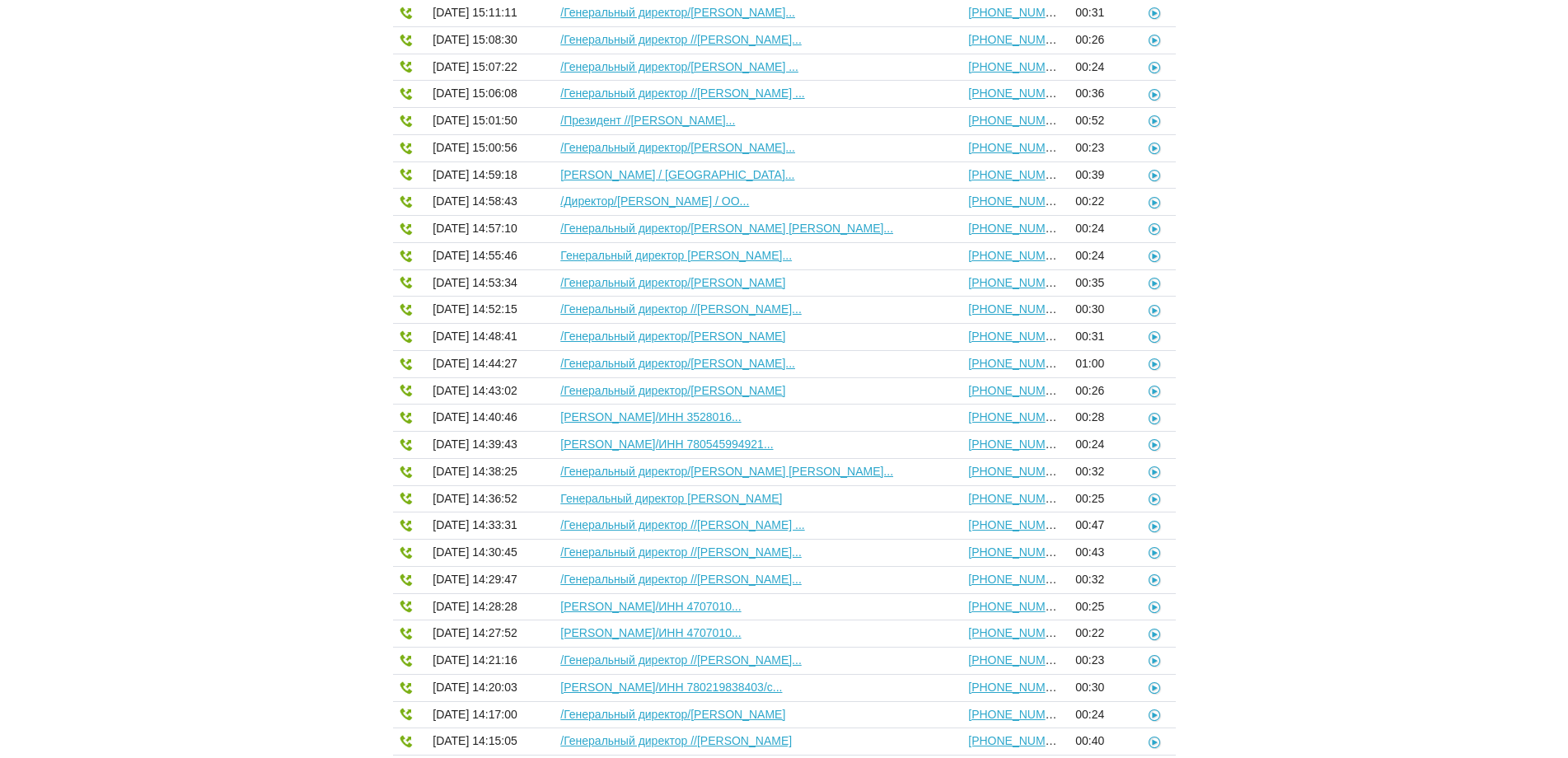
scroll to position [343, 0]
